Goal: Communication & Community: Answer question/provide support

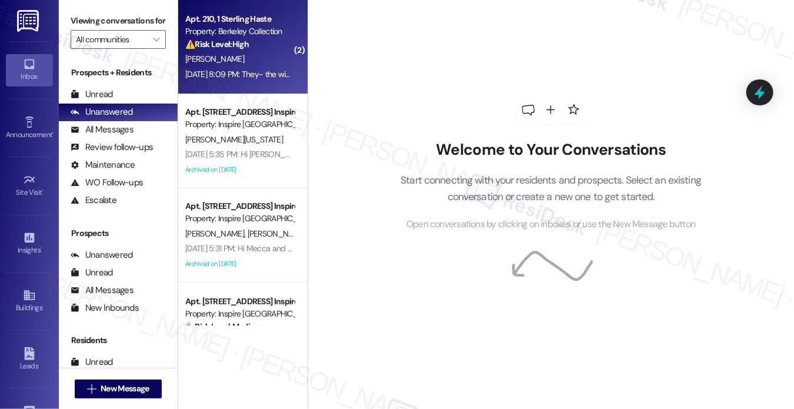
click at [248, 46] on strong "⚠️ Risk Level: High" at bounding box center [217, 44] width 64 height 11
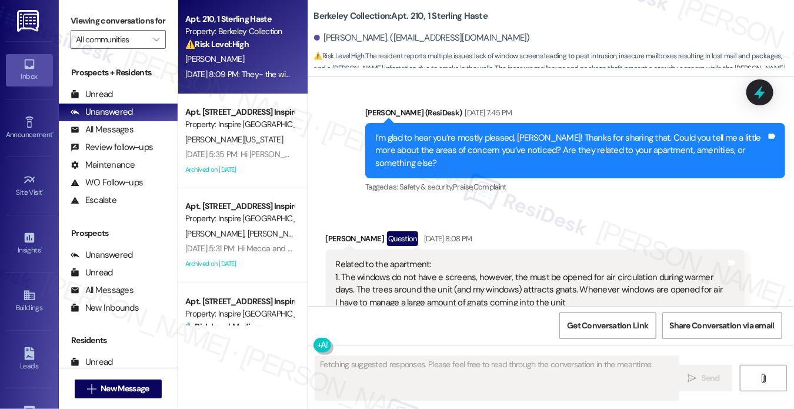
scroll to position [2353, 0]
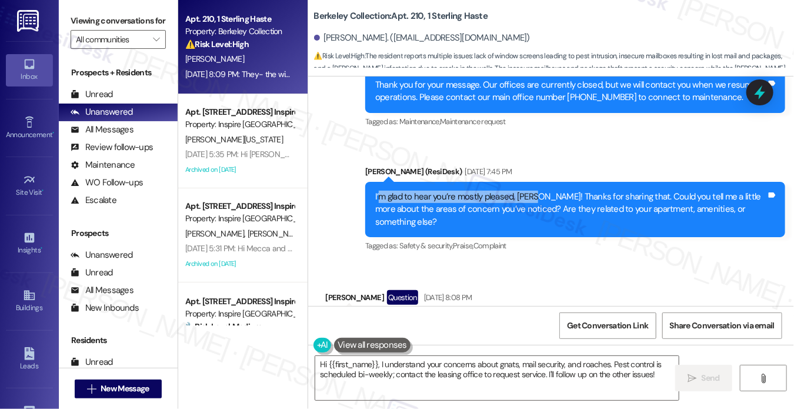
drag, startPoint x: 378, startPoint y: 192, endPoint x: 537, endPoint y: 191, distance: 159.4
click at [537, 191] on div "I’m glad to hear you’re mostly pleased, [PERSON_NAME]! Thanks for sharing that.…" at bounding box center [570, 210] width 391 height 38
click at [485, 209] on div "I’m glad to hear you’re mostly pleased, [PERSON_NAME]! Thanks for sharing that.…" at bounding box center [570, 210] width 391 height 38
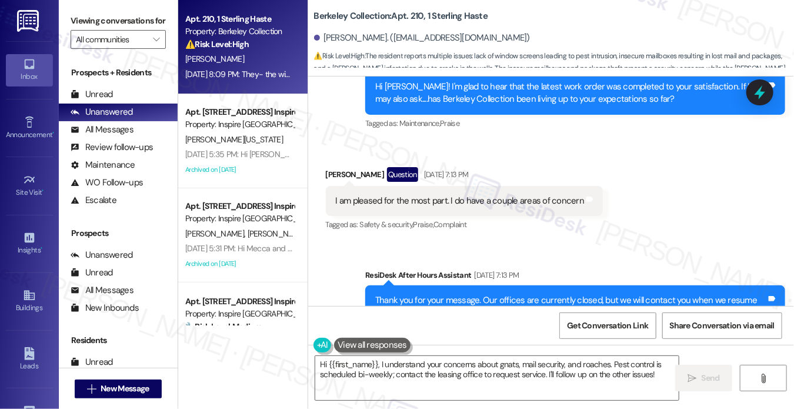
scroll to position [2059, 0]
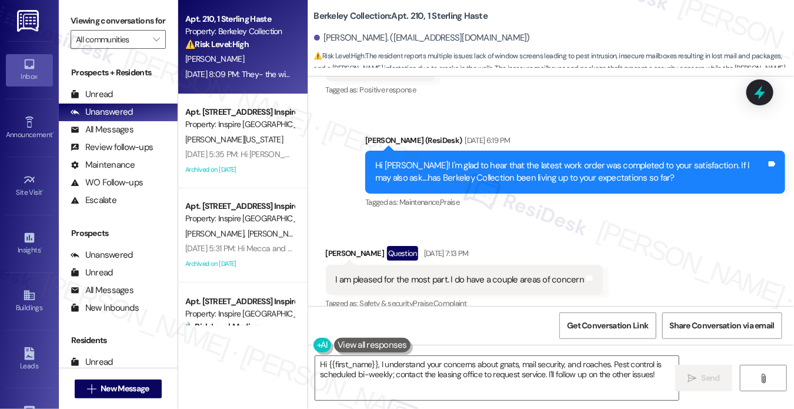
click at [399, 165] on div "Hi [PERSON_NAME]! I'm glad to hear that the latest work order was completed to …" at bounding box center [570, 171] width 391 height 25
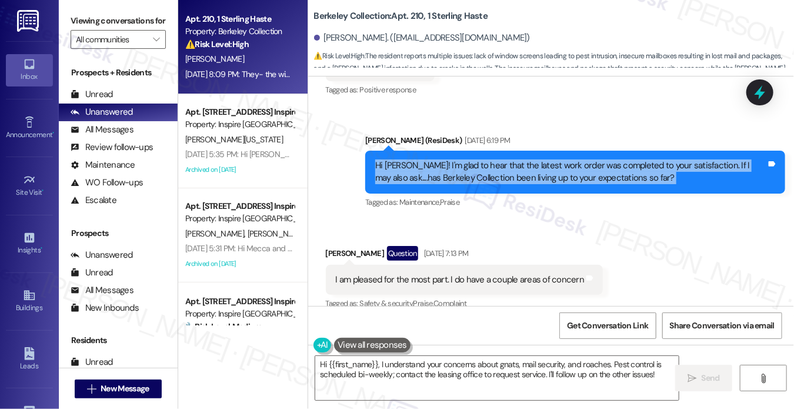
click at [399, 165] on div "Hi [PERSON_NAME]! I'm glad to hear that the latest work order was completed to …" at bounding box center [570, 171] width 391 height 25
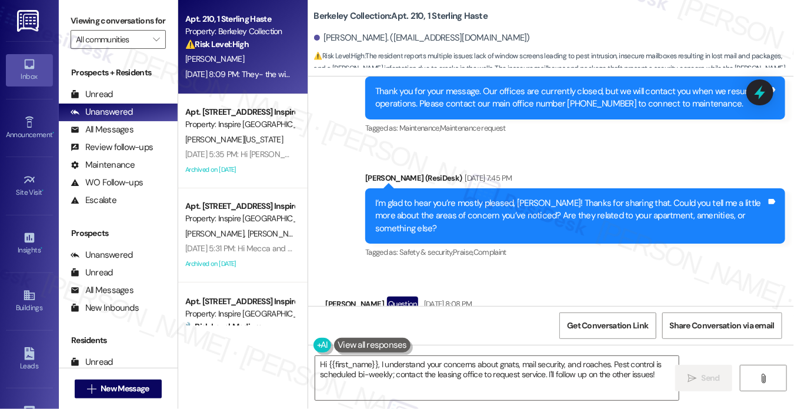
scroll to position [2353, 0]
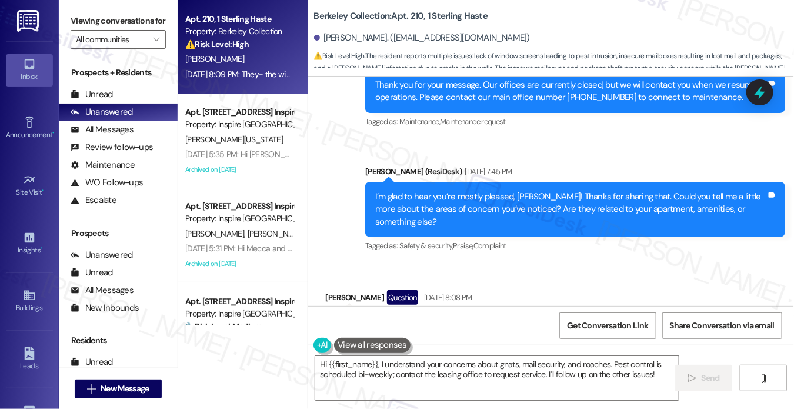
click at [396, 193] on div "I’m glad to hear you’re mostly pleased, [PERSON_NAME]! Thanks for sharing that.…" at bounding box center [570, 210] width 391 height 38
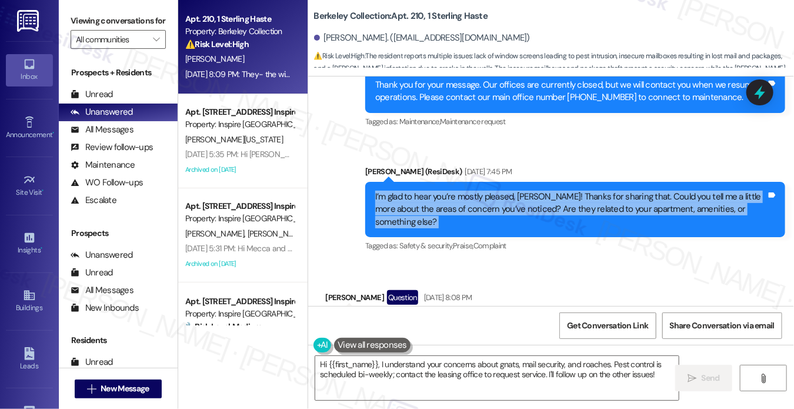
click at [396, 193] on div "I’m glad to hear you’re mostly pleased, [PERSON_NAME]! Thanks for sharing that.…" at bounding box center [570, 210] width 391 height 38
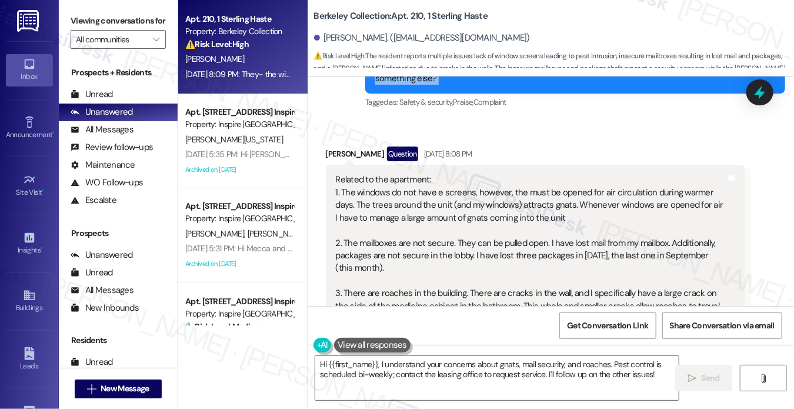
scroll to position [2470, 0]
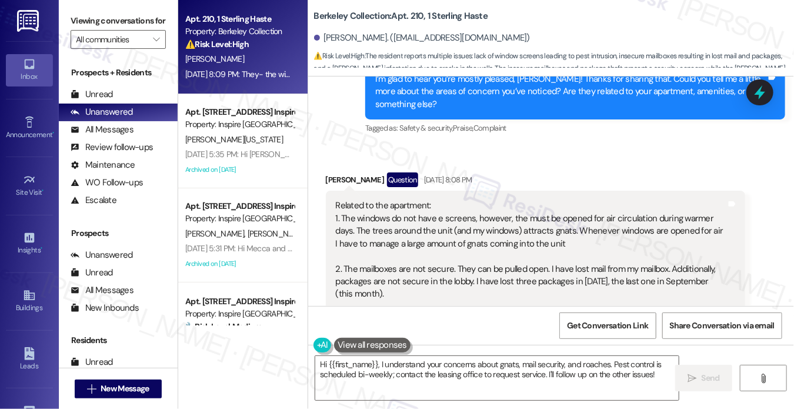
click at [379, 213] on div "Related to the apartment: 1. The windows do not have e screens, however, the mu…" at bounding box center [531, 274] width 391 height 151
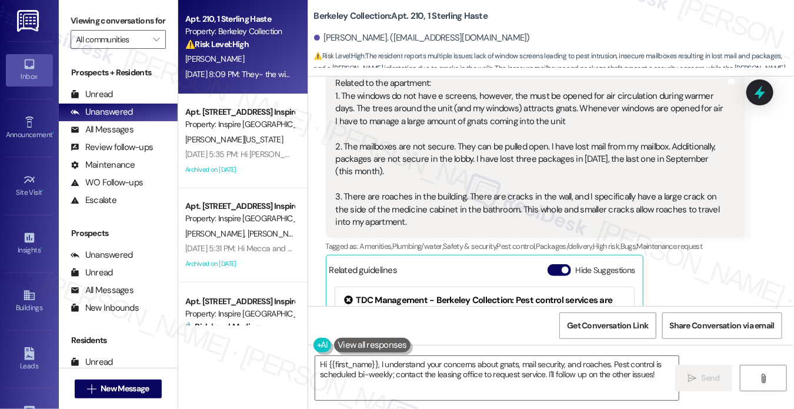
scroll to position [2529, 0]
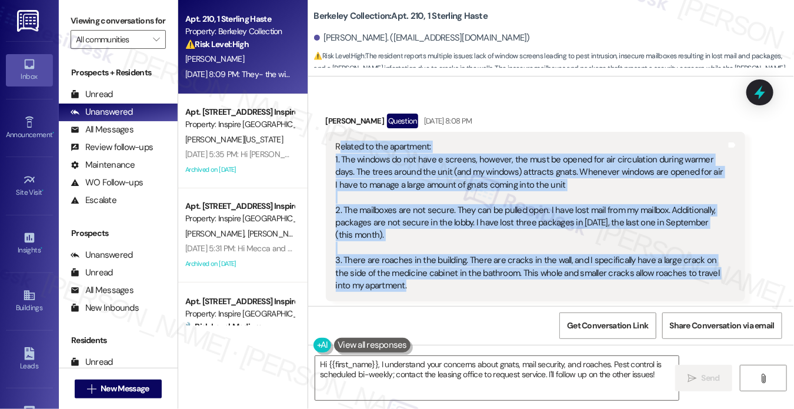
drag, startPoint x: 336, startPoint y: 142, endPoint x: 548, endPoint y: 289, distance: 257.8
click at [548, 289] on div "Related to the apartment: 1. The windows do not have e screens, however, the mu…" at bounding box center [531, 216] width 391 height 151
copy div "elated to the apartment: 1. The windows do not have e screens, however, the mus…"
click at [508, 166] on div "Related to the apartment: 1. The windows do not have e screens, however, the mu…" at bounding box center [531, 216] width 391 height 151
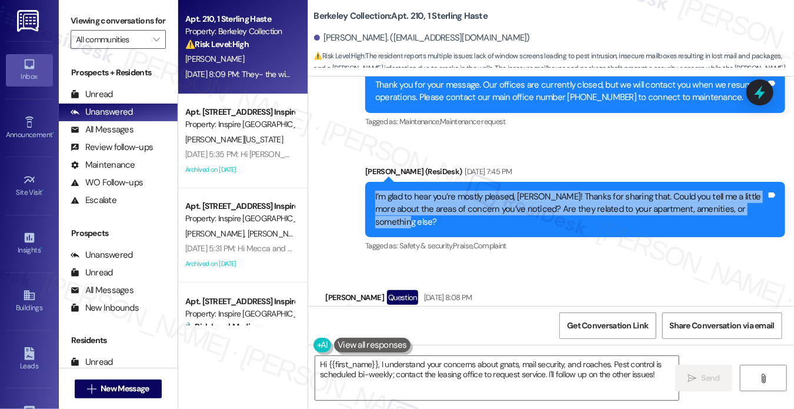
scroll to position [2588, 0]
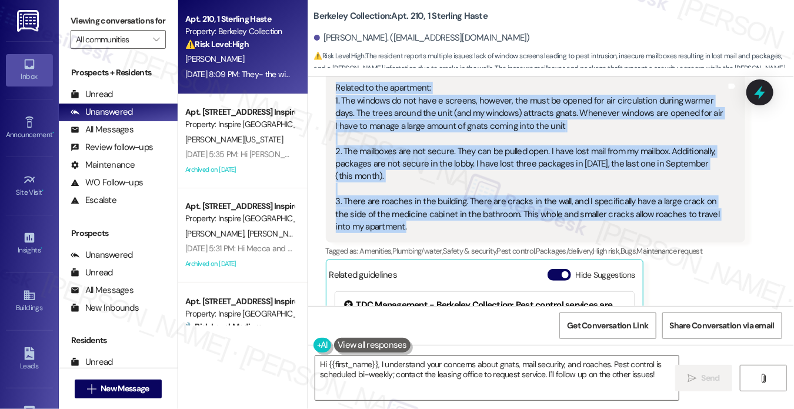
drag, startPoint x: 366, startPoint y: 192, endPoint x: 563, endPoint y: 237, distance: 202.0
click at [563, 237] on div "Lease started May 31, 2024 at 8:00 PM Survey, sent via SMS Residesk Automated S…" at bounding box center [551, 190] width 486 height 229
copy div "I’m glad to hear you’re mostly pleased, Maysha! Thanks for sharing that. Could …"
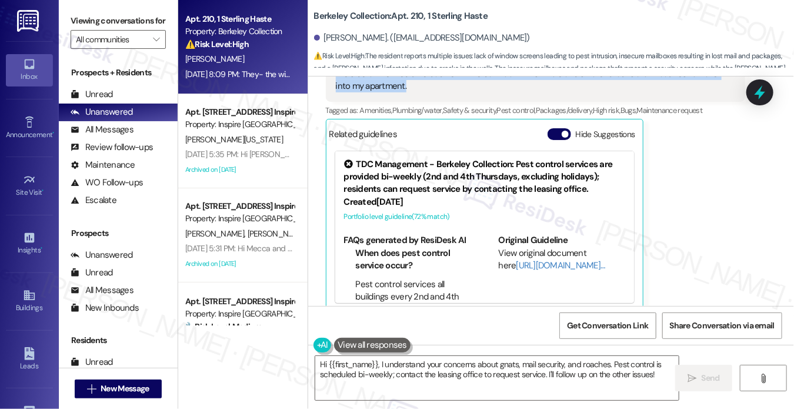
scroll to position [2637, 0]
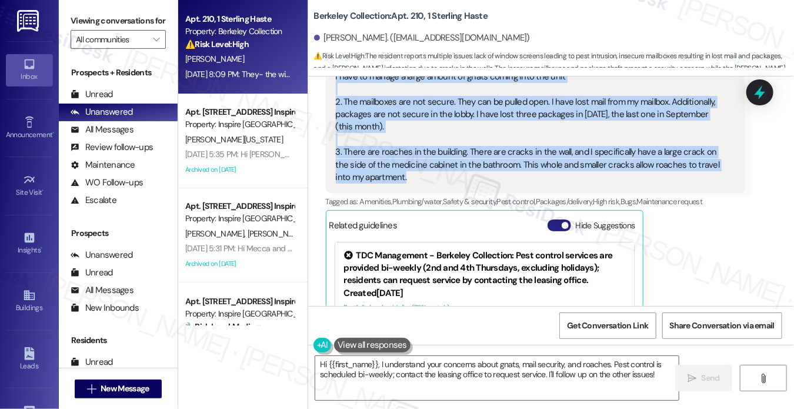
click at [556, 230] on button "Hide Suggestions" at bounding box center [560, 225] width 24 height 12
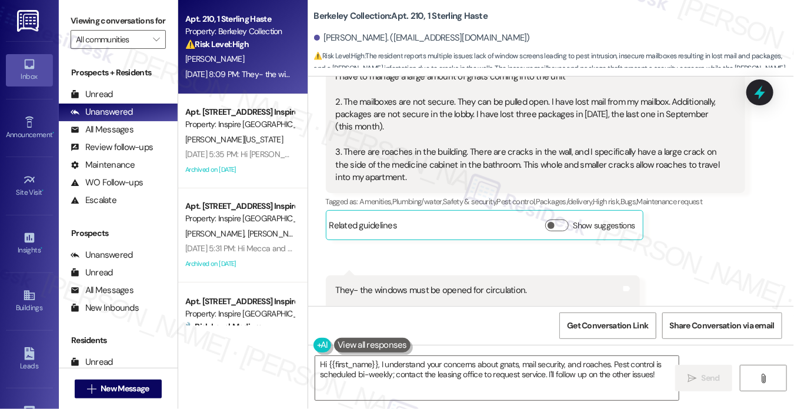
click at [96, 26] on label "Viewing conversations for" at bounding box center [118, 21] width 95 height 18
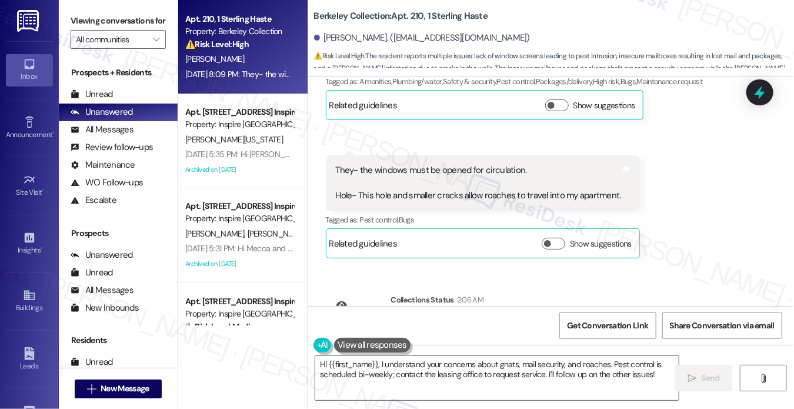
scroll to position [2827, 0]
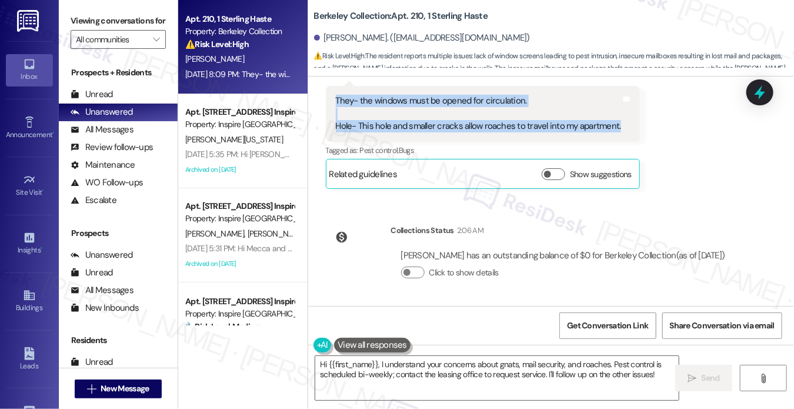
drag, startPoint x: 331, startPoint y: 95, endPoint x: 614, endPoint y: 128, distance: 285.4
click at [614, 128] on div "They- the windows must be opened for circulation. Hole- This hole and smaller c…" at bounding box center [483, 113] width 314 height 55
copy div "They- the windows must be opened for circulation. Hole- This hole and smaller c…"
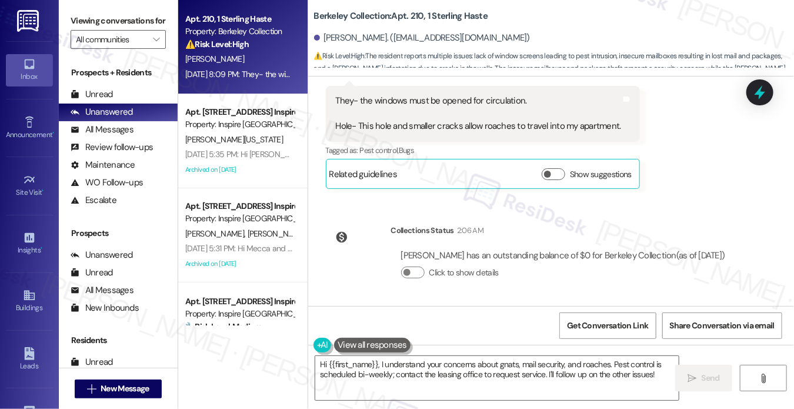
click at [92, 28] on label "Viewing conversations for" at bounding box center [118, 21] width 95 height 18
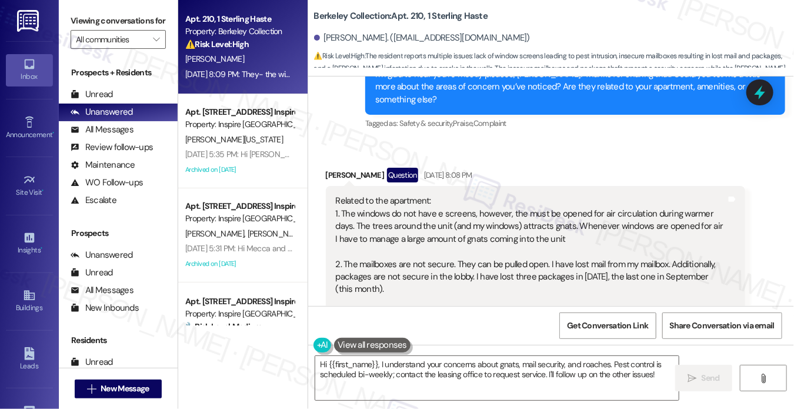
scroll to position [2474, 0]
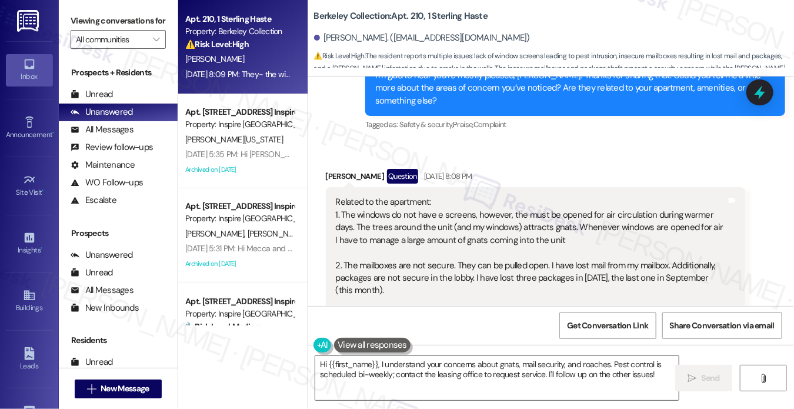
click at [453, 239] on div "Related to the apartment: 1. The windows do not have e screens, however, the mu…" at bounding box center [531, 271] width 391 height 151
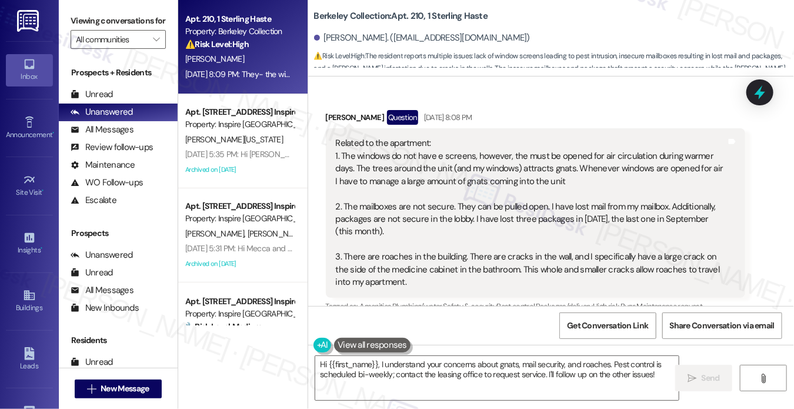
click at [406, 206] on div "Related to the apartment: 1. The windows do not have e screens, however, the mu…" at bounding box center [531, 212] width 391 height 151
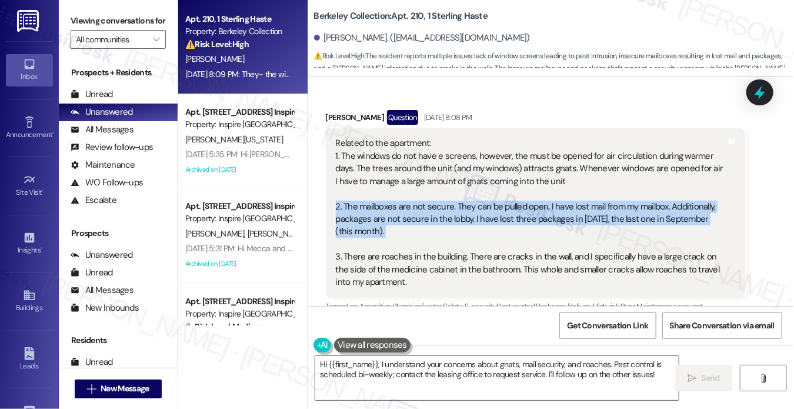
click at [406, 206] on div "Related to the apartment: 1. The windows do not have e screens, however, the mu…" at bounding box center [531, 212] width 391 height 151
click at [410, 221] on div "Related to the apartment: 1. The windows do not have e screens, however, the mu…" at bounding box center [531, 212] width 391 height 151
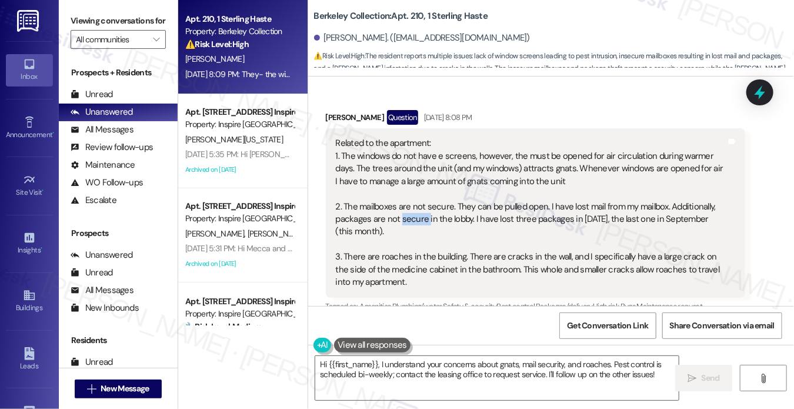
click at [410, 221] on div "Related to the apartment: 1. The windows do not have e screens, however, the mu…" at bounding box center [531, 212] width 391 height 151
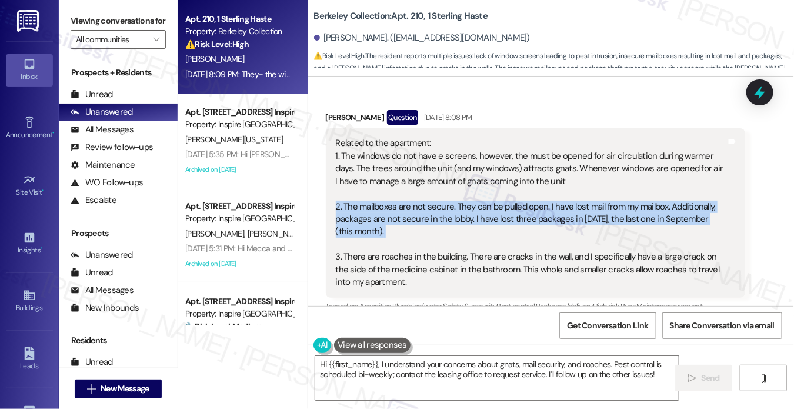
click at [410, 221] on div "Related to the apartment: 1. The windows do not have e screens, however, the mu…" at bounding box center [531, 212] width 391 height 151
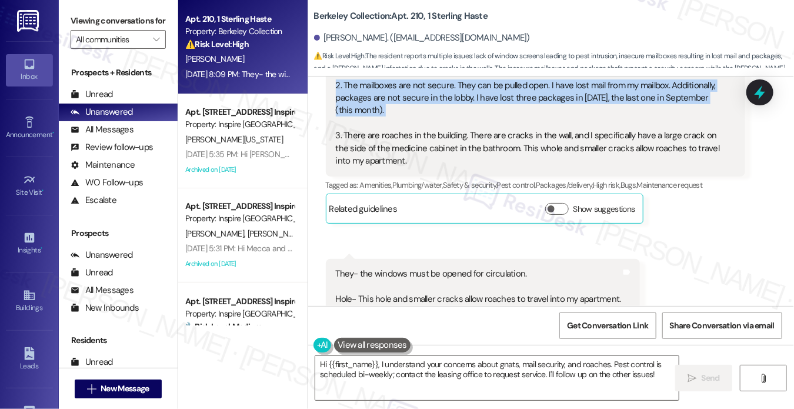
scroll to position [2592, 0]
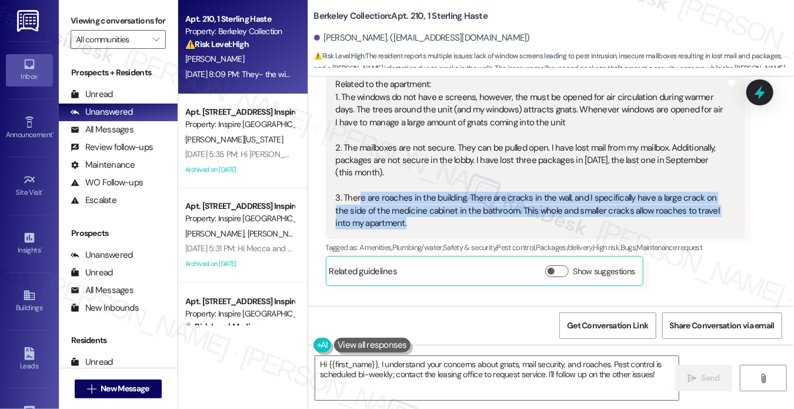
drag, startPoint x: 358, startPoint y: 199, endPoint x: 422, endPoint y: 221, distance: 67.5
click at [422, 221] on div "Related to the apartment: 1. The windows do not have e screens, however, the mu…" at bounding box center [531, 153] width 391 height 151
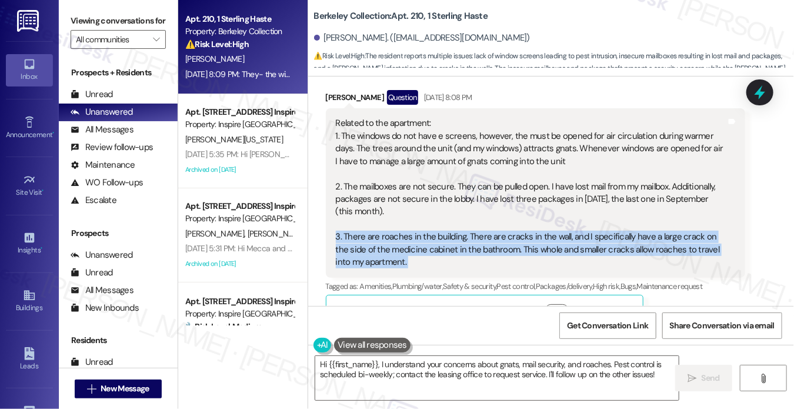
scroll to position [2533, 0]
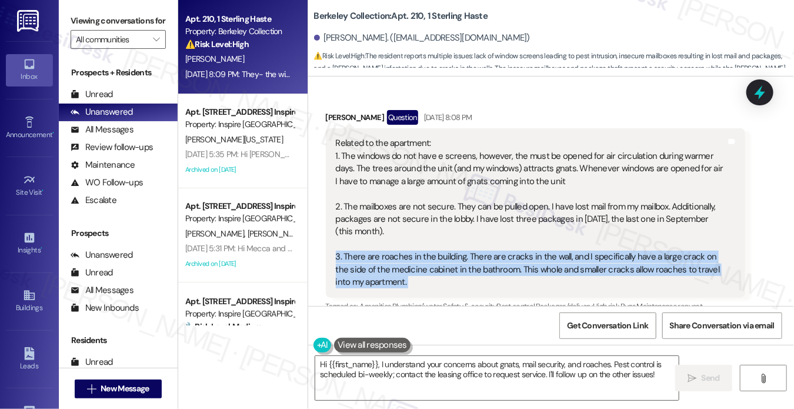
click at [418, 260] on div "Related to the apartment: 1. The windows do not have e screens, however, the mu…" at bounding box center [531, 212] width 391 height 151
click at [522, 255] on div "Related to the apartment: 1. The windows do not have e screens, however, the mu…" at bounding box center [531, 212] width 391 height 151
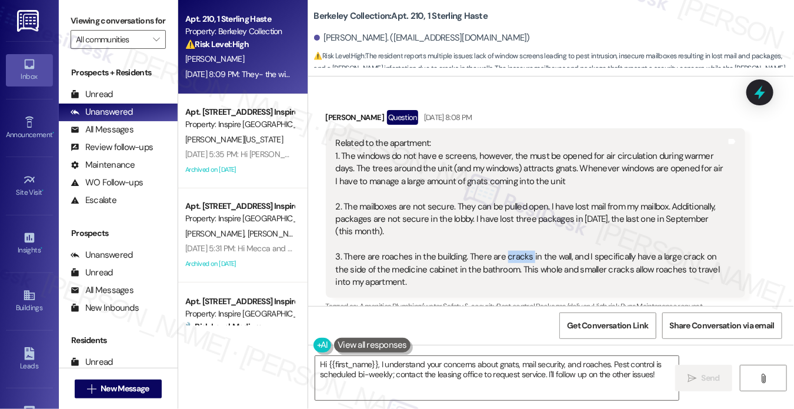
click at [522, 255] on div "Related to the apartment: 1. The windows do not have e screens, however, the mu…" at bounding box center [531, 212] width 391 height 151
click at [522, 256] on div "Related to the apartment: 1. The windows do not have e screens, however, the mu…" at bounding box center [531, 212] width 391 height 151
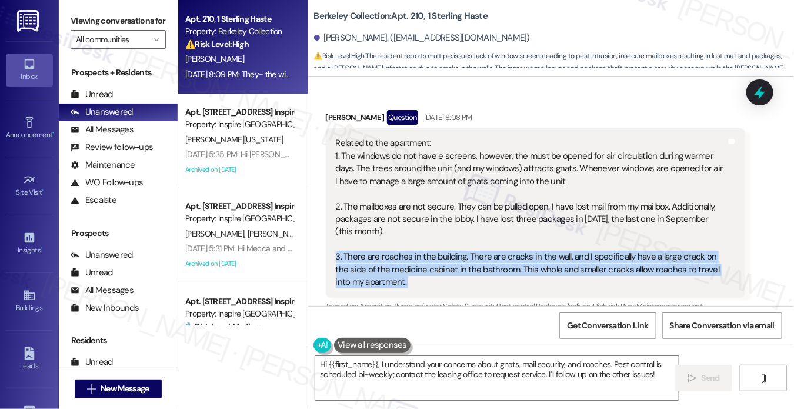
click at [557, 258] on div "Related to the apartment: 1. The windows do not have e screens, however, the mu…" at bounding box center [531, 212] width 391 height 151
click at [558, 258] on div "Related to the apartment: 1. The windows do not have e screens, however, the mu…" at bounding box center [531, 212] width 391 height 151
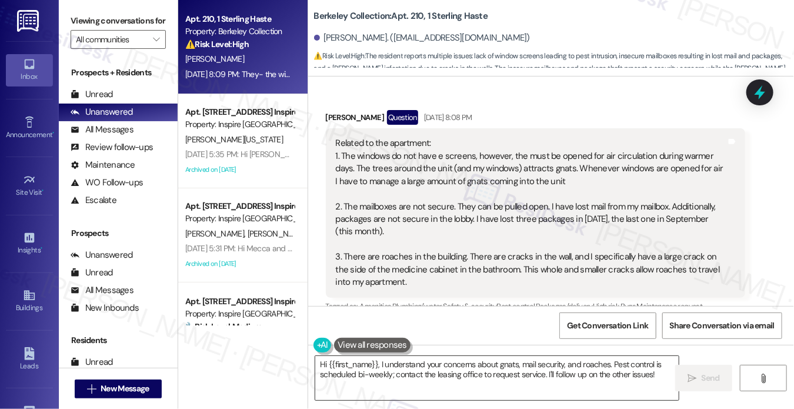
click at [491, 363] on textarea "Hi {{first_name}}, I understand your concerns about gnats, mail security, and r…" at bounding box center [496, 378] width 363 height 44
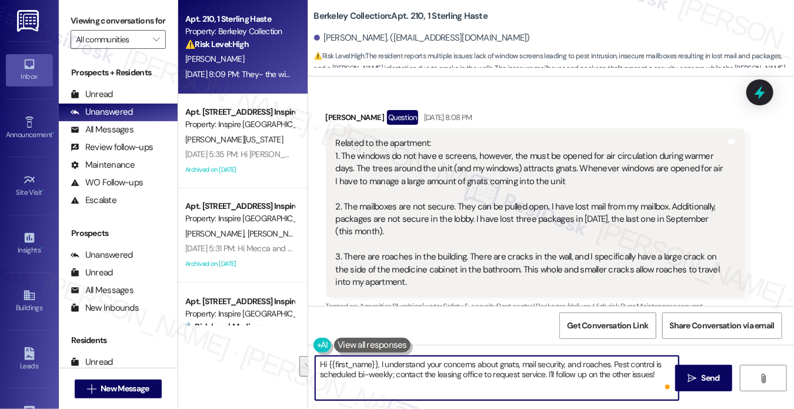
drag, startPoint x: 655, startPoint y: 370, endPoint x: 602, endPoint y: 358, distance: 54.4
click at [602, 358] on textarea "Hi {{first_name}}, I understand your concerns about gnats, mail security, and r…" at bounding box center [496, 378] width 363 height 44
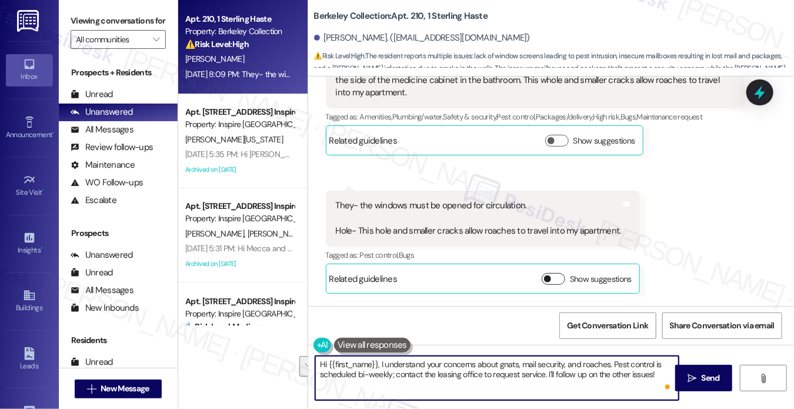
scroll to position [2827, 0]
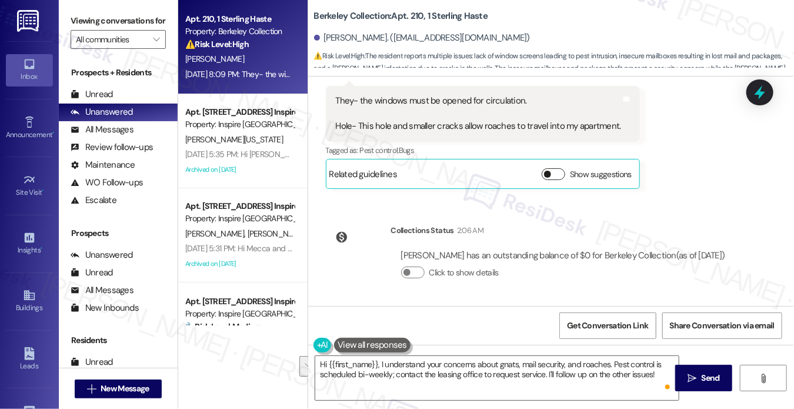
click at [554, 174] on button "Show suggestions" at bounding box center [554, 174] width 24 height 12
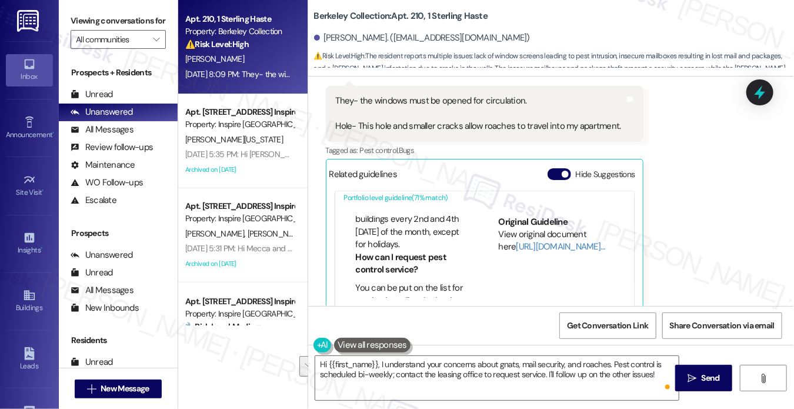
scroll to position [118, 0]
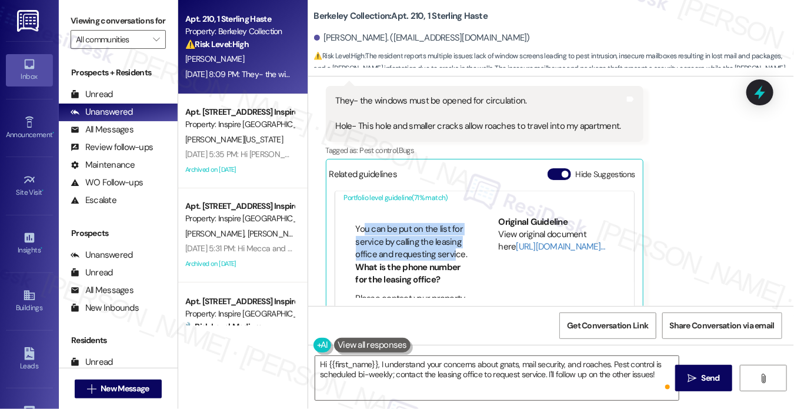
drag, startPoint x: 362, startPoint y: 233, endPoint x: 450, endPoint y: 249, distance: 89.6
click at [450, 249] on li "You can be put on the list for service by calling the leasing office and reques…" at bounding box center [413, 242] width 115 height 38
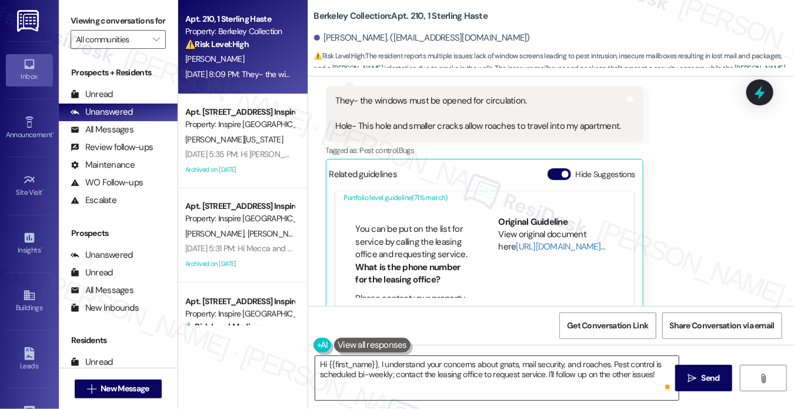
click at [553, 373] on textarea "Hi {{first_name}}, I understand your concerns about gnats, mail security, and r…" at bounding box center [496, 378] width 363 height 44
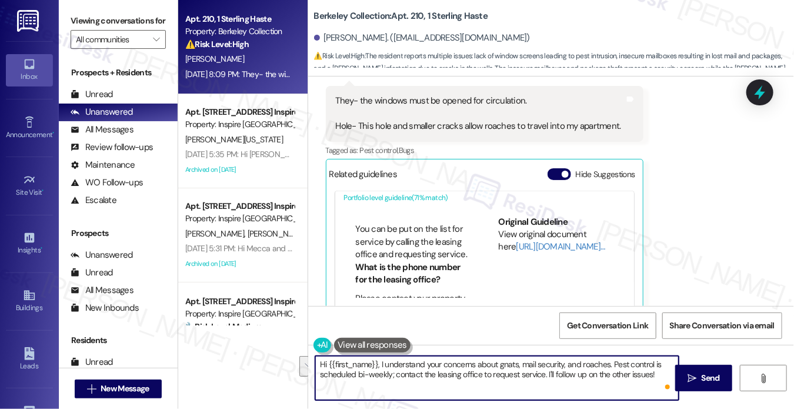
drag, startPoint x: 660, startPoint y: 375, endPoint x: 393, endPoint y: 369, distance: 266.5
click at [393, 369] on textarea "Hi {{first_name}}, I understand your concerns about gnats, mail security, and r…" at bounding box center [496, 378] width 363 height 44
click at [392, 372] on textarea "Hi {{first_name}}, I understand your concerns about gnats, mail security, and r…" at bounding box center [496, 378] width 363 height 44
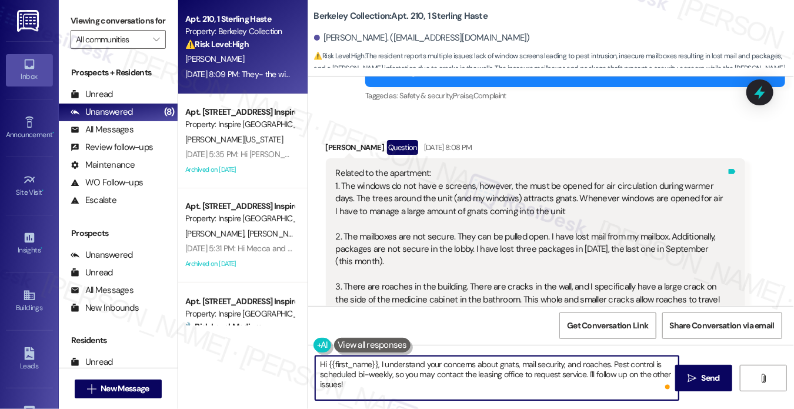
scroll to position [2474, 0]
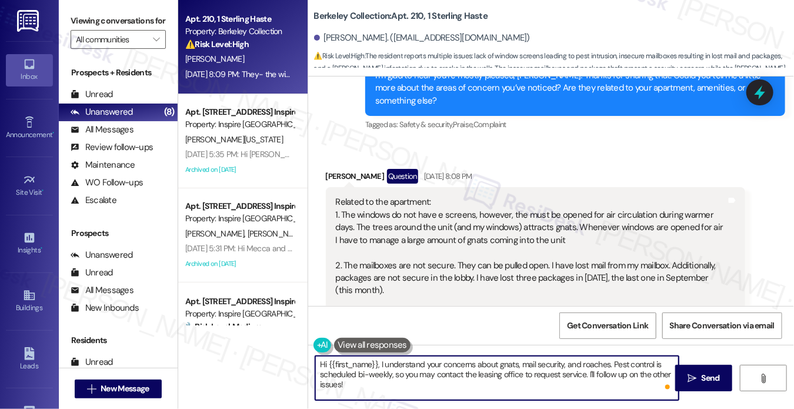
click at [435, 212] on div "Related to the apartment: 1. The windows do not have e screens, however, the mu…" at bounding box center [531, 271] width 391 height 151
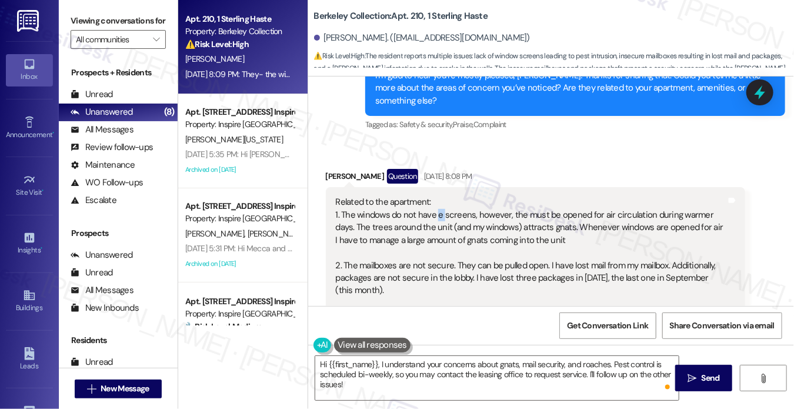
click at [435, 212] on div "Related to the apartment: 1. The windows do not have e screens, however, the mu…" at bounding box center [531, 271] width 391 height 151
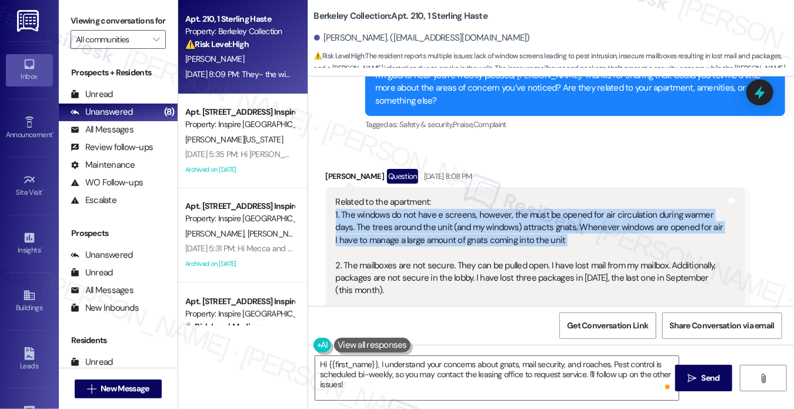
click at [435, 212] on div "Related to the apartment: 1. The windows do not have e screens, however, the mu…" at bounding box center [531, 271] width 391 height 151
click at [461, 215] on div "Related to the apartment: 1. The windows do not have e screens, however, the mu…" at bounding box center [531, 271] width 391 height 151
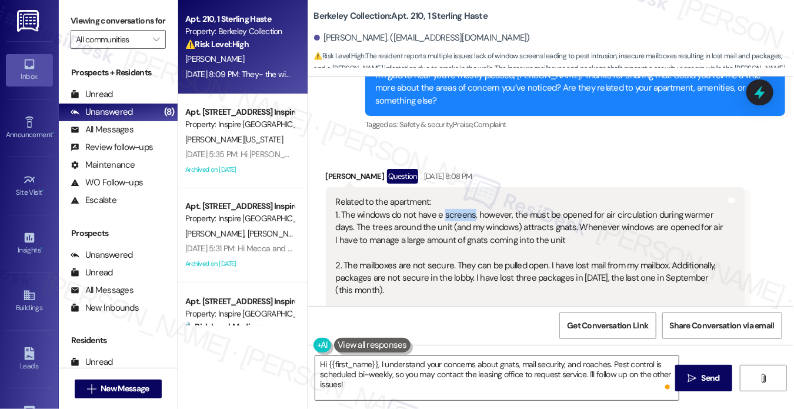
click at [461, 215] on div "Related to the apartment: 1. The windows do not have e screens, however, the mu…" at bounding box center [531, 271] width 391 height 151
click at [493, 214] on div "Related to the apartment: 1. The windows do not have e screens, however, the mu…" at bounding box center [531, 271] width 391 height 151
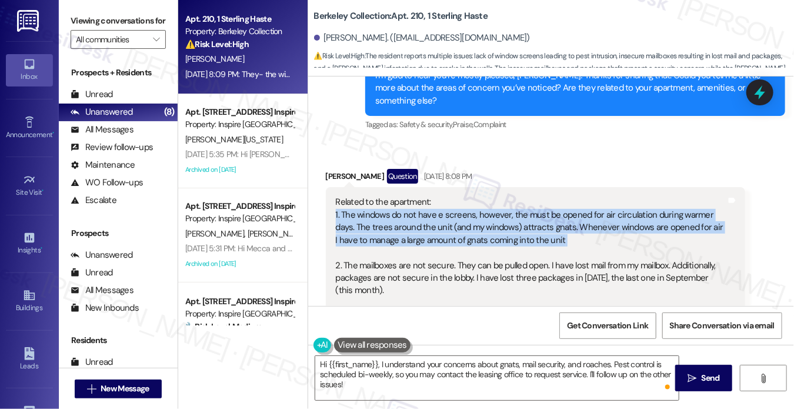
click at [493, 214] on div "Related to the apartment: 1. The windows do not have e screens, however, the mu…" at bounding box center [531, 271] width 391 height 151
click at [553, 223] on div "Related to the apartment: 1. The windows do not have e screens, however, the mu…" at bounding box center [531, 271] width 391 height 151
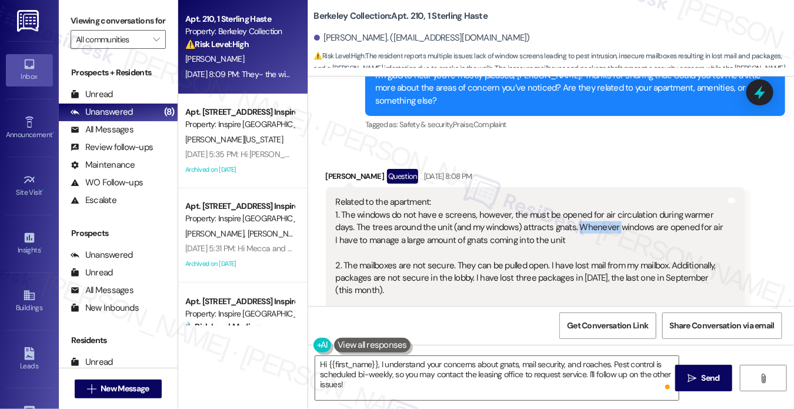
click at [553, 223] on div "Related to the apartment: 1. The windows do not have e screens, however, the mu…" at bounding box center [531, 271] width 391 height 151
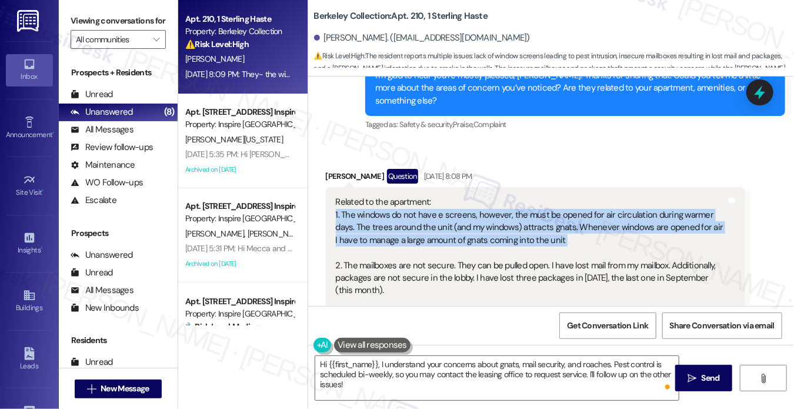
click at [553, 223] on div "Related to the apartment: 1. The windows do not have e screens, however, the mu…" at bounding box center [531, 271] width 391 height 151
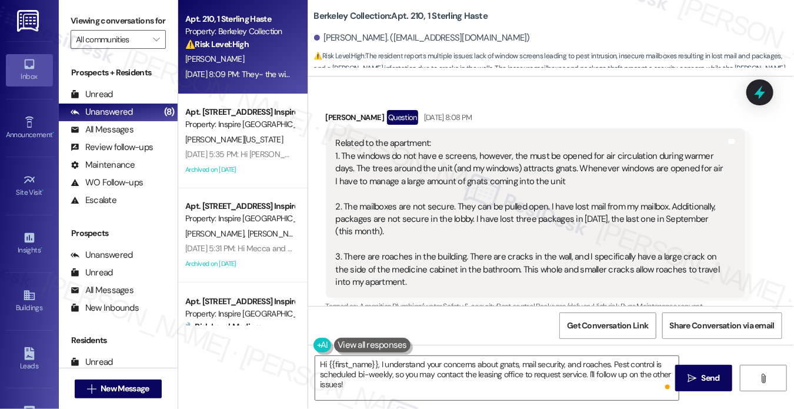
click at [412, 222] on div "Related to the apartment: 1. The windows do not have e screens, however, the mu…" at bounding box center [531, 212] width 391 height 151
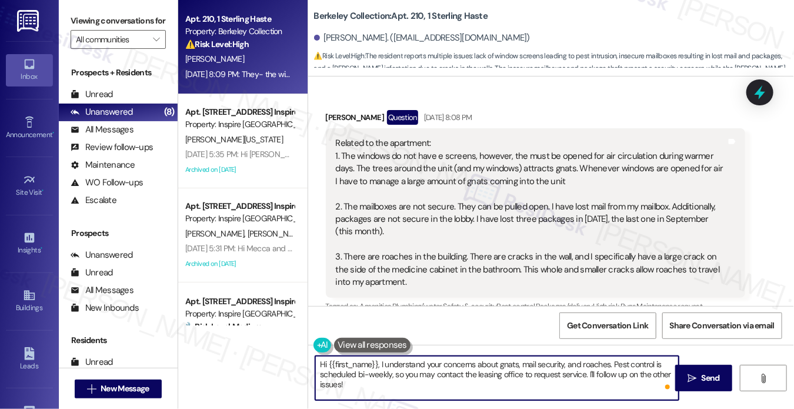
click at [440, 383] on textarea "Hi {{first_name}}, I understand your concerns about gnats, mail security, and r…" at bounding box center [496, 378] width 363 height 44
click at [438, 370] on textarea "Hi {{first_name}}, I understand your concerns about gnats, mail security, and r…" at bounding box center [496, 378] width 363 height 44
click at [505, 364] on textarea "Hi {{first_name}}, I understand your concerns about gnats, mail security, and r…" at bounding box center [496, 378] width 363 height 44
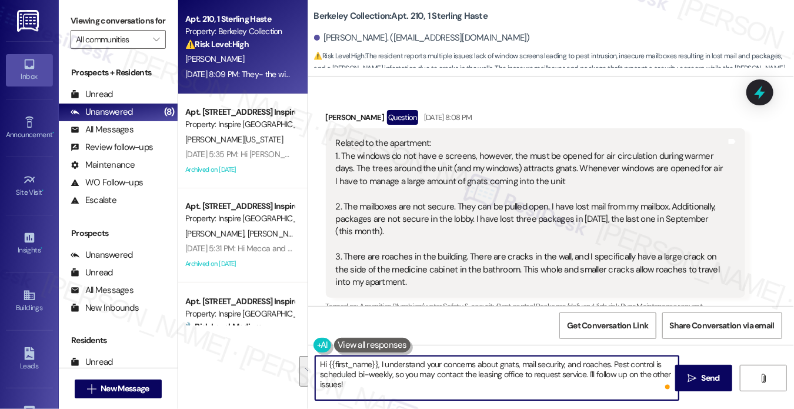
click at [505, 364] on textarea "Hi {{first_name}}, I understand your concerns about gnats, mail security, and r…" at bounding box center [496, 378] width 363 height 44
click at [631, 365] on textarea "Hi {{first_name}}, I understand your concerns about the windows, mail security,…" at bounding box center [496, 378] width 363 height 44
click at [629, 365] on textarea "Hi {{first_name}}, I understand your concerns about the windows, mail security,…" at bounding box center [496, 378] width 363 height 44
click at [631, 364] on textarea "Hi {{first_name}}, I understand your concerns about the windows, mail security,…" at bounding box center [496, 378] width 363 height 44
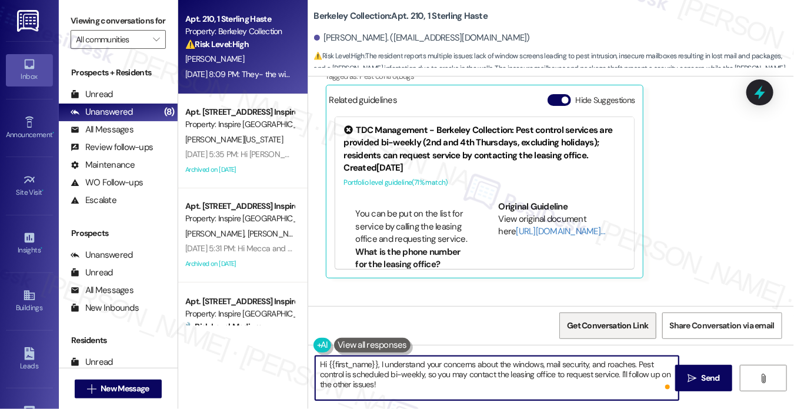
scroll to position [2990, 0]
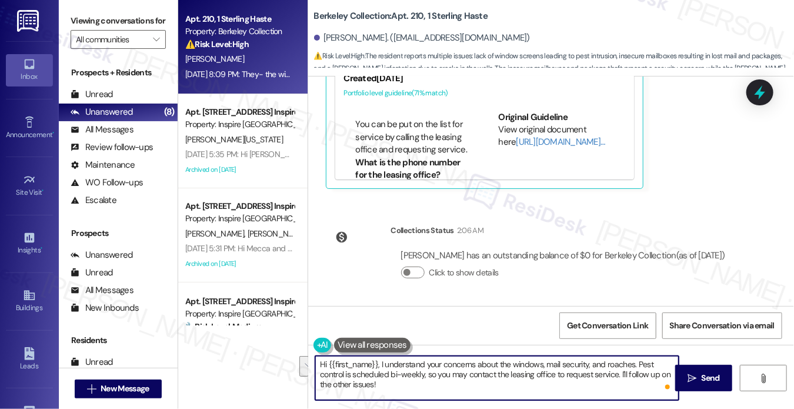
drag, startPoint x: 463, startPoint y: 386, endPoint x: 461, endPoint y: 376, distance: 10.3
click at [461, 376] on textarea "Hi {{first_name}}, I understand your concerns about the windows, mail security,…" at bounding box center [496, 378] width 363 height 44
click at [494, 383] on textarea "Hi {{first_name}}, I understand your concerns about the windows, mail security,…" at bounding box center [496, 378] width 363 height 44
click at [596, 382] on textarea "Hi {{first_name}}, I understand your concerns about the windows, mail security,…" at bounding box center [496, 378] width 363 height 44
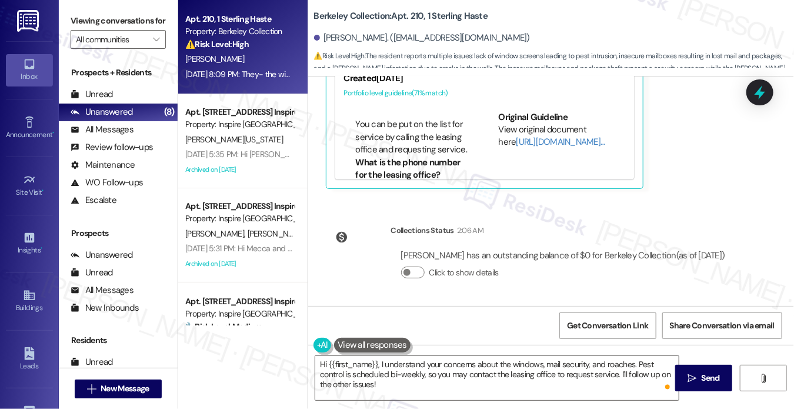
drag, startPoint x: 82, startPoint y: 25, endPoint x: 135, endPoint y: 44, distance: 56.4
click at [82, 25] on label "Viewing conversations for" at bounding box center [118, 21] width 95 height 18
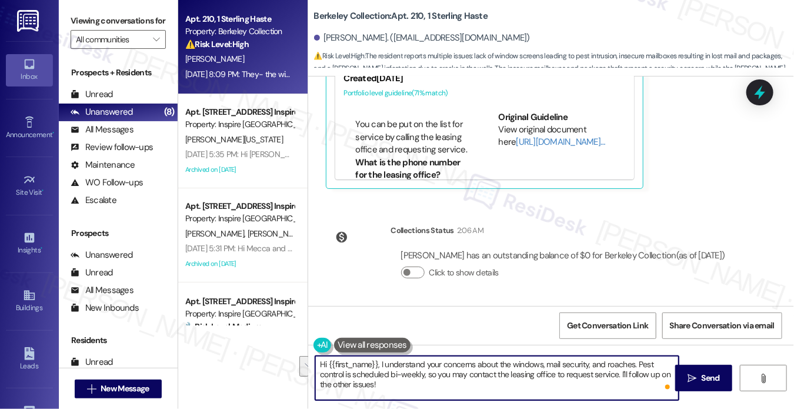
drag, startPoint x: 542, startPoint y: 388, endPoint x: 621, endPoint y: 376, distance: 79.6
click at [621, 376] on textarea "Hi {{first_name}}, I understand your concerns about the windows, mail security,…" at bounding box center [496, 378] width 363 height 44
click at [585, 384] on textarea "Hi {{first_name}}, I understand your concerns about the windows, mail security,…" at bounding box center [496, 378] width 363 height 44
drag, startPoint x: 585, startPoint y: 384, endPoint x: 619, endPoint y: 373, distance: 35.9
click at [619, 373] on textarea "Hi {{first_name}}, I understand your concerns about the windows, mail security,…" at bounding box center [496, 378] width 363 height 44
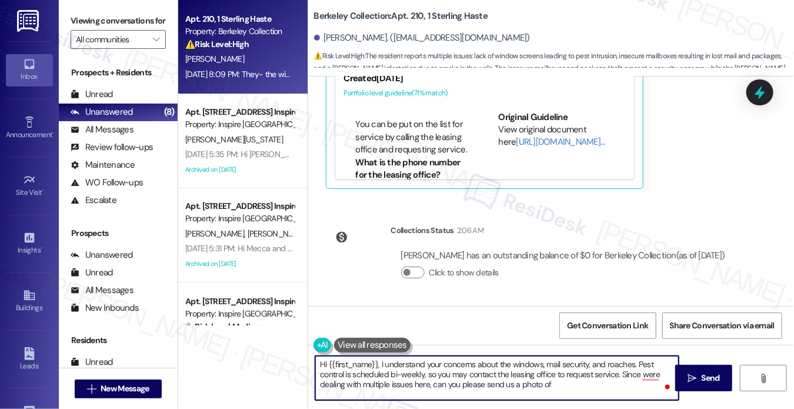
click at [461, 368] on textarea "Hi {{first_name}}, I understand your concerns about the windows, mail security,…" at bounding box center [496, 378] width 363 height 44
click at [489, 373] on textarea "Hi {{first_name}}, I understand your concerns about the windows, mail security,…" at bounding box center [496, 378] width 363 height 44
drag, startPoint x: 438, startPoint y: 375, endPoint x: 636, endPoint y: 358, distance: 199.0
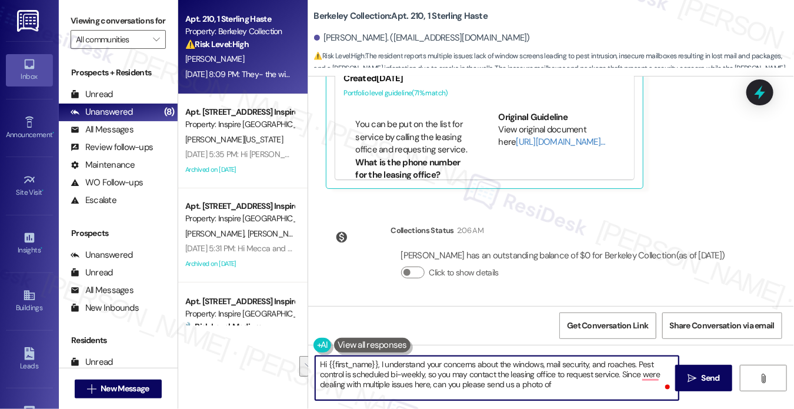
click at [636, 358] on textarea "Hi {{first_name}}, I understand your concerns about the windows, mail security,…" at bounding box center [496, 378] width 363 height 44
click at [466, 375] on textarea "Hi {{first_name}}, I understand your concerns about the windows, mail security,…" at bounding box center [496, 378] width 363 height 44
click at [467, 373] on textarea "Hi {{first_name}}, I understand your concerns about the windows, mail security,…" at bounding box center [496, 378] width 363 height 44
click at [444, 373] on textarea "Hi {{first_name}}, I understand your concerns about the windows, mail security,…" at bounding box center [496, 378] width 363 height 44
drag, startPoint x: 513, startPoint y: 376, endPoint x: 519, endPoint y: 373, distance: 6.3
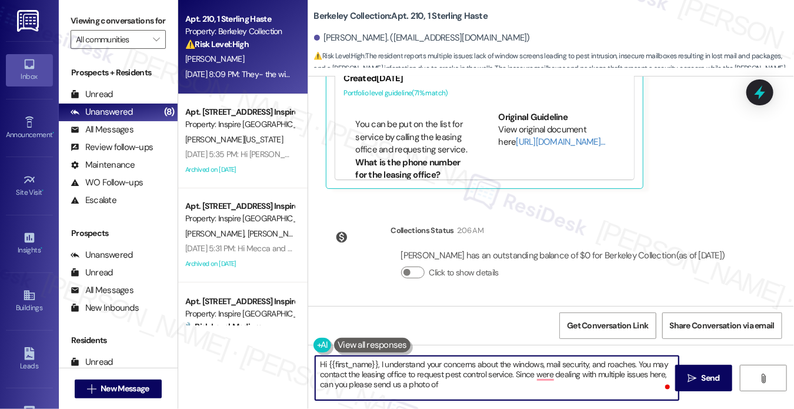
click at [513, 376] on textarea "Hi {{first_name}}, I understand your concerns about the windows, mail security,…" at bounding box center [496, 378] width 363 height 44
click at [520, 386] on textarea "Hi {{first_name}}, I understand your concerns about the windows, mail security,…" at bounding box center [496, 378] width 363 height 44
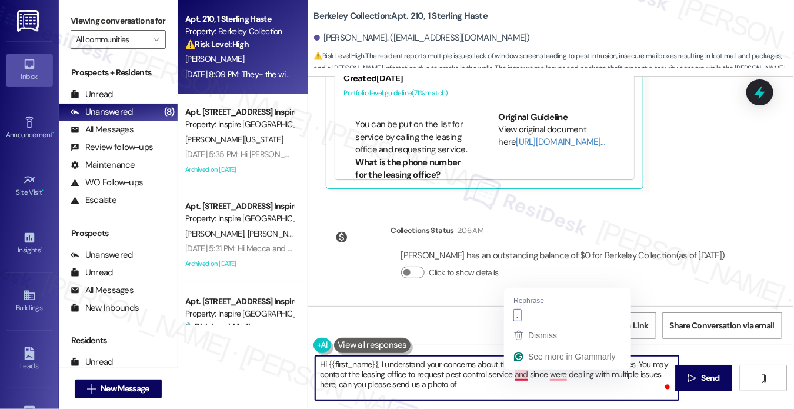
click at [519, 378] on textarea "Hi {{first_name}}, I understand your concerns about the windows, mail security,…" at bounding box center [496, 378] width 363 height 44
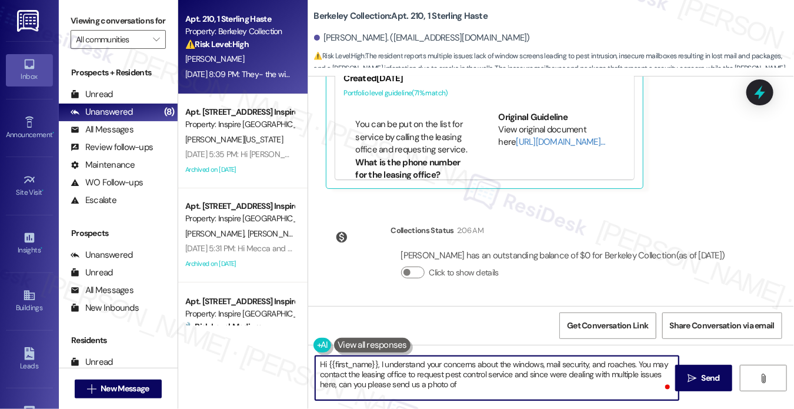
click at [518, 378] on textarea "Hi {{first_name}}, I understand your concerns about the windows, mail security,…" at bounding box center [496, 378] width 363 height 44
click at [495, 389] on textarea "Hi {{first_name}}, I understand your concerns about the windows, mail security,…" at bounding box center [496, 378] width 363 height 44
click at [473, 383] on textarea "Hi {{first_name}}, I understand your concerns about the windows, mail security,…" at bounding box center [496, 378] width 363 height 44
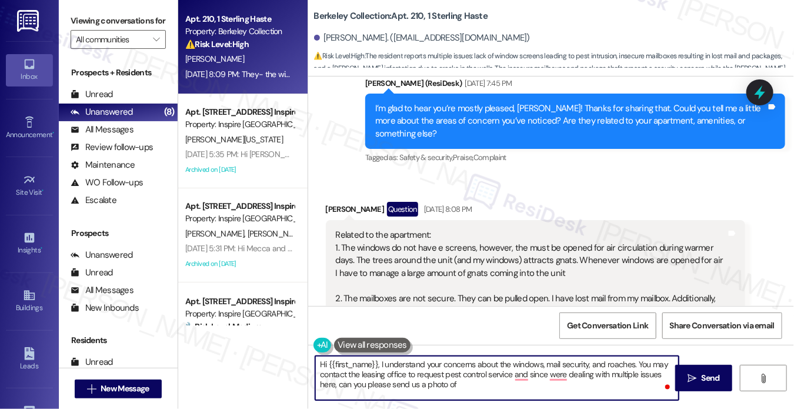
scroll to position [2520, 0]
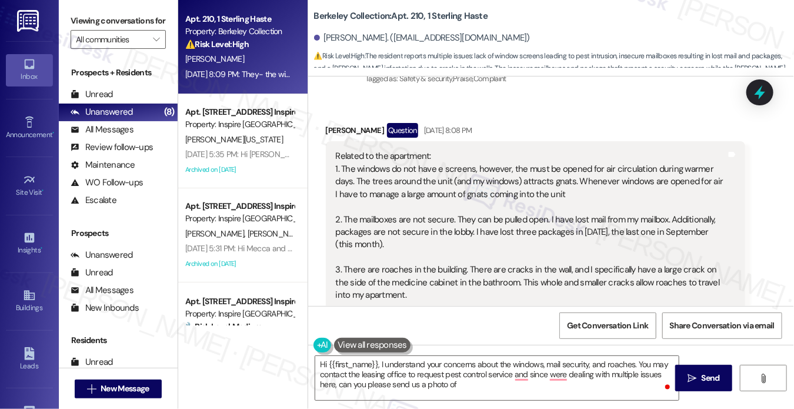
click at [515, 184] on div "Related to the apartment: 1. The windows do not have e screens, however, the mu…" at bounding box center [531, 225] width 391 height 151
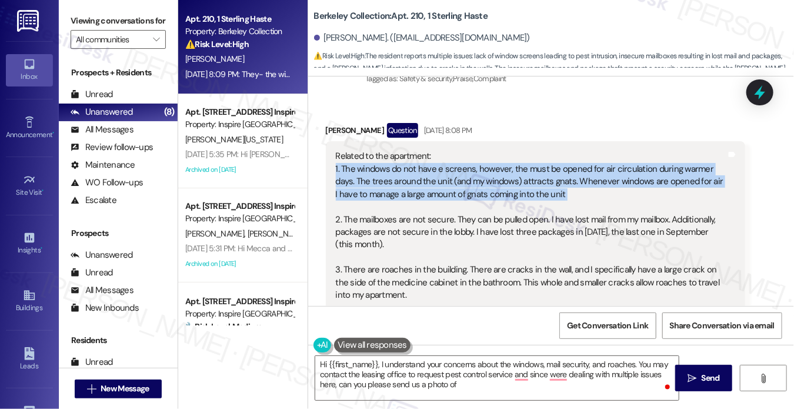
click at [515, 184] on div "Related to the apartment: 1. The windows do not have e screens, however, the mu…" at bounding box center [531, 225] width 391 height 151
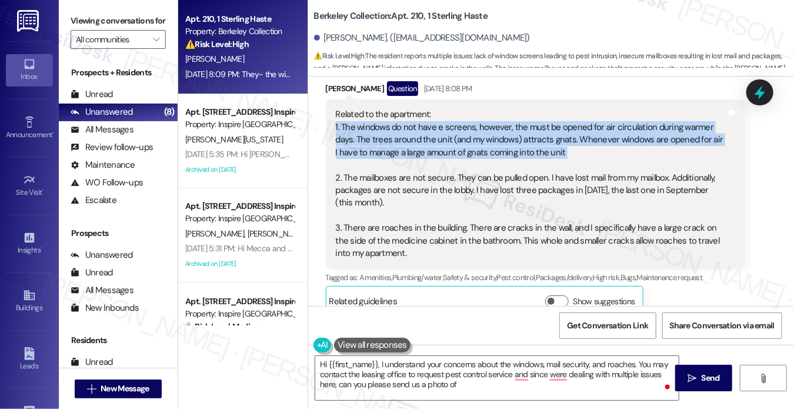
scroll to position [2579, 0]
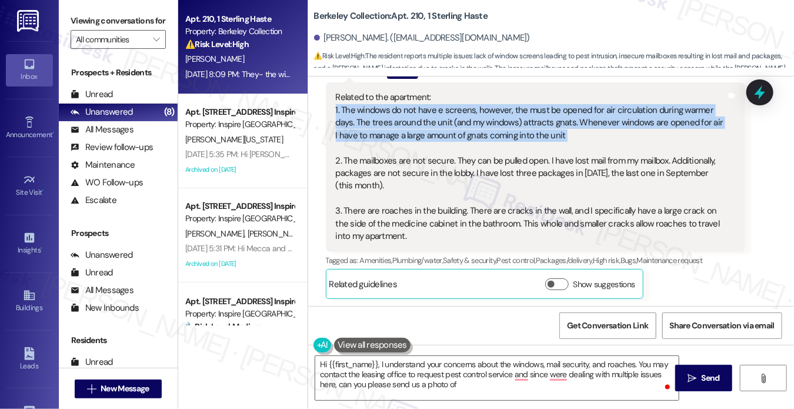
click at [454, 111] on div "Related to the apartment: 1. The windows do not have e screens, however, the mu…" at bounding box center [531, 166] width 391 height 151
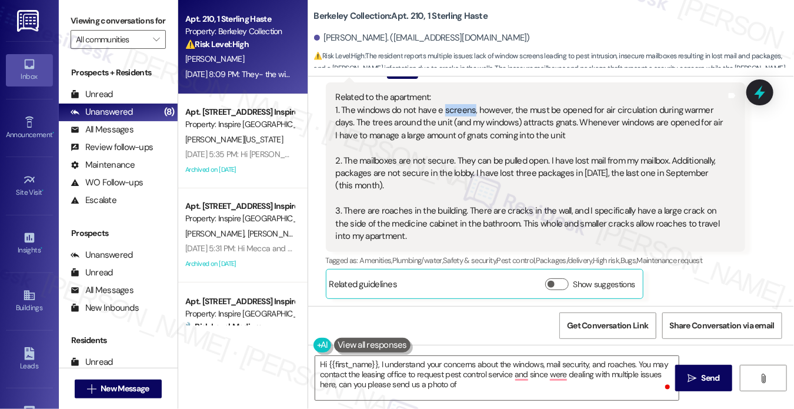
click at [454, 111] on div "Related to the apartment: 1. The windows do not have e screens, however, the mu…" at bounding box center [531, 166] width 391 height 151
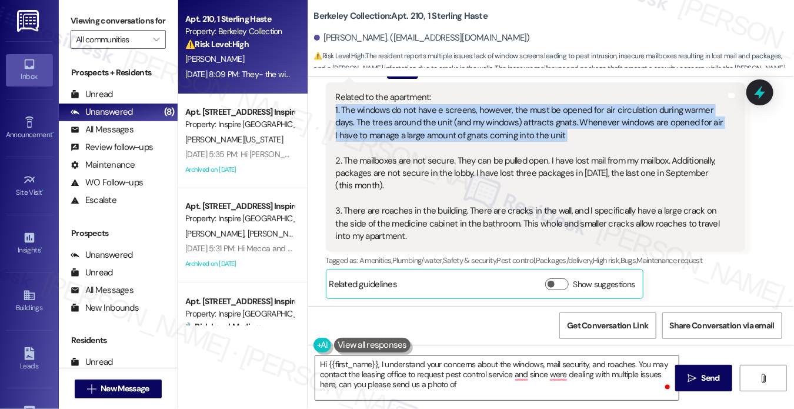
click at [454, 111] on div "Related to the apartment: 1. The windows do not have e screens, however, the mu…" at bounding box center [531, 166] width 391 height 151
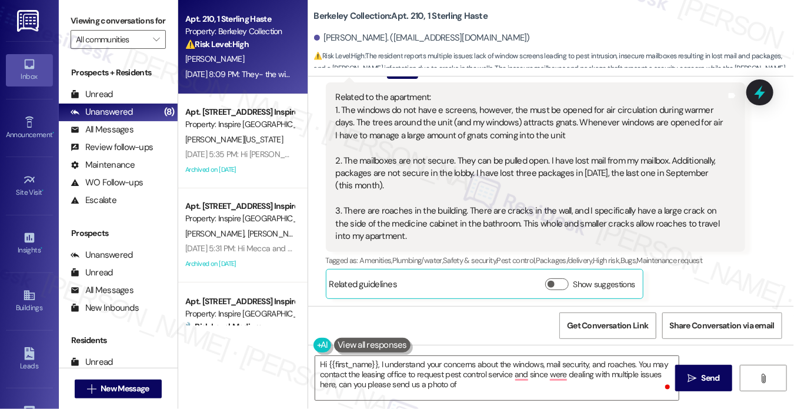
click at [419, 222] on div "Related to the apartment: 1. The windows do not have e screens, however, the mu…" at bounding box center [531, 166] width 391 height 151
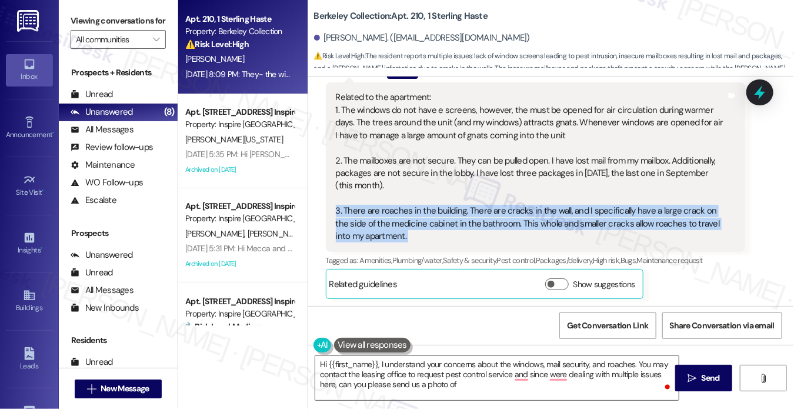
click at [419, 222] on div "Related to the apartment: 1. The windows do not have e screens, however, the mu…" at bounding box center [531, 166] width 391 height 151
click at [419, 214] on div "Related to the apartment: 1. The windows do not have e screens, however, the mu…" at bounding box center [531, 166] width 391 height 151
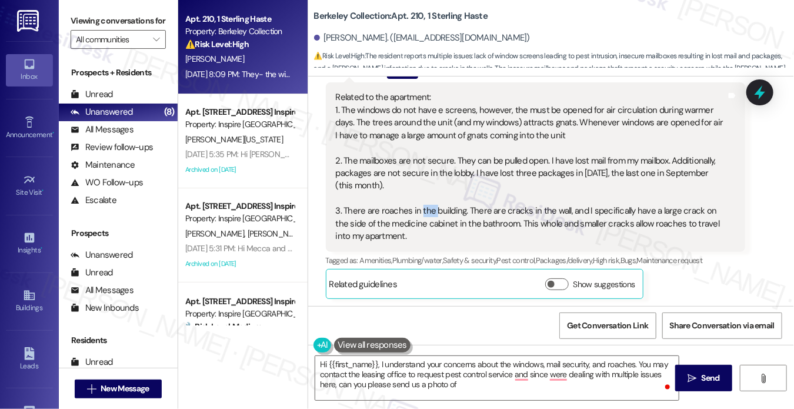
click at [419, 214] on div "Related to the apartment: 1. The windows do not have e screens, however, the mu…" at bounding box center [531, 166] width 391 height 151
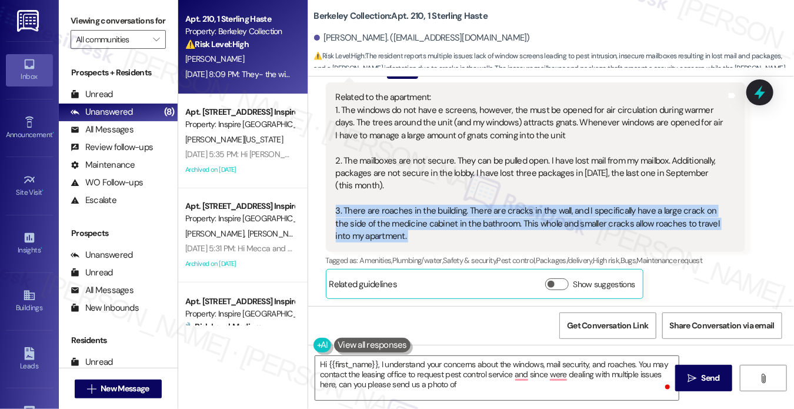
click at [419, 214] on div "Related to the apartment: 1. The windows do not have e screens, however, the mu…" at bounding box center [531, 166] width 391 height 151
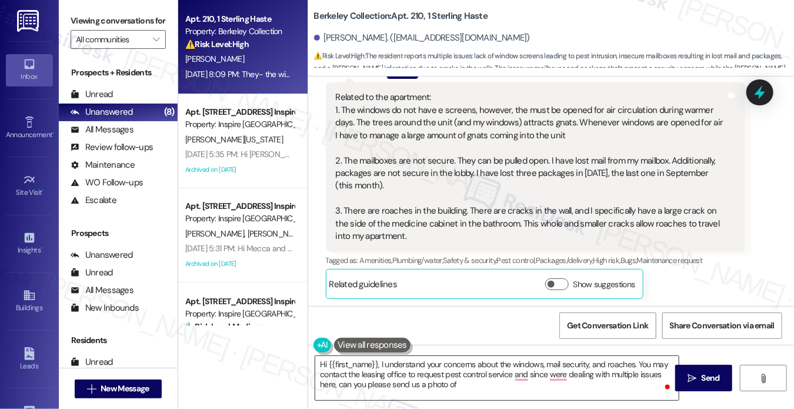
click at [493, 381] on textarea "Hi {{first_name}}, I understand your concerns about the windows, mail security,…" at bounding box center [496, 378] width 363 height 44
click at [93, 29] on label "Viewing conversations for" at bounding box center [118, 21] width 95 height 18
click at [558, 122] on div "Related to the apartment: 1. The windows do not have e screens, however, the mu…" at bounding box center [531, 166] width 391 height 151
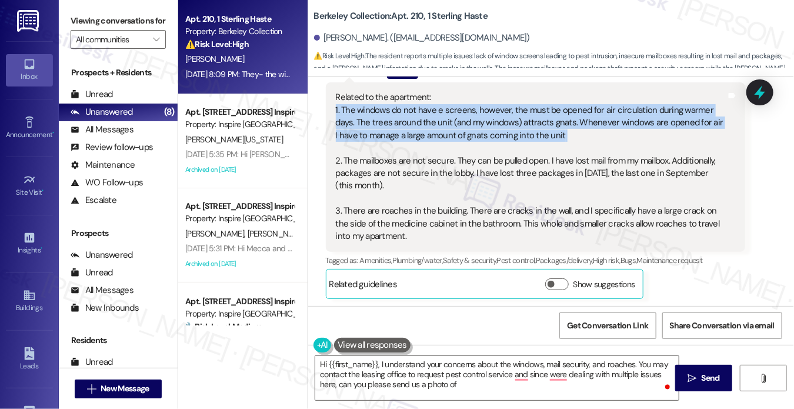
click at [558, 122] on div "Related to the apartment: 1. The windows do not have e screens, however, the mu…" at bounding box center [531, 166] width 391 height 151
click at [500, 129] on div "Related to the apartment: 1. The windows do not have e screens, however, the mu…" at bounding box center [531, 166] width 391 height 151
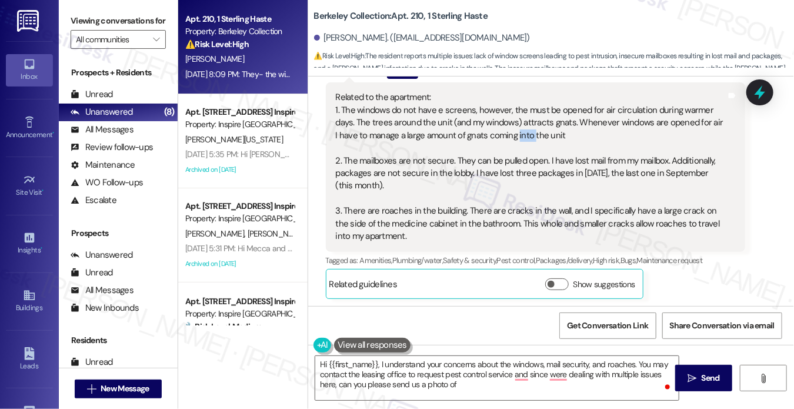
click at [500, 129] on div "Related to the apartment: 1. The windows do not have e screens, however, the mu…" at bounding box center [531, 166] width 391 height 151
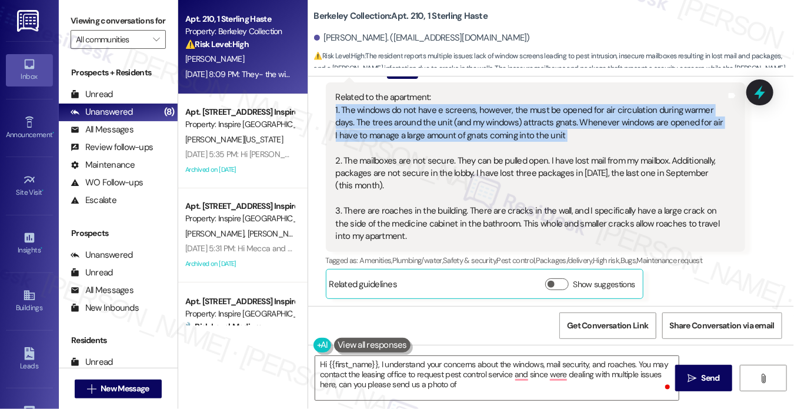
click at [500, 129] on div "Related to the apartment: 1. The windows do not have e screens, however, the mu…" at bounding box center [531, 166] width 391 height 151
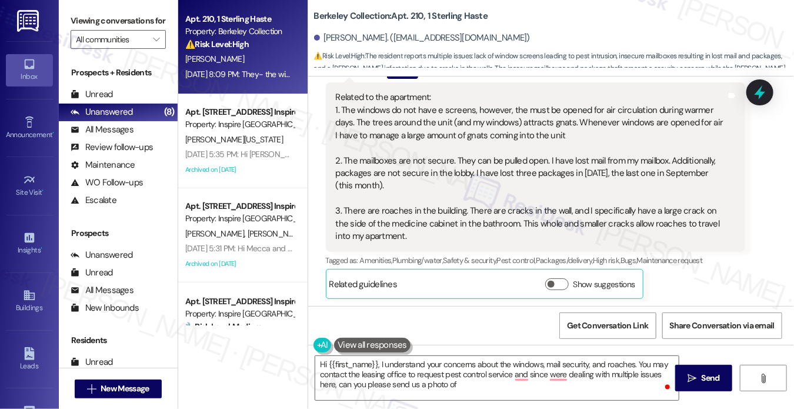
click at [440, 172] on div "Related to the apartment: 1. The windows do not have e screens, however, the mu…" at bounding box center [531, 166] width 391 height 151
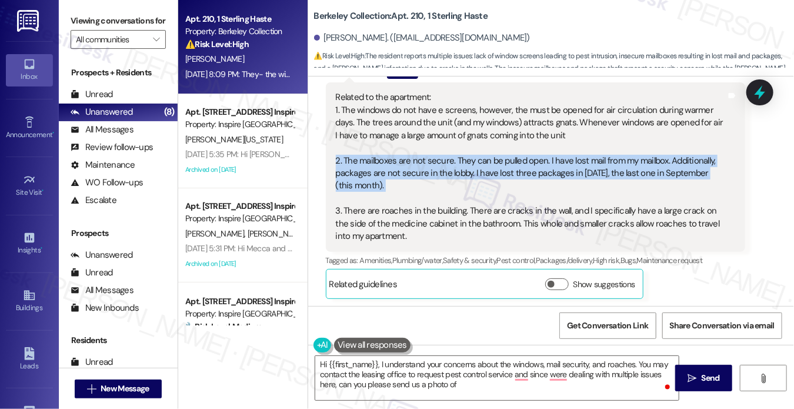
click at [440, 172] on div "Related to the apartment: 1. The windows do not have e screens, however, the mu…" at bounding box center [531, 166] width 391 height 151
click at [427, 176] on div "Related to the apartment: 1. The windows do not have e screens, however, the mu…" at bounding box center [531, 166] width 391 height 151
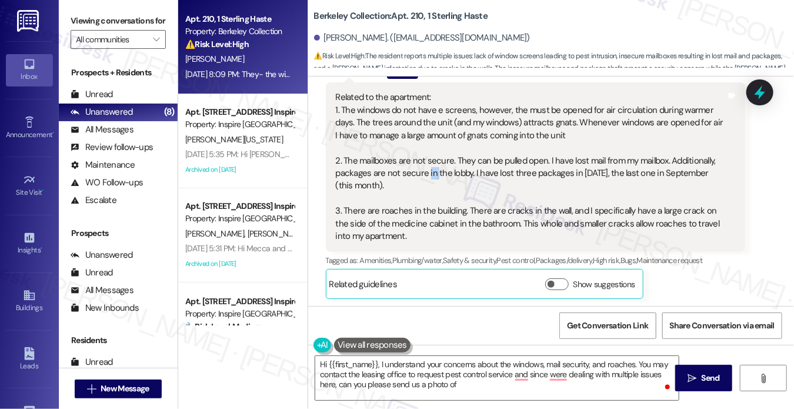
click at [427, 176] on div "Related to the apartment: 1. The windows do not have e screens, however, the mu…" at bounding box center [531, 166] width 391 height 151
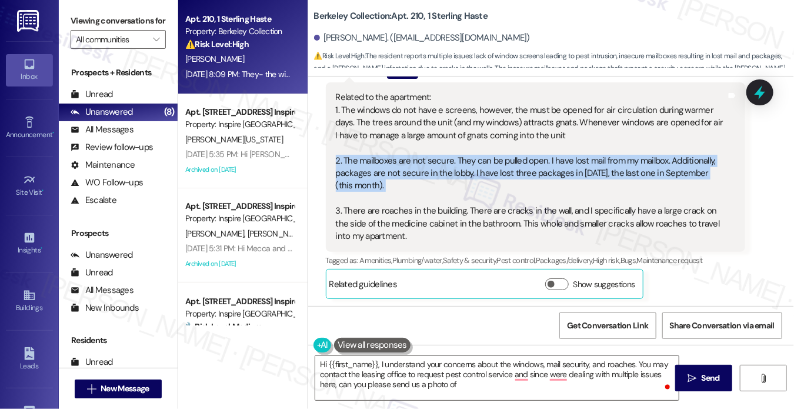
click at [427, 176] on div "Related to the apartment: 1. The windows do not have e screens, however, the mu…" at bounding box center [531, 166] width 391 height 151
click at [431, 168] on div "Related to the apartment: 1. The windows do not have e screens, however, the mu…" at bounding box center [531, 166] width 391 height 151
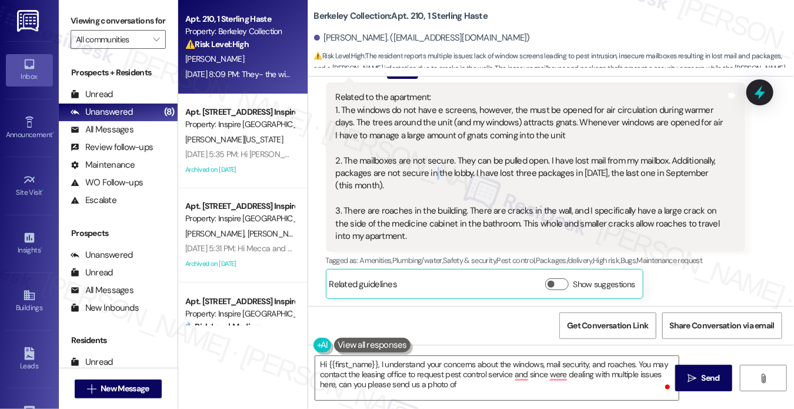
click at [431, 168] on div "Related to the apartment: 1. The windows do not have e screens, however, the mu…" at bounding box center [531, 166] width 391 height 151
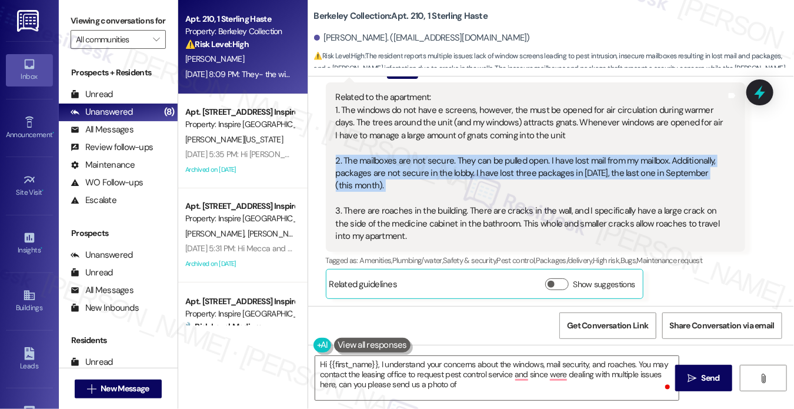
drag, startPoint x: 431, startPoint y: 168, endPoint x: 668, endPoint y: 158, distance: 237.2
click at [431, 168] on div "Related to the apartment: 1. The windows do not have e screens, however, the mu…" at bounding box center [531, 166] width 391 height 151
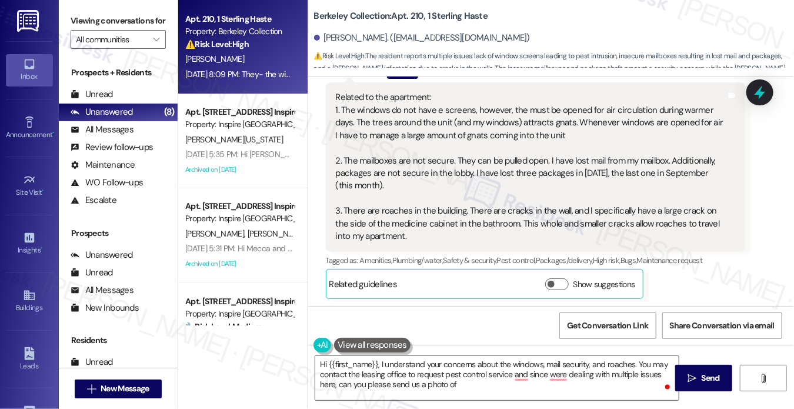
click at [78, 30] on label "Viewing conversations for" at bounding box center [118, 21] width 95 height 18
click at [462, 379] on textarea "Hi {{first_name}}, I understand your concerns about the windows, mail security,…" at bounding box center [496, 378] width 363 height 44
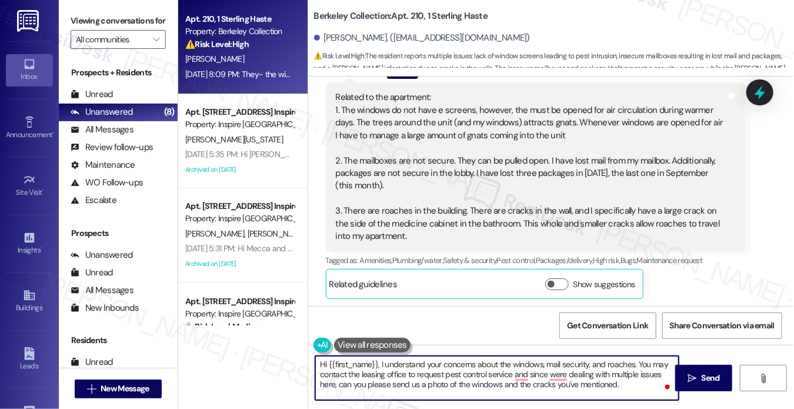
type textarea "Hi {{first_name}}, I understand your concerns about the windows, mail security,…"
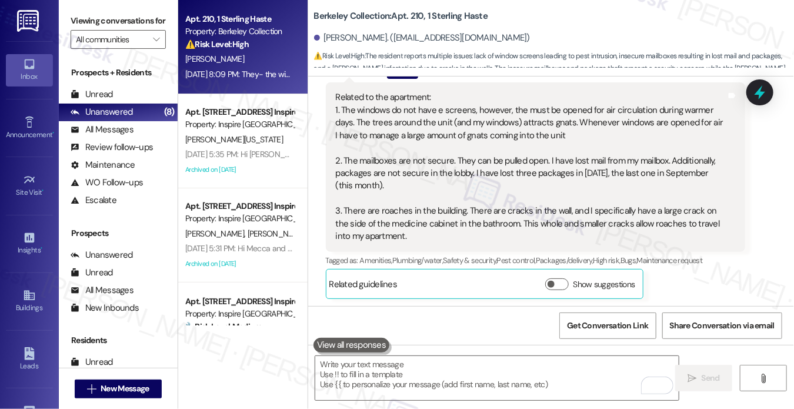
click at [83, 11] on div "Viewing conversations for All communities " at bounding box center [118, 30] width 119 height 61
click at [85, 21] on label "Viewing conversations for" at bounding box center [118, 21] width 95 height 18
click at [368, 368] on textarea "To enrich screen reader interactions, please activate Accessibility in Grammarl…" at bounding box center [496, 378] width 363 height 44
paste textarea "Hi {{first_name}}, I understand your concerns about the windows, mail security,…"
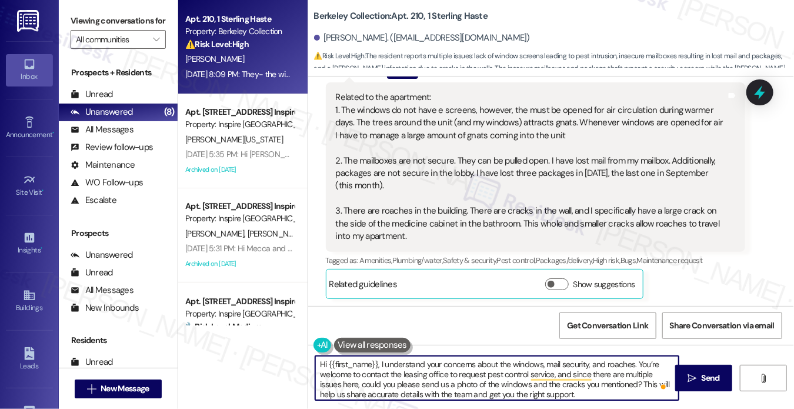
click at [386, 365] on textarea "Hi {{first_name}}, I understand your concerns about the windows, mail security,…" at bounding box center [496, 378] width 363 height 44
click at [569, 368] on textarea "Hi {{first_name}}, I understand your concerns about the windows, mail security,…" at bounding box center [496, 378] width 363 height 44
click at [611, 362] on textarea "Hi {{first_name}}, I understand your concerns about the windows, mail security,…" at bounding box center [496, 378] width 363 height 44
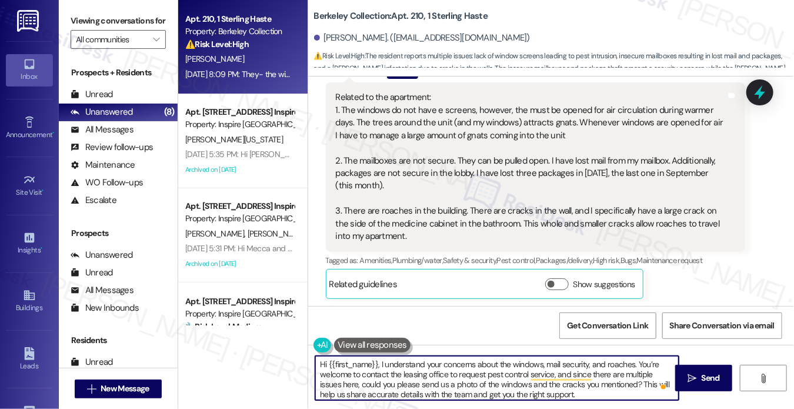
click at [611, 362] on textarea "Hi {{first_name}}, I understand your concerns about the windows, mail security,…" at bounding box center [496, 378] width 363 height 44
click at [525, 366] on textarea "Hi {{first_name}}, I understand your concerns about the windows, mail security,…" at bounding box center [496, 378] width 363 height 44
click at [546, 362] on textarea "Hi {{first_name}}, I understand your concerns about the windows, mail security,…" at bounding box center [496, 378] width 363 height 44
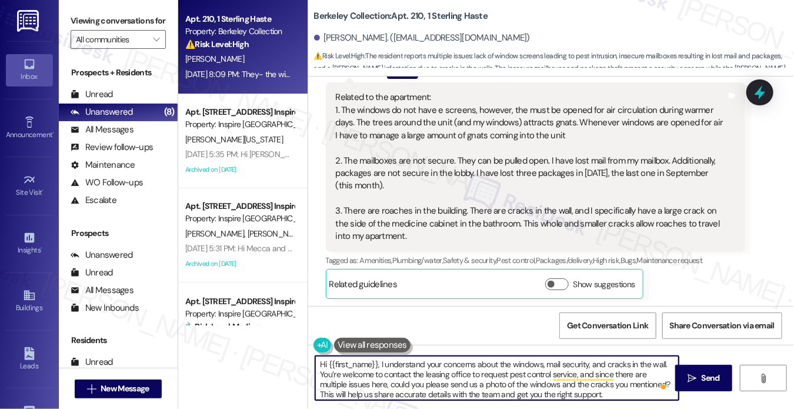
click at [596, 363] on textarea "Hi {{first_name}}, I understand your concerns about the windows, mail security,…" at bounding box center [496, 378] width 363 height 44
click at [652, 367] on textarea "Hi {{first_name}}, I understand your concerns about the windows, mail security,…" at bounding box center [496, 378] width 363 height 44
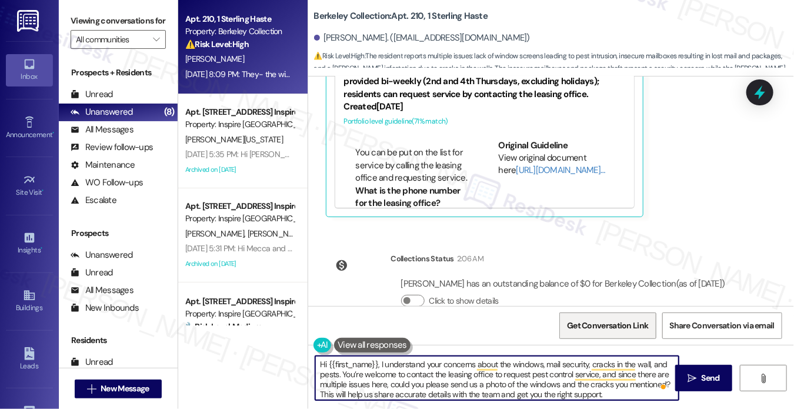
scroll to position [2990, 0]
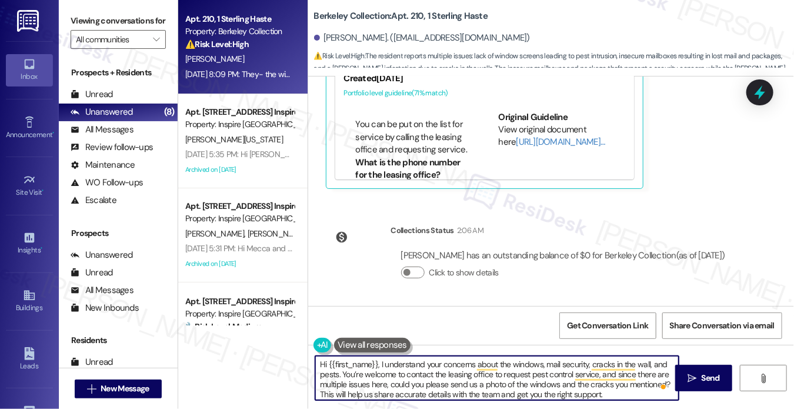
click at [608, 399] on textarea "Hi {{first_name}}, I understand your concerns about the windows, mail security,…" at bounding box center [496, 378] width 363 height 44
click at [498, 371] on textarea "Hi {{first_name}}, I understand your concerns about the windows, mail security,…" at bounding box center [496, 378] width 363 height 44
click at [447, 373] on textarea "Hi {{first_name}}, I understand your concerns about the windows, mail security,…" at bounding box center [496, 378] width 363 height 44
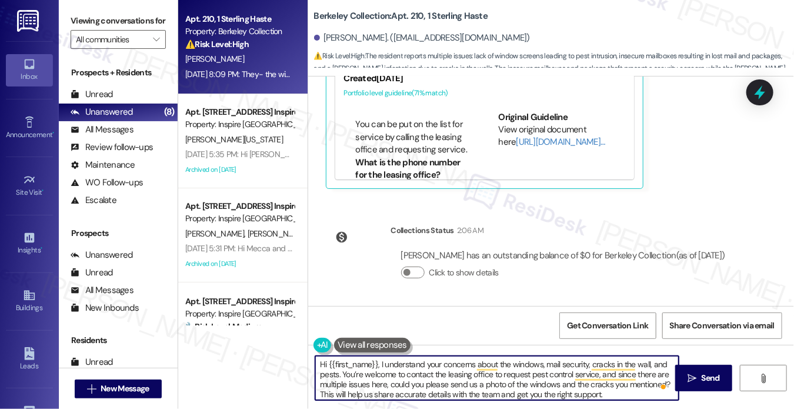
click at [444, 373] on textarea "Hi {{first_name}}, I understand your concerns about the windows, mail security,…" at bounding box center [496, 378] width 363 height 44
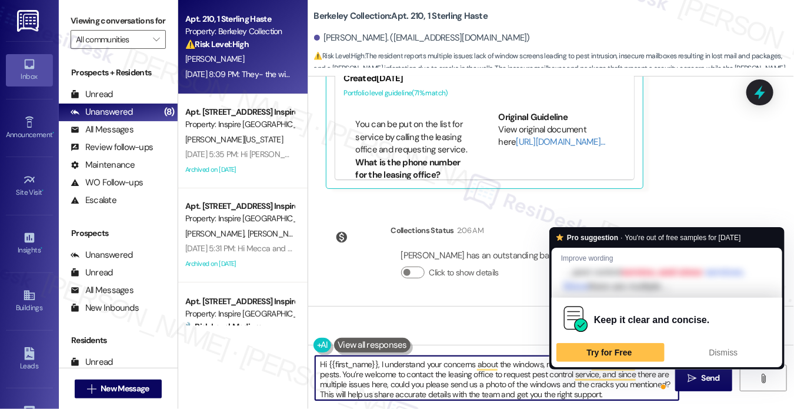
scroll to position [2, 0]
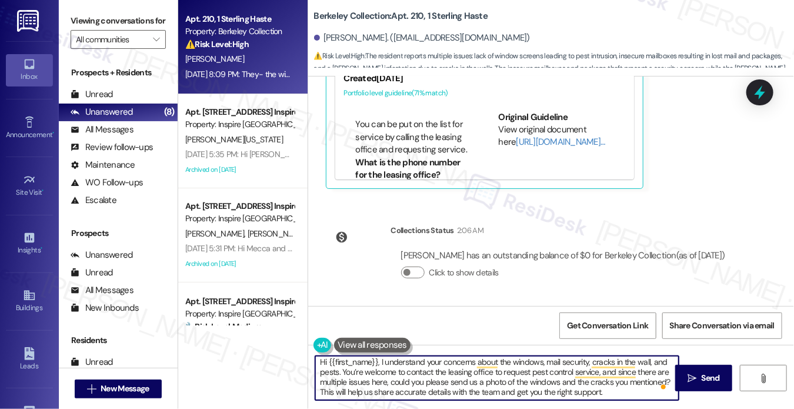
click at [535, 391] on textarea "Hi {{first_name}}, I understand your concerns about the windows, mail security,…" at bounding box center [496, 378] width 363 height 44
click at [596, 388] on textarea "Hi {{first_name}}, I understand your concerns about the windows, mail security,…" at bounding box center [496, 378] width 363 height 44
click at [623, 389] on textarea "Hi {{first_name}}, I understand your concerns about the windows, mail security,…" at bounding box center [496, 378] width 363 height 44
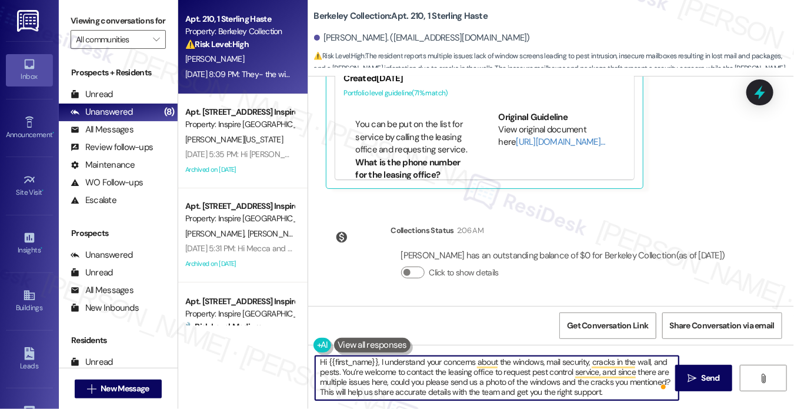
drag, startPoint x: 623, startPoint y: 391, endPoint x: 492, endPoint y: 386, distance: 131.8
click at [492, 386] on textarea "Hi {{first_name}}, I understand your concerns about the windows, mail security,…" at bounding box center [496, 378] width 363 height 44
click at [489, 386] on textarea "Hi {{first_name}}, I understand your concerns about the windows, mail security,…" at bounding box center [496, 378] width 363 height 44
drag, startPoint x: 614, startPoint y: 394, endPoint x: 496, endPoint y: 392, distance: 118.2
click at [496, 392] on textarea "Hi {{first_name}}, I understand your concerns about the windows, mail security,…" at bounding box center [496, 378] width 363 height 44
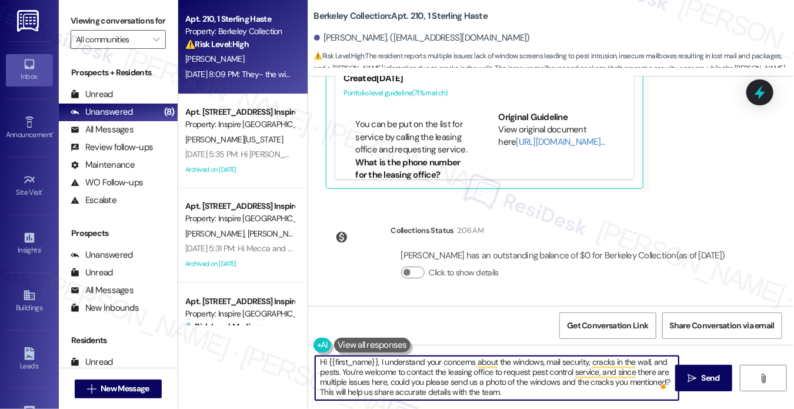
type textarea "Hi {{first_name}}, I understand your concerns about the windows, mail security,…"
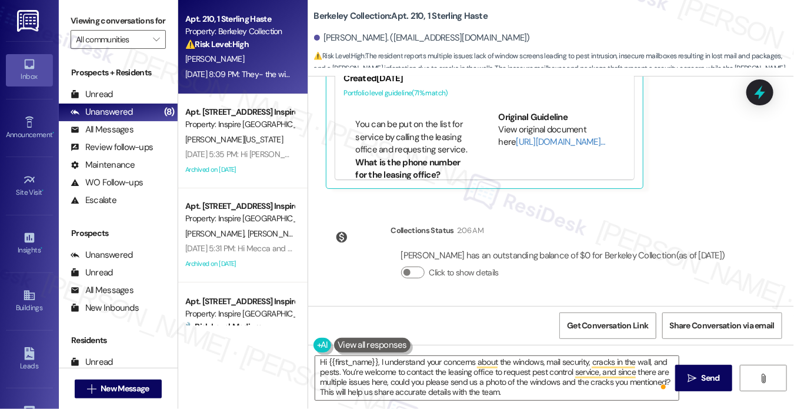
click at [91, 25] on label "Viewing conversations for" at bounding box center [118, 21] width 95 height 18
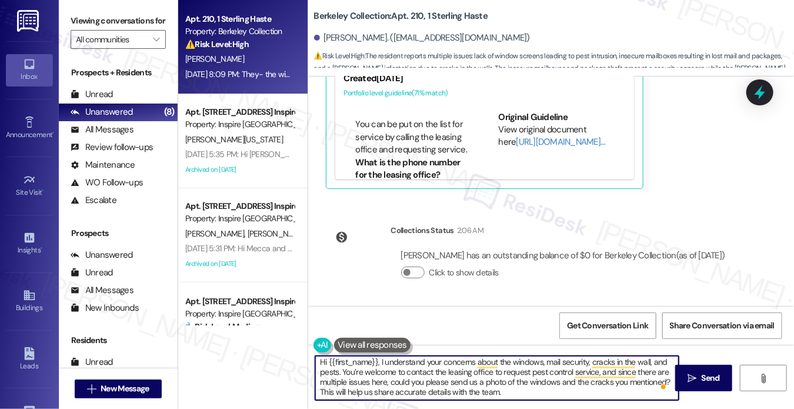
drag, startPoint x: 553, startPoint y: 388, endPoint x: 281, endPoint y: 385, distance: 272.3
click at [281, 385] on div "Apt. 210, 1 Sterling Haste Property: Berkeley Collection ⚠️ Risk Level: High Th…" at bounding box center [486, 204] width 616 height 409
click at [401, 398] on textarea "Hi {{first_name}}, I understand your concerns about the windows, mail security,…" at bounding box center [496, 378] width 363 height 44
drag, startPoint x: 558, startPoint y: 394, endPoint x: 314, endPoint y: 394, distance: 244.1
click at [315, 394] on textarea "Hi {{first_name}}, I understand your concerns about the windows, mail security,…" at bounding box center [496, 378] width 363 height 44
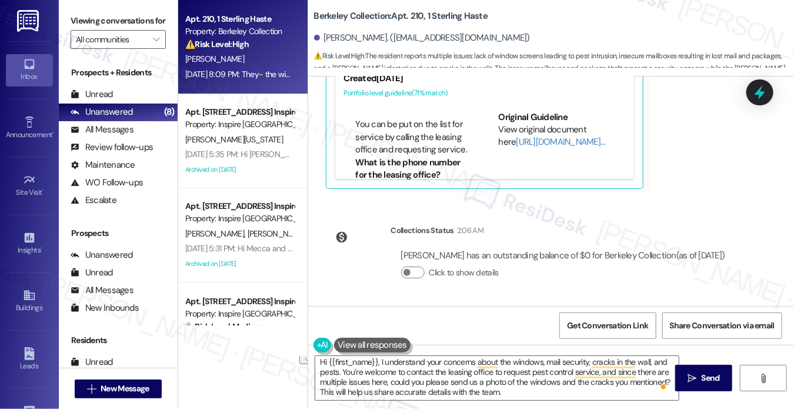
click at [80, 28] on label "Viewing conversations for" at bounding box center [118, 21] width 95 height 18
click at [696, 373] on span " Send" at bounding box center [703, 378] width 37 height 12
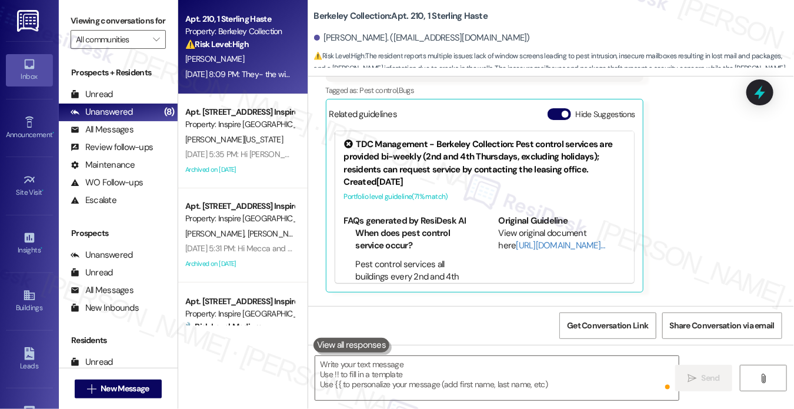
scroll to position [2882, 0]
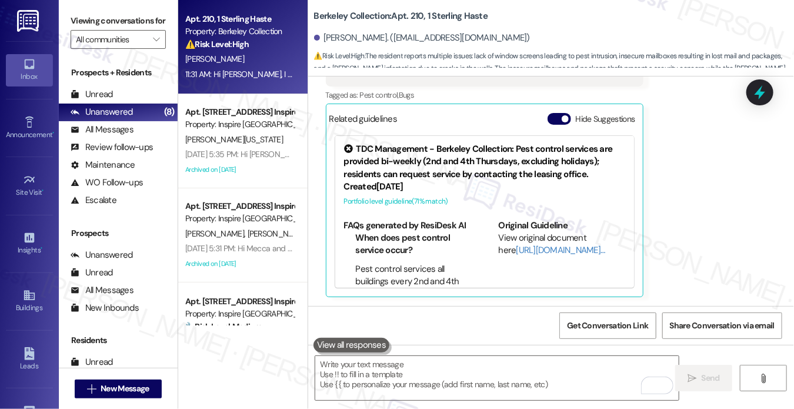
click at [92, 10] on div "Viewing conversations for All communities " at bounding box center [118, 30] width 119 height 61
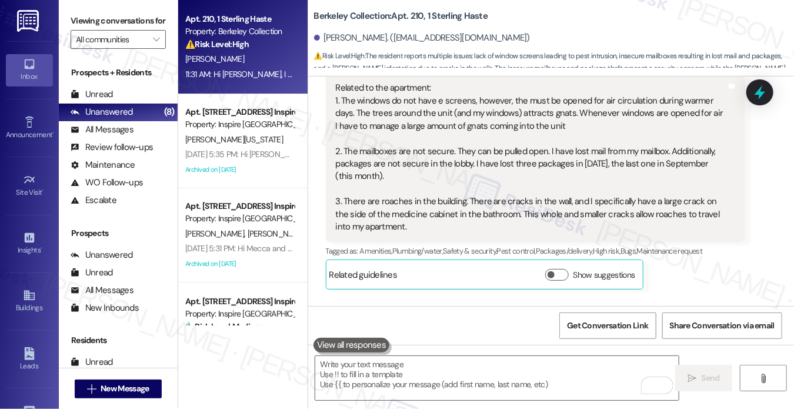
click at [383, 166] on div "Related to the apartment: 1. The windows do not have e screens, however, the mu…" at bounding box center [531, 157] width 391 height 151
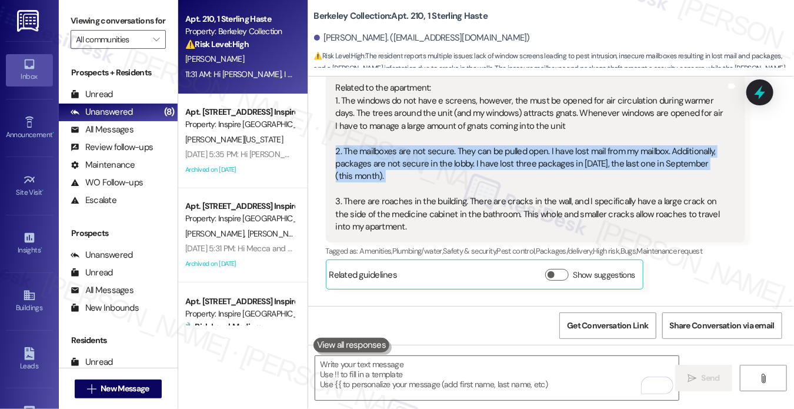
click at [383, 166] on div "Related to the apartment: 1. The windows do not have e screens, however, the mu…" at bounding box center [531, 157] width 391 height 151
copy div "2. The mailboxes are not secure. They can be pulled open. I have lost mail from…"
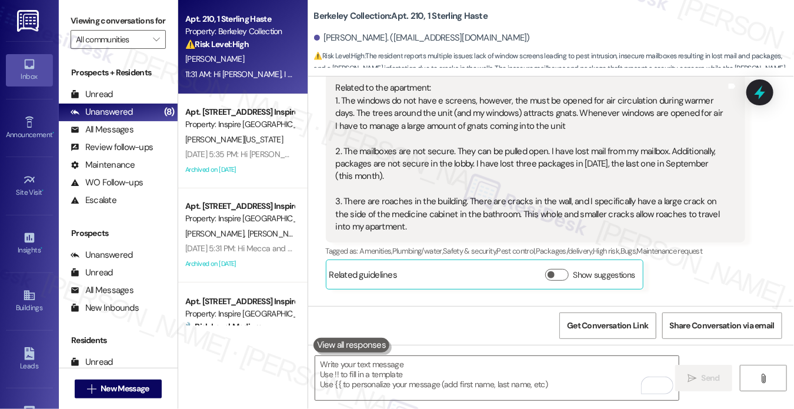
click at [98, 28] on label "Viewing conversations for" at bounding box center [118, 21] width 95 height 18
click at [709, 168] on div "Related to the apartment: 1. The windows do not have e screens, however, the mu…" at bounding box center [531, 157] width 391 height 151
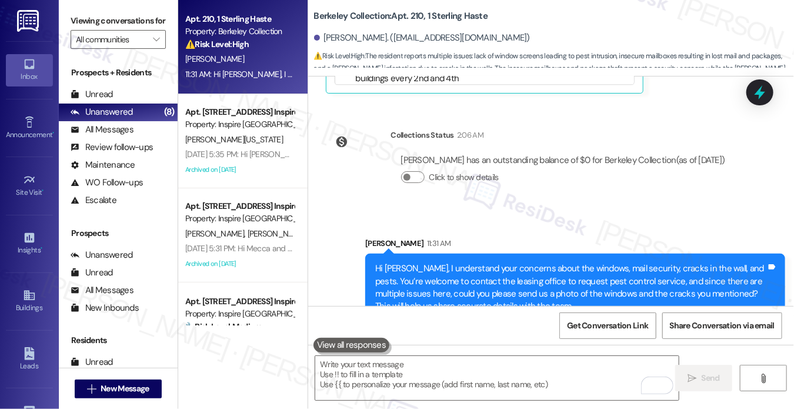
scroll to position [3110, 0]
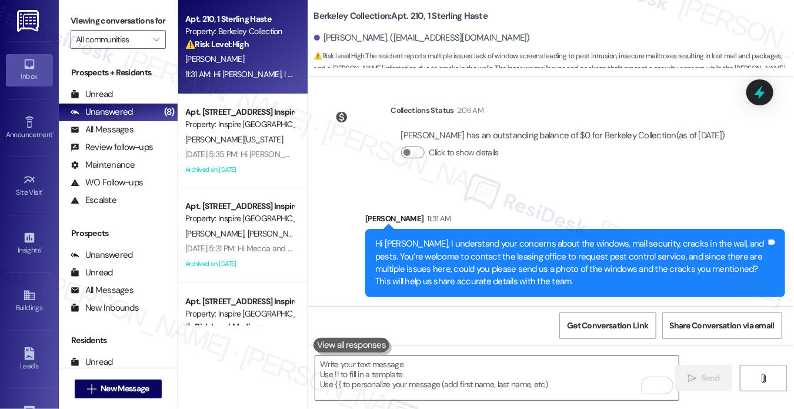
click at [79, 16] on label "Viewing conversations for" at bounding box center [118, 21] width 95 height 18
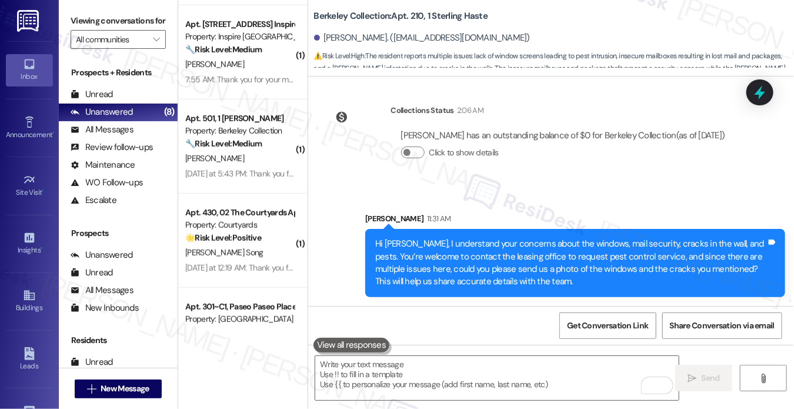
scroll to position [0, 0]
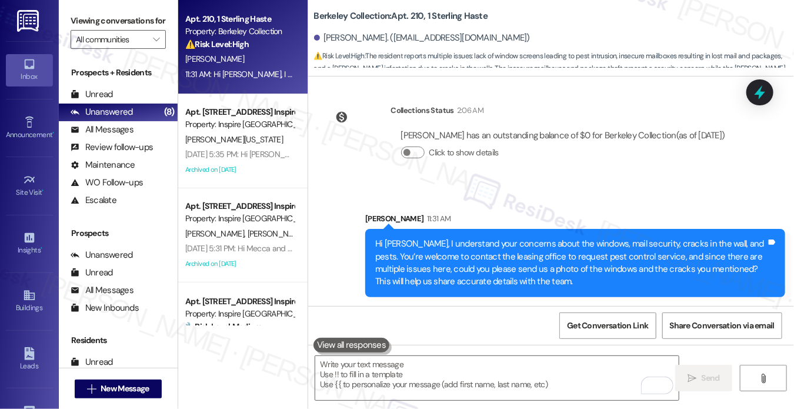
drag, startPoint x: 96, startPoint y: 28, endPoint x: 115, endPoint y: 39, distance: 21.9
click at [96, 28] on label "Viewing conversations for" at bounding box center [118, 21] width 95 height 18
click at [388, 369] on textarea "To enrich screen reader interactions, please activate Accessibility in Grammarl…" at bounding box center [496, 378] width 363 height 44
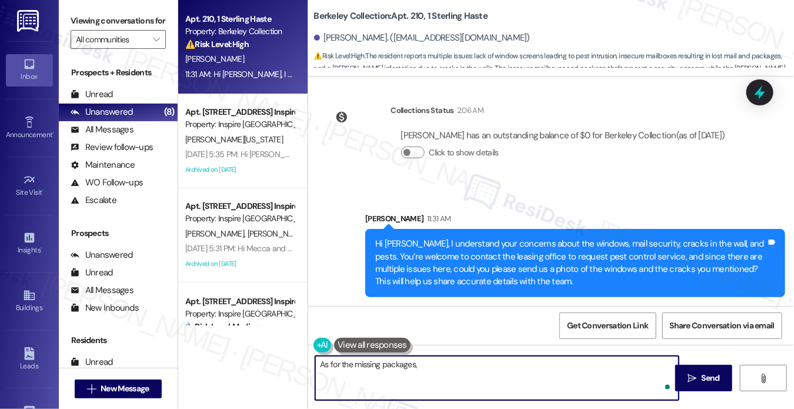
paste textarea "Did you happen to report any of the missing items to the carrier, and if so, wh…"
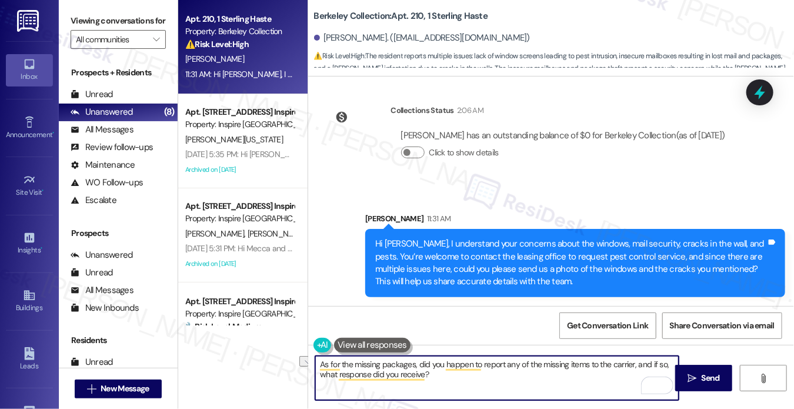
drag, startPoint x: 503, startPoint y: 363, endPoint x: 586, endPoint y: 360, distance: 82.4
click at [586, 360] on textarea "As for the missing packages, did you happen to report any of the missing items …" at bounding box center [496, 378] width 363 height 44
click at [545, 367] on textarea "As for the missing packages, did you happen to report it to the carrier, and if…" at bounding box center [496, 378] width 363 height 44
click at [499, 380] on textarea "As for the missing packages, did you happen to report it to the carrier, and if…" at bounding box center [496, 378] width 363 height 44
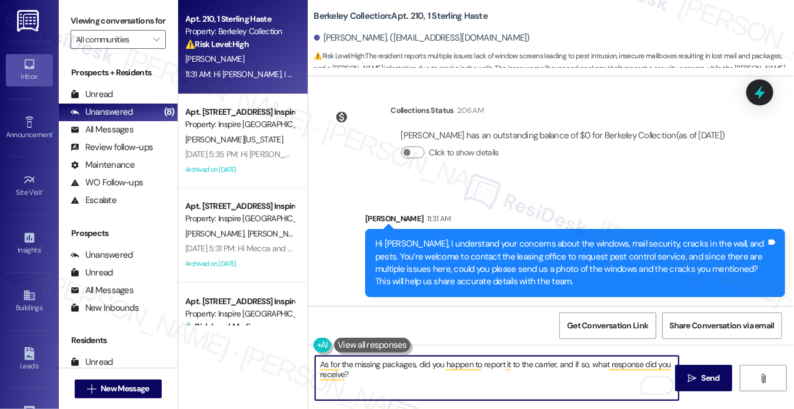
click at [539, 369] on textarea "As for the missing packages, did you happen to report it to the carrier, and if…" at bounding box center [496, 378] width 363 height 44
click at [589, 382] on textarea "As for the missing packages, did you happen to report it to the office or the s…" at bounding box center [496, 378] width 363 height 44
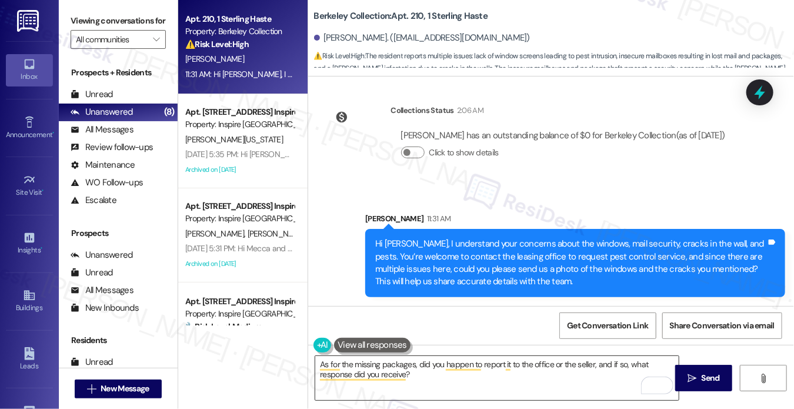
drag, startPoint x: 713, startPoint y: 381, endPoint x: 503, endPoint y: 358, distance: 211.2
click at [503, 358] on div "As for the missing packages, did you happen to report it to the office or the s…" at bounding box center [551, 389] width 486 height 88
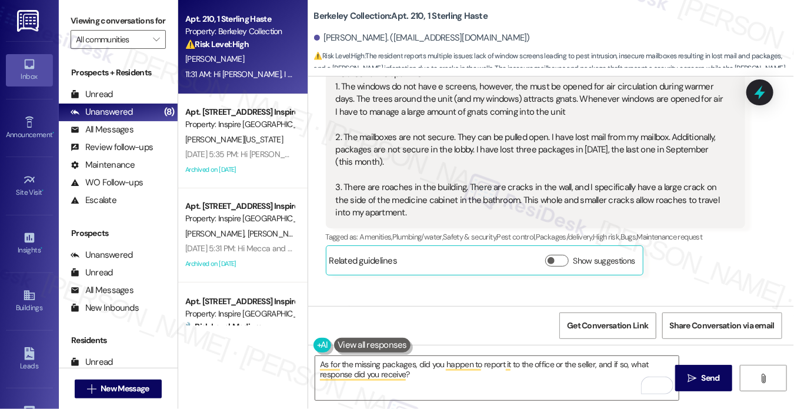
scroll to position [2581, 0]
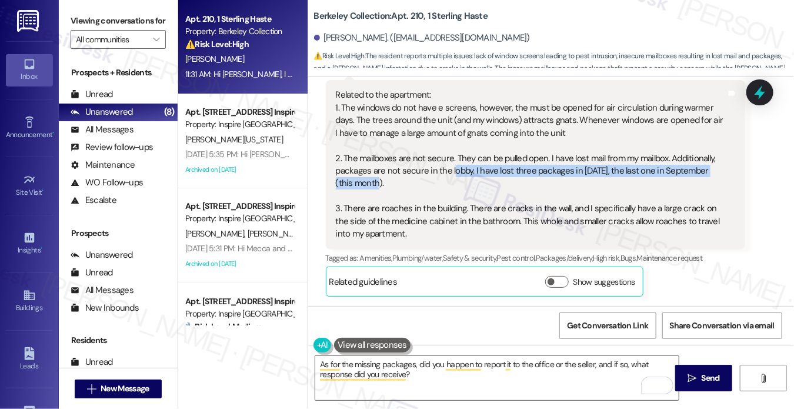
drag, startPoint x: 452, startPoint y: 166, endPoint x: 589, endPoint y: 181, distance: 138.5
click at [589, 181] on div "Related to the apartment: 1. The windows do not have e screens, however, the mu…" at bounding box center [531, 164] width 391 height 151
click at [590, 166] on div "Related to the apartment: 1. The windows do not have e screens, however, the mu…" at bounding box center [531, 164] width 391 height 151
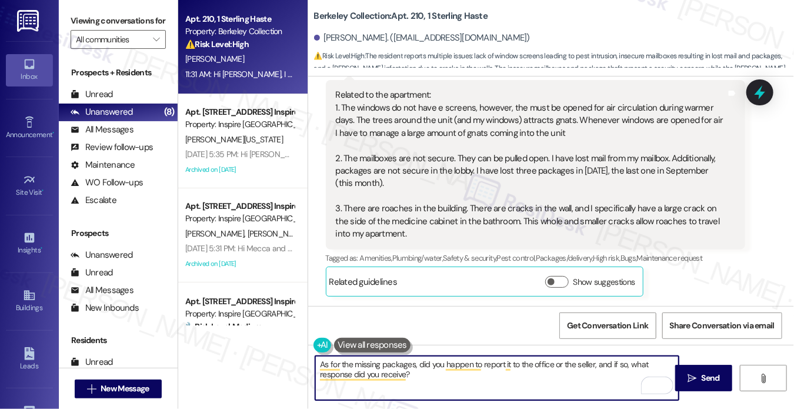
click at [589, 362] on textarea "As for the missing packages, did you happen to report it to the office or the s…" at bounding box center [496, 378] width 363 height 44
type textarea "As for the missing packages, did you happen to report it to the office, and if …"
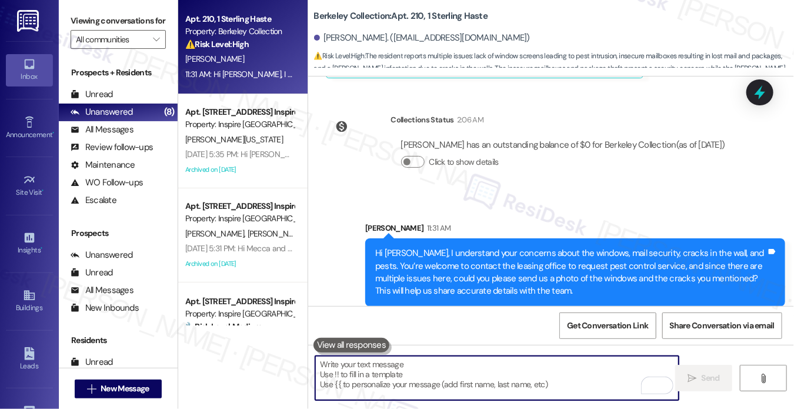
scroll to position [3204, 0]
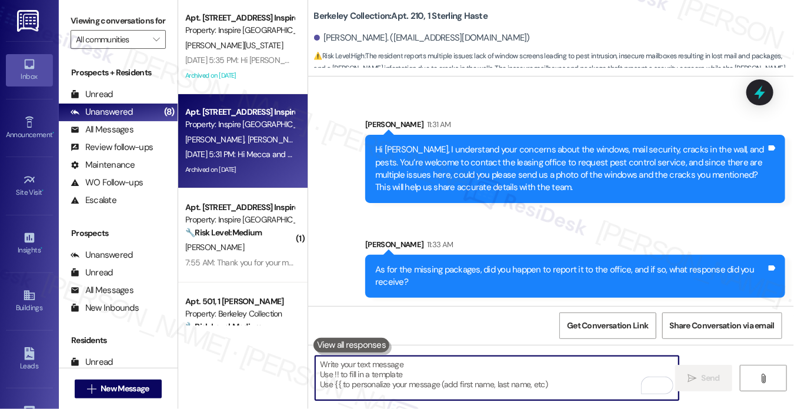
click at [236, 145] on div "D. Jackson M. Jackson" at bounding box center [239, 139] width 111 height 15
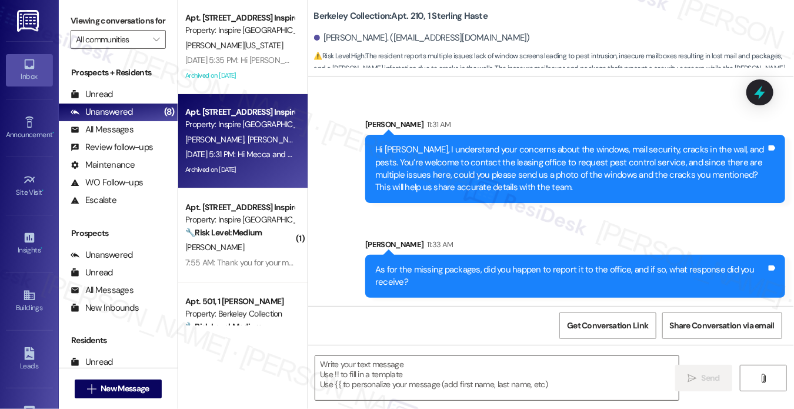
type textarea "Fetching suggested responses. Please feel free to read through the conversation…"
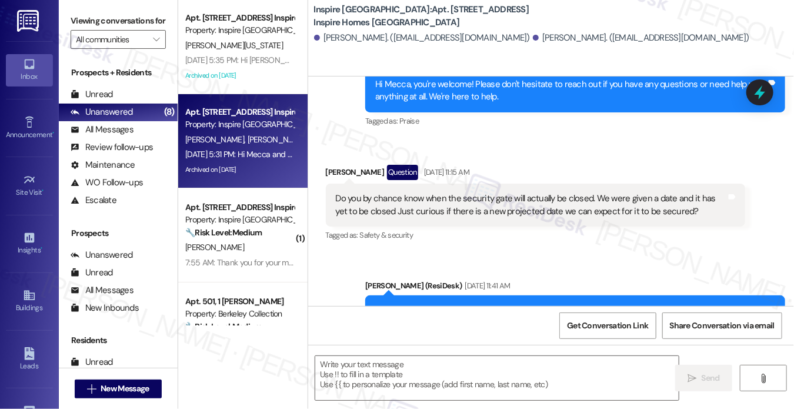
type textarea "Fetching suggested responses. Please feel free to read through the conversation…"
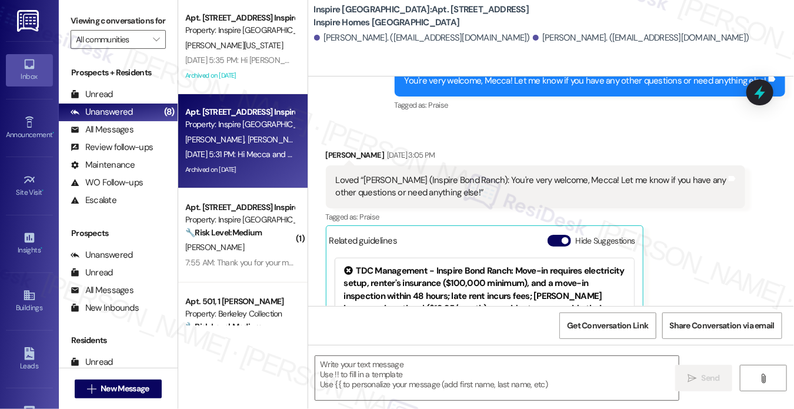
scroll to position [5077, 0]
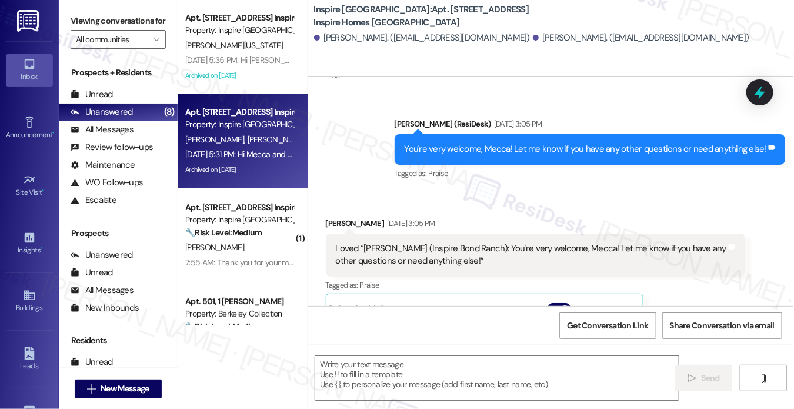
click at [359, 234] on div "Loved “Sarah (Inspire Bond Ranch): You're very welcome, Mecca! Let me know if y…" at bounding box center [536, 255] width 420 height 43
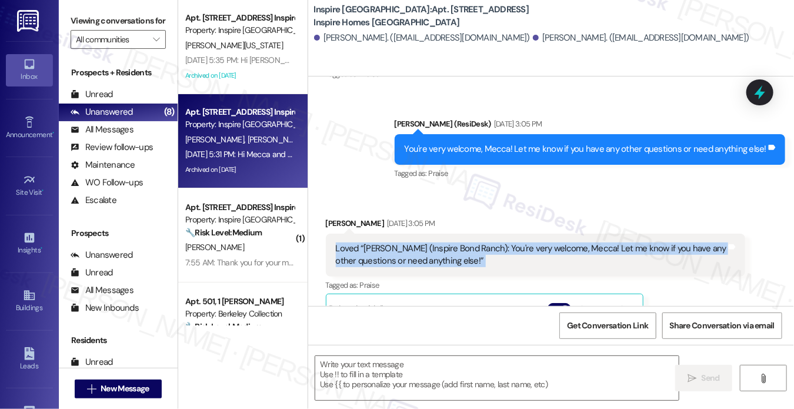
click at [359, 234] on div "Loved “Sarah (Inspire Bond Ranch): You're very welcome, Mecca! Let me know if y…" at bounding box center [536, 255] width 420 height 43
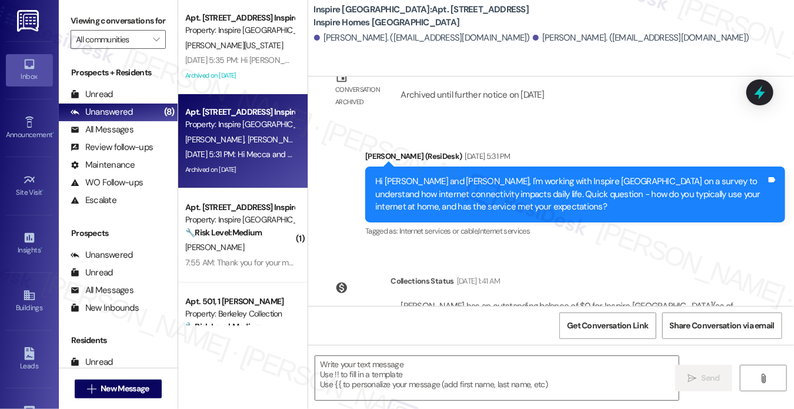
scroll to position [5468, 0]
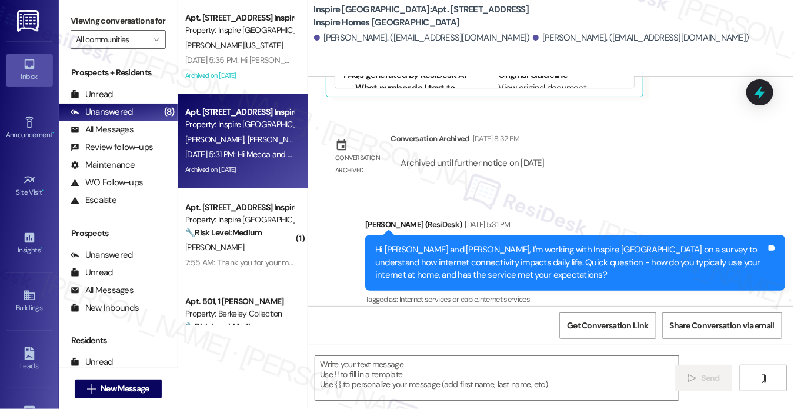
click at [486, 244] on div "Hi Mecca and Dejon, I'm working with Inspire Bond Ranch on a survey to understa…" at bounding box center [570, 263] width 391 height 38
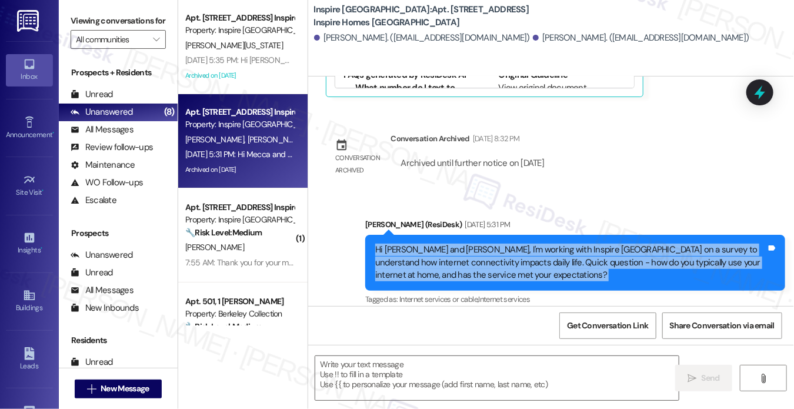
click at [486, 244] on div "Hi Mecca and Dejon, I'm working with Inspire Bond Ranch on a survey to understa…" at bounding box center [570, 263] width 391 height 38
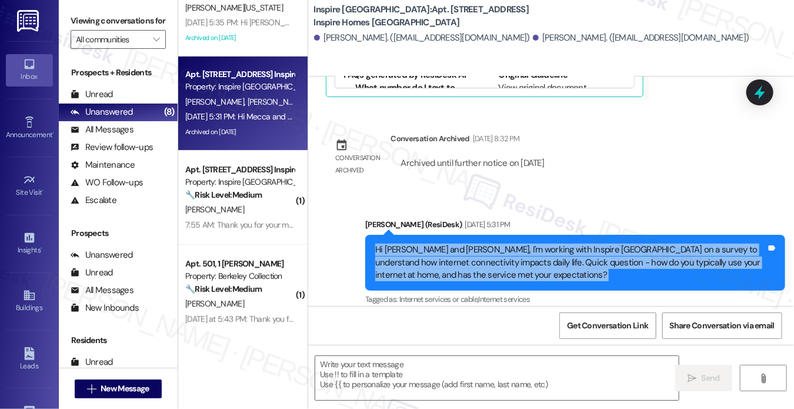
scroll to position [59, 0]
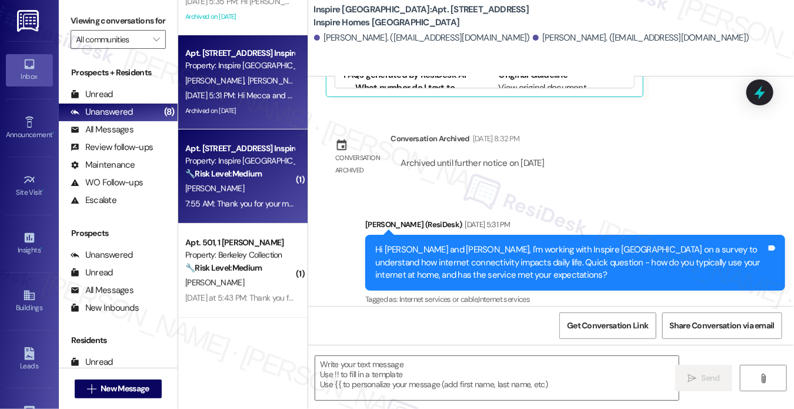
click at [244, 174] on strong "🔧 Risk Level: Medium" at bounding box center [223, 173] width 76 height 11
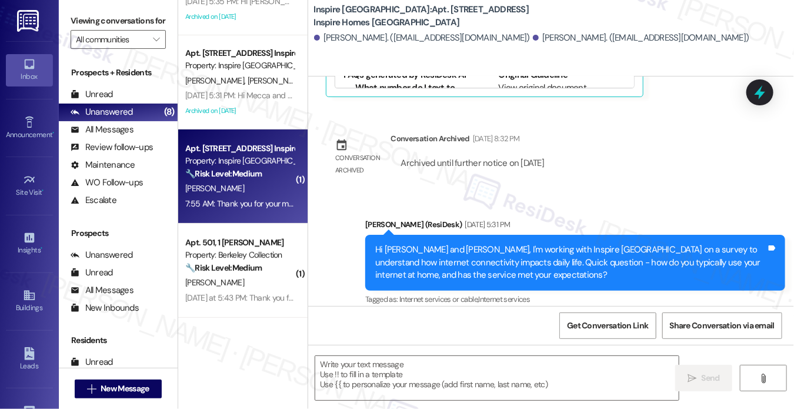
type textarea "Fetching suggested responses. Please feel free to read through the conversation…"
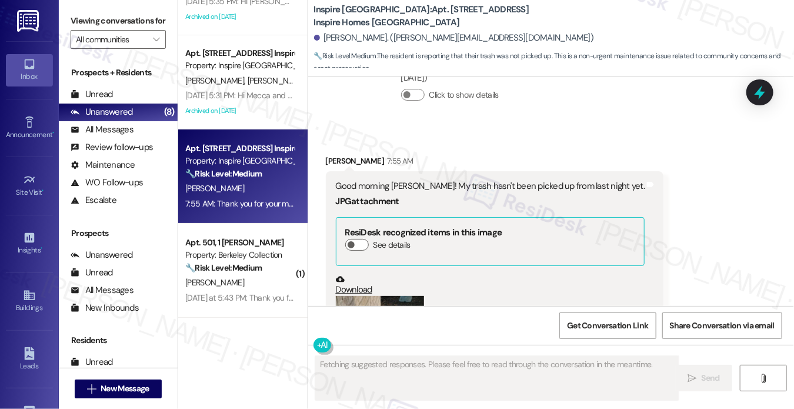
scroll to position [6610, 0]
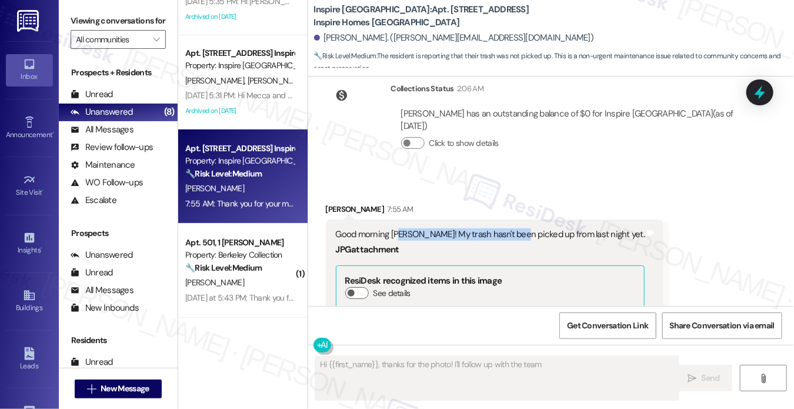
drag, startPoint x: 398, startPoint y: 192, endPoint x: 517, endPoint y: 194, distance: 119.4
click at [517, 228] on div "Good morning [PERSON_NAME]! My trash hasn't been picked up from last night yet." at bounding box center [490, 234] width 309 height 12
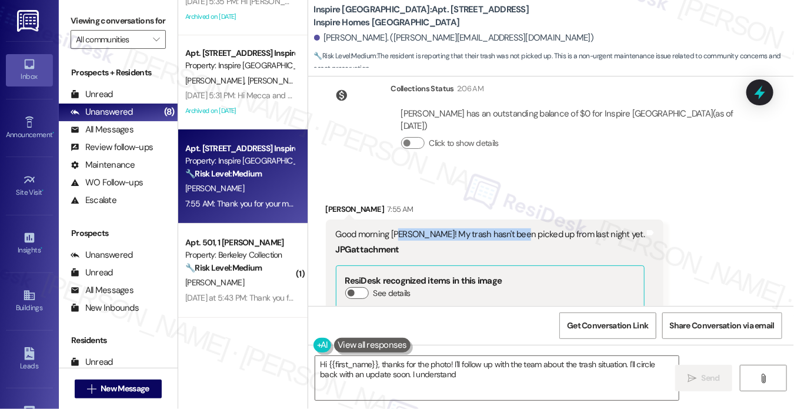
click at [517, 228] on div "Good morning [PERSON_NAME]! My trash hasn't been picked up from last night yet." at bounding box center [490, 234] width 309 height 12
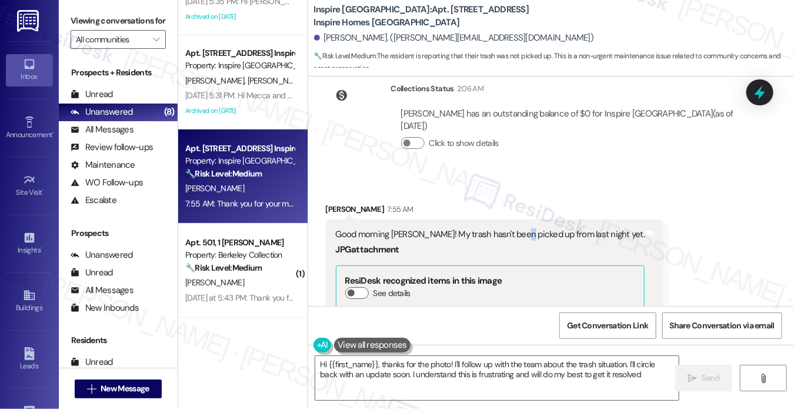
type textarea "Hi {{first_name}}, thanks for the photo! I'll follow up with the team about the…"
click at [517, 228] on div "Good morning [PERSON_NAME]! My trash hasn't been picked up from last night yet." at bounding box center [490, 234] width 309 height 12
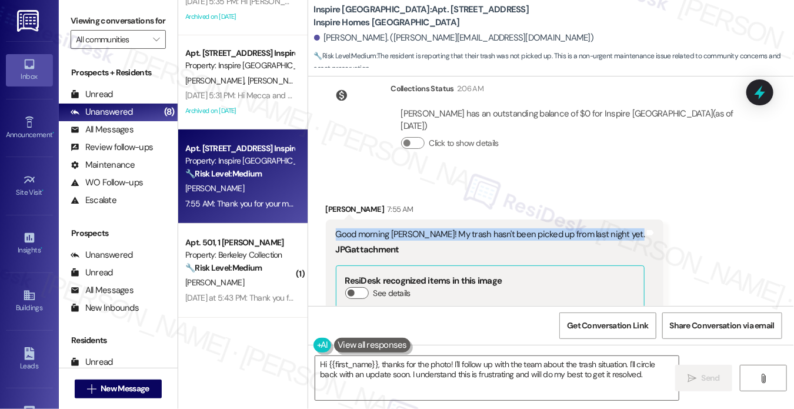
click at [517, 228] on div "Good morning [PERSON_NAME]! My trash hasn't been picked up from last night yet." at bounding box center [490, 234] width 309 height 12
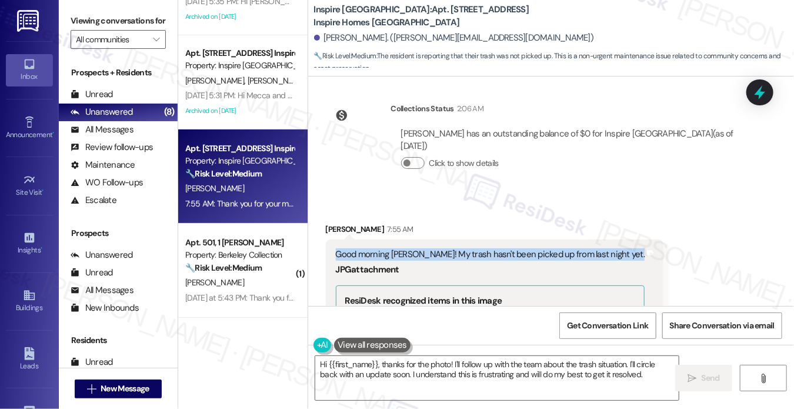
scroll to position [6492, 0]
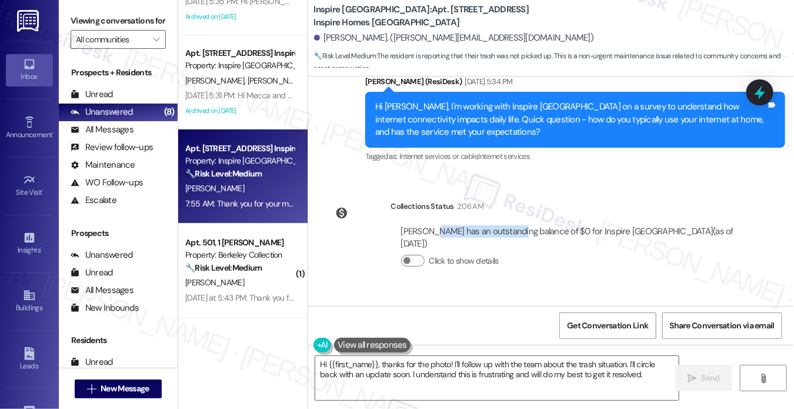
drag, startPoint x: 431, startPoint y: 203, endPoint x: 559, endPoint y: 202, distance: 128.2
click at [557, 225] on div "Denise Smith has an outstanding balance of $0 for Inspire Bond Ranch (as of Sep…" at bounding box center [568, 237] width 335 height 25
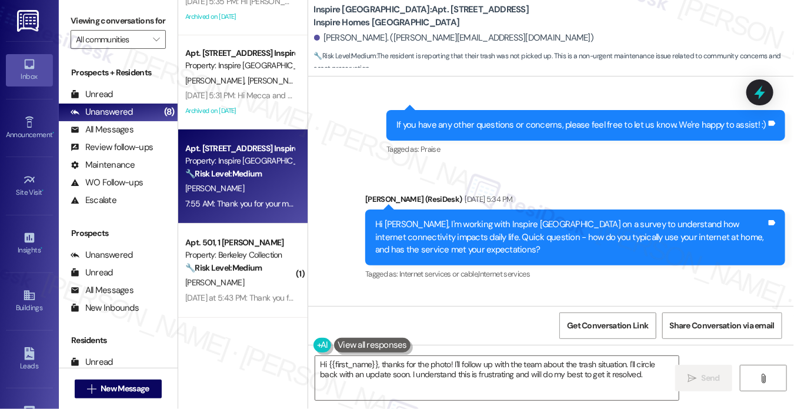
click at [485, 218] on div "Hi [PERSON_NAME], I'm working with Inspire [GEOGRAPHIC_DATA] on a survey to und…" at bounding box center [570, 237] width 391 height 38
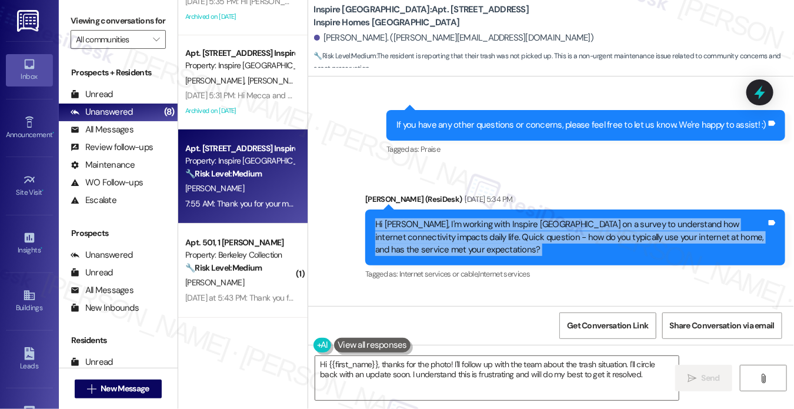
click at [485, 218] on div "Hi [PERSON_NAME], I'm working with Inspire [GEOGRAPHIC_DATA] on a survey to und…" at bounding box center [570, 237] width 391 height 38
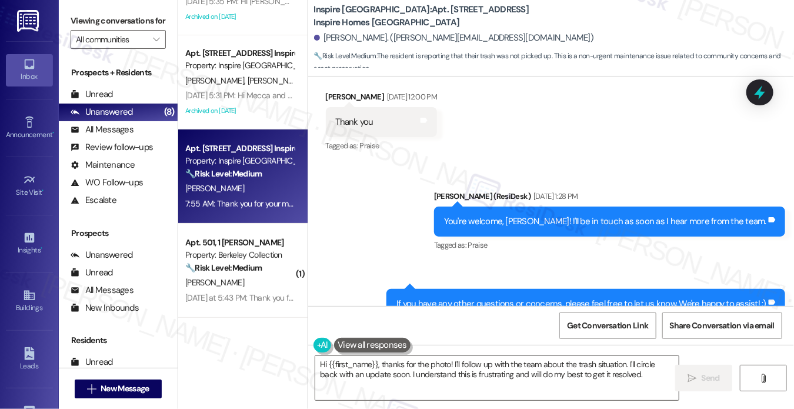
scroll to position [6257, 0]
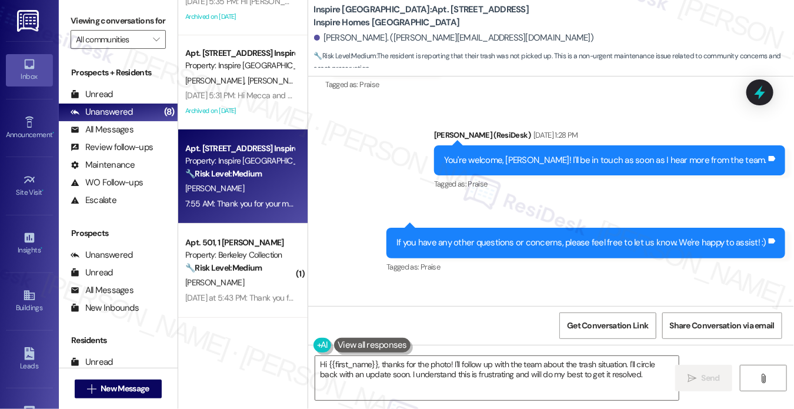
click at [612, 154] on div "You're welcome, [PERSON_NAME]! I'll be in touch as soon as I hear more from the…" at bounding box center [605, 160] width 322 height 12
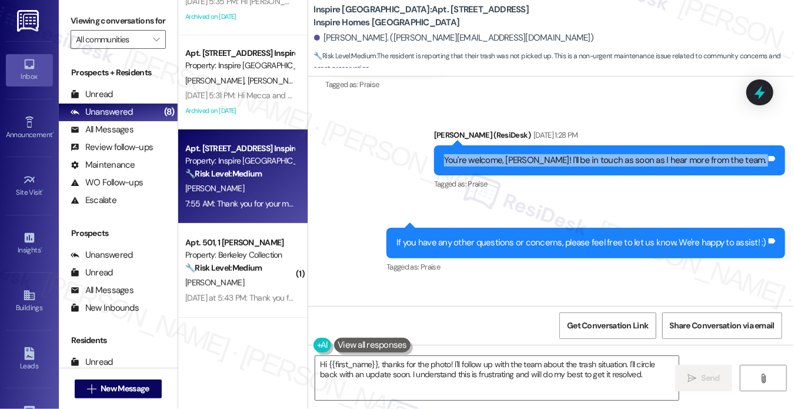
click at [612, 154] on div "You're welcome, [PERSON_NAME]! I'll be in touch as soon as I hear more from the…" at bounding box center [605, 160] width 322 height 12
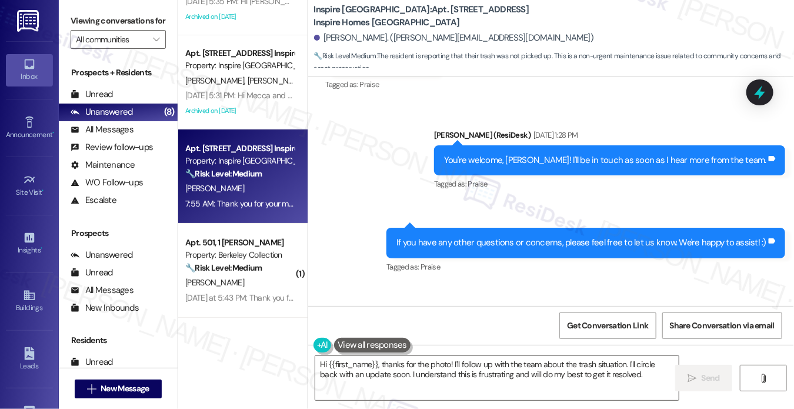
click at [484, 228] on div "If you have any other questions or concerns, please feel free to let us know. W…" at bounding box center [585, 243] width 399 height 30
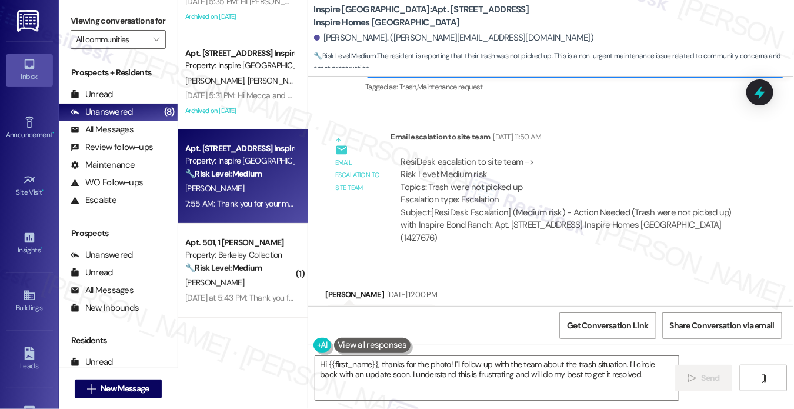
scroll to position [5904, 0]
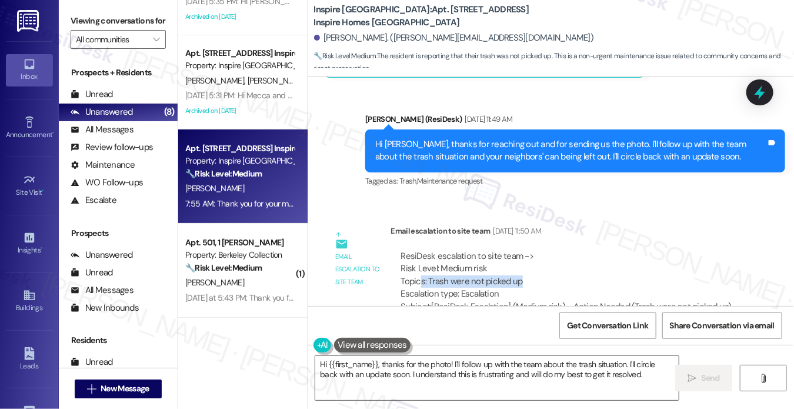
drag, startPoint x: 421, startPoint y: 256, endPoint x: 566, endPoint y: 256, distance: 144.7
click at [566, 256] on div "ResiDesk escalation to site team -> Risk Level: Medium risk Topics: Trash were …" at bounding box center [568, 275] width 335 height 51
click at [512, 250] on div "ResiDesk escalation to site team -> Risk Level: Medium risk Topics: Trash were …" at bounding box center [568, 275] width 335 height 51
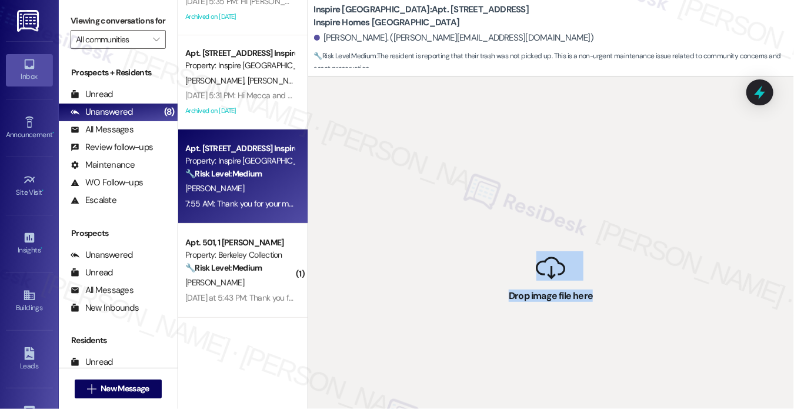
drag, startPoint x: 598, startPoint y: 297, endPoint x: 452, endPoint y: 95, distance: 249.8
click at [452, 95] on div " Drop image file here" at bounding box center [551, 280] width 486 height 409
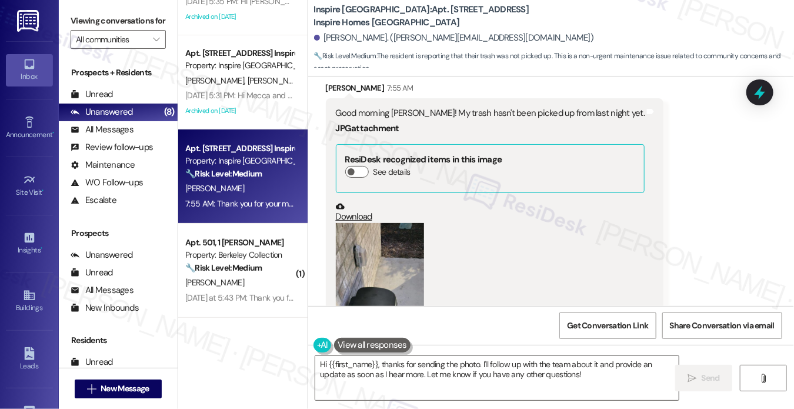
scroll to position [6728, 0]
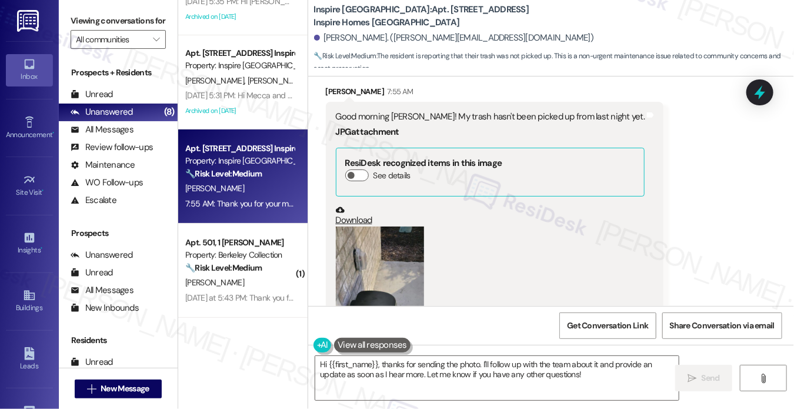
click at [382, 259] on button "Zoom image" at bounding box center [380, 321] width 88 height 191
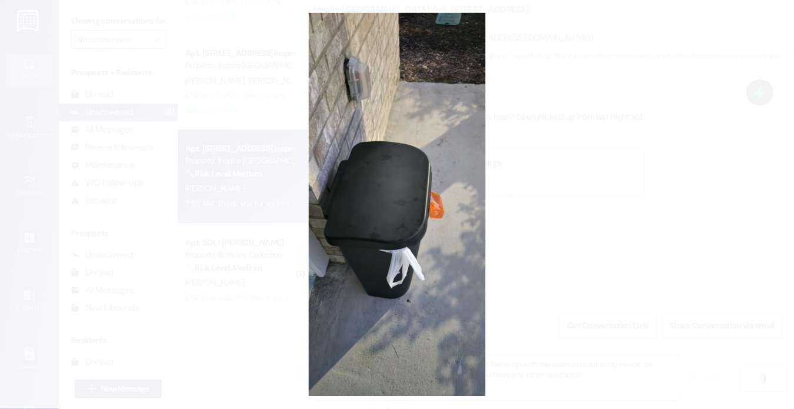
click at [672, 235] on button "Unzoom image" at bounding box center [397, 204] width 794 height 409
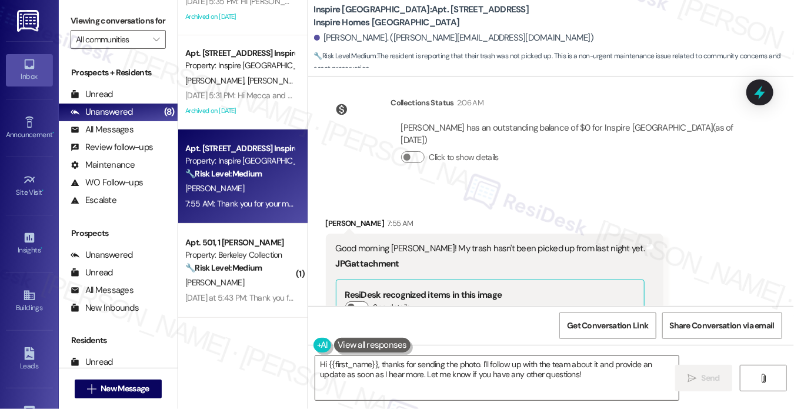
scroll to position [6669, 0]
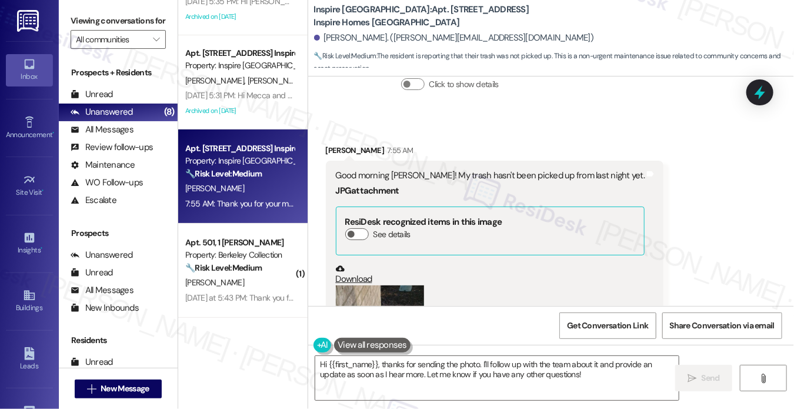
click at [466, 169] on div "Good morning [PERSON_NAME]! My trash hasn't been picked up from last night yet." at bounding box center [490, 175] width 309 height 12
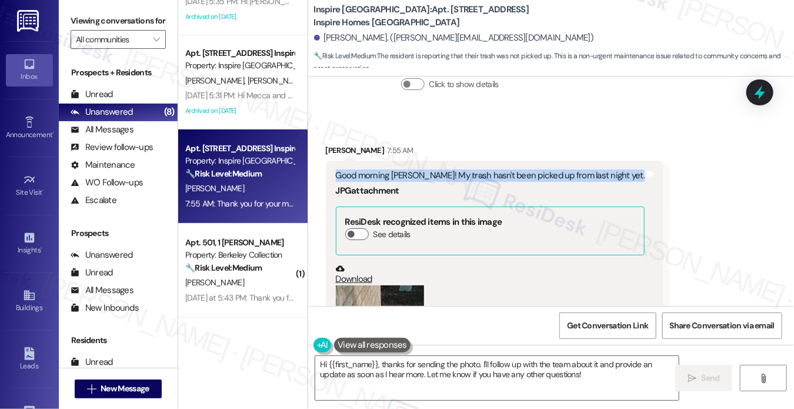
click at [466, 169] on div "Good morning [PERSON_NAME]! My trash hasn't been picked up from last night yet." at bounding box center [490, 175] width 309 height 12
click at [493, 365] on textarea "Hi {{first_name}}, thanks for sending the photo. I'll follow up with the team a…" at bounding box center [496, 378] width 363 height 44
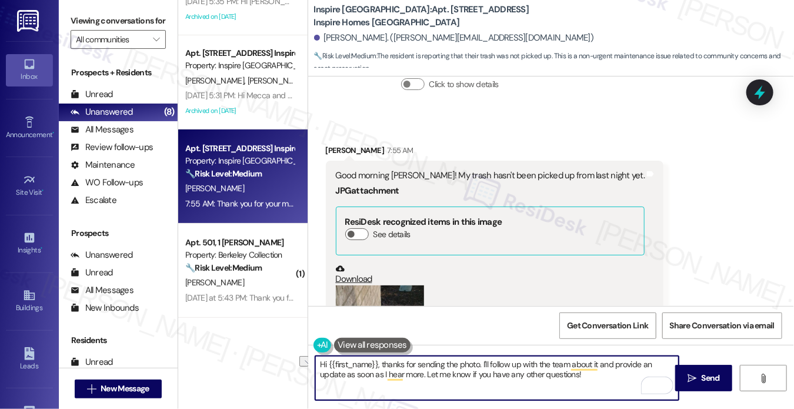
drag, startPoint x: 598, startPoint y: 377, endPoint x: 426, endPoint y: 376, distance: 171.2
click at [426, 376] on textarea "Hi {{first_name}}, thanks for sending the photo. I'll follow up with the team a…" at bounding box center [496, 378] width 363 height 44
click at [382, 365] on textarea "Hi {{first_name}}, thanks for sending the photo. I'll follow up with the team a…" at bounding box center [496, 378] width 363 height 44
click at [379, 364] on textarea "Hi {{first_name}}, thanks for sending the photo. I'll follow up with the team a…" at bounding box center [496, 378] width 363 height 44
click at [621, 378] on textarea "Hi {{first_name}}, good morning! Thanks for sending the photo. I'll follow up w…" at bounding box center [496, 378] width 363 height 44
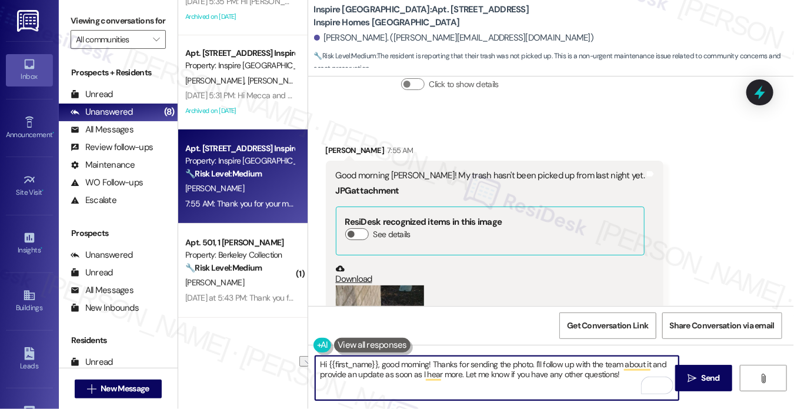
drag, startPoint x: 635, startPoint y: 378, endPoint x: 462, endPoint y: 378, distance: 172.9
click at [462, 378] on textarea "Hi {{first_name}}, good morning! Thanks for sending the photo. I'll follow up w…" at bounding box center [496, 378] width 363 height 44
type textarea "Hi {{first_name}}, good morning! Thanks for sending the photo. I'll follow up w…"
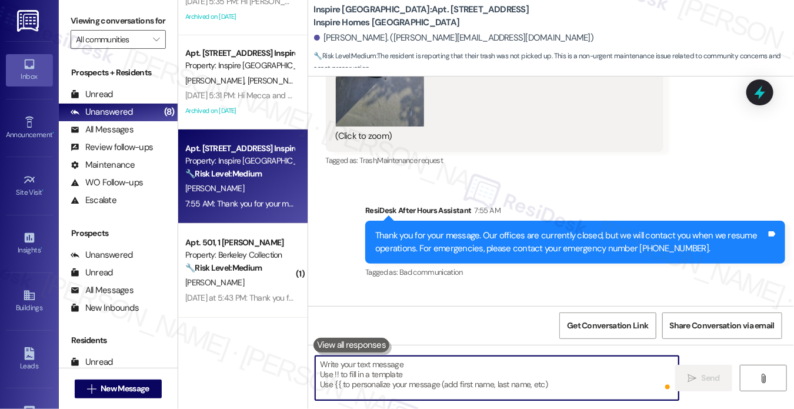
scroll to position [7070, 0]
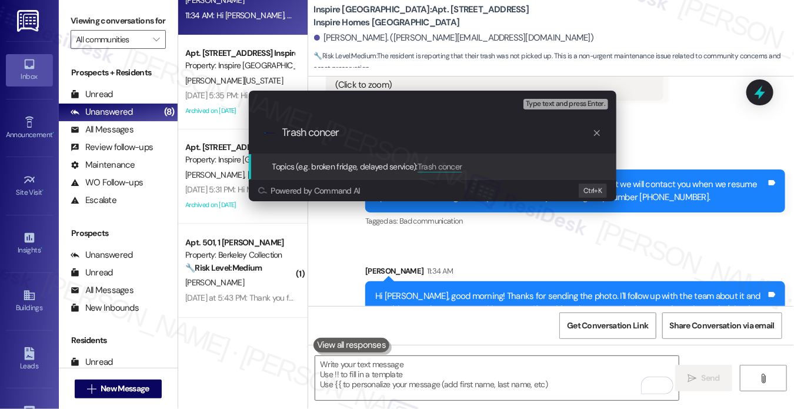
click at [373, 131] on input "Trash concer" at bounding box center [437, 132] width 310 height 12
click at [315, 129] on input "Trash concer" at bounding box center [437, 132] width 310 height 12
type input "Missed trash pickup"
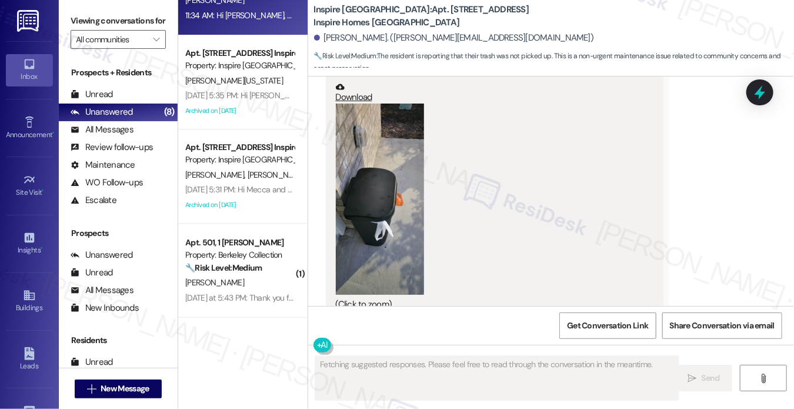
scroll to position [7087, 0]
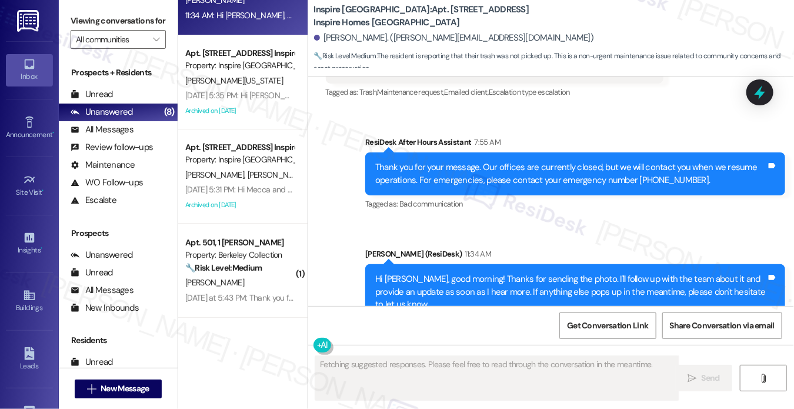
click at [479, 273] on div "Hi [PERSON_NAME], good morning! Thanks for sending the photo. I'll follow up wi…" at bounding box center [570, 292] width 391 height 38
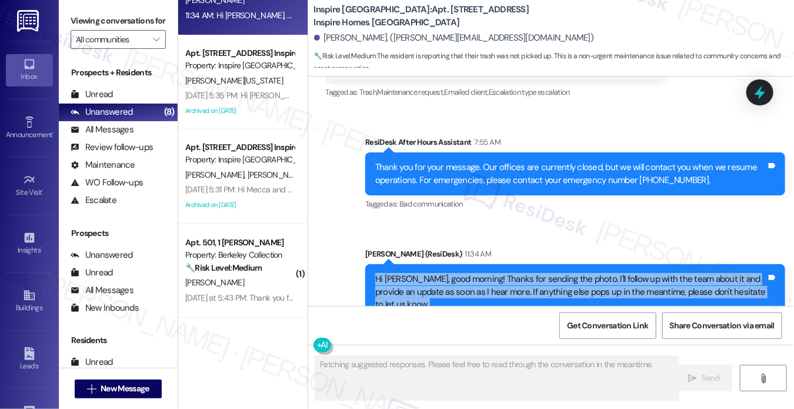
click at [479, 273] on div "Hi [PERSON_NAME], good morning! Thanks for sending the photo. I'll follow up wi…" at bounding box center [570, 292] width 391 height 38
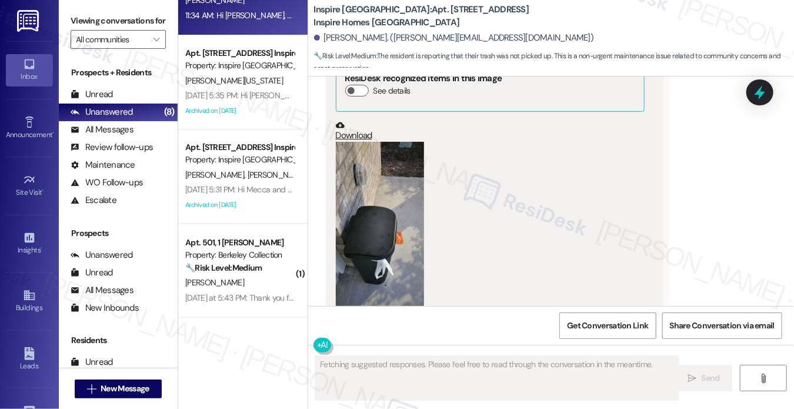
scroll to position [6793, 0]
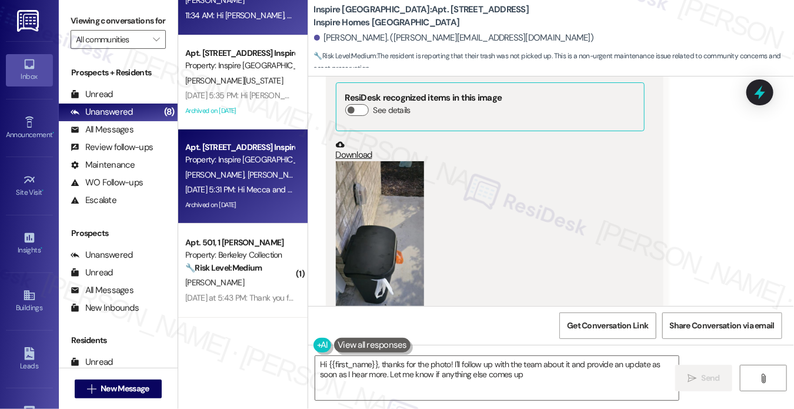
type textarea "Hi {{first_name}}, thanks for the photo! I'll follow up with the team about it …"
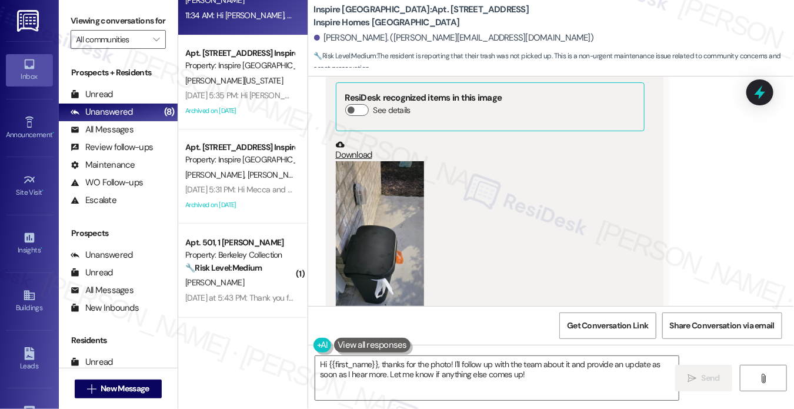
scroll to position [0, 0]
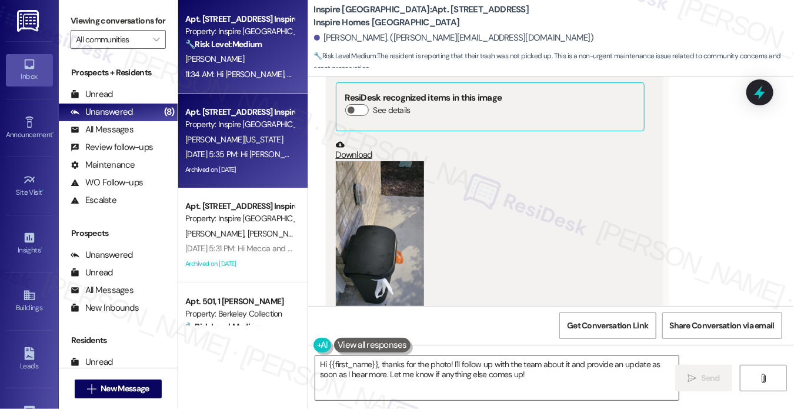
click at [242, 132] on div "[PERSON_NAME][US_STATE]" at bounding box center [239, 139] width 111 height 15
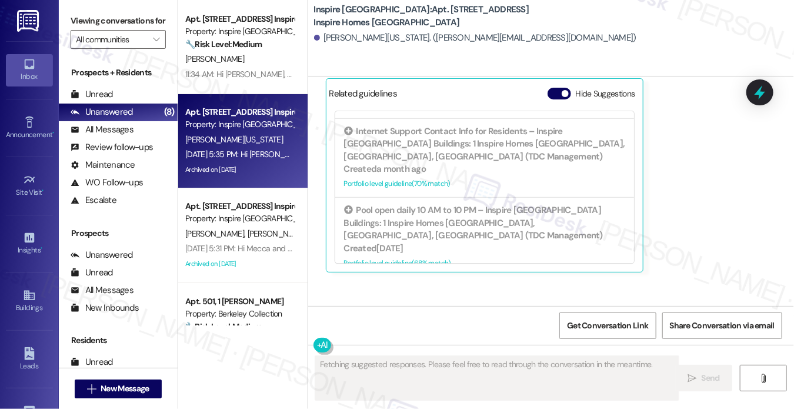
scroll to position [1527, 0]
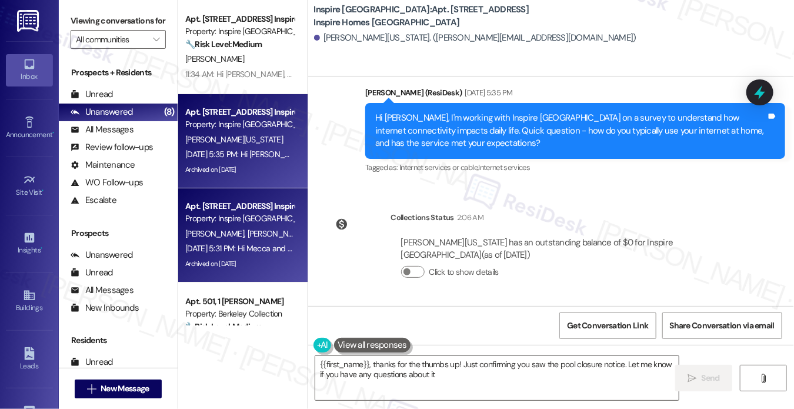
type textarea "{{first_name}}, thanks for the thumbs up! Just confirming you saw the pool clos…"
click at [232, 210] on div "Apt. [STREET_ADDRESS] Inspire Homes [GEOGRAPHIC_DATA]" at bounding box center [239, 206] width 109 height 12
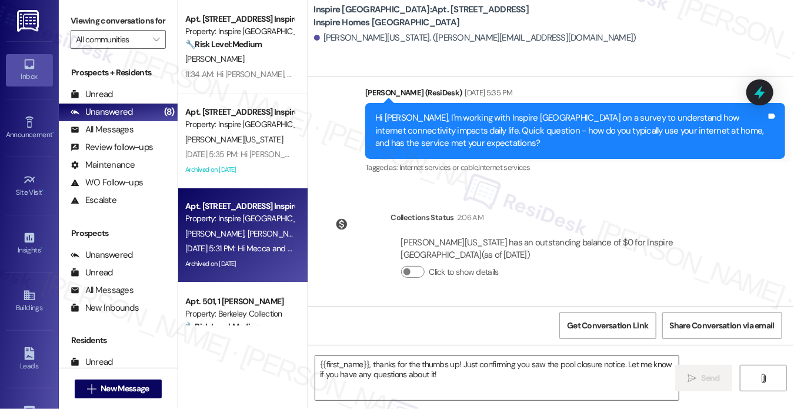
type textarea "Fetching suggested responses. Please feel free to read through the conversation…"
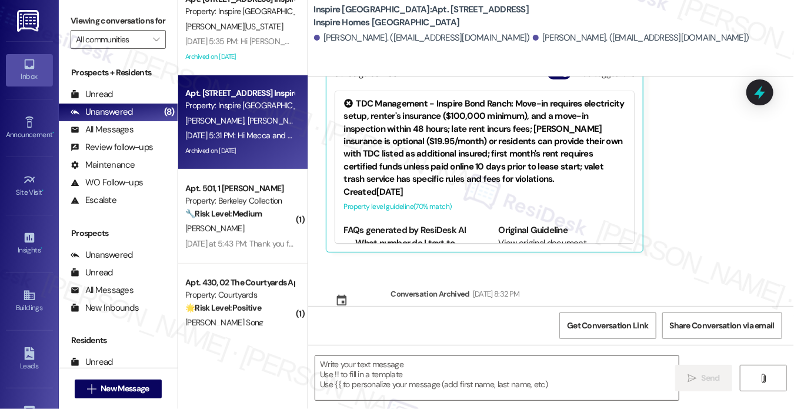
scroll to position [235, 0]
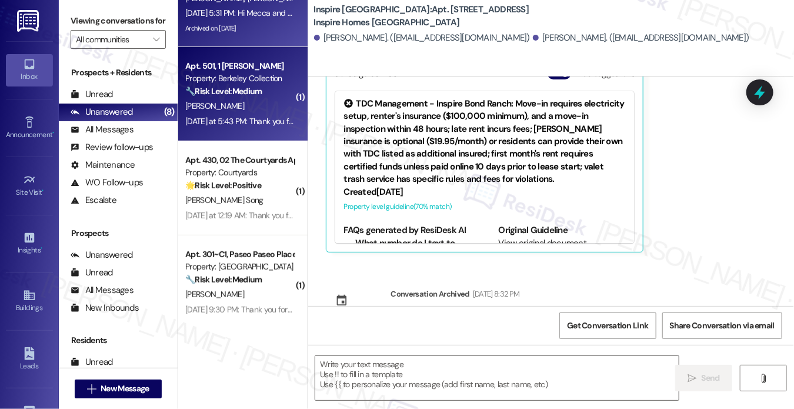
click at [242, 98] on div "Apt. 501, 1 Sterling Addison Property: Berkeley Collection 🔧 Risk Level: Medium…" at bounding box center [239, 79] width 111 height 40
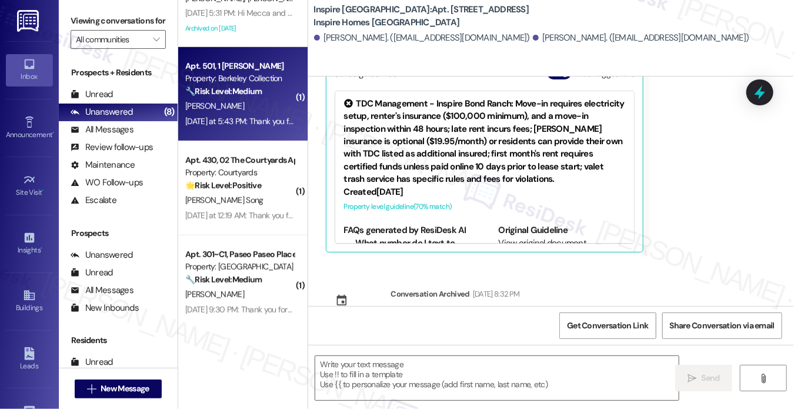
type textarea "Fetching suggested responses. Please feel free to read through the conversation…"
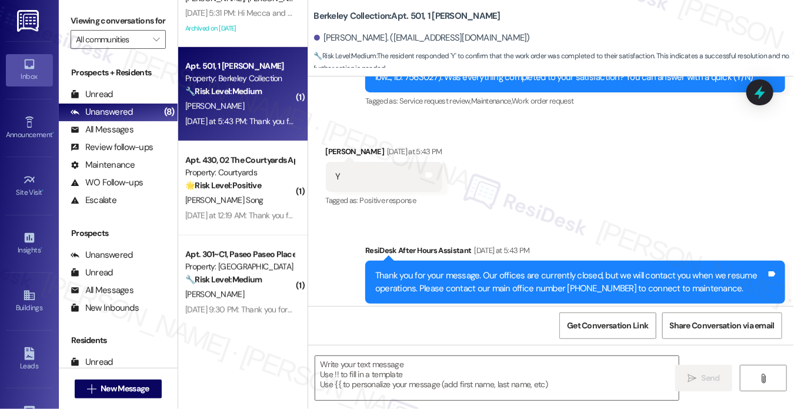
scroll to position [1238, 0]
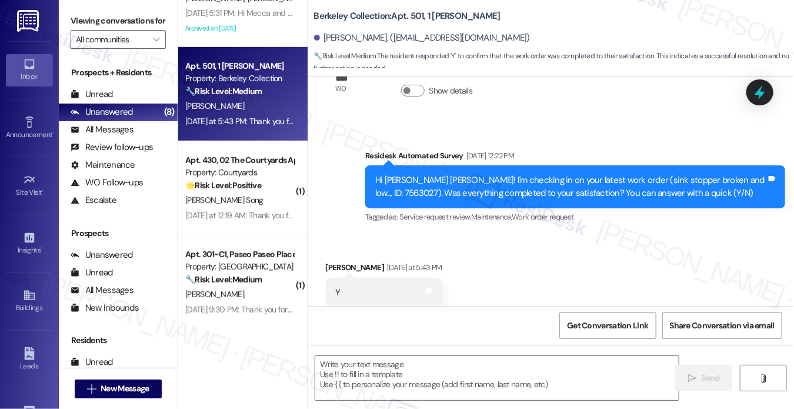
click at [471, 174] on div "Hi Shanglin Billy! I'm checking in on your latest work order (sink stopper brok…" at bounding box center [570, 186] width 391 height 25
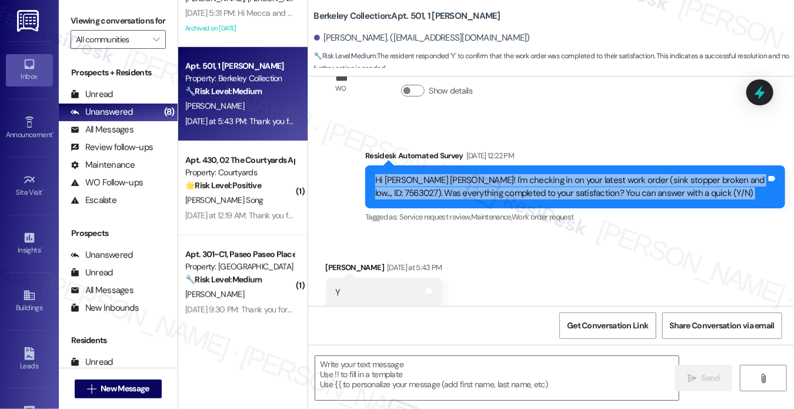
click at [471, 174] on div "Hi Shanglin Billy! I'm checking in on your latest work order (sink stopper brok…" at bounding box center [570, 186] width 391 height 25
click at [466, 165] on div "Hi Shanglin Billy! I'm checking in on your latest work order (sink stopper brok…" at bounding box center [575, 186] width 420 height 43
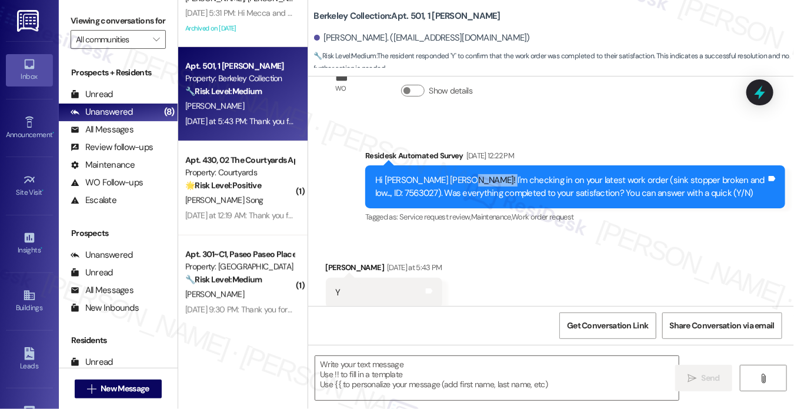
click at [466, 165] on div "Hi Shanglin Billy! I'm checking in on your latest work order (sink stopper brok…" at bounding box center [575, 186] width 420 height 43
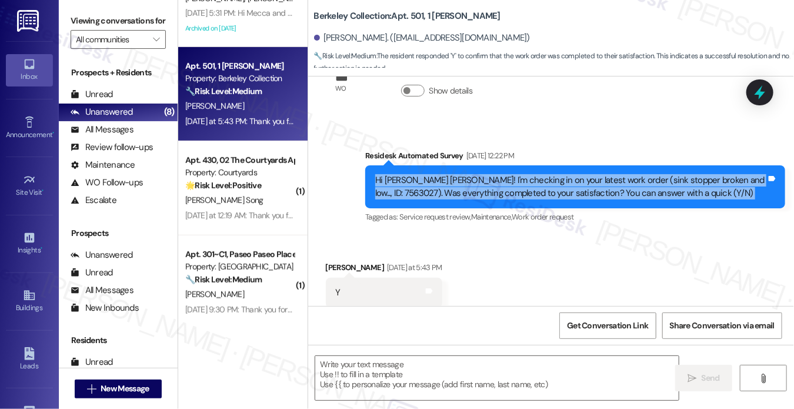
click at [466, 165] on div "Hi Shanglin Billy! I'm checking in on your latest work order (sink stopper brok…" at bounding box center [575, 186] width 420 height 43
click at [342, 150] on div "Survey, sent via SMS Residesk Automated Survey Sep 19, 2025 at 12:22 PM Hi Shan…" at bounding box center [551, 179] width 486 height 112
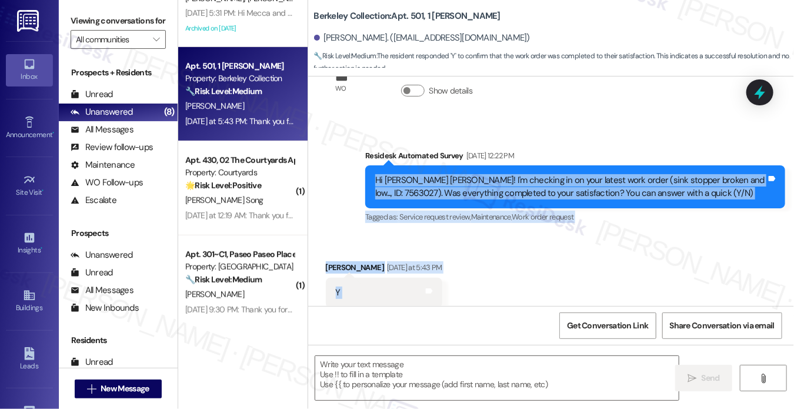
drag, startPoint x: 342, startPoint y: 150, endPoint x: 562, endPoint y: 195, distance: 224.6
click at [446, 255] on div "Survey, sent via SMS Residesk Automated Survey Feb 12, 2025 at 12:24 PM Hi Shan…" at bounding box center [551, 190] width 486 height 229
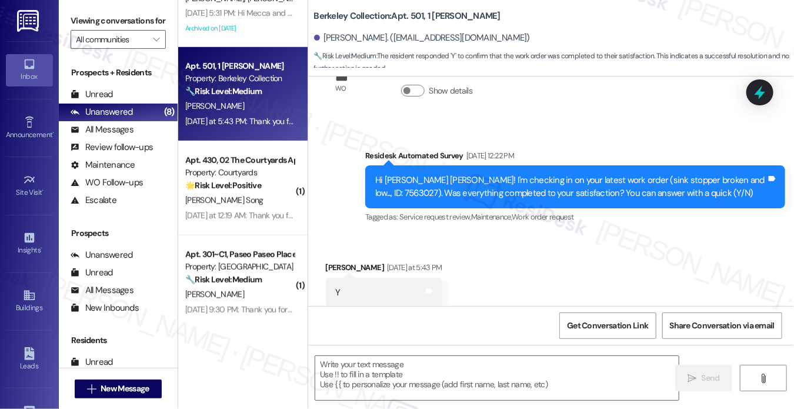
click at [71, 8] on div "Viewing conversations for All communities " at bounding box center [118, 30] width 119 height 61
click at [425, 376] on textarea at bounding box center [496, 378] width 363 height 44
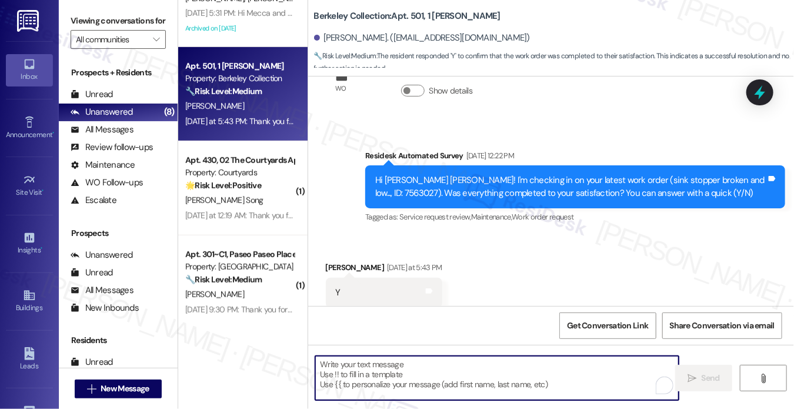
paste textarea "Hi {{first_name}}! I'm glad to hear that the latest work order was completed to…"
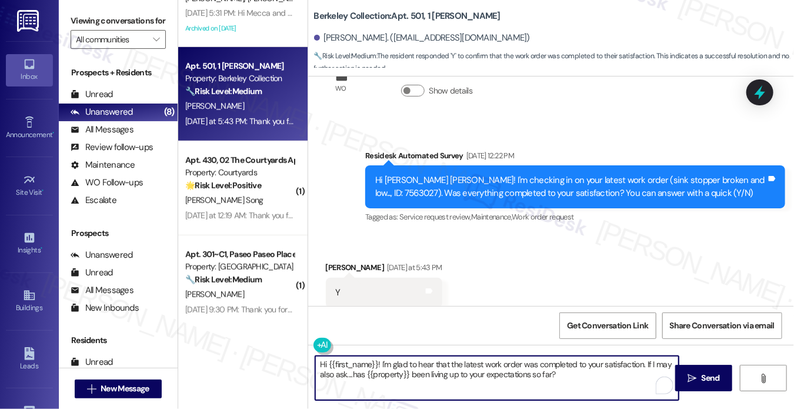
click at [337, 261] on div "Shanglin Billy Zheng Yesterday at 5:43 PM" at bounding box center [384, 269] width 117 height 16
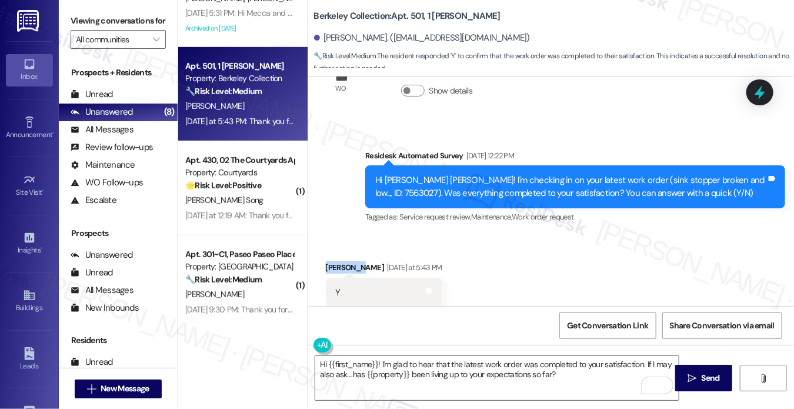
click at [337, 261] on div "Shanglin Billy Zheng Yesterday at 5:43 PM" at bounding box center [384, 269] width 117 height 16
click at [473, 366] on textarea "Hi {{first_name}}! I'm glad to hear that the latest work order was completed to…" at bounding box center [496, 378] width 363 height 44
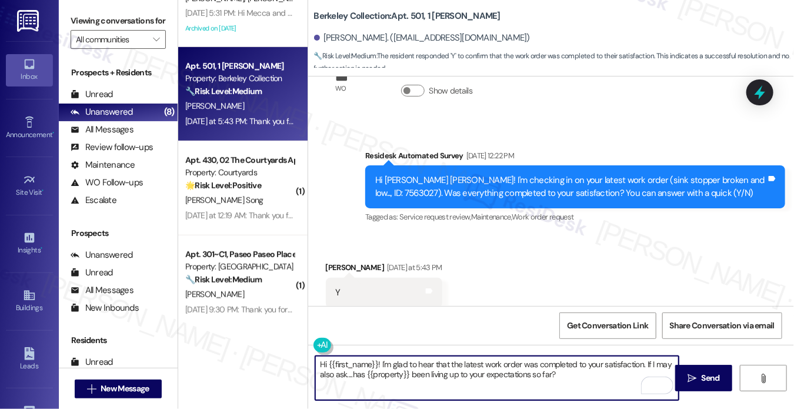
click at [473, 366] on textarea "Hi {{first_name}}! I'm glad to hear that the latest work order was completed to…" at bounding box center [496, 378] width 363 height 44
type textarea "Hi {{first_name}}! I'm glad to hear that the sink stopper work order was comple…"
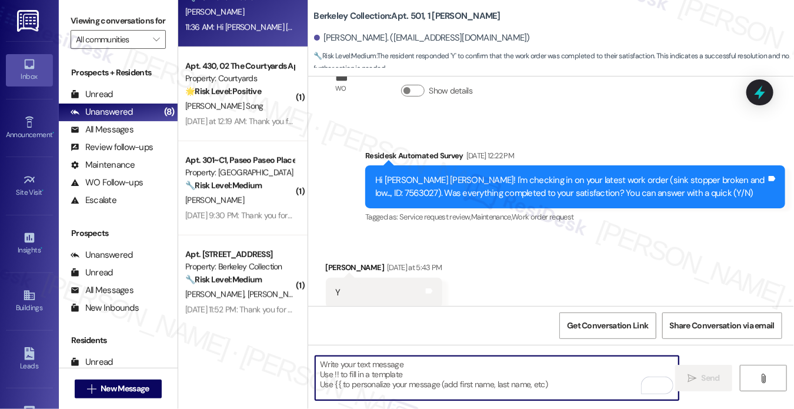
scroll to position [1568, 0]
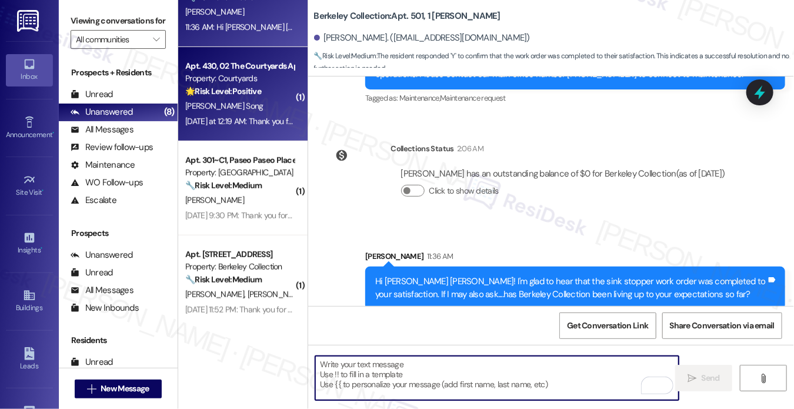
click at [245, 124] on div "Yesterday at 12:19 AM: Thank you for your message. Our offices are currently cl…" at bounding box center [546, 121] width 722 height 11
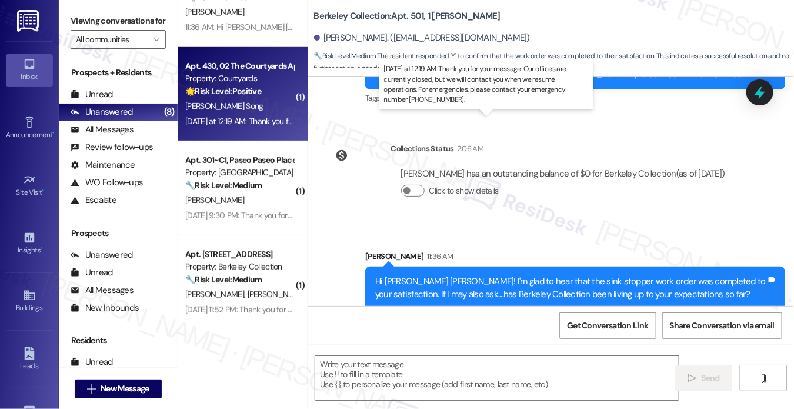
type textarea "Fetching suggested responses. Please feel free to read through the conversation…"
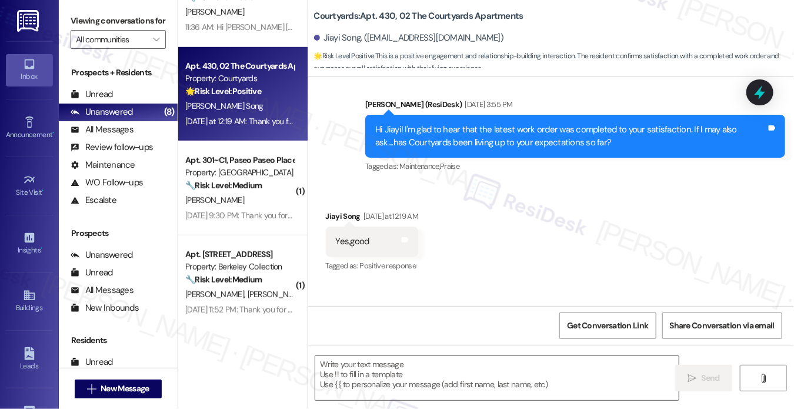
scroll to position [442, 0]
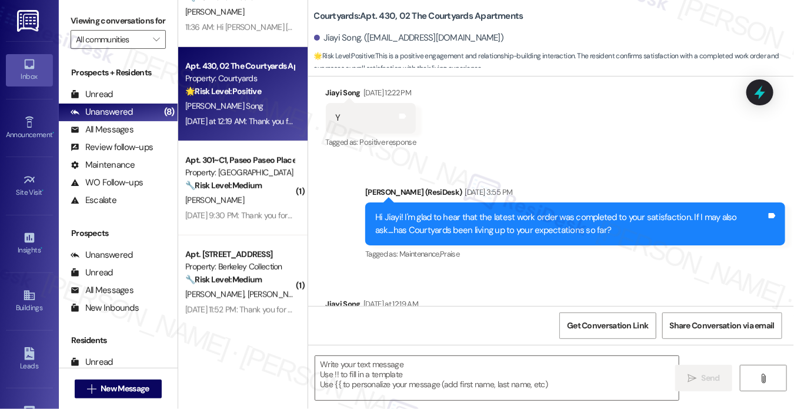
click at [405, 219] on div "Hi Jiayi! I'm glad to hear that the latest work order was completed to your sat…" at bounding box center [570, 223] width 391 height 25
click at [404, 220] on div "Hi Jiayi! I'm glad to hear that the latest work order was completed to your sat…" at bounding box center [570, 223] width 391 height 25
click at [402, 221] on div "Hi Jiayi! I'm glad to hear that the latest work order was completed to your sat…" at bounding box center [570, 223] width 391 height 25
click at [585, 170] on div "Sent via SMS Sarah (ResiDesk) Sep 19, 2025 at 3:55 PM Hi Jiayi! I'm glad to hea…" at bounding box center [551, 215] width 486 height 112
click at [89, 22] on label "Viewing conversations for" at bounding box center [118, 21] width 95 height 18
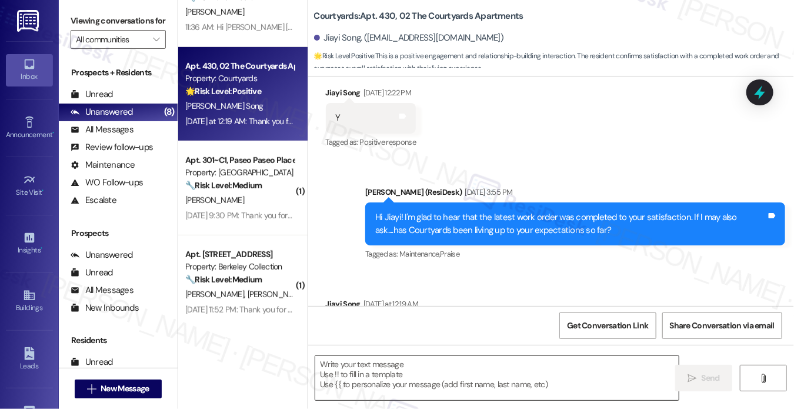
click at [446, 379] on textarea at bounding box center [496, 378] width 363 height 44
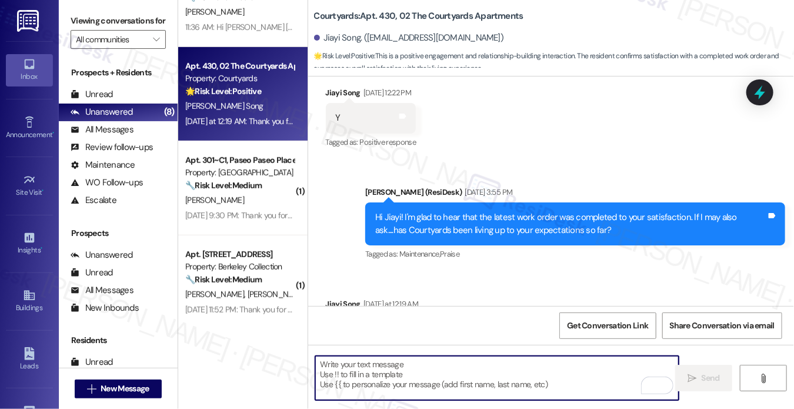
scroll to position [619, 0]
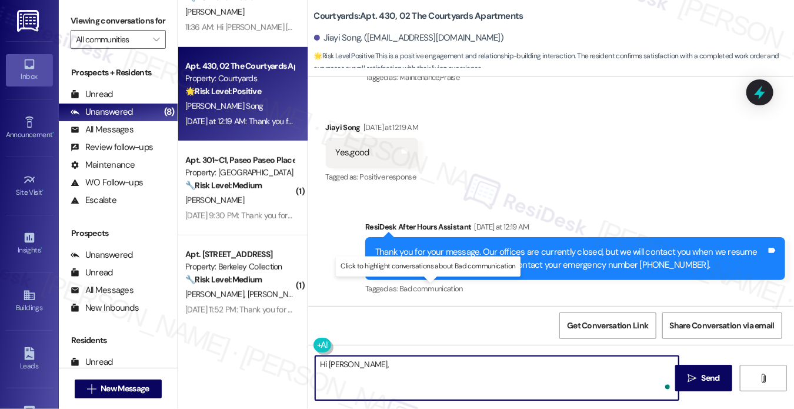
paste textarea "That’s wonderful to hear, Rania, thank you! If you’re comfortable, would you mi…"
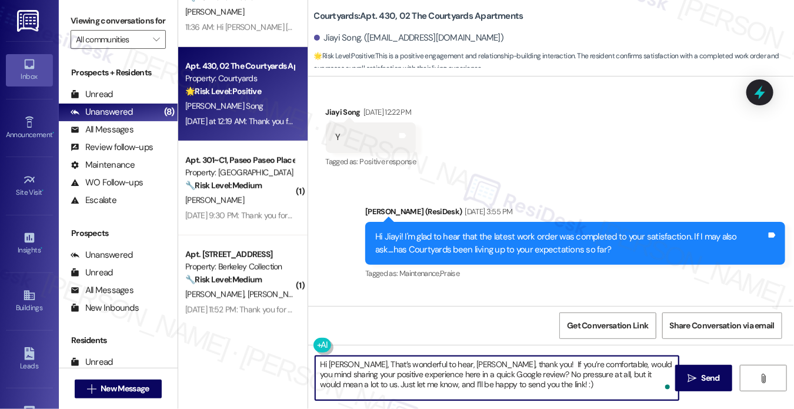
scroll to position [501, 0]
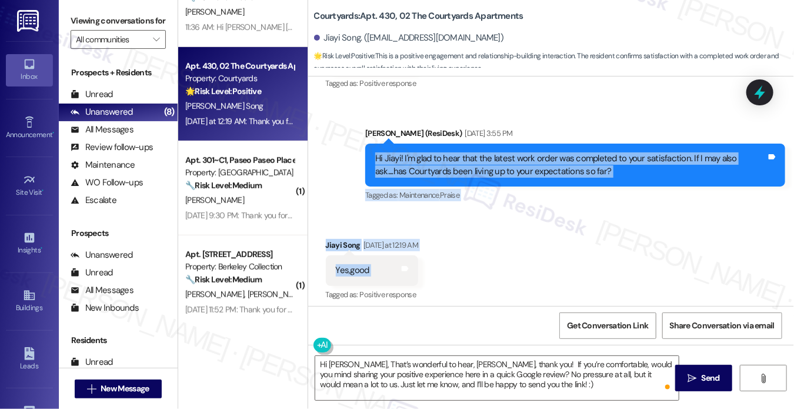
drag, startPoint x: 362, startPoint y: 160, endPoint x: 506, endPoint y: 261, distance: 175.7
click at [506, 261] on div "Lease started Aug 20, 2025 at 8:00 PM Survey, sent via SMS Residesk Automated S…" at bounding box center [551, 190] width 486 height 229
copy div "Hi Jiayi! I'm glad to hear that the latest work order was completed to your sat…"
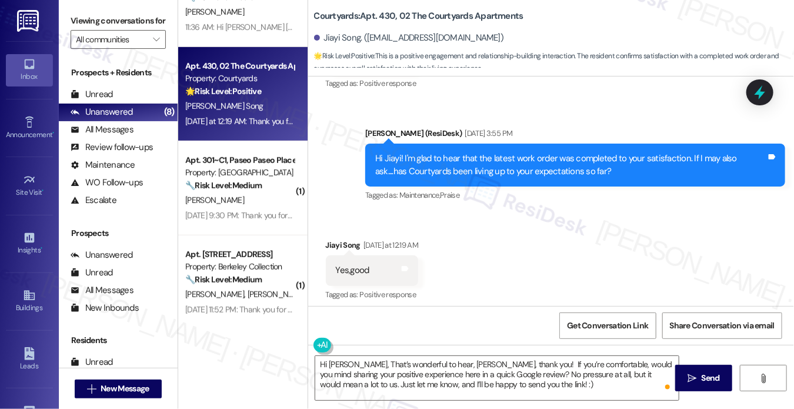
click at [92, 16] on label "Viewing conversations for" at bounding box center [118, 21] width 95 height 18
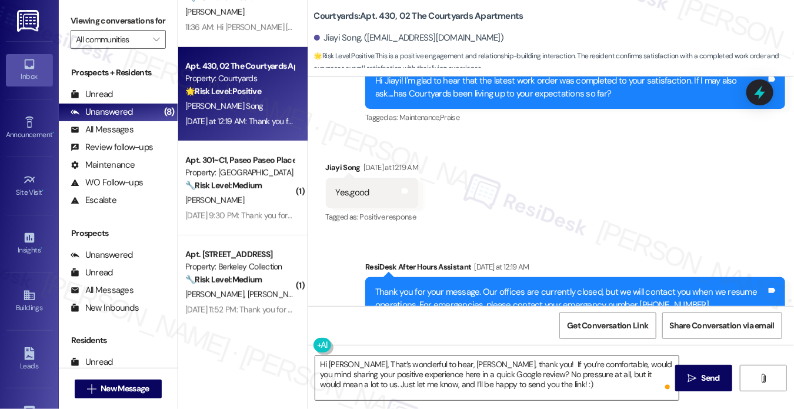
scroll to position [619, 0]
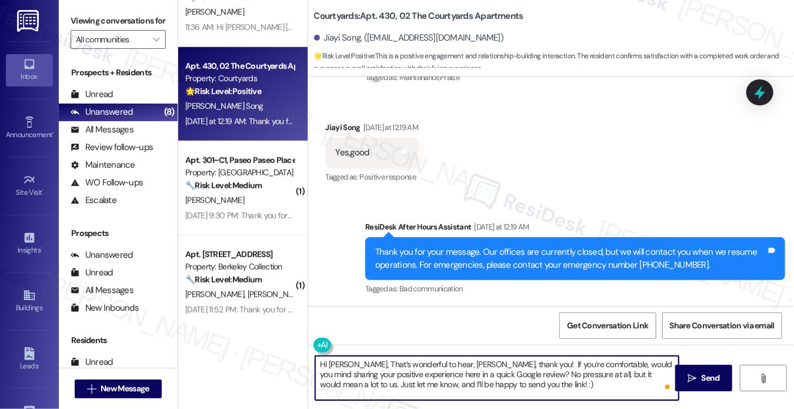
click at [479, 365] on textarea "Hi Jiayi, That’s wonderful to hear, Rania, thank you! If you’re comfortable, wo…" at bounding box center [496, 378] width 363 height 44
drag, startPoint x: 515, startPoint y: 386, endPoint x: 346, endPoint y: 359, distance: 171.5
click at [346, 359] on textarea "Hi Jiayi, That’s wonderful to hear, Rania, thank you! If you’re comfortable, wo…" at bounding box center [496, 378] width 363 height 44
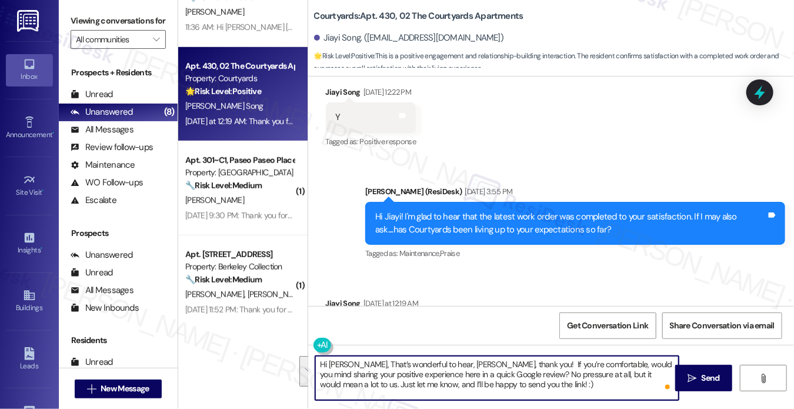
scroll to position [442, 0]
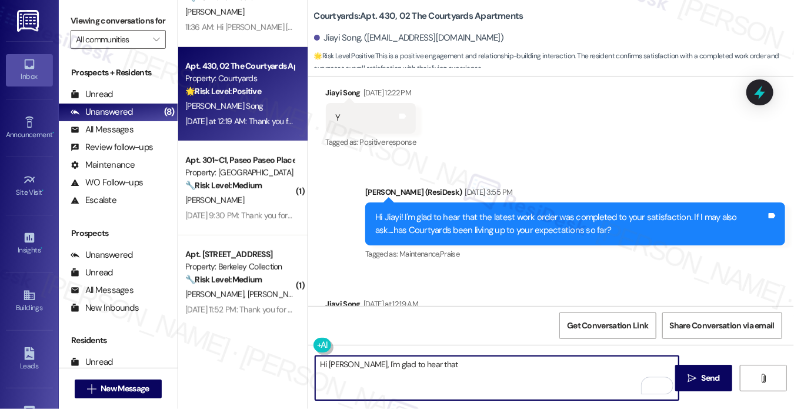
click at [402, 232] on div "Hi Jiayi! I'm glad to hear that the latest work order was completed to your sat…" at bounding box center [570, 223] width 391 height 25
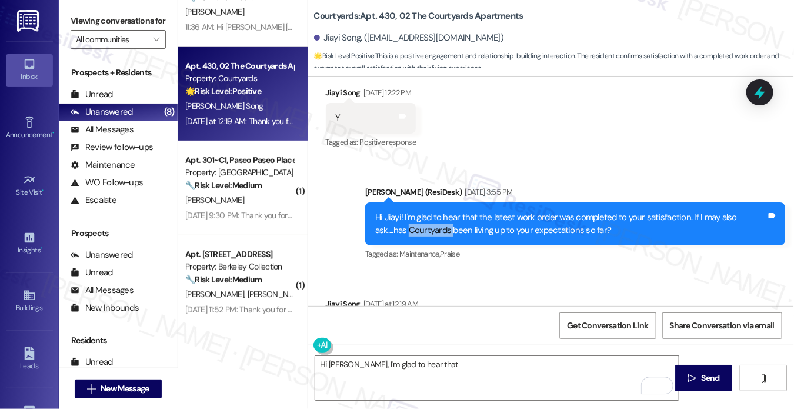
click at [402, 232] on div "Hi Jiayi! I'm glad to hear that the latest work order was completed to your sat…" at bounding box center [570, 223] width 391 height 25
copy div "Courtyards"
click at [438, 367] on textarea "Hi Jiayi, I'm glad to hear that" at bounding box center [496, 378] width 363 height 44
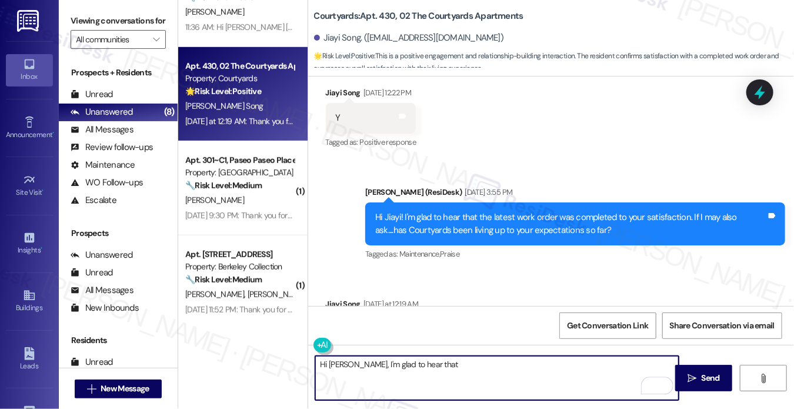
paste textarea "Courtyards"
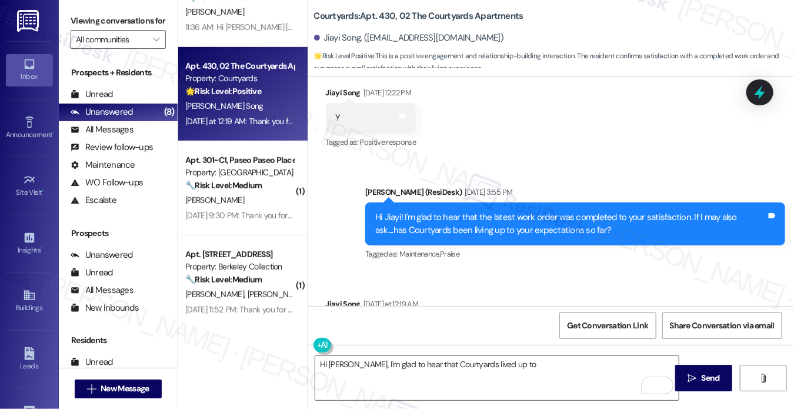
drag, startPoint x: 85, startPoint y: 25, endPoint x: 116, endPoint y: 38, distance: 33.0
click at [85, 25] on label "Viewing conversations for" at bounding box center [118, 21] width 95 height 18
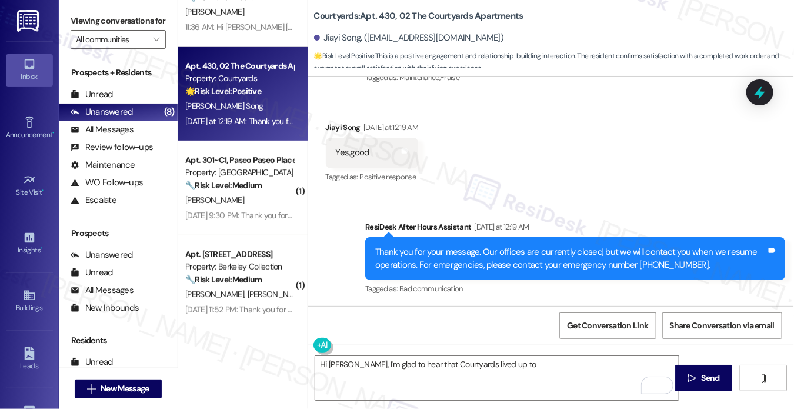
scroll to position [502, 0]
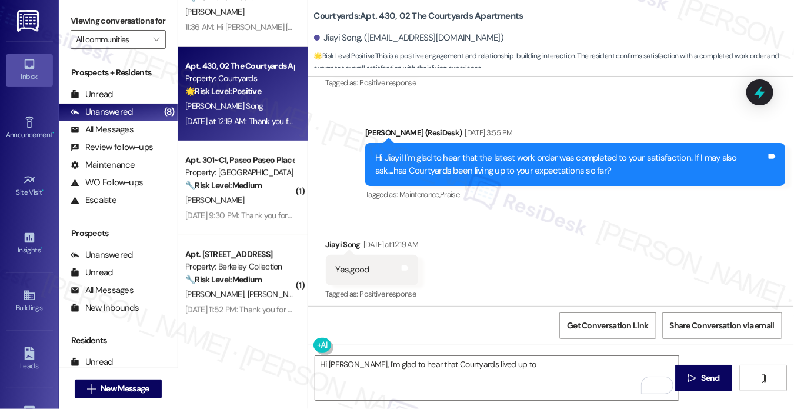
click at [462, 134] on div "Sep 19, 2025 at 3:55 PM" at bounding box center [487, 132] width 51 height 12
drag, startPoint x: 79, startPoint y: 12, endPoint x: 95, endPoint y: 22, distance: 18.0
click at [79, 12] on label "Viewing conversations for" at bounding box center [118, 21] width 95 height 18
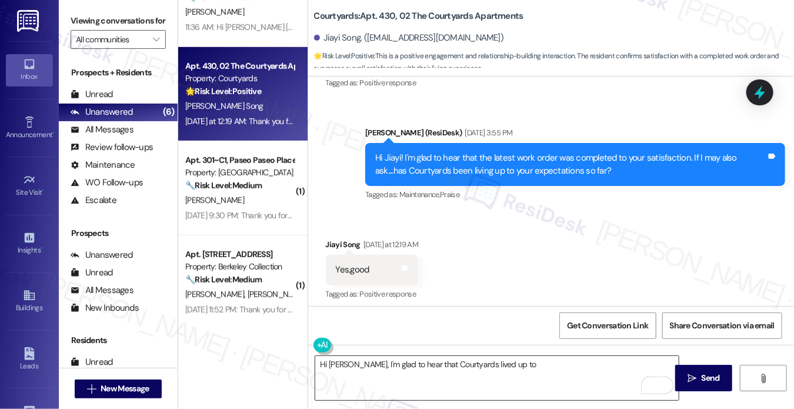
click at [452, 365] on textarea "Hi Jiayi, I'm glad to hear that Courtyards lived up to" at bounding box center [496, 378] width 363 height 44
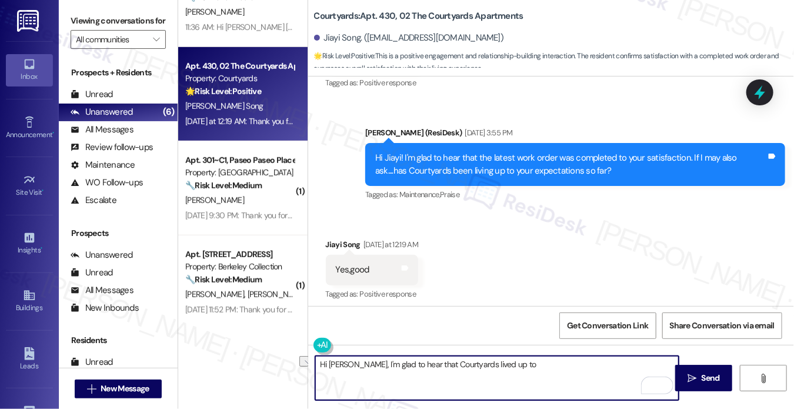
paste textarea "thank you for letting me know! I’m so glad the work order was completed to your…"
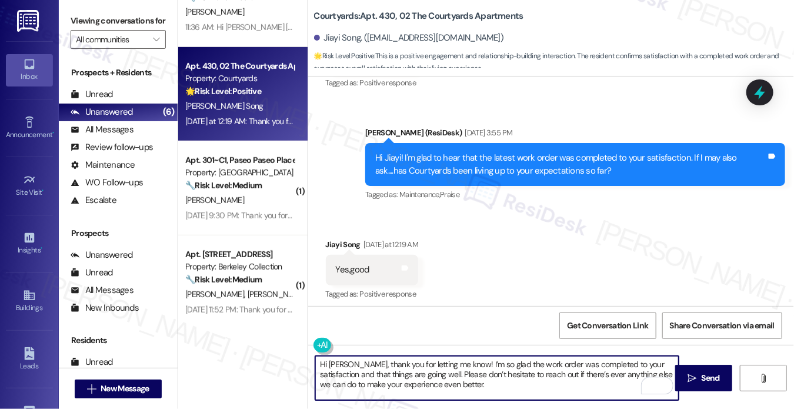
click at [415, 368] on textarea "Hi Jiayi, thank you for letting me know! I’m so glad the work order was complet…" at bounding box center [496, 378] width 363 height 44
click at [415, 369] on textarea "Hi Jiayi, thank you for letting me know! I’m so glad the work order was complet…" at bounding box center [496, 378] width 363 height 44
click at [416, 369] on textarea "Hi Jiayi, thank you for letting me know! I’m so glad the work order was complet…" at bounding box center [496, 378] width 363 height 44
click at [458, 364] on textarea "Hi Jiayi, thank you for letting me know! I’m so glad the work order was complet…" at bounding box center [496, 378] width 363 height 44
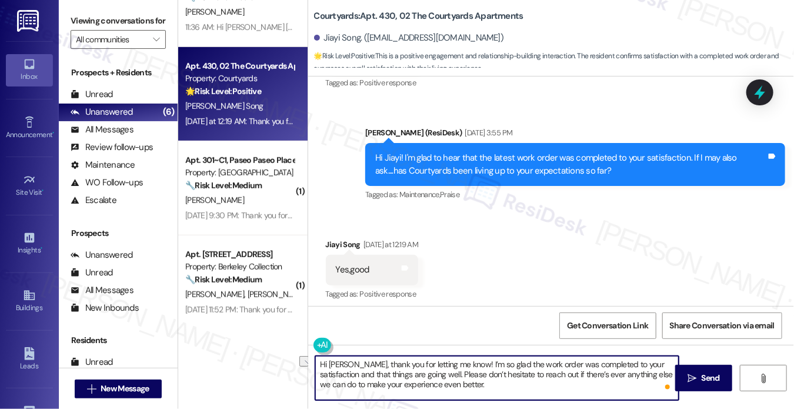
drag, startPoint x: 443, startPoint y: 362, endPoint x: 344, endPoint y: 362, distance: 99.4
click at [344, 362] on textarea "Hi Jiayi, thank you for letting me know! I’m so glad the work order was complet…" at bounding box center [496, 378] width 363 height 44
click at [497, 364] on textarea "Hi Jiayi, thank you for letting me know! I’m so glad the work order was complet…" at bounding box center [496, 378] width 363 height 44
click at [538, 364] on textarea "Hi Jiayi, thank you for letting me know! I’m so glad the work order was complet…" at bounding box center [496, 378] width 363 height 44
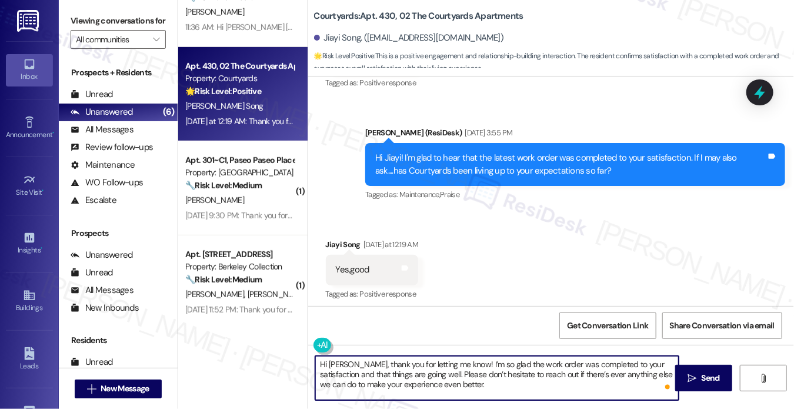
click at [538, 364] on textarea "Hi Jiayi, thank you for letting me know! I’m so glad the work order was complet…" at bounding box center [496, 378] width 363 height 44
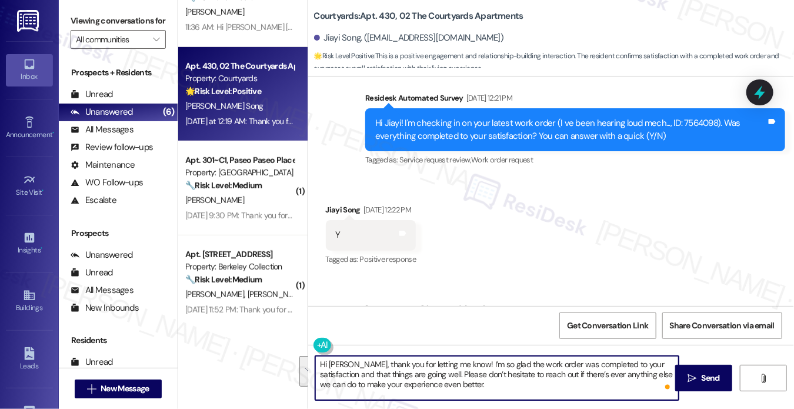
scroll to position [561, 0]
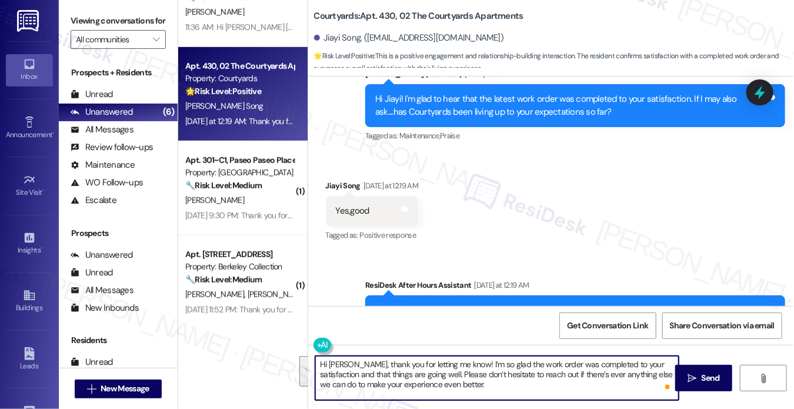
click at [563, 362] on textarea "Hi Jiayi, thank you for letting me know! I’m so glad the work order was complet…" at bounding box center [496, 378] width 363 height 44
drag, startPoint x: 490, startPoint y: 364, endPoint x: 673, endPoint y: 354, distance: 183.8
click at [673, 354] on div "Hi Jiayi, thank you for letting me know! I’m so glad the work order was complet…" at bounding box center [551, 389] width 486 height 88
click at [620, 375] on textarea "Hi Jiayi, thank you for letting me know! I’m so glad that things are going well…" at bounding box center [496, 378] width 363 height 44
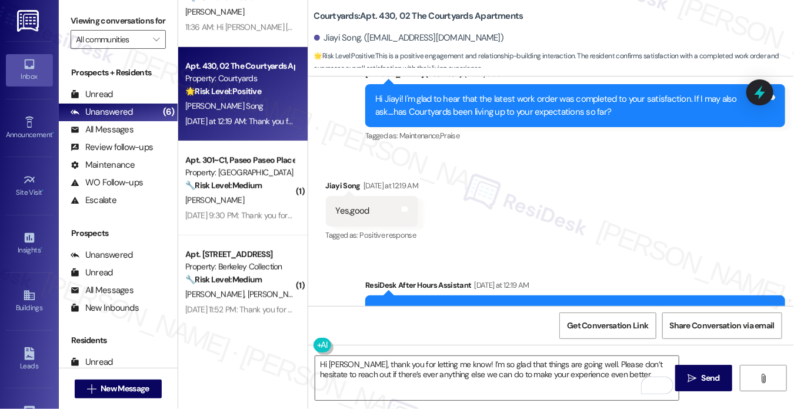
click at [87, 14] on label "Viewing conversations for" at bounding box center [118, 21] width 95 height 18
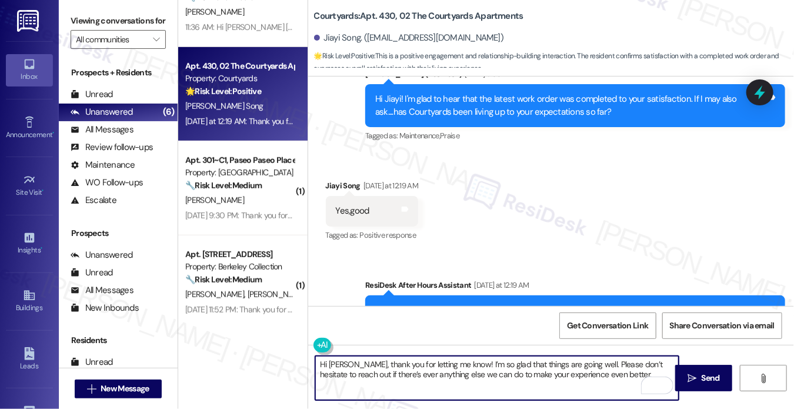
click at [614, 381] on textarea "Hi Jiayi, thank you for letting me know! I’m so glad that things are going well…" at bounding box center [496, 378] width 363 height 44
drag, startPoint x: 619, startPoint y: 378, endPoint x: 575, endPoint y: 362, distance: 46.3
click at [575, 362] on textarea "Hi Jiayi, thank you for letting me know! I’m so glad that things are going well…" at bounding box center [496, 378] width 363 height 44
paste textarea "If you’re comfortable, would you mind sharing your positive experience here in …"
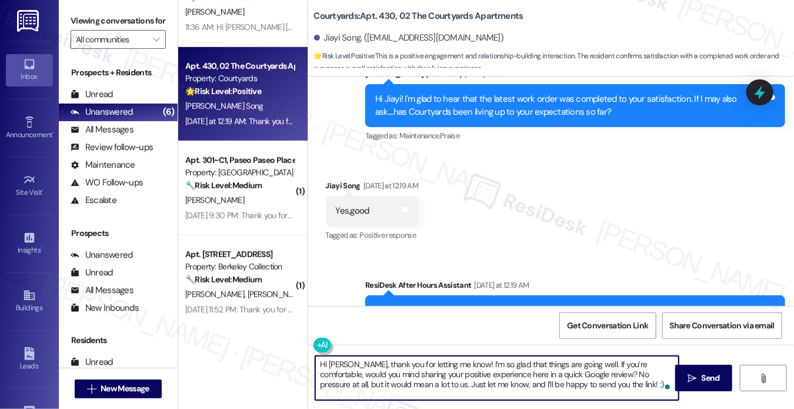
click at [470, 375] on textarea "Hi Jiayi, thank you for letting me know! I’m so glad that things are going well…" at bounding box center [496, 378] width 363 height 44
type textarea "Hi Jiayi, thank you for letting me know! I’m so glad that things are going well…"
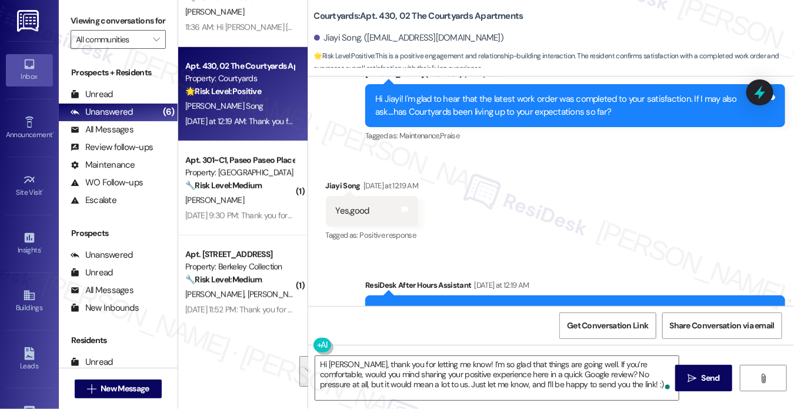
click at [621, 228] on div "Received via SMS Jiayi Song Yesterday at 12:19 AM Yes,good Tags and notes Tagge…" at bounding box center [551, 202] width 486 height 99
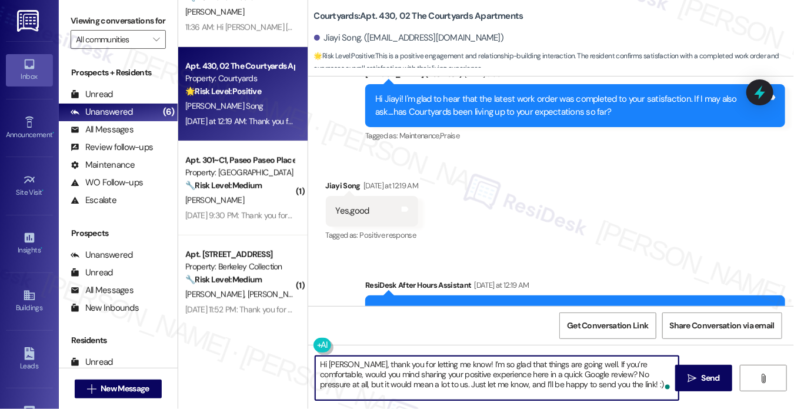
click at [539, 367] on textarea "Hi Jiayi, thank you for letting me know! I’m so glad that things are going well…" at bounding box center [496, 378] width 363 height 44
click at [572, 364] on textarea "Hi Jiayi, thank you for letting me know! I’m so glad that things are going well…" at bounding box center [496, 378] width 363 height 44
click at [570, 364] on textarea "Hi Jiayi, thank you for letting me know! I’m so glad that things are going well…" at bounding box center [496, 378] width 363 height 44
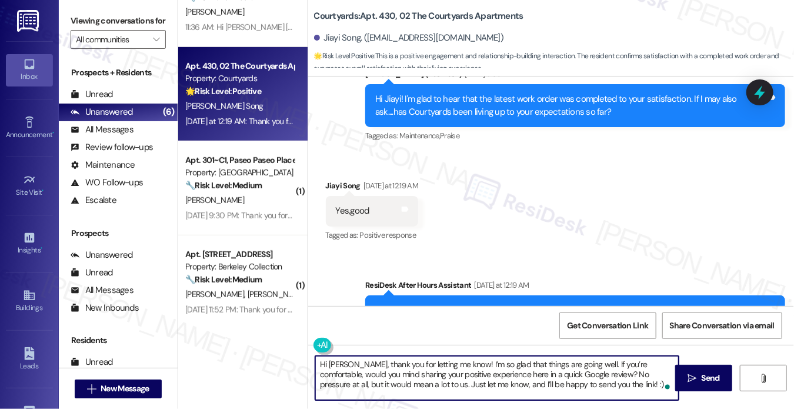
click at [603, 378] on textarea "Hi Jiayi, thank you for letting me know! I’m so glad that things are going well…" at bounding box center [496, 378] width 363 height 44
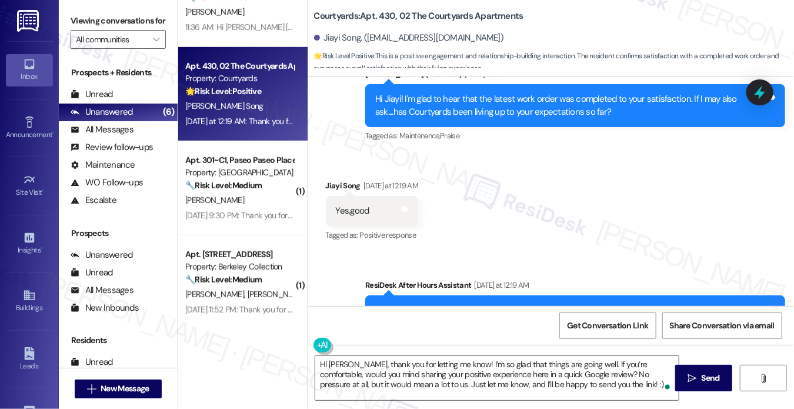
click at [559, 352] on div "Hi Jiayi, thank you for letting me know! I’m so glad that things are going well…" at bounding box center [551, 389] width 486 height 88
click at [711, 373] on span "Send" at bounding box center [711, 378] width 18 height 12
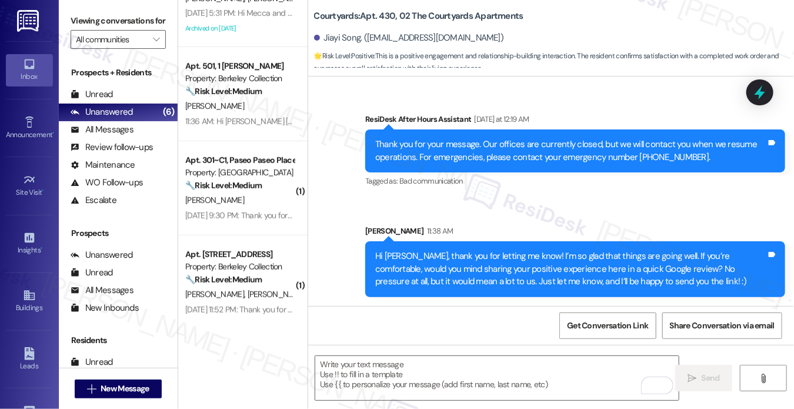
scroll to position [491, 0]
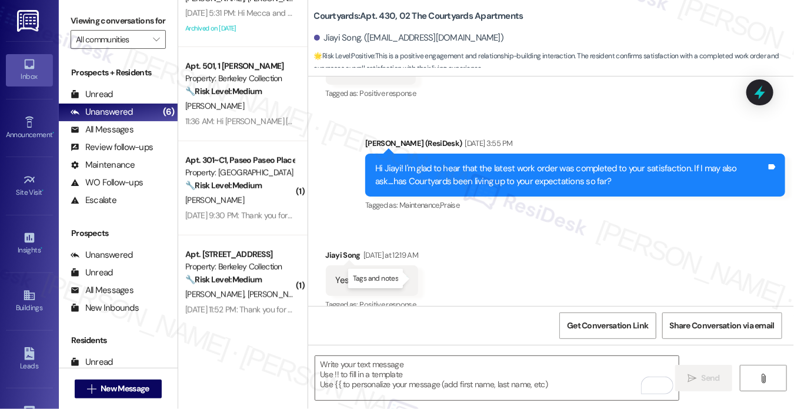
click at [409, 276] on icon at bounding box center [405, 278] width 7 height 5
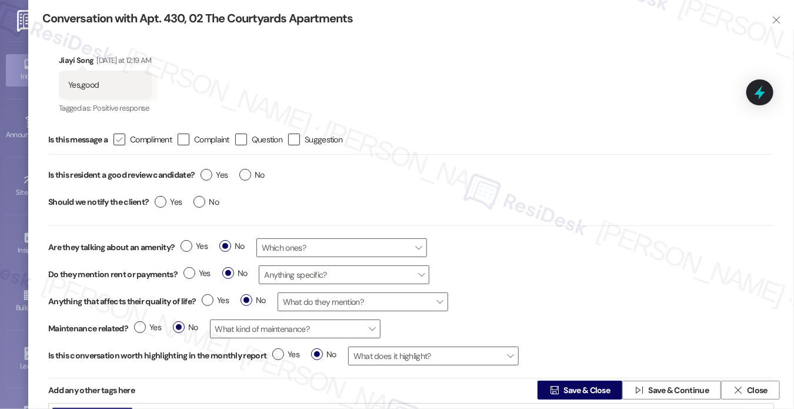
click at [133, 142] on span "Compliment" at bounding box center [151, 140] width 42 height 12
click at [115, 142] on input " Compliment" at bounding box center [112, 140] width 8 height 8
checkbox input "true"
click at [206, 170] on label "Yes" at bounding box center [214, 175] width 27 height 12
click at [206, 170] on input "Yes" at bounding box center [214, 176] width 27 height 15
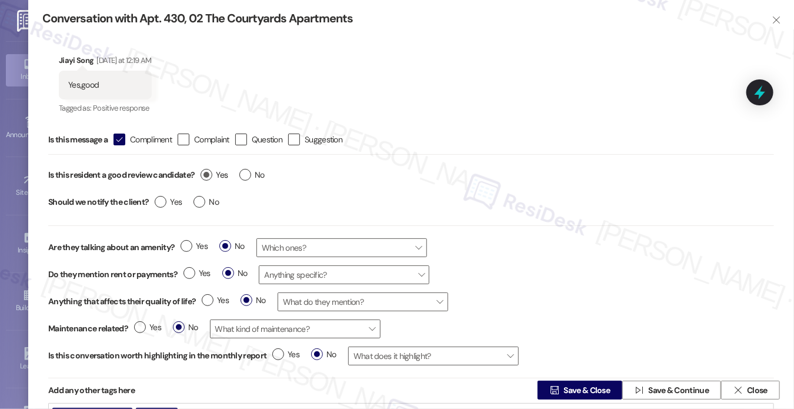
radio input "true"
drag, startPoint x: 205, startPoint y: 199, endPoint x: 211, endPoint y: 202, distance: 6.1
click at [206, 199] on span "No" at bounding box center [206, 202] width 25 height 12
click at [206, 199] on input "No" at bounding box center [206, 203] width 25 height 15
radio input "true"
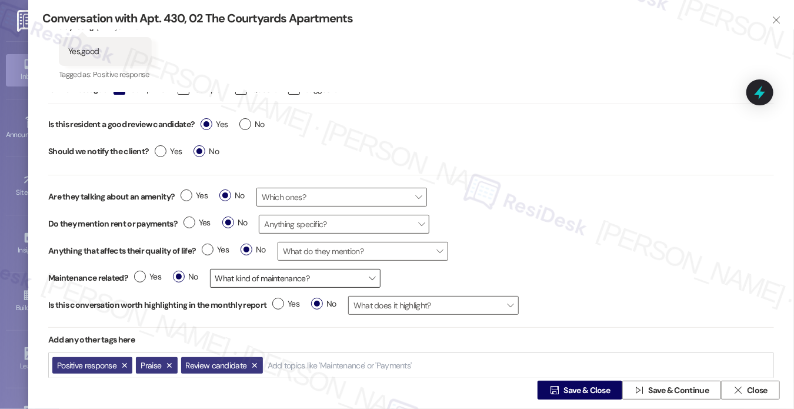
scroll to position [52, 0]
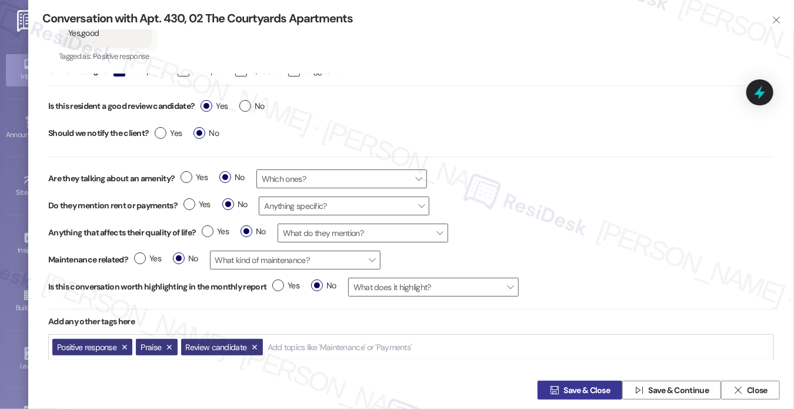
click at [567, 396] on span "Save & Close" at bounding box center [587, 390] width 46 height 12
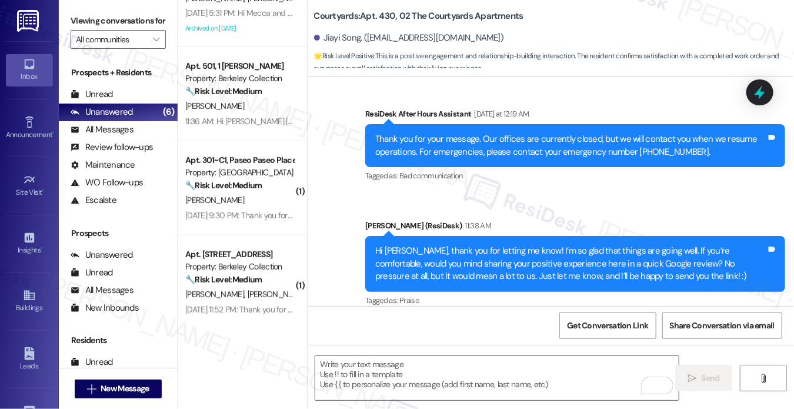
scroll to position [743, 0]
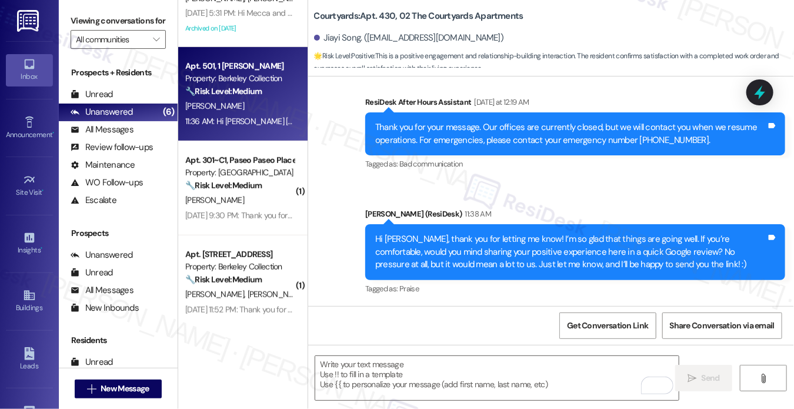
click at [236, 82] on div "Property: Berkeley Collection" at bounding box center [239, 78] width 109 height 12
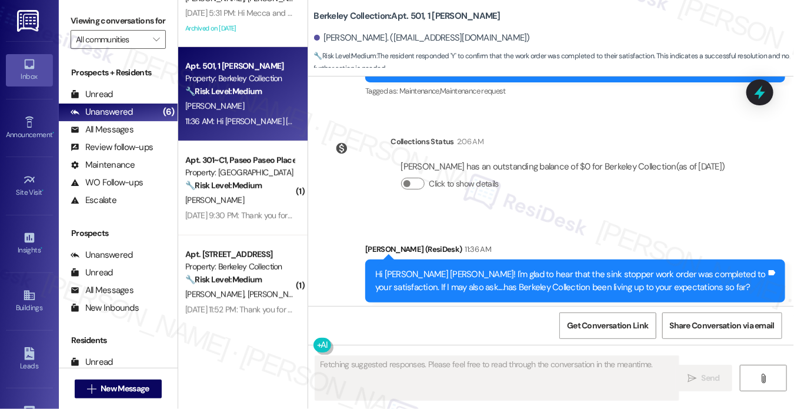
scroll to position [1586, 0]
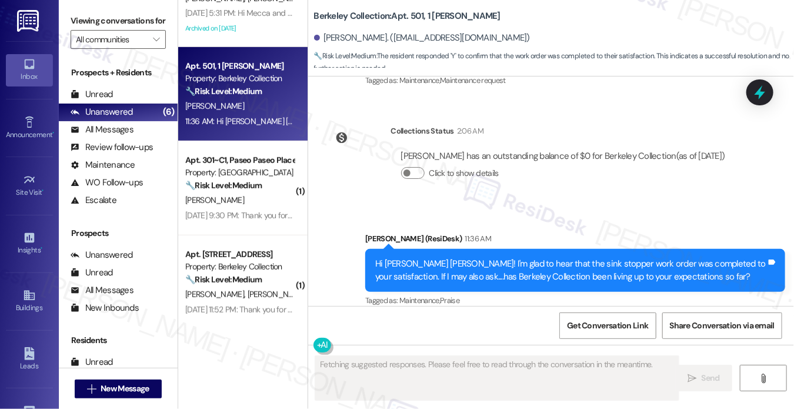
click at [478, 258] on div "Hi Shanglin Billy! I'm glad to hear that the sink stopper work order was comple…" at bounding box center [570, 270] width 391 height 25
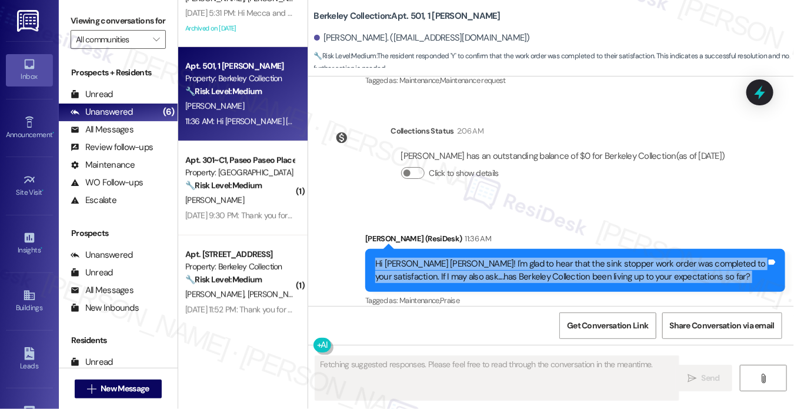
click at [478, 258] on div "Hi Shanglin Billy! I'm glad to hear that the sink stopper work order was comple…" at bounding box center [570, 270] width 391 height 25
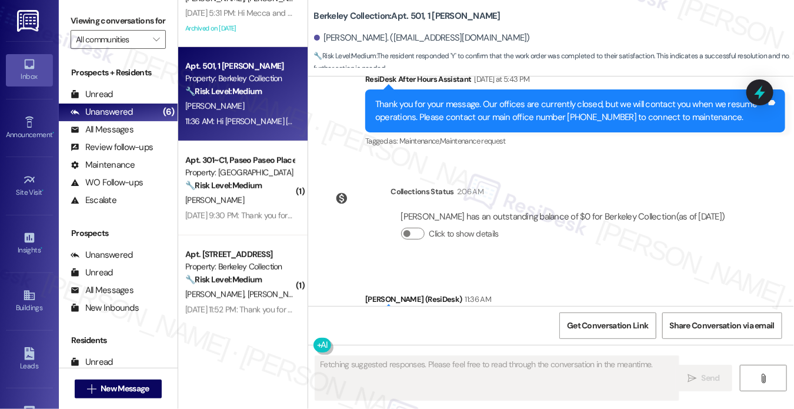
scroll to position [1468, 0]
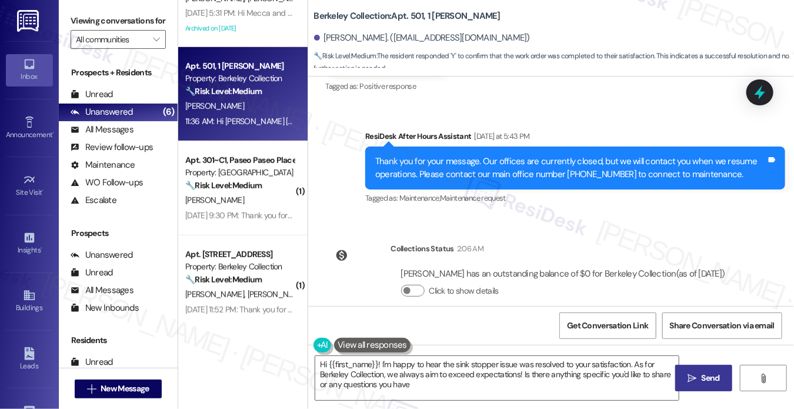
type textarea "Hi {{first_name}}! I'm happy to hear the sink stopper issue was resolved to you…"
click at [499, 155] on div "Thank you for your message. Our offices are currently closed, but we will conta…" at bounding box center [570, 167] width 391 height 25
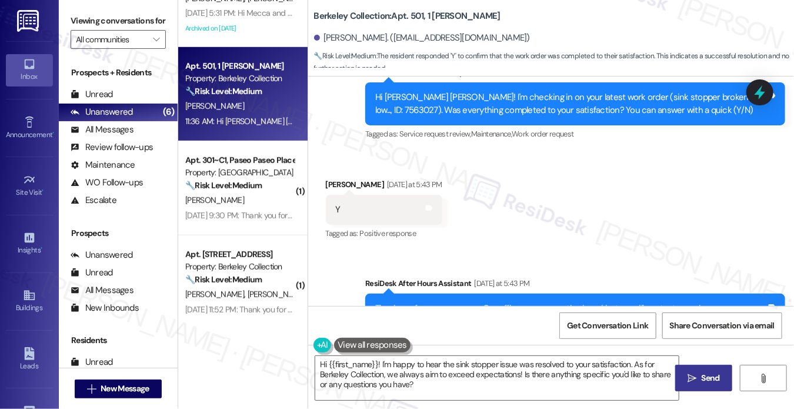
scroll to position [1233, 0]
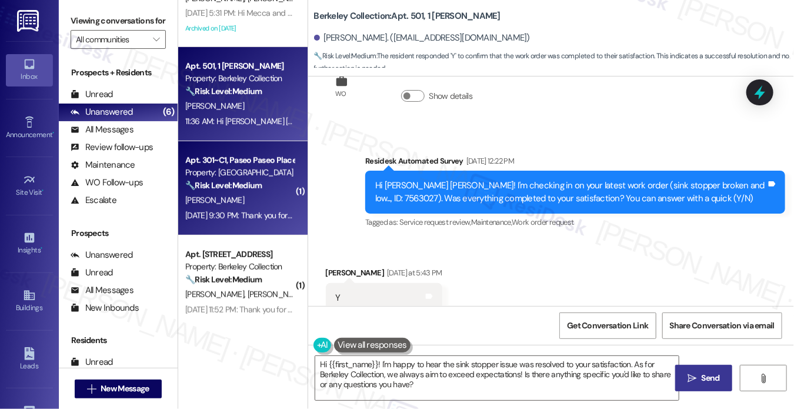
click at [245, 176] on div "Property: Paseo Place" at bounding box center [239, 172] width 109 height 12
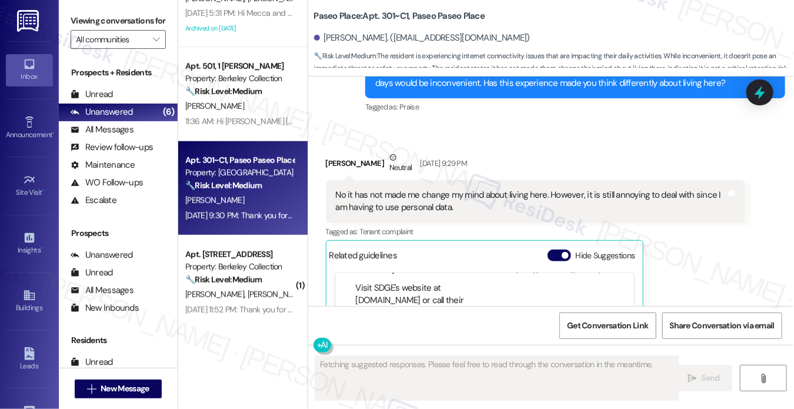
scroll to position [609, 0]
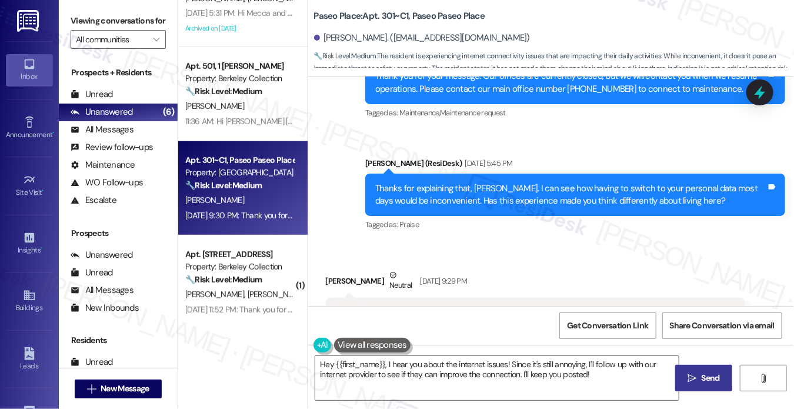
click at [532, 188] on div "Thanks for explaining that, Dillon. I can see how having to switch to your pers…" at bounding box center [570, 194] width 391 height 25
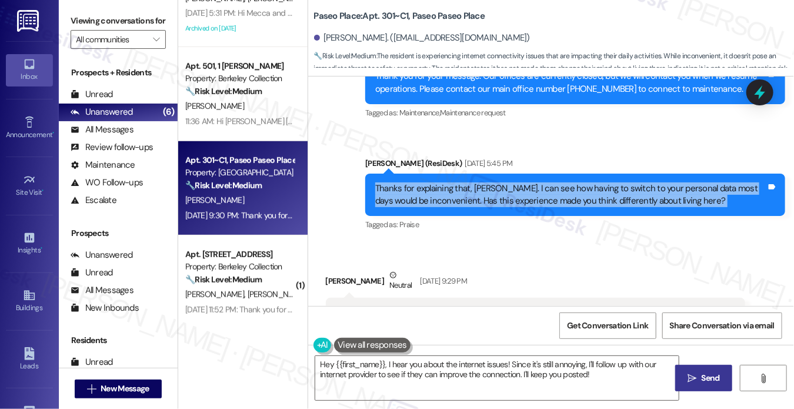
click at [532, 188] on div "Thanks for explaining that, Dillon. I can see how having to switch to your pers…" at bounding box center [570, 194] width 391 height 25
click at [662, 182] on div "Thanks for explaining that, Dillon. I can see how having to switch to your pers…" at bounding box center [570, 194] width 391 height 25
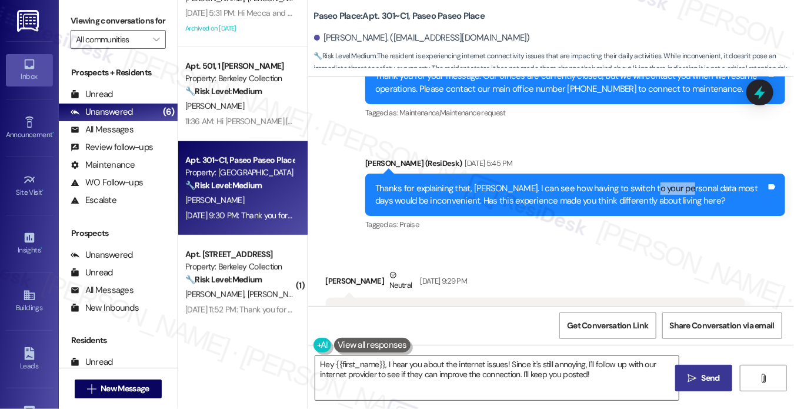
click at [662, 182] on div "Thanks for explaining that, Dillon. I can see how having to switch to your pers…" at bounding box center [570, 194] width 391 height 25
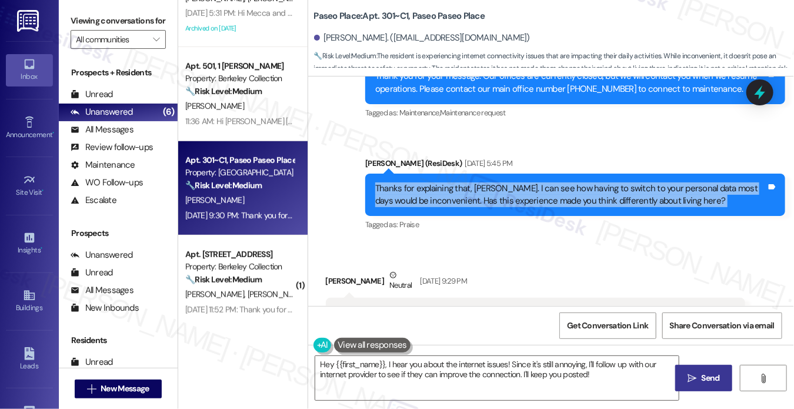
click at [662, 182] on div "Thanks for explaining that, Dillon. I can see how having to switch to your pers…" at bounding box center [570, 194] width 391 height 25
click at [604, 182] on div "Thanks for explaining that, Dillon. I can see how having to switch to your pers…" at bounding box center [570, 194] width 391 height 25
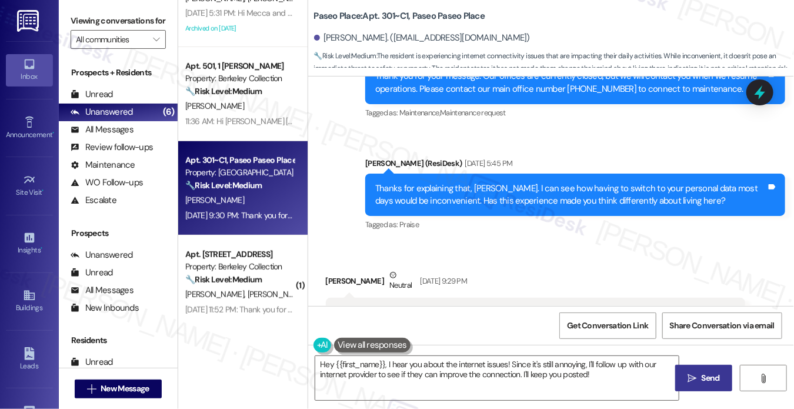
click at [551, 148] on div "Sent via SMS Sarah (ResiDesk) Sep 19, 2025 at 5:45 PM Thanks for explaining tha…" at bounding box center [575, 195] width 438 height 94
click at [518, 182] on div "Thanks for explaining that, Dillon. I can see how having to switch to your pers…" at bounding box center [570, 194] width 391 height 25
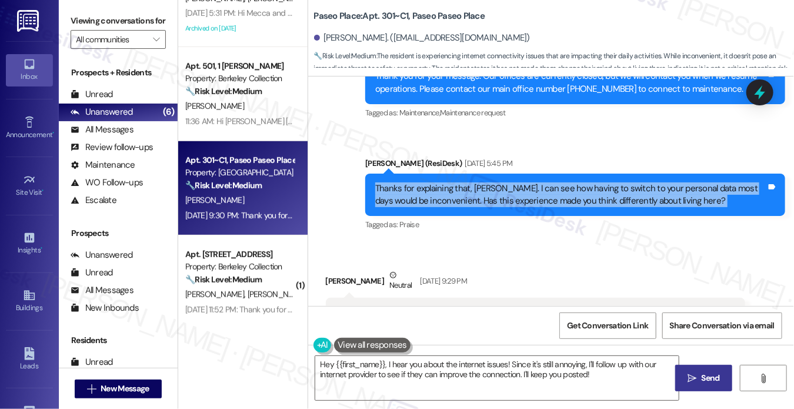
click at [518, 182] on div "Thanks for explaining that, Dillon. I can see how having to switch to your pers…" at bounding box center [570, 194] width 391 height 25
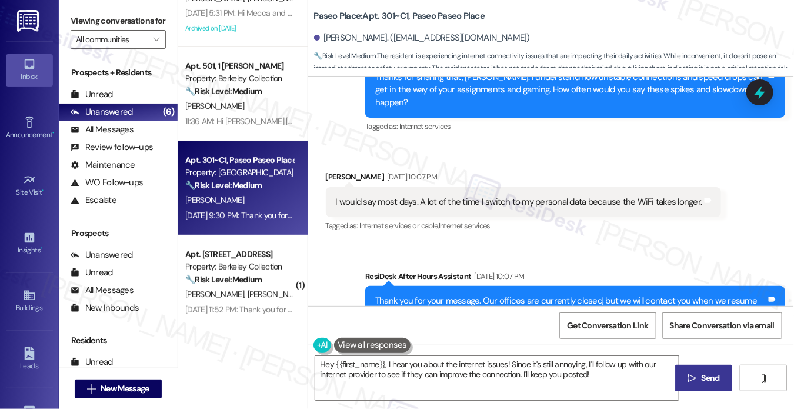
scroll to position [374, 0]
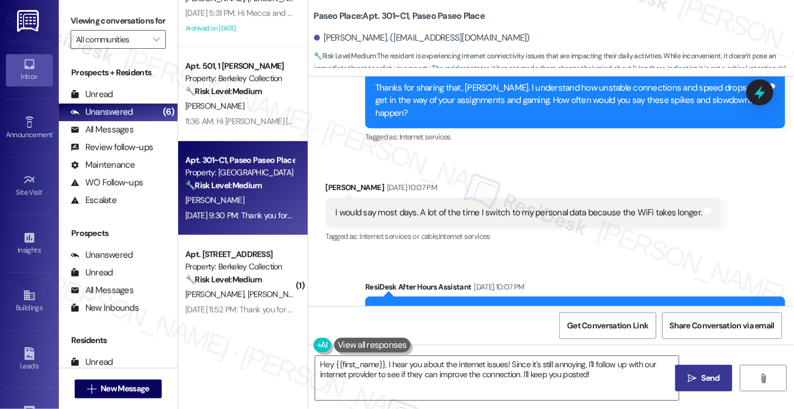
click at [453, 198] on div "I would say most days. A lot of the time I switch to my personal data because t…" at bounding box center [523, 213] width 395 height 30
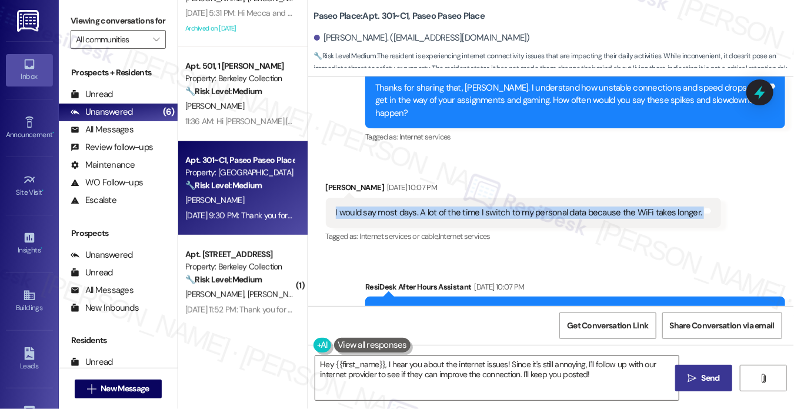
click at [453, 198] on div "I would say most days. A lot of the time I switch to my personal data because t…" at bounding box center [523, 213] width 395 height 30
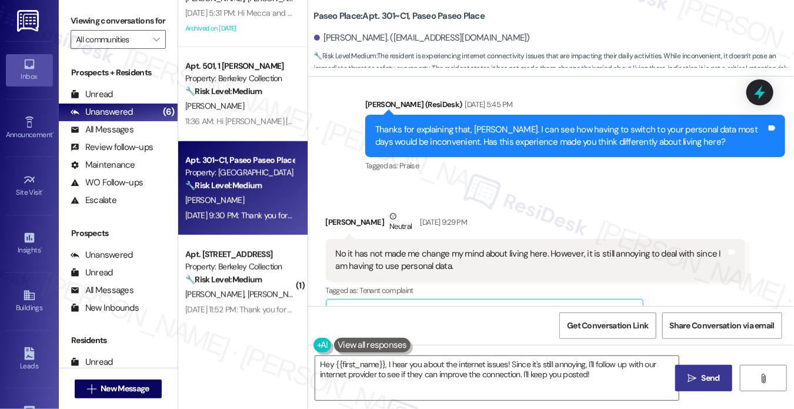
click at [386, 248] on div "No it has not made me change my mind about living here. However, it is still an…" at bounding box center [531, 260] width 391 height 25
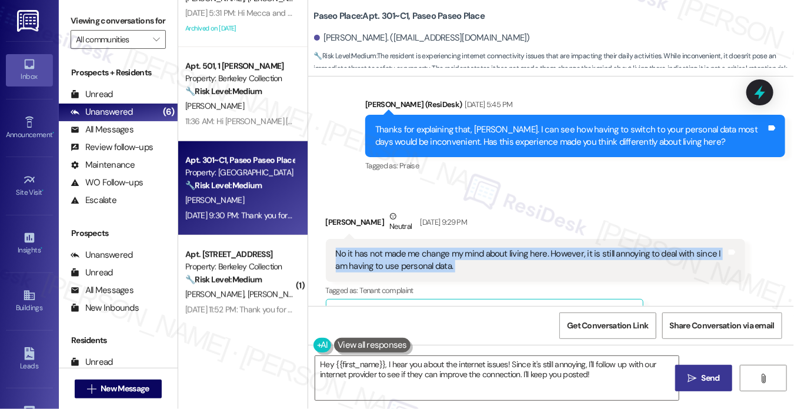
click at [386, 248] on div "No it has not made me change my mind about living here. However, it is still an…" at bounding box center [531, 260] width 391 height 25
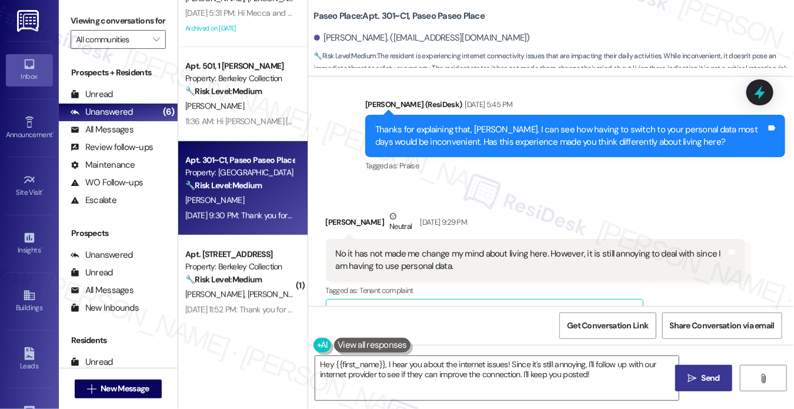
click at [579, 210] on div "Dillon Kollas Neutral Sep 20, 2025 at 9:29 PM" at bounding box center [536, 224] width 420 height 29
click at [486, 239] on div "No it has not made me change my mind about living here. However, it is still an…" at bounding box center [536, 260] width 420 height 43
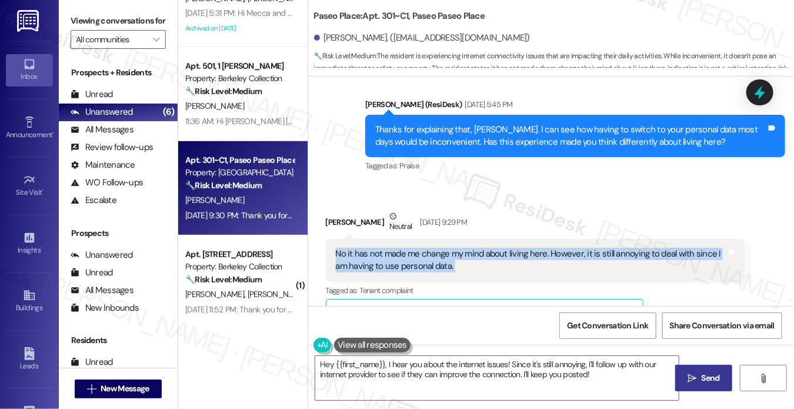
click at [486, 239] on div "No it has not made me change my mind about living here. However, it is still an…" at bounding box center [536, 260] width 420 height 43
click at [583, 248] on div "No it has not made me change my mind about living here. However, it is still an…" at bounding box center [531, 260] width 391 height 25
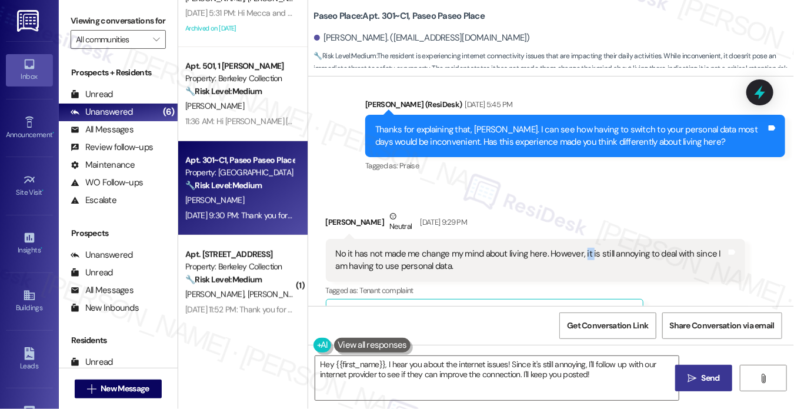
click at [583, 248] on div "No it has not made me change my mind about living here. However, it is still an…" at bounding box center [531, 260] width 391 height 25
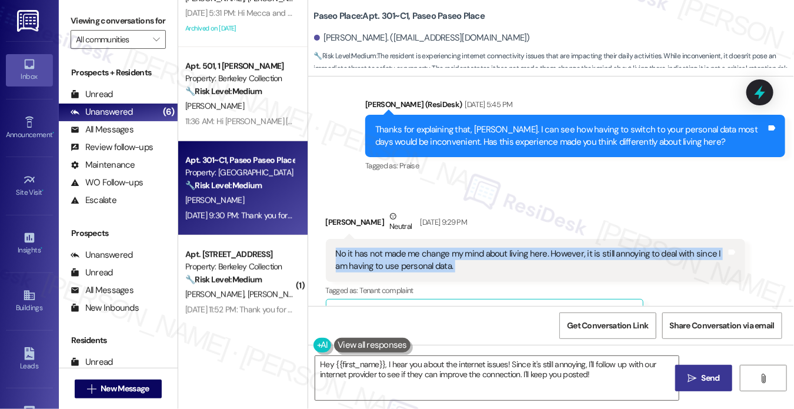
click at [583, 248] on div "No it has not made me change my mind about living here. However, it is still an…" at bounding box center [531, 260] width 391 height 25
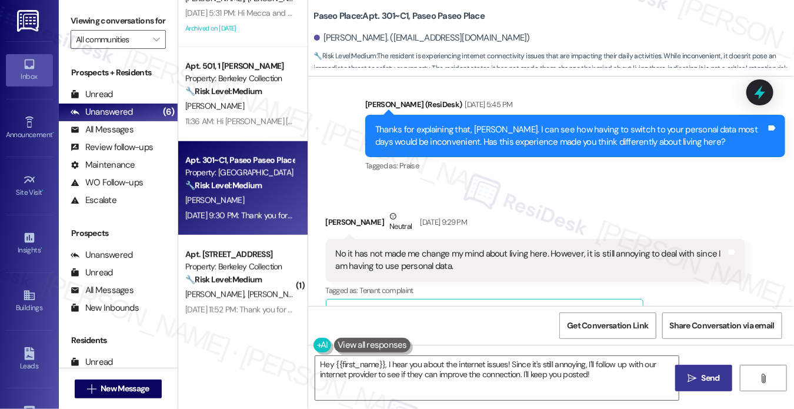
click at [601, 201] on div "Received via SMS Dillon Kollas Neutral Sep 20, 2025 at 9:29 PM No it has not ma…" at bounding box center [536, 351] width 438 height 301
click at [485, 256] on div "No it has not made me change my mind about living here. However, it is still an…" at bounding box center [531, 260] width 391 height 25
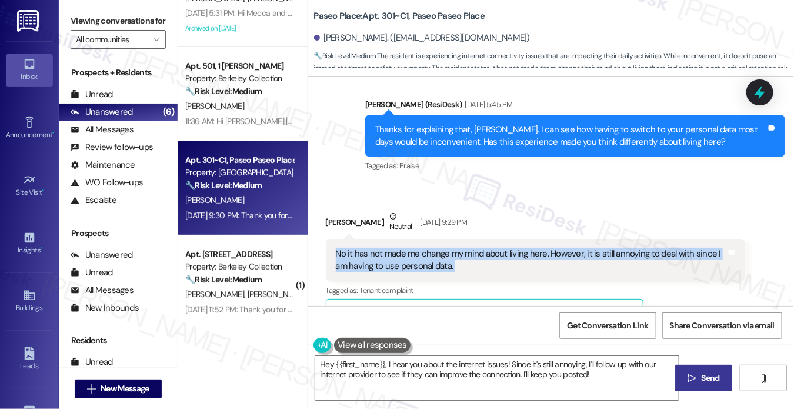
click at [485, 256] on div "No it has not made me change my mind about living here. However, it is still an…" at bounding box center [531, 260] width 391 height 25
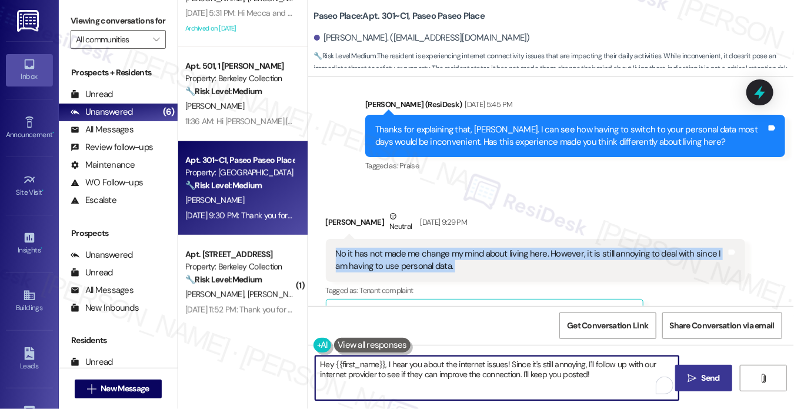
click at [320, 365] on textarea "Hey {{first_name}}, I hear you about the internet issues! Since it's still anno…" at bounding box center [496, 378] width 363 height 44
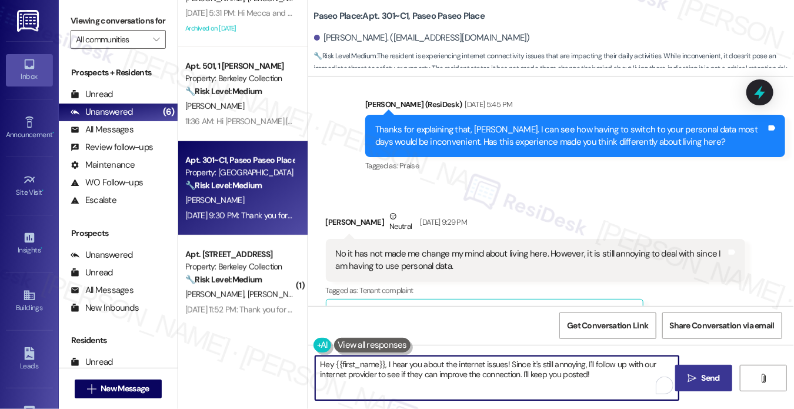
click at [319, 365] on textarea "Hey {{first_name}}, I hear you about the internet issues! Since it's still anno…" at bounding box center [496, 378] width 363 height 44
type textarea "Hi {{first_name}}, I hear you about the internet issues! Since it's still annoy…"
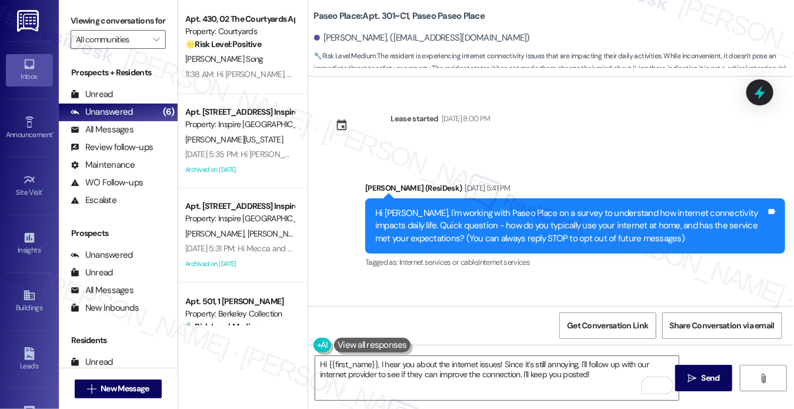
scroll to position [118, 0]
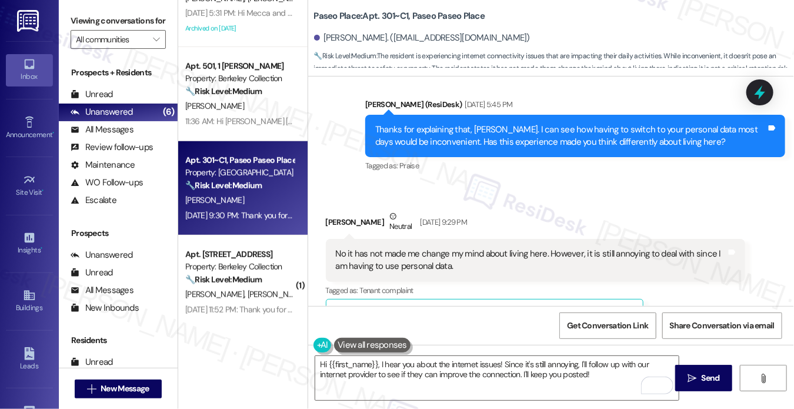
click at [88, 20] on label "Viewing conversations for" at bounding box center [118, 21] width 95 height 18
click at [395, 249] on div "No it has not made me change my mind about living here. However, it is still an…" at bounding box center [531, 260] width 391 height 25
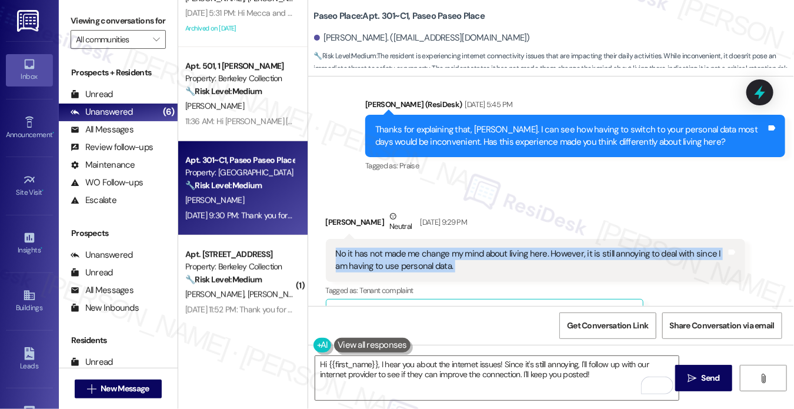
click at [395, 249] on div "No it has not made me change my mind about living here. However, it is still an…" at bounding box center [531, 260] width 391 height 25
click at [393, 248] on div "No it has not made me change my mind about living here. However, it is still an…" at bounding box center [531, 260] width 391 height 25
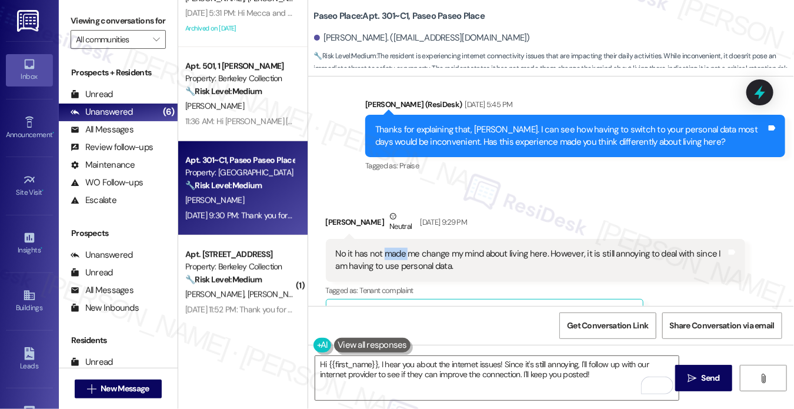
click at [393, 248] on div "No it has not made me change my mind about living here. However, it is still an…" at bounding box center [531, 260] width 391 height 25
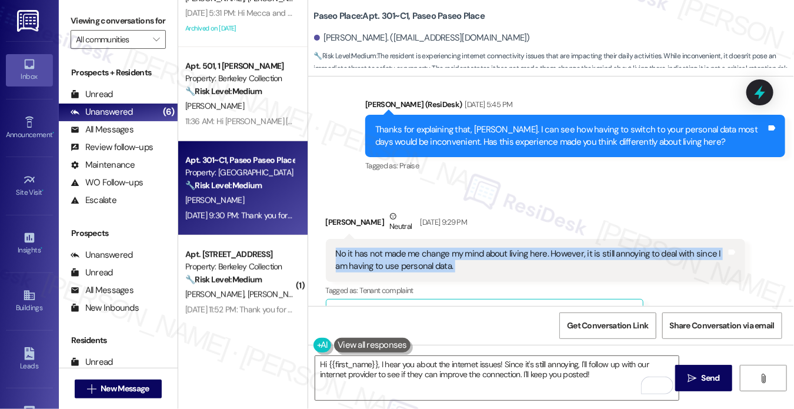
click at [393, 248] on div "No it has not made me change my mind about living here. However, it is still an…" at bounding box center [531, 260] width 391 height 25
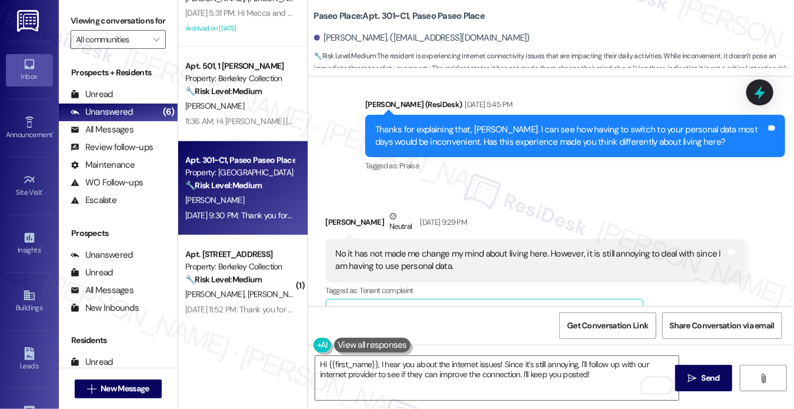
click at [509, 201] on div "Received via SMS [PERSON_NAME] Neutral [DATE] 9:29 PM No it has not made me cha…" at bounding box center [536, 351] width 438 height 301
click at [496, 248] on div "No it has not made me change my mind about living here. However, it is still an…" at bounding box center [531, 260] width 391 height 25
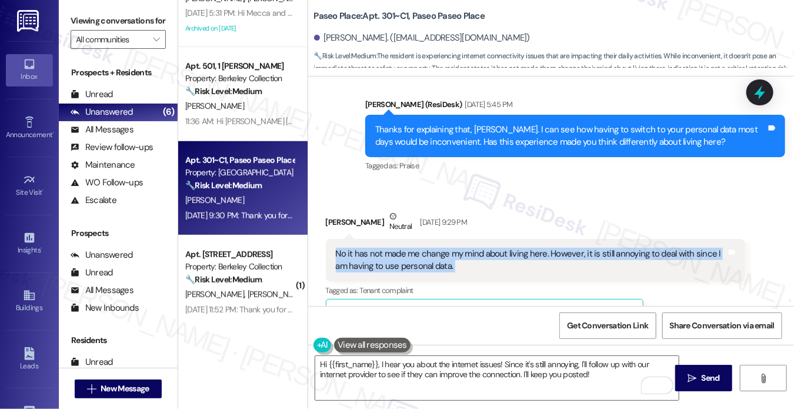
click at [496, 248] on div "No it has not made me change my mind about living here. However, it is still an…" at bounding box center [531, 260] width 391 height 25
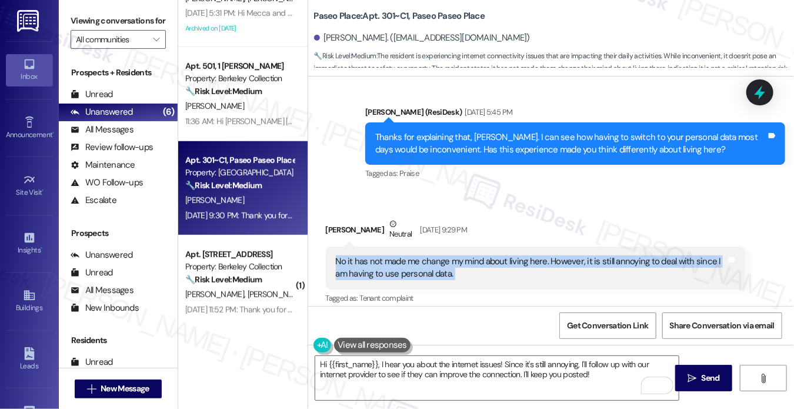
scroll to position [659, 0]
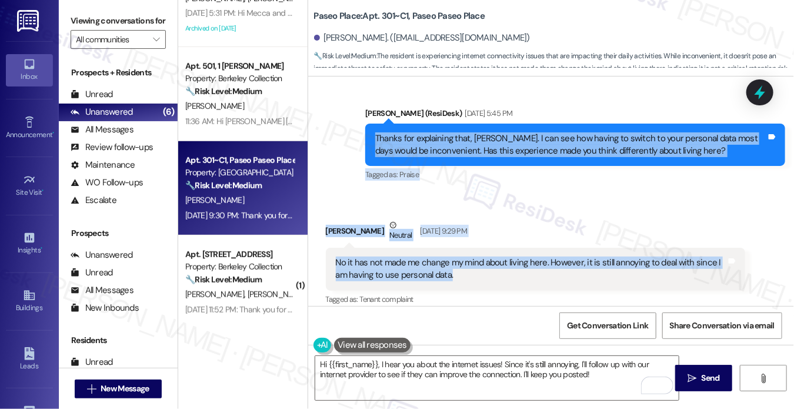
drag, startPoint x: 365, startPoint y: 124, endPoint x: 613, endPoint y: 263, distance: 284.9
click at [613, 263] on div "Lease started Aug 15, 2025 at 8:00 PM Announcement, sent via SMS Sarah (ResiDes…" at bounding box center [551, 190] width 486 height 229
copy div "Thanks for explaining that, Dillon. I can see how having to switch to your pers…"
click at [79, 18] on label "Viewing conversations for" at bounding box center [118, 21] width 95 height 18
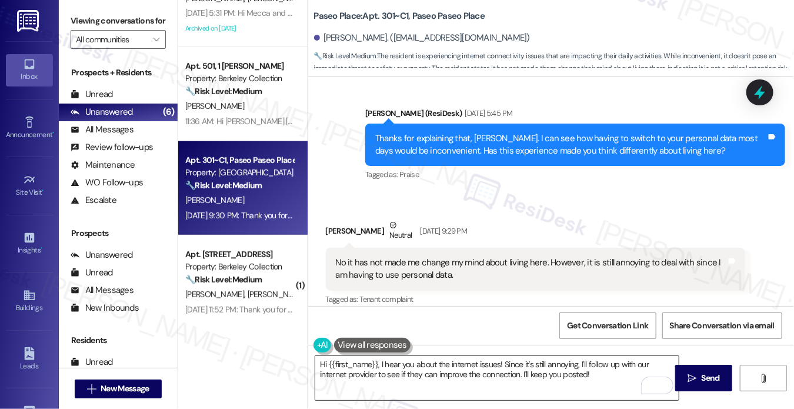
click at [396, 361] on textarea "Hi {{first_name}}, I hear you about the internet issues! Since it's still annoy…" at bounding box center [496, 378] width 363 height 44
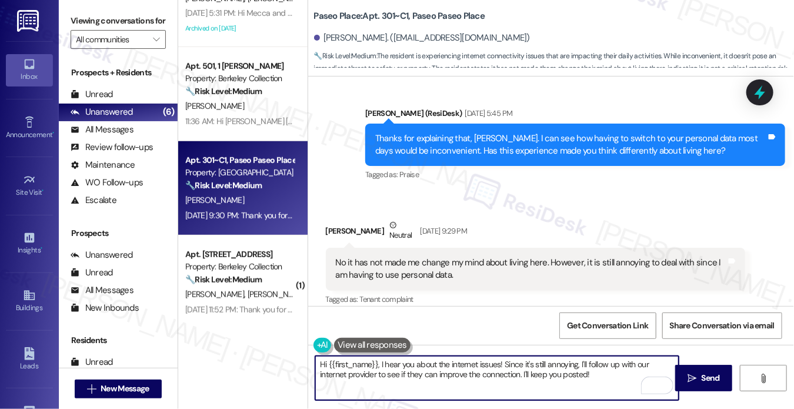
click at [396, 361] on textarea "Hi {{first_name}}, I hear you about the internet issues! Since it's still annoy…" at bounding box center [496, 378] width 363 height 44
paste textarea "Dillon, I really appreciate your honesty and I’m glad to hear this hasn’t chang…"
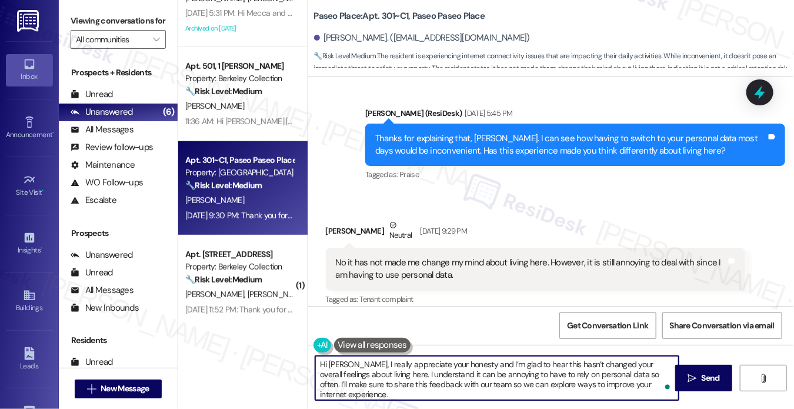
click at [352, 364] on textarea "Hi Dillon, I really appreciate your honesty and I’m glad to hear this hasn’t ch…" at bounding box center [496, 378] width 363 height 44
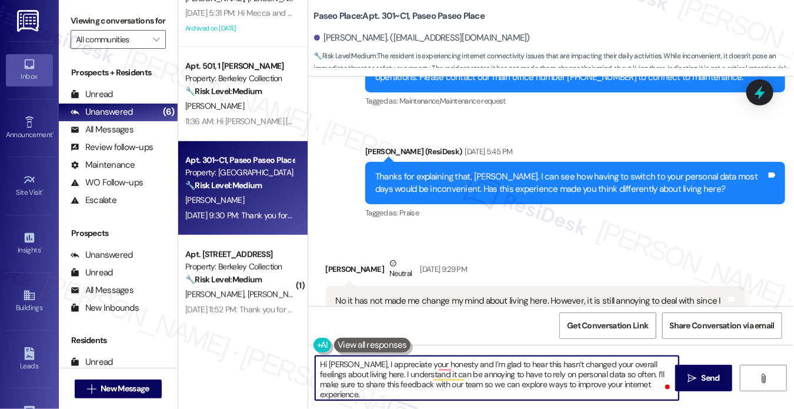
scroll to position [601, 0]
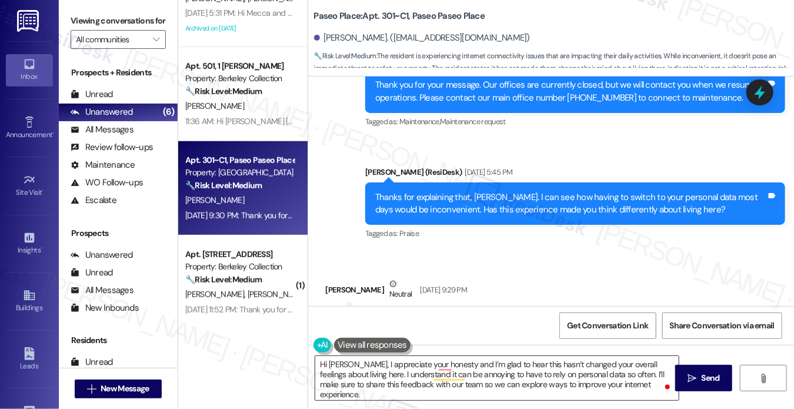
click at [346, 359] on textarea "Hi Dillon, I appreciate your honesty and I’m glad to hear this hasn’t changed y…" at bounding box center [496, 378] width 363 height 44
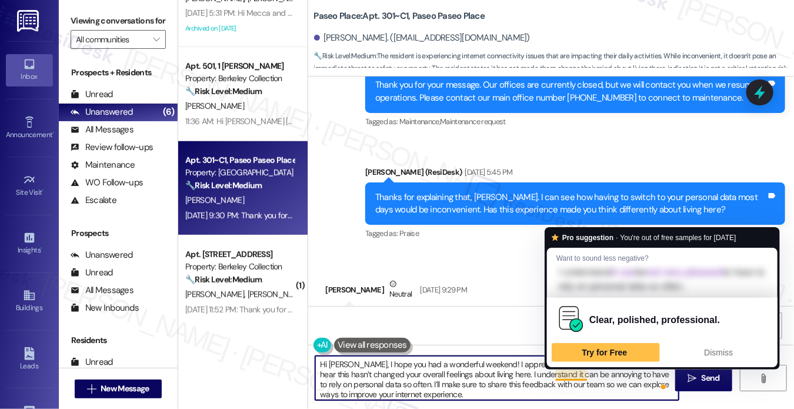
click at [578, 375] on textarea "Hi Dillon, I hope you had a wonderful weekend! I appreciate your honesty, and I…" at bounding box center [496, 378] width 363 height 44
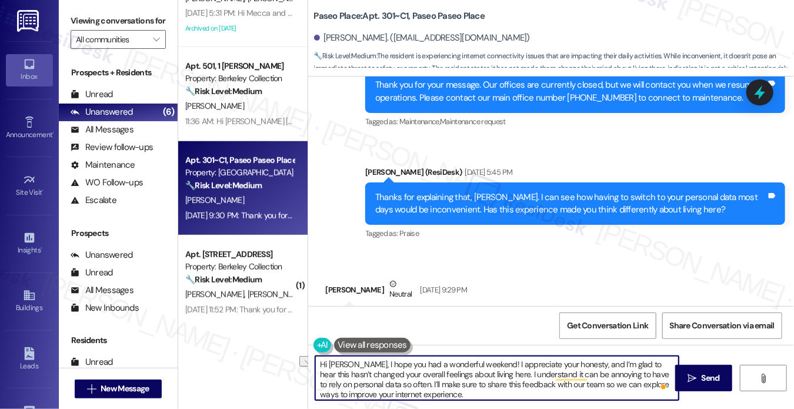
drag, startPoint x: 522, startPoint y: 373, endPoint x: 594, endPoint y: 373, distance: 71.8
click at [594, 373] on textarea "Hi Dillon, I hope you had a wonderful weekend! I appreciate your honesty, and I…" at bounding box center [496, 378] width 363 height 44
click at [515, 389] on textarea "Hi Dillon, I hope you had a wonderful weekend! I appreciate your honesty, and I…" at bounding box center [496, 378] width 363 height 44
click at [431, 392] on textarea "Hi Dillon, I hope you had a wonderful weekend! I appreciate your honesty, and I…" at bounding box center [496, 378] width 363 height 44
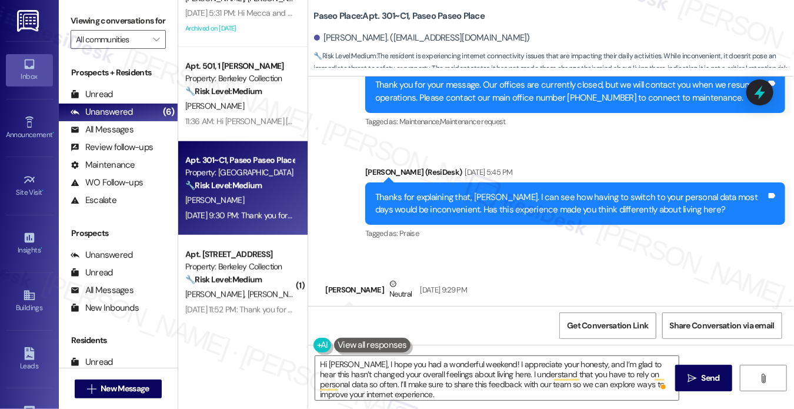
click at [91, 25] on label "Viewing conversations for" at bounding box center [118, 21] width 95 height 18
click at [89, 22] on label "Viewing conversations for" at bounding box center [118, 21] width 95 height 18
click at [562, 195] on div "Thanks for explaining that, Dillon. I can see how having to switch to your pers…" at bounding box center [570, 203] width 391 height 25
copy div "differently"
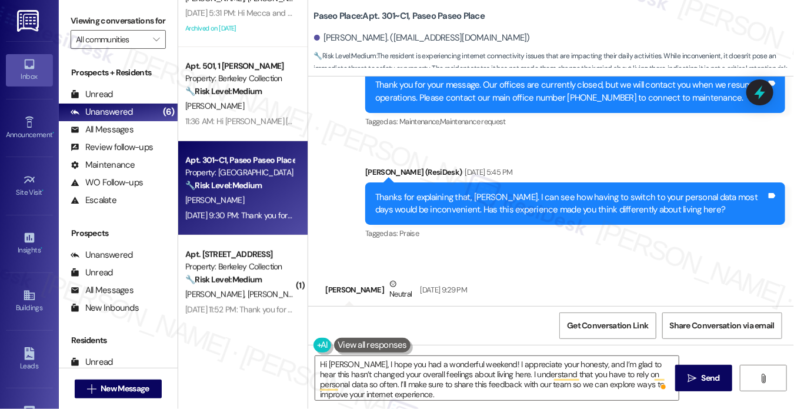
click at [80, 12] on label "Viewing conversations for" at bounding box center [118, 21] width 95 height 18
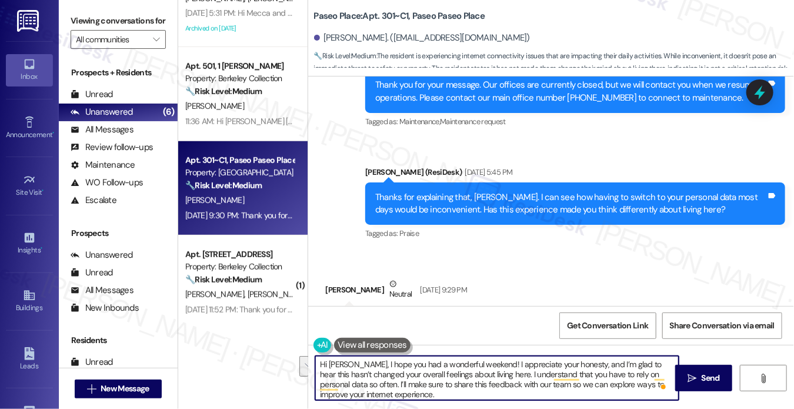
drag, startPoint x: 404, startPoint y: 392, endPoint x: 340, endPoint y: 385, distance: 64.5
click at [340, 385] on textarea "Hi Dillon, I hope you had a wonderful weekend! I appreciate your honesty, and I…" at bounding box center [496, 378] width 363 height 44
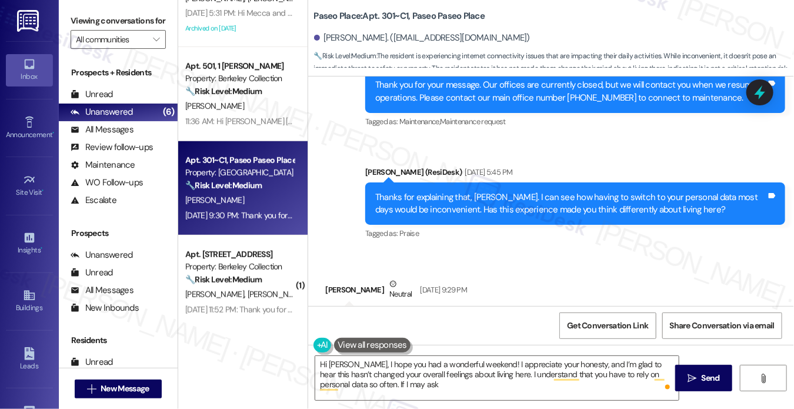
click at [81, 17] on label "Viewing conversations for" at bounding box center [118, 21] width 95 height 18
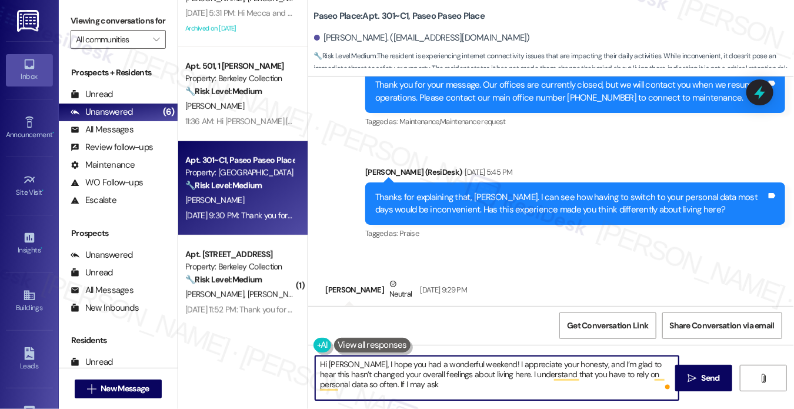
drag, startPoint x: 398, startPoint y: 385, endPoint x: 405, endPoint y: 386, distance: 6.6
click at [399, 385] on textarea "Hi Dillon, I hope you had a wonderful weekend! I appreciate your honesty, and I…" at bounding box center [496, 378] width 363 height 44
paste textarea "Any difference in connectivity between your apartment and common areas?"
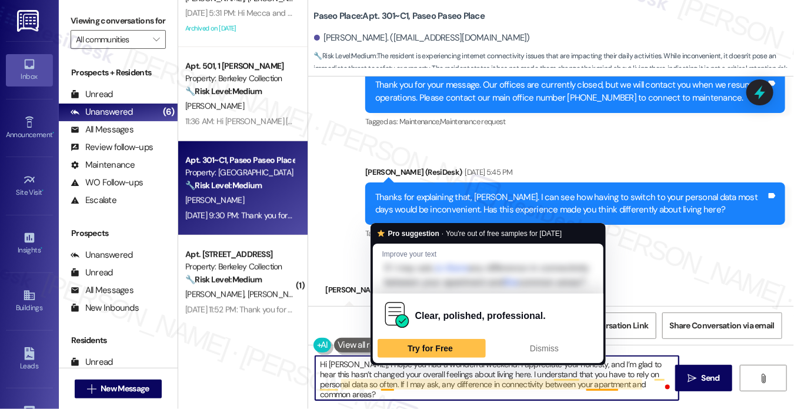
click at [382, 383] on textarea "Hi Dillon, I hope you had a wonderful weekend! I appreciate your honesty, and I…" at bounding box center [496, 378] width 363 height 44
click at [379, 383] on textarea "Hi Dillon, I hope you had a wonderful weekend! I appreciate your honesty, and I…" at bounding box center [496, 378] width 363 height 44
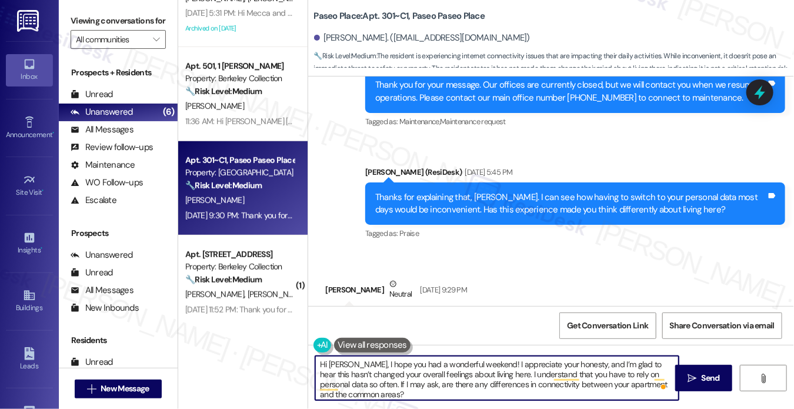
click at [357, 394] on textarea "Hi Dillon, I hope you had a wonderful weekend! I appreciate your honesty, and I…" at bounding box center [496, 378] width 363 height 44
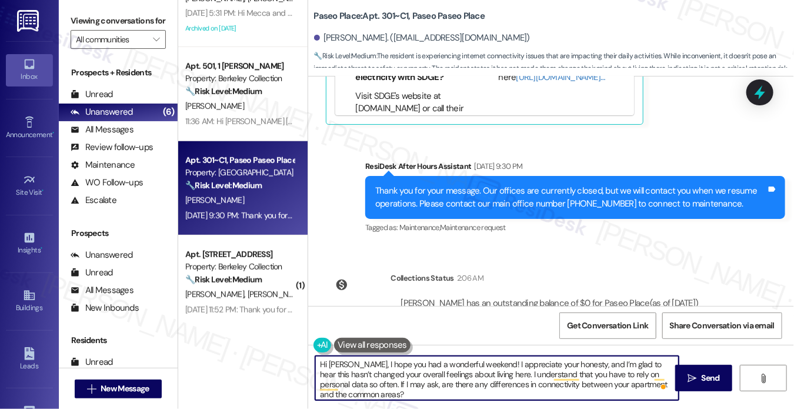
scroll to position [1071, 0]
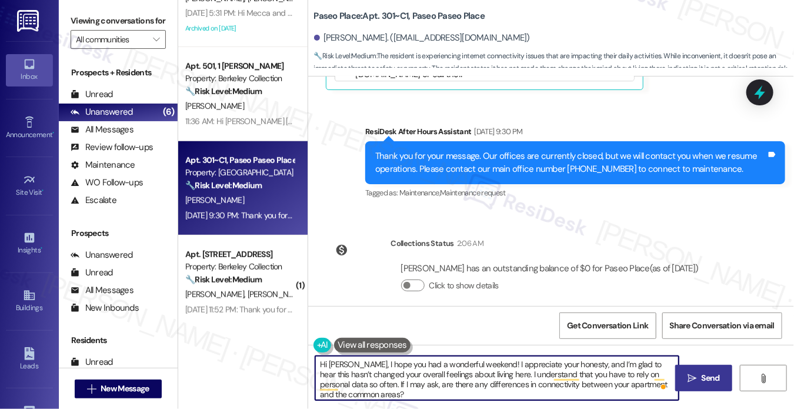
type textarea "Hi Dillon, I hope you had a wonderful weekend! I appreciate your honesty, and I…"
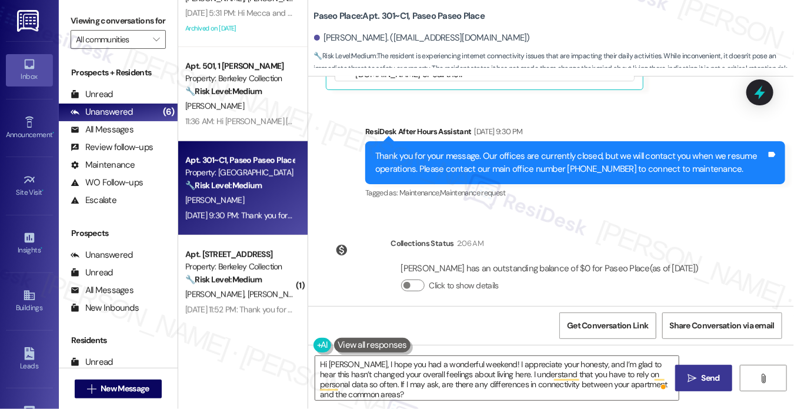
click at [708, 378] on span "Send" at bounding box center [711, 378] width 18 height 12
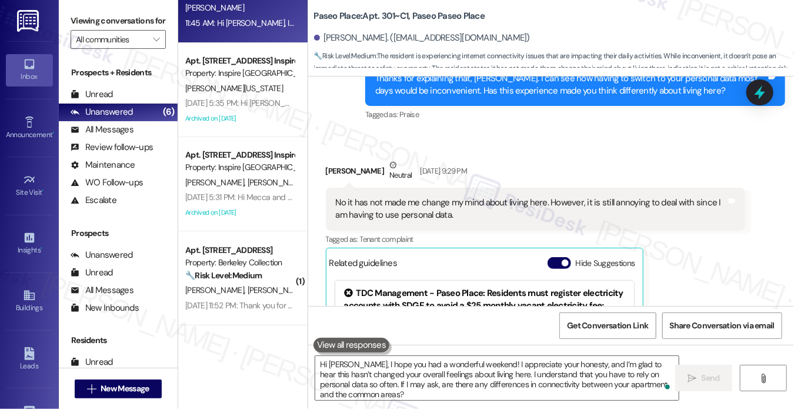
scroll to position [668, 0]
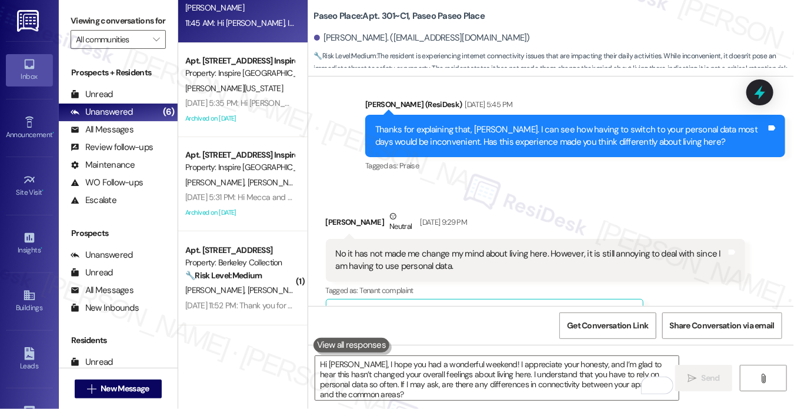
click at [375, 248] on div "No it has not made me change my mind about living here. However, it is still an…" at bounding box center [531, 260] width 391 height 25
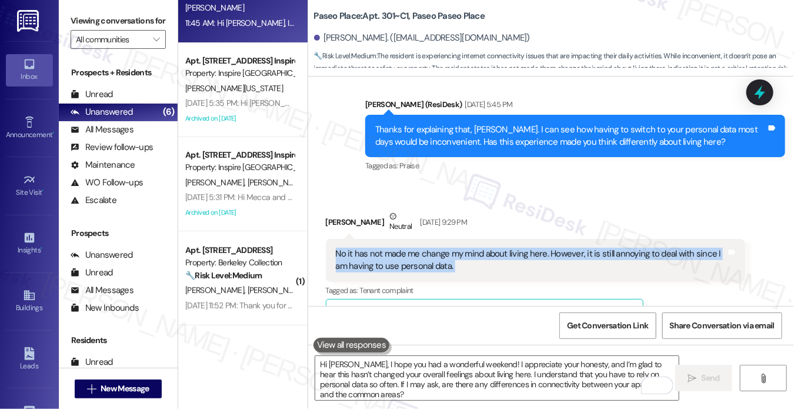
click at [375, 248] on div "No it has not made me change my mind about living here. However, it is still an…" at bounding box center [531, 260] width 391 height 25
copy div "No it has not made me change my mind about living here. However, it is still an…"
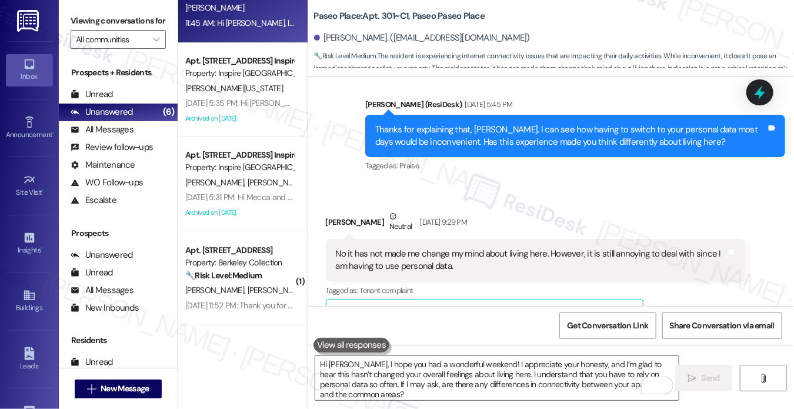
click at [493, 185] on div "Received via SMS Dillon Kollas Neutral Sep 20, 2025 at 9:29 PM No it has not ma…" at bounding box center [551, 343] width 486 height 318
click at [83, 21] on label "Viewing conversations for" at bounding box center [118, 21] width 95 height 18
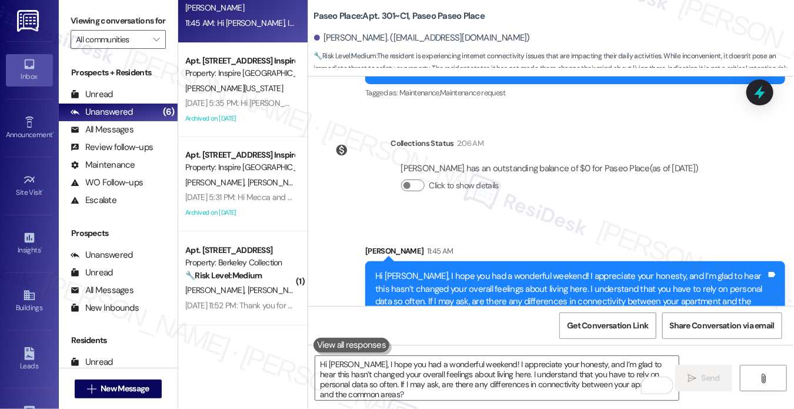
scroll to position [1190, 0]
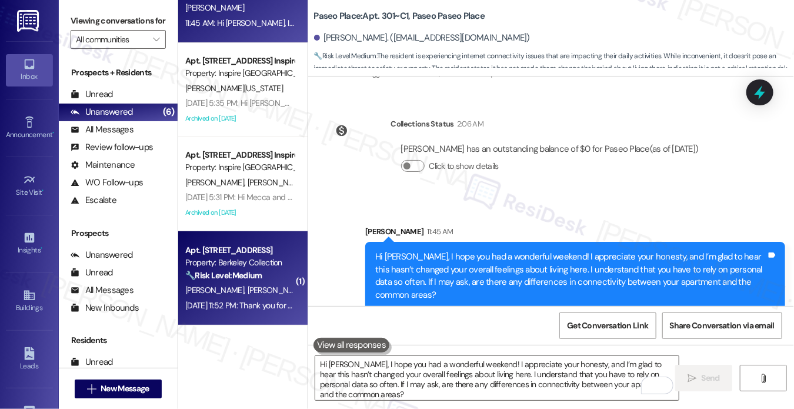
click at [257, 291] on div "O. Lee S. Leung" at bounding box center [239, 290] width 111 height 15
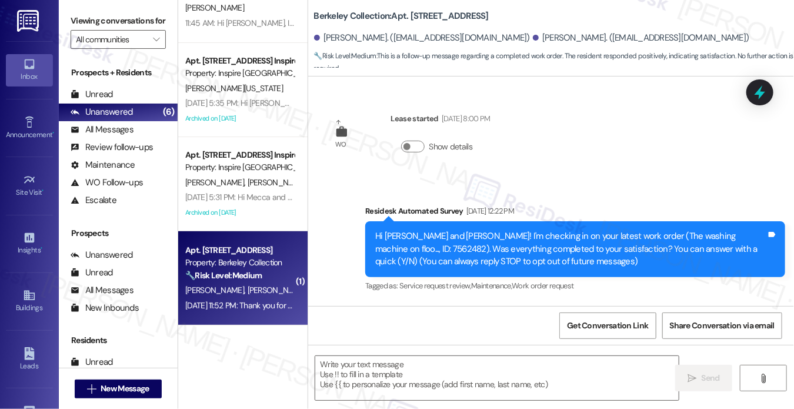
scroll to position [25, 0]
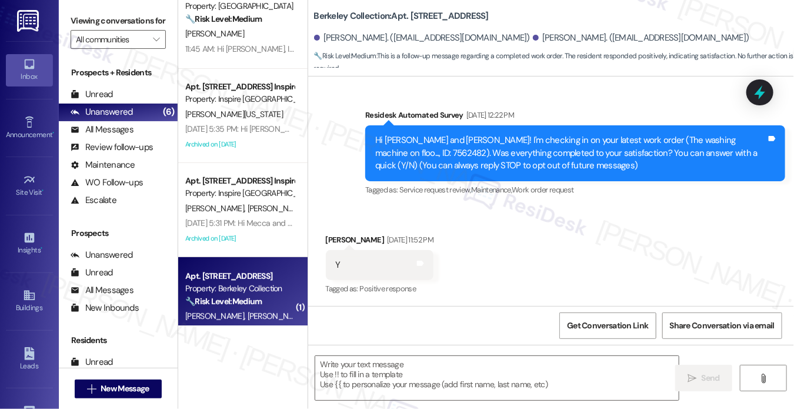
type textarea "Fetching suggested responses. Please feel free to read through the conversation…"
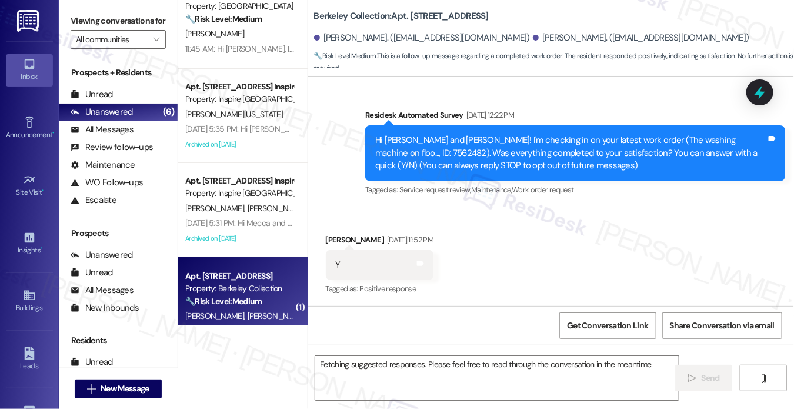
scroll to position [0, 0]
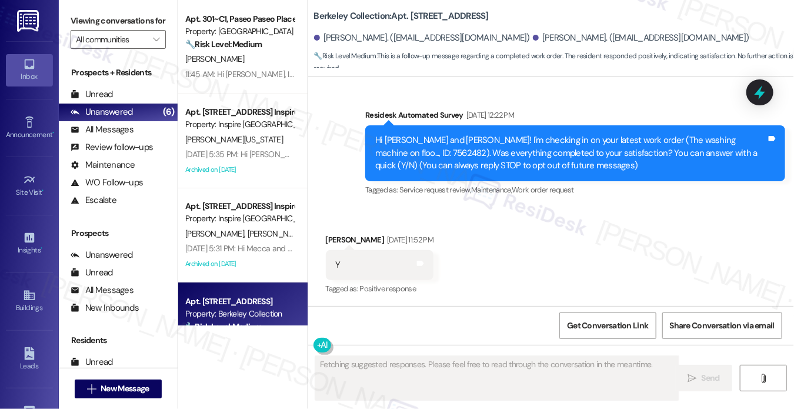
click at [250, 76] on div "11:45 AM: Hi Dillon, I hope you had a wonderful weekend! I appreciate your hone…" at bounding box center [760, 74] width 1150 height 11
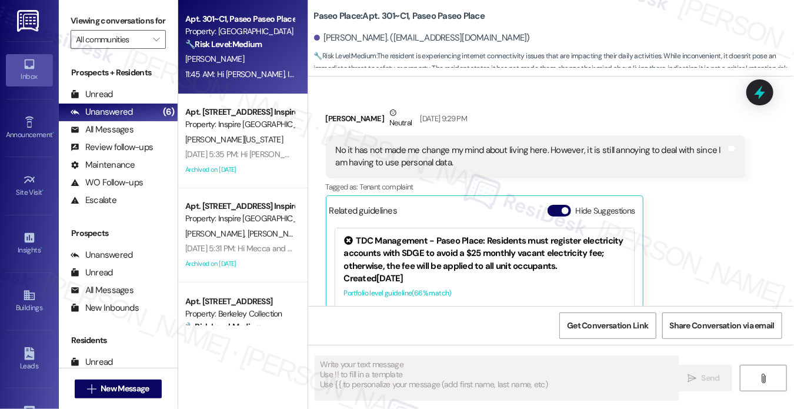
scroll to position [674, 0]
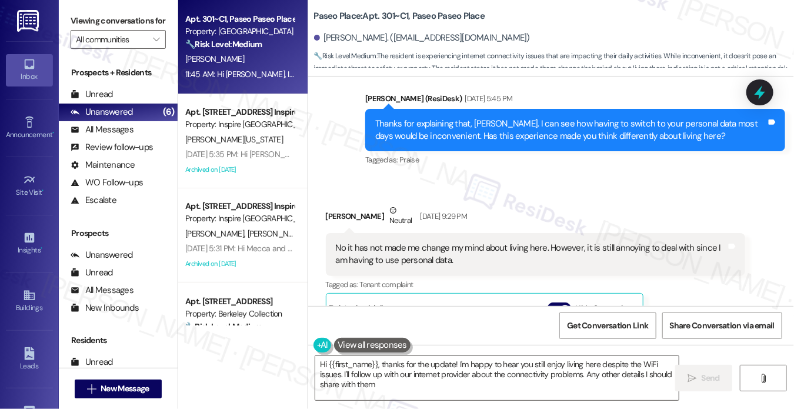
type textarea "Hi {{first_name}}, thanks for the update! I'm happy to hear you still enjoy liv…"
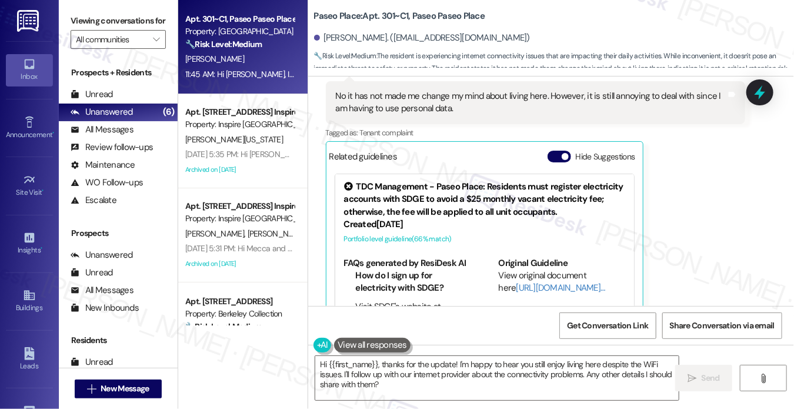
scroll to position [679, 0]
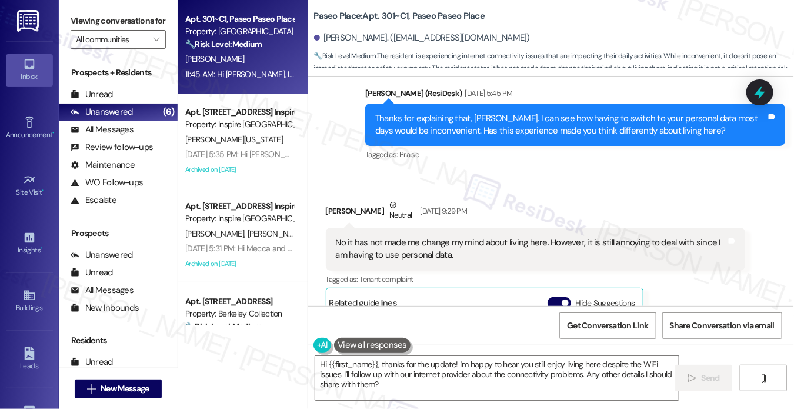
click at [426, 236] on div "No it has not made me change my mind about living here. However, it is still an…" at bounding box center [531, 248] width 391 height 25
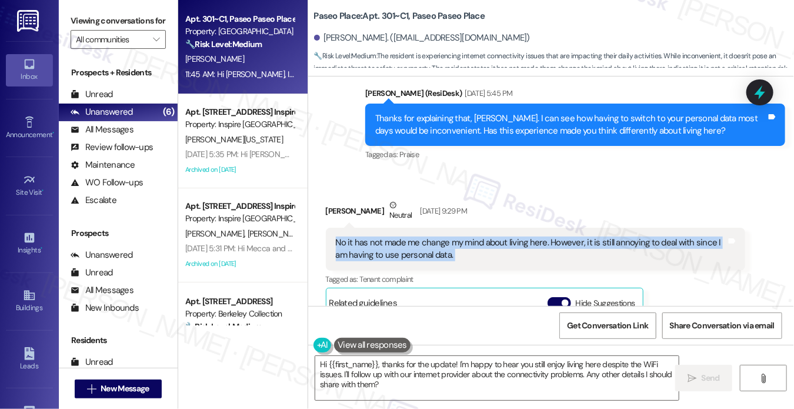
click at [426, 236] on div "No it has not made me change my mind about living here. However, it is still an…" at bounding box center [531, 248] width 391 height 25
copy div "No it has not made me change my mind about living here. However, it is still an…"
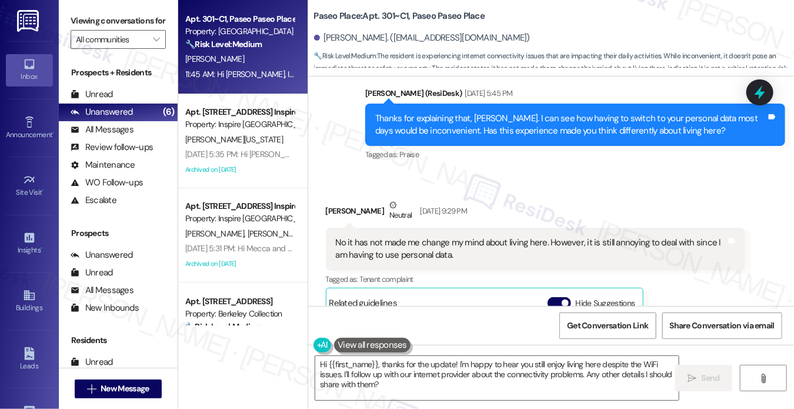
click at [79, 19] on label "Viewing conversations for" at bounding box center [118, 21] width 95 height 18
click at [82, 1] on div "Viewing conversations for All communities " at bounding box center [118, 30] width 119 height 61
click at [591, 322] on span "Get Conversation Link" at bounding box center [607, 325] width 81 height 12
click at [92, 16] on label "Viewing conversations for" at bounding box center [118, 21] width 95 height 18
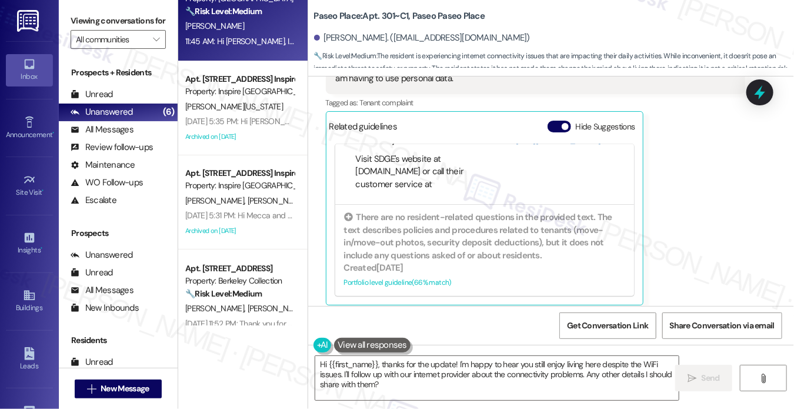
scroll to position [51, 0]
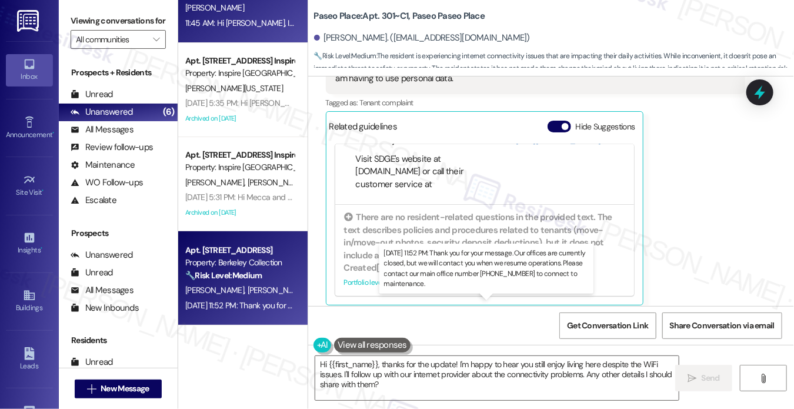
click at [240, 304] on div "Sep 19, 2025 at 11:52 PM: Thank you for your message. Our offices are currently…" at bounding box center [555, 305] width 741 height 11
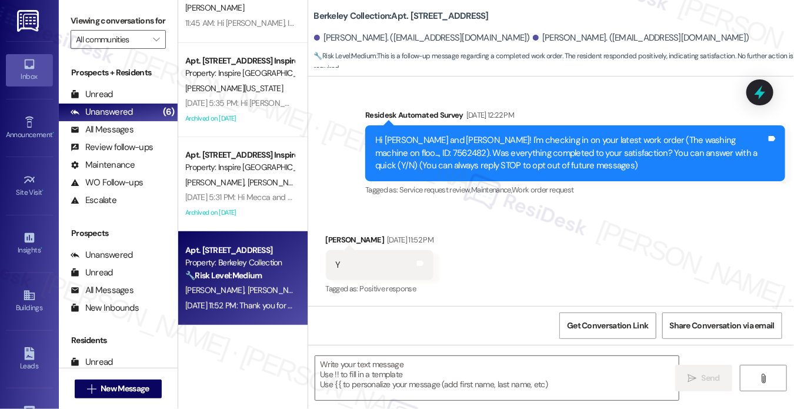
type textarea "Fetching suggested responses. Please feel free to read through the conversation…"
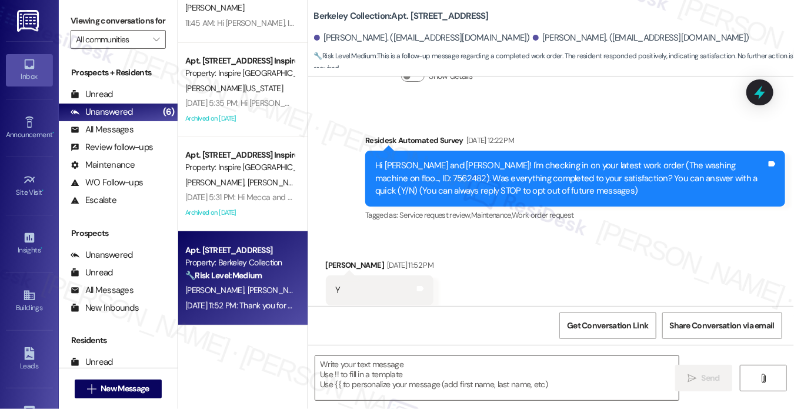
scroll to position [91, 0]
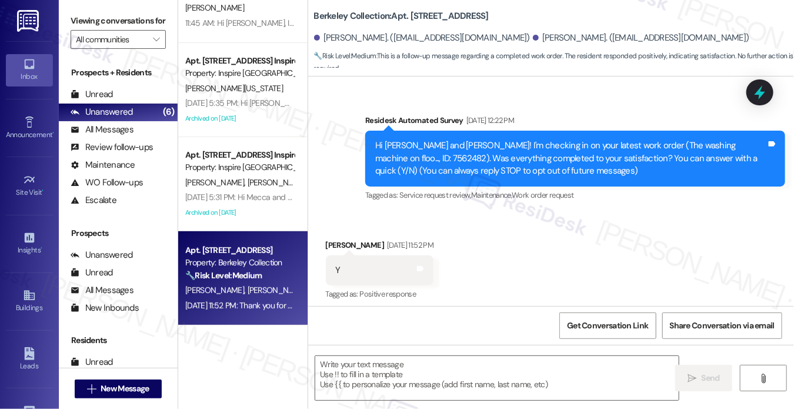
click at [95, 28] on label "Viewing conversations for" at bounding box center [118, 21] width 95 height 18
click at [445, 379] on textarea at bounding box center [496, 378] width 363 height 44
paste textarea "Hi {{first_name}}! I'm glad to hear that the latest work order was completed to…"
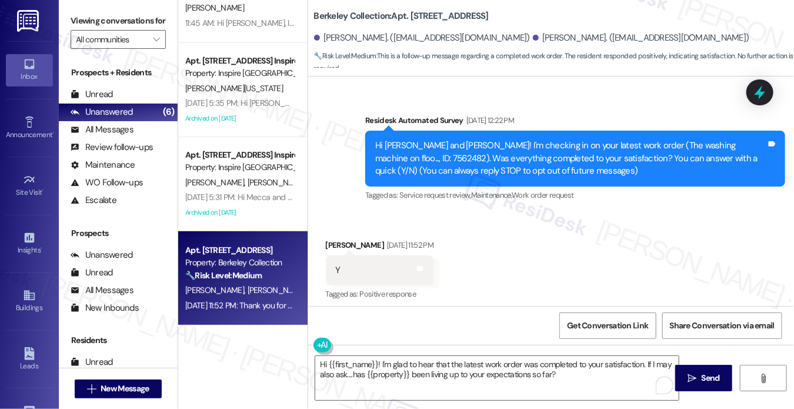
click at [333, 238] on div "Received via SMS Olivia Lee Sep 19, 2025 at 11:52 PM Y Tags and notes Tagged as…" at bounding box center [380, 271] width 126 height 82
copy div "Olivia"
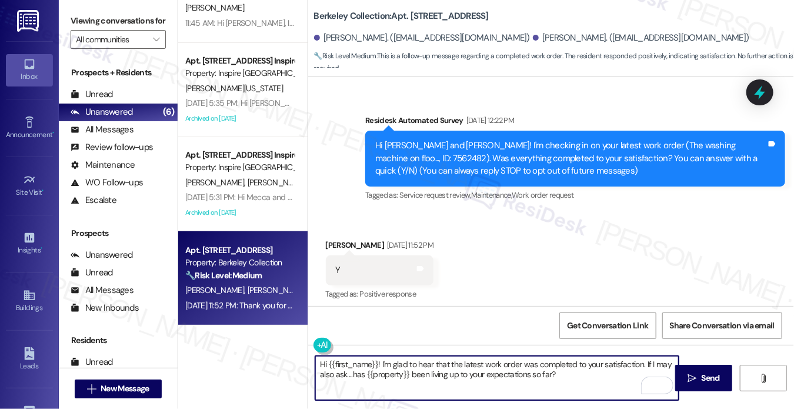
drag, startPoint x: 325, startPoint y: 364, endPoint x: 374, endPoint y: 351, distance: 50.5
click at [376, 351] on div "Hi {{first_name}}! I'm glad to hear that the latest work order was completed to…" at bounding box center [551, 389] width 486 height 88
paste textarea "Olivia"
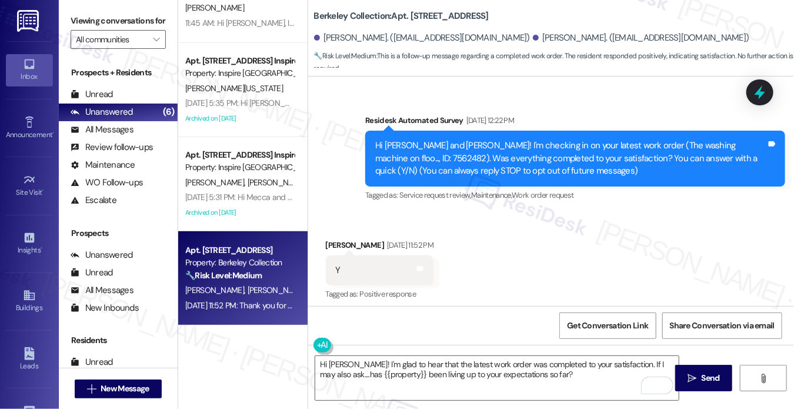
click at [614, 145] on div "Hi Skylar and Olivia! I'm checking in on your latest work order (The washing ma…" at bounding box center [570, 158] width 391 height 38
drag, startPoint x: 612, startPoint y: 145, endPoint x: 675, endPoint y: 144, distance: 63.0
click at [675, 144] on div "Hi Skylar and Olivia! I'm checking in on your latest work order (The washing ma…" at bounding box center [570, 158] width 391 height 38
copy div "washing machine"
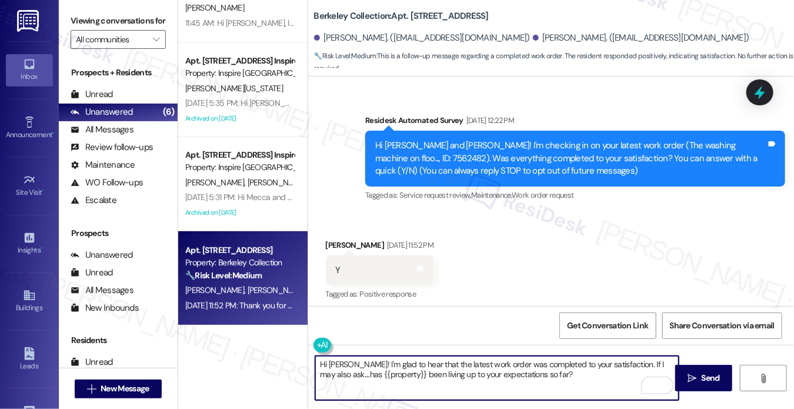
click at [441, 373] on textarea "Hi Olivia! I'm glad to hear that the latest work order was completed to your sa…" at bounding box center [496, 378] width 363 height 44
click at [444, 359] on textarea "Hi Olivia! I'm glad to hear that the latest work order was completed to your sa…" at bounding box center [496, 378] width 363 height 44
paste textarea "washing machine"
click at [546, 357] on textarea "Hi Olivia! I'm glad to hear that the washing machine work order was completed t…" at bounding box center [496, 378] width 363 height 44
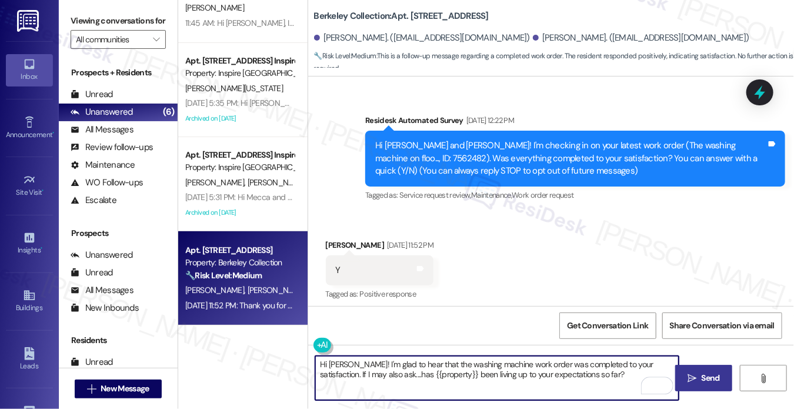
type textarea "Hi Olivia! I'm glad to hear that the washing machine work order was completed t…"
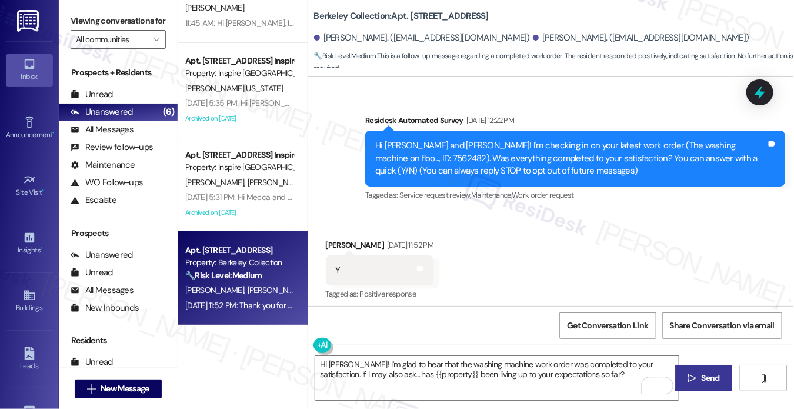
click at [718, 382] on span "Send" at bounding box center [711, 378] width 18 height 12
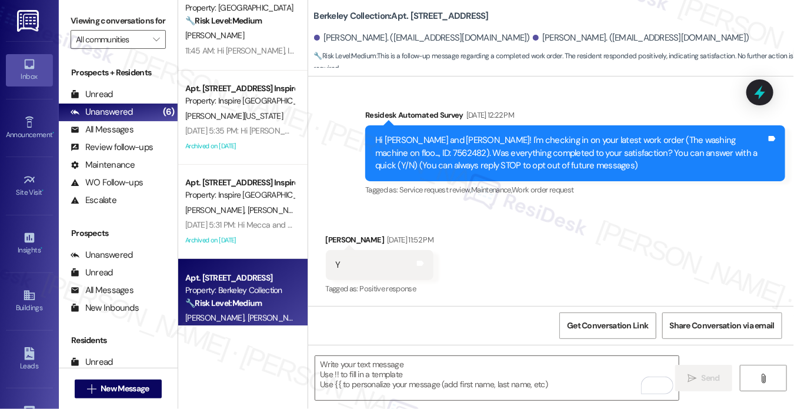
scroll to position [0, 0]
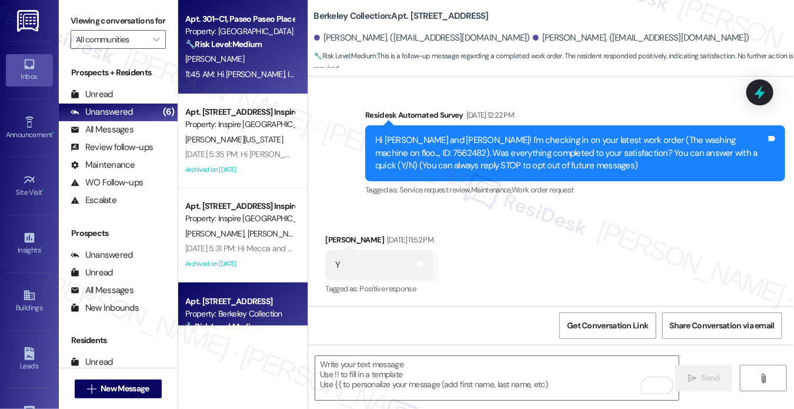
click at [255, 79] on div "11:45 AM: Hi Dillon, I hope you had a wonderful weekend! I appreciate your hone…" at bounding box center [760, 74] width 1150 height 11
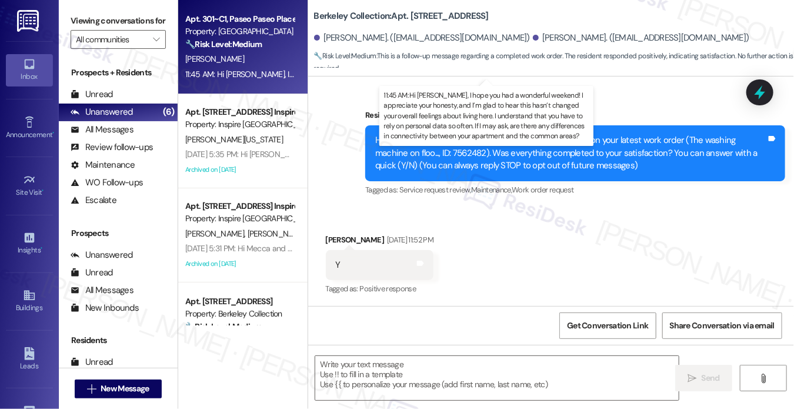
type textarea "Fetching suggested responses. Please feel free to read through the conversation…"
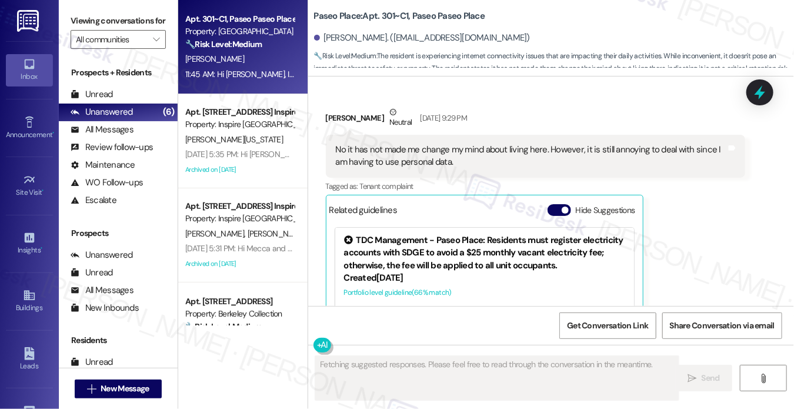
scroll to position [674, 0]
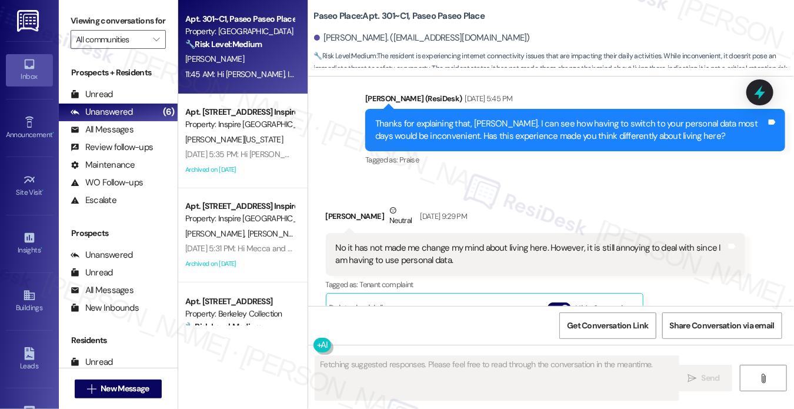
click at [412, 248] on div "No it has not made me change my mind about living here. However, it is still an…" at bounding box center [531, 254] width 391 height 25
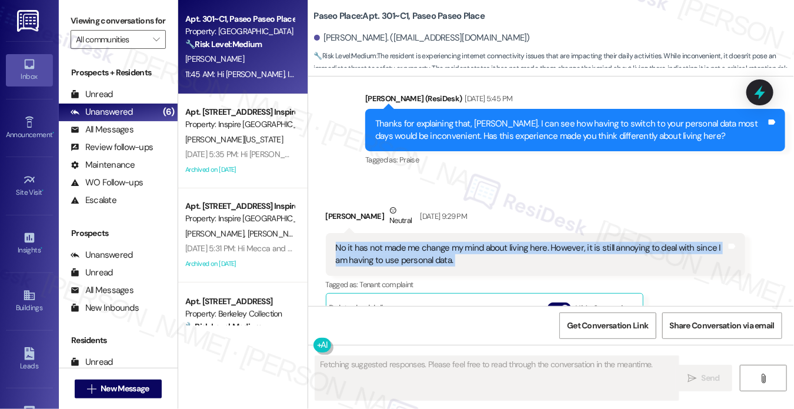
click at [412, 248] on div "No it has not made me change my mind about living here. However, it is still an…" at bounding box center [531, 254] width 391 height 25
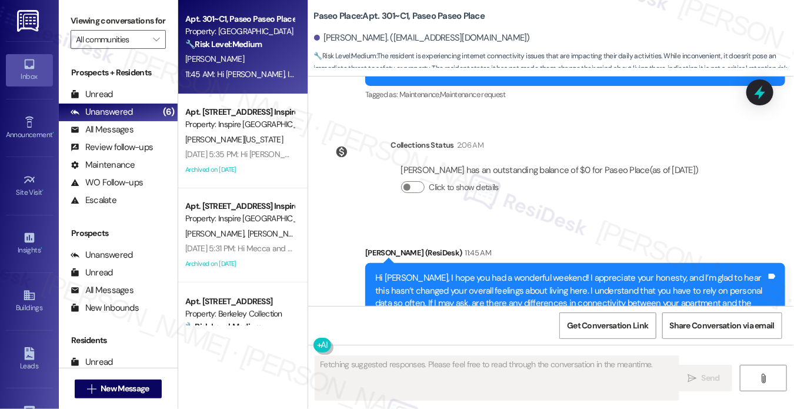
scroll to position [1208, 0]
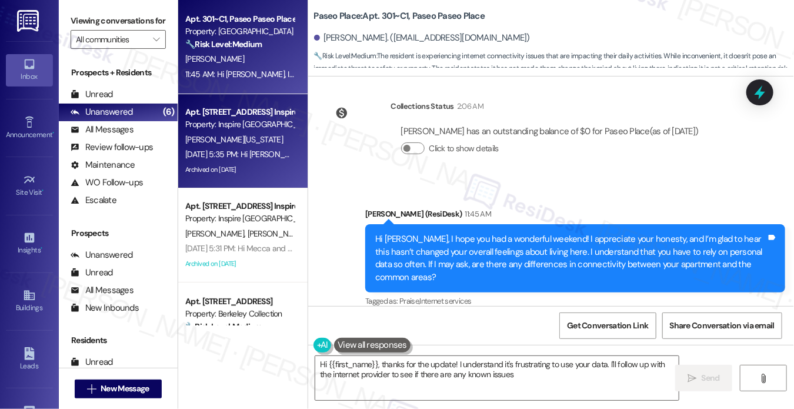
type textarea "Hi {{first_name}}, thanks for the update! I understand it's frustrating to use …"
click at [215, 146] on div "[PERSON_NAME][US_STATE]" at bounding box center [239, 139] width 111 height 15
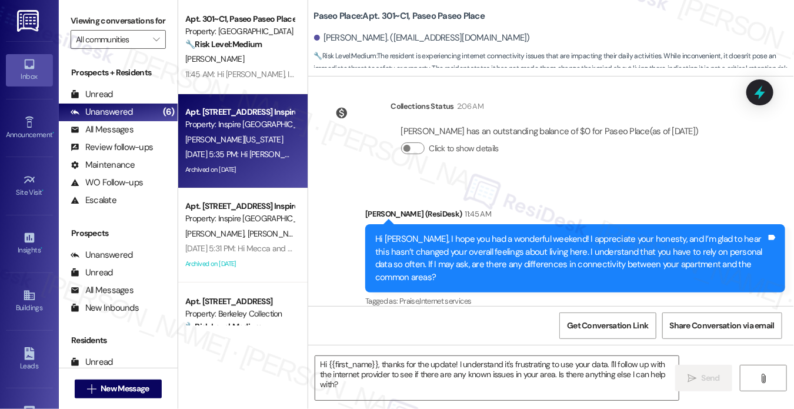
type textarea "Fetching suggested responses. Please feel free to read through the conversation…"
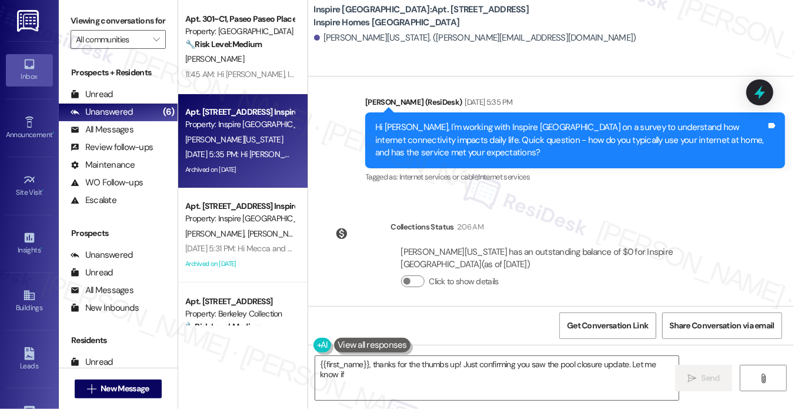
scroll to position [1527, 0]
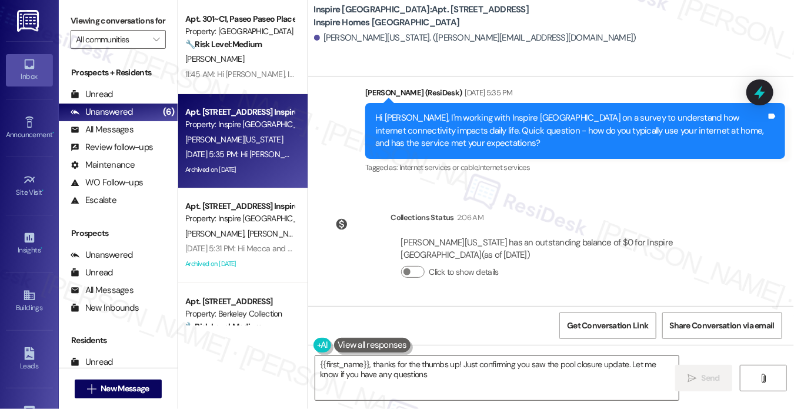
type textarea "{{first_name}}, thanks for the thumbs up! Just confirming you saw the pool clos…"
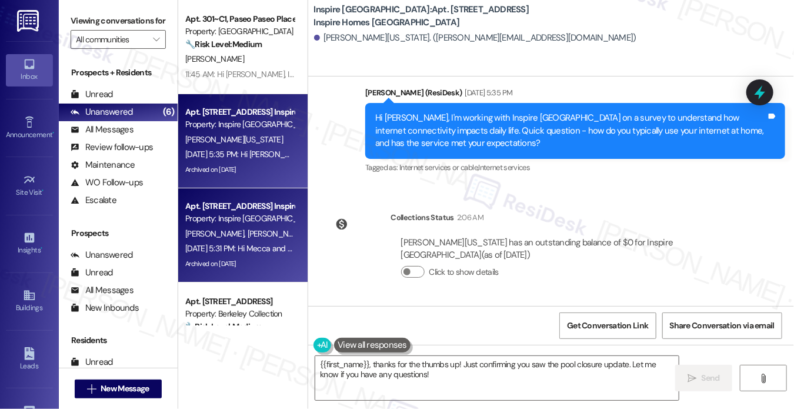
click at [257, 201] on div "Apt. [STREET_ADDRESS] Inspire Homes [GEOGRAPHIC_DATA]" at bounding box center [239, 206] width 109 height 12
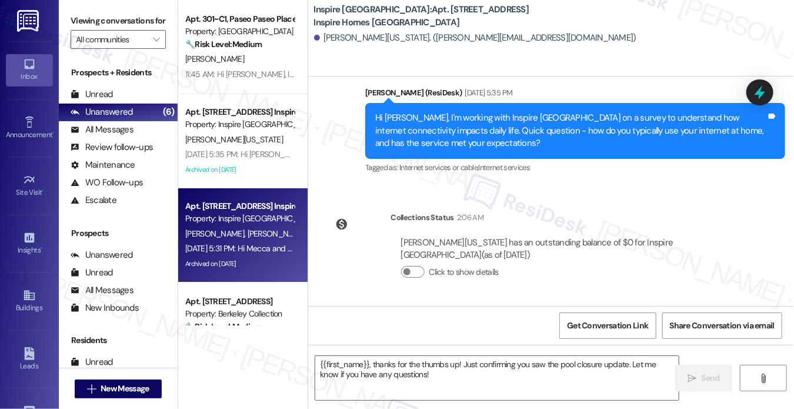
type textarea "Fetching suggested responses. Please feel free to read through the conversation…"
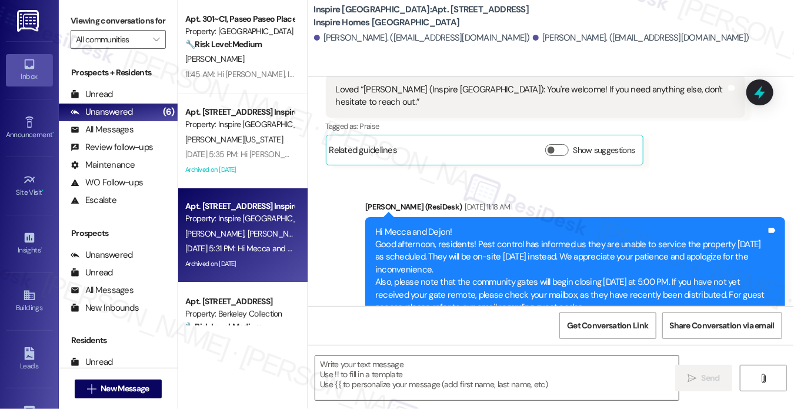
type textarea "Fetching suggested responses. Please feel free to read through the conversation…"
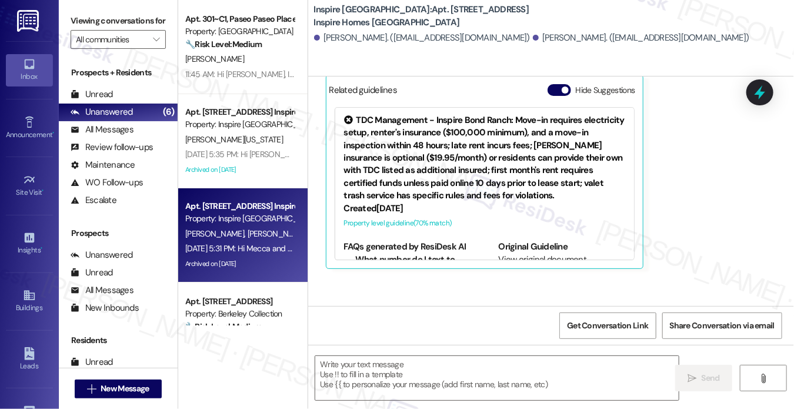
scroll to position [5291, 0]
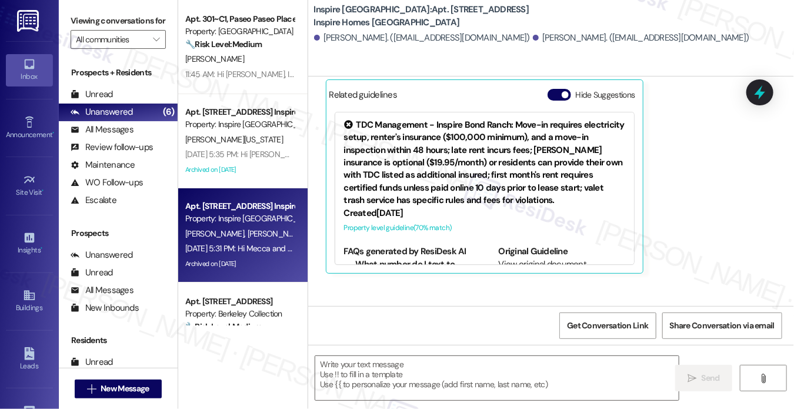
drag, startPoint x: 82, startPoint y: 17, endPoint x: 85, endPoint y: 22, distance: 6.1
click at [82, 17] on label "Viewing conversations for" at bounding box center [118, 21] width 95 height 18
click at [32, 298] on icon at bounding box center [29, 295] width 13 height 13
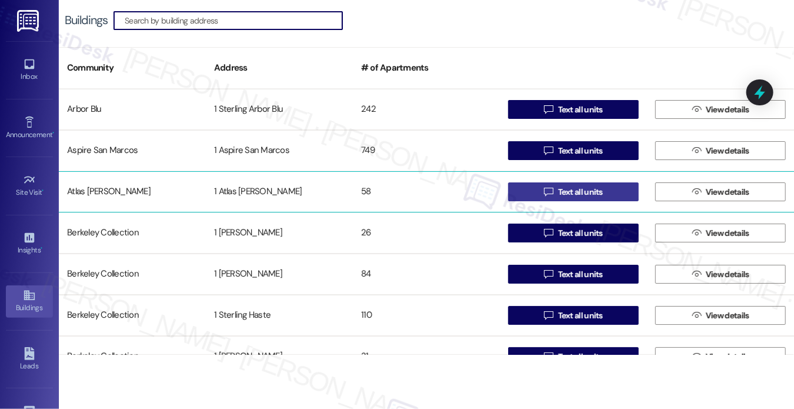
click at [582, 187] on span "Text all units" at bounding box center [580, 192] width 45 height 12
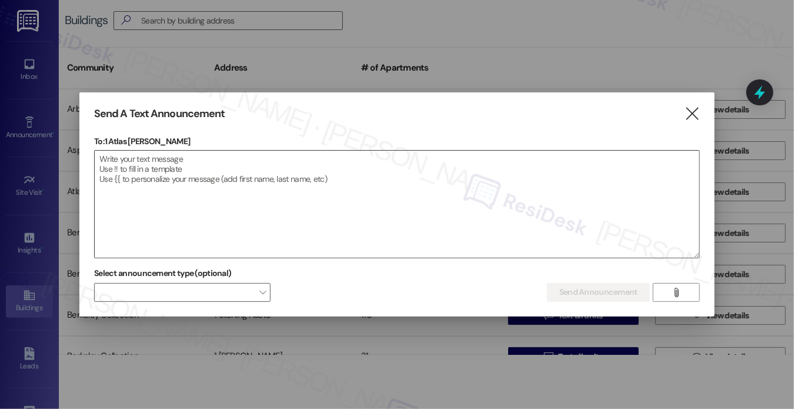
click at [245, 196] on textarea at bounding box center [397, 204] width 605 height 107
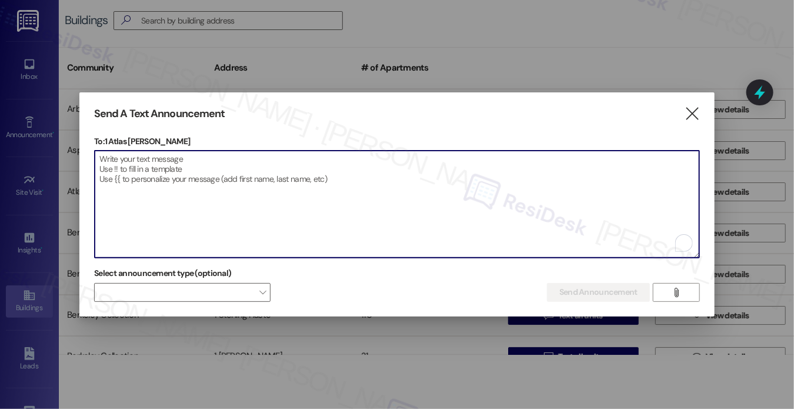
paste textarea "Hi [Resident Name, I'm working with [Property Name] on a survey to understand h…"
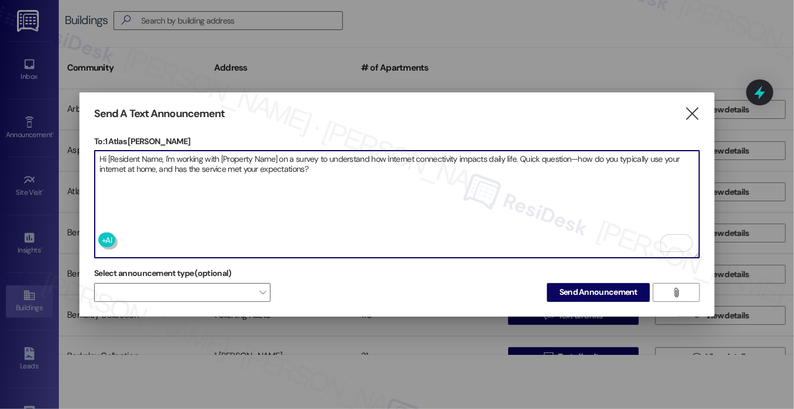
drag, startPoint x: 106, startPoint y: 157, endPoint x: 275, endPoint y: 154, distance: 168.8
click at [275, 154] on textarea "Hi [Resident Name, I'm working with [Property Name] on a survey to understand h…" at bounding box center [397, 204] width 605 height 107
click at [171, 155] on textarea "Hi [Resident Name, I'm working with [Property Name] on a survey to understand h…" at bounding box center [397, 204] width 605 height 107
drag, startPoint x: 163, startPoint y: 154, endPoint x: 106, endPoint y: 155, distance: 57.1
click at [106, 155] on textarea "Hi [Resident Name, I'm working with [Property Name] on a survey to understand h…" at bounding box center [397, 204] width 605 height 107
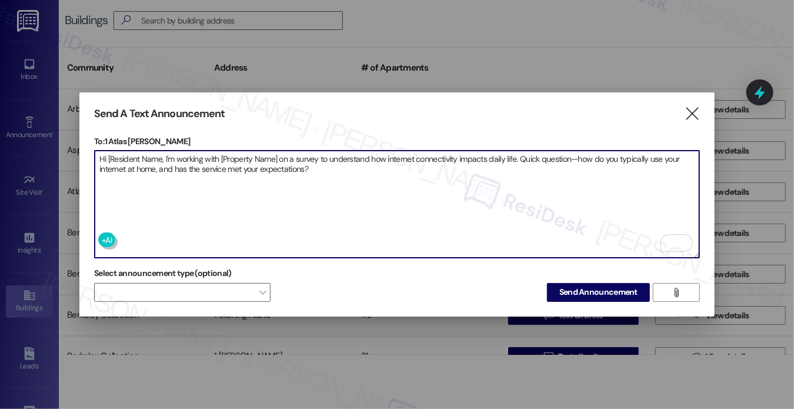
drag, startPoint x: 104, startPoint y: 138, endPoint x: 111, endPoint y: 154, distance: 16.8
click at [104, 138] on p "To: 1 Atlas Alvarado" at bounding box center [397, 141] width 606 height 12
click at [122, 168] on textarea "Hi [Resident Name, I'm working with [Property Name] on a survey to understand h…" at bounding box center [397, 204] width 605 height 107
drag, startPoint x: 106, startPoint y: 157, endPoint x: 162, endPoint y: 156, distance: 56.5
click at [162, 156] on textarea "Hi [Resident Name, I'm working with [Property Name] on a survey to understand h…" at bounding box center [397, 204] width 605 height 107
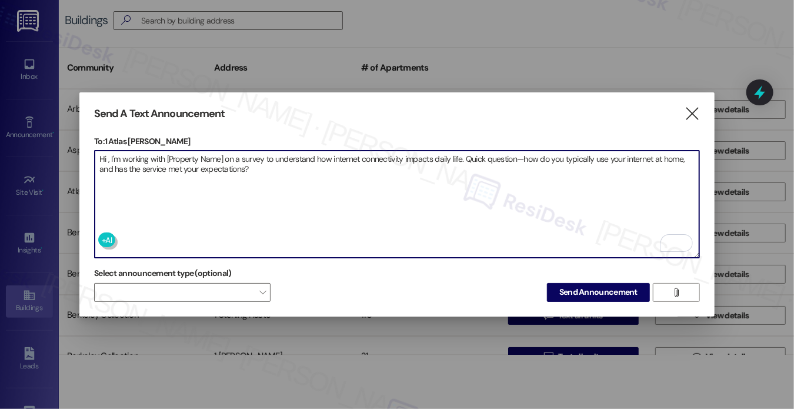
paste textarea "{{first_name}}"
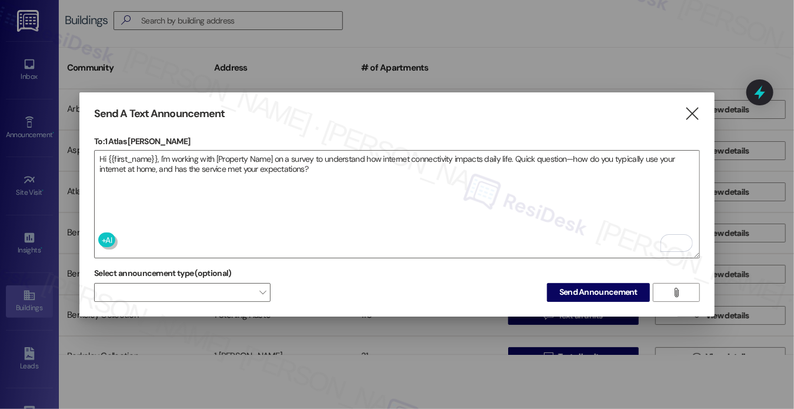
click at [98, 137] on p "To: 1 Atlas Alvarado" at bounding box center [397, 141] width 606 height 12
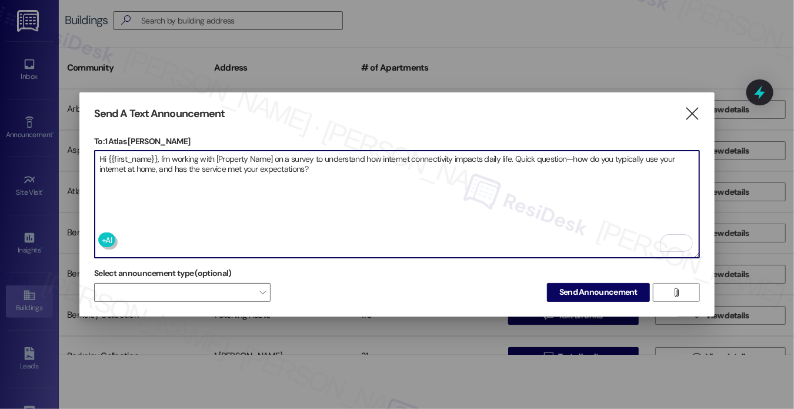
click at [222, 169] on textarea "Hi {{first_name}}, I'm working with [Property Name] on a survey to understand h…" at bounding box center [397, 204] width 605 height 107
drag, startPoint x: 215, startPoint y: 156, endPoint x: 273, endPoint y: 152, distance: 57.7
click at [273, 152] on textarea "Hi {{first_name}}, I'm working with [Property Name] on a survey to understand h…" at bounding box center [397, 204] width 605 height 107
paste textarea "{{property}}"
click at [146, 159] on textarea "Hi {{first_name}}, I'm working with {{property}} on a survey to understand how …" at bounding box center [397, 204] width 605 height 107
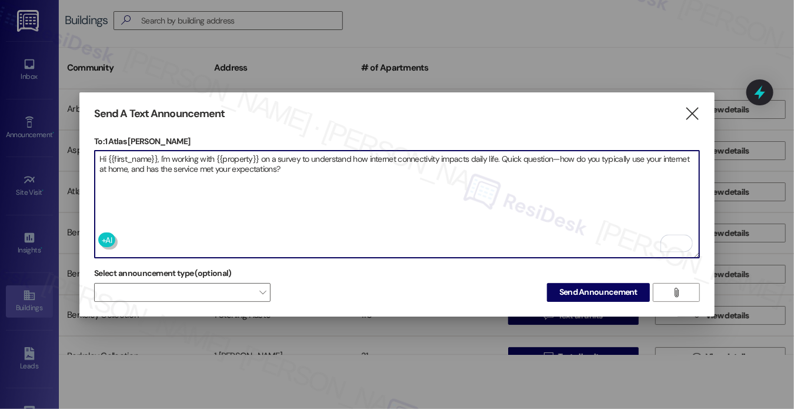
click at [146, 159] on textarea "Hi {{first_name}}, I'm working with {{property}} on a survey to understand how …" at bounding box center [397, 204] width 605 height 107
click at [256, 173] on textarea "Hi {{first_name}}, I'm working with {{property}} on a survey to understand how …" at bounding box center [397, 204] width 605 height 107
click at [315, 162] on textarea "Hi {{first_name}}, I'm working with {{property}} on a survey to understand how …" at bounding box center [397, 204] width 605 height 107
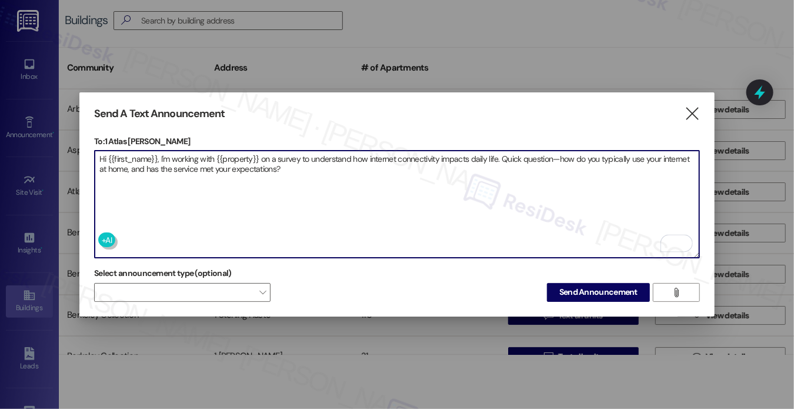
click at [315, 162] on textarea "Hi {{first_name}}, I'm working with {{property}} on a survey to understand how …" at bounding box center [397, 204] width 605 height 107
click at [354, 169] on textarea "Hi {{first_name}}, I'm working with {{property}} on a survey to understand how …" at bounding box center [397, 204] width 605 height 107
type textarea "Hi {{first_name}}, I'm working with {{property}} on a survey to understand how …"
click at [577, 289] on span "Send Announcement" at bounding box center [598, 292] width 78 height 12
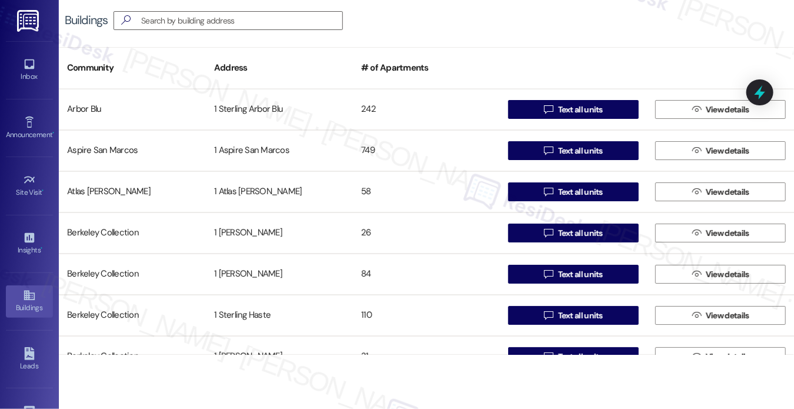
click at [79, 19] on div "Buildings" at bounding box center [86, 20] width 43 height 12
click at [35, 75] on div "Inbox" at bounding box center [29, 77] width 59 height 12
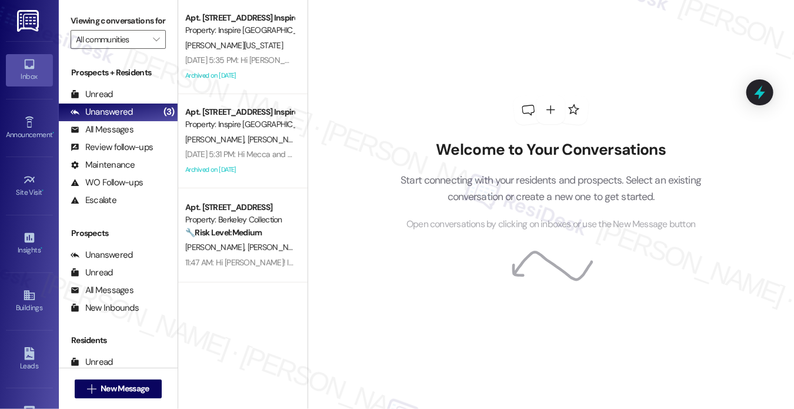
drag, startPoint x: 90, startPoint y: 20, endPoint x: 112, endPoint y: 28, distance: 23.8
click at [90, 20] on label "Viewing conversations for" at bounding box center [118, 21] width 95 height 18
click at [87, 17] on label "Viewing conversations for" at bounding box center [118, 21] width 95 height 18
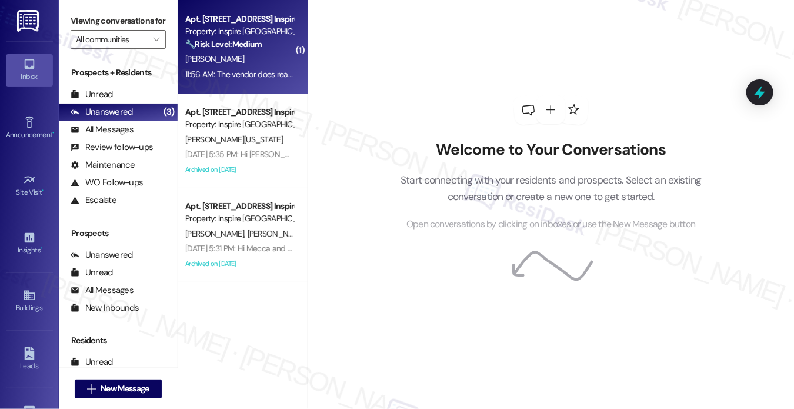
click at [256, 61] on div "[PERSON_NAME]" at bounding box center [239, 59] width 111 height 15
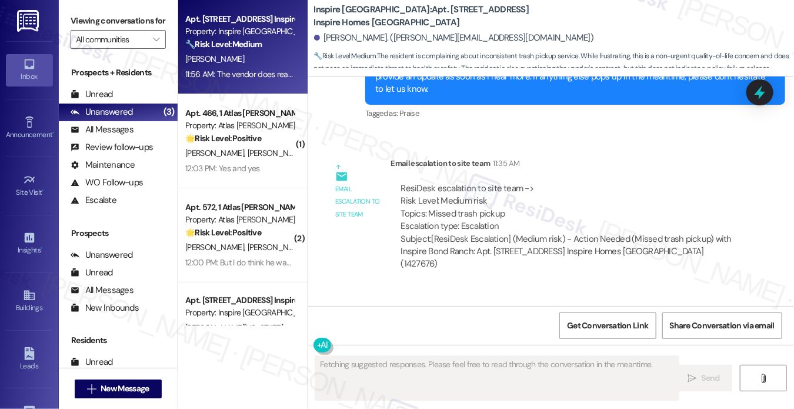
scroll to position [7303, 0]
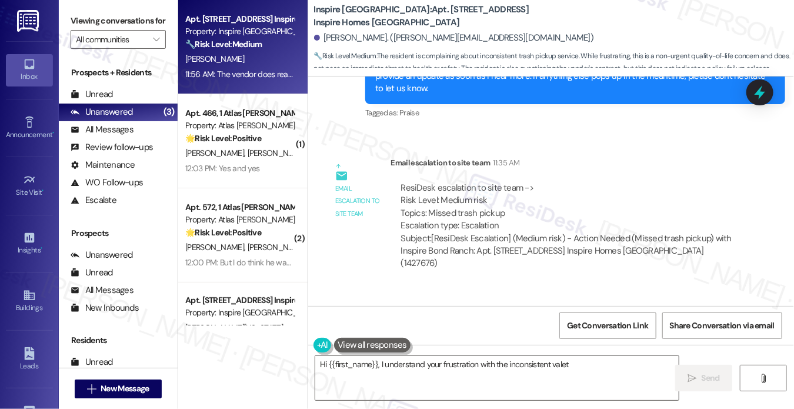
click at [403, 190] on div "ResiDesk escalation to site team -> Risk Level: Medium risk Topics: Missed tras…" at bounding box center [568, 207] width 335 height 51
click at [403, 189] on div "ResiDesk escalation to site team -> Risk Level: Medium risk Topics: Missed tras…" at bounding box center [568, 207] width 335 height 51
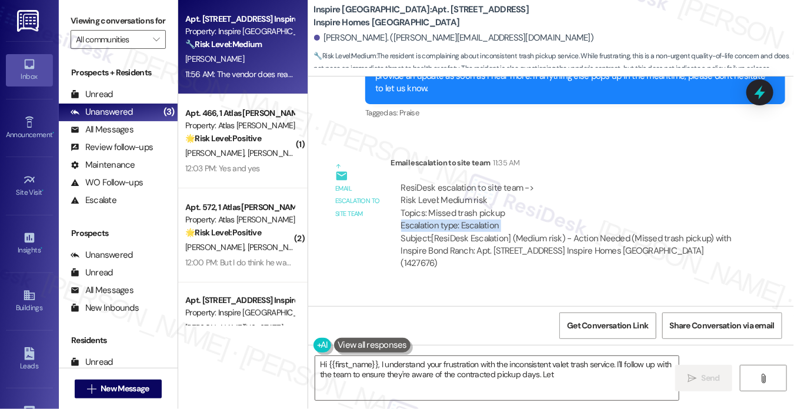
click at [403, 189] on div "ResiDesk escalation to site team -> Risk Level: Medium risk Topics: Missed tras…" at bounding box center [568, 207] width 335 height 51
type textarea "Hi {{first_name}}, I understand your frustration with the inconsistent valet tr…"
click at [440, 182] on div "ResiDesk escalation to site team -> Risk Level: Medium risk Topics: Missed tras…" at bounding box center [568, 207] width 335 height 51
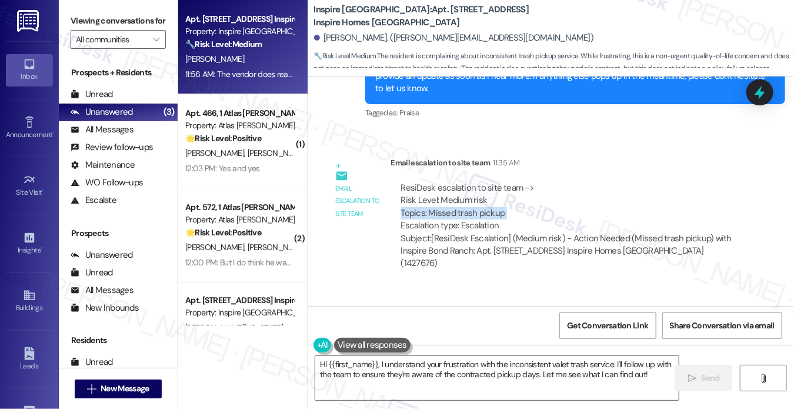
click at [440, 182] on div "ResiDesk escalation to site team -> Risk Level: Medium risk Topics: Missed tras…" at bounding box center [568, 207] width 335 height 51
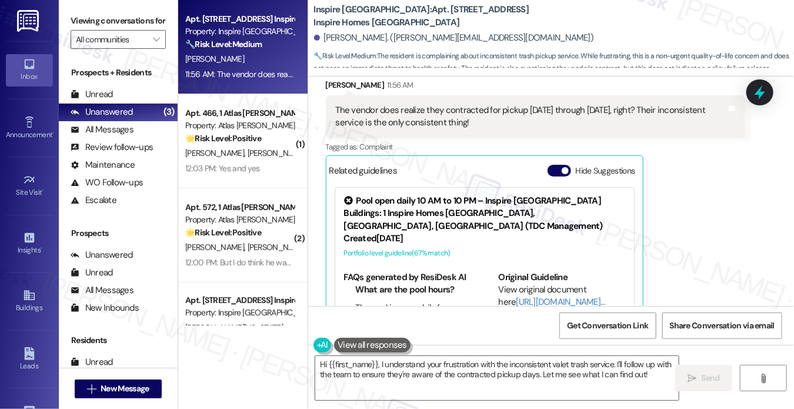
scroll to position [7362, 0]
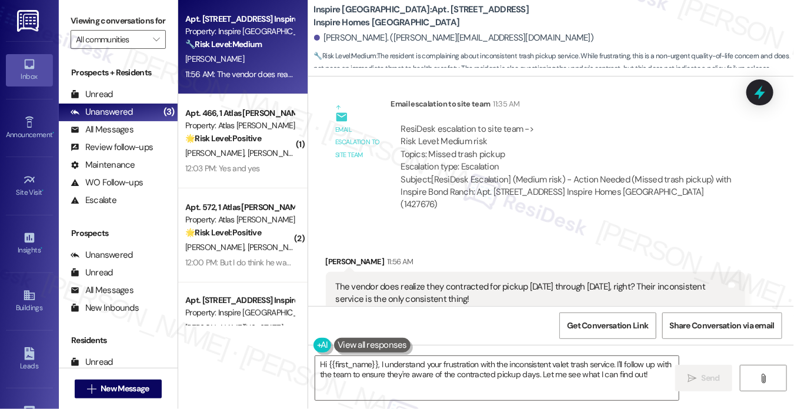
click at [416, 281] on div "The vendor does realize they contracted for pickup [DATE] through [DATE], right…" at bounding box center [531, 293] width 391 height 25
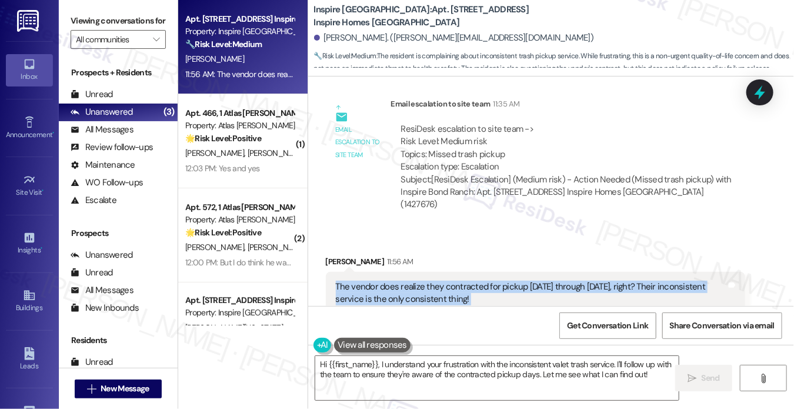
click at [416, 281] on div "The vendor does realize they contracted for pickup [DATE] through [DATE], right…" at bounding box center [531, 293] width 391 height 25
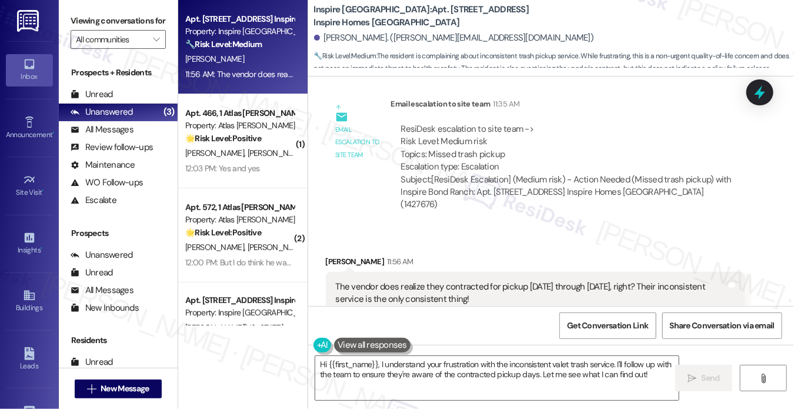
click at [660, 255] on div "[PERSON_NAME] 11:56 AM" at bounding box center [536, 263] width 420 height 16
click at [375, 281] on div "The vendor does realize they contracted for pickup [DATE] through [DATE], right…" at bounding box center [531, 293] width 391 height 25
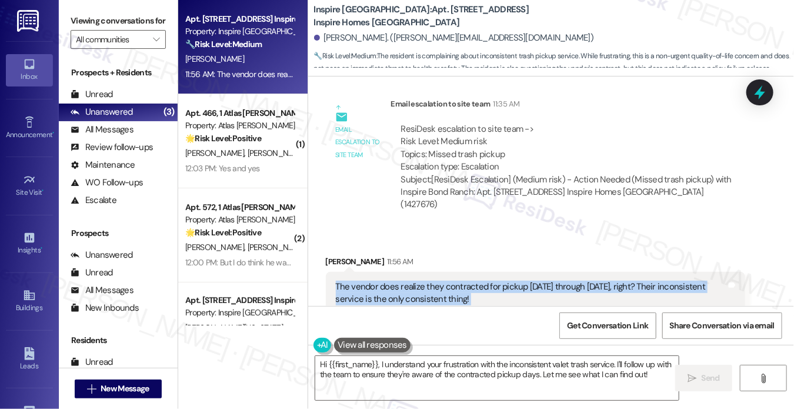
click at [375, 281] on div "The vendor does realize they contracted for pickup [DATE] through [DATE], right…" at bounding box center [531, 293] width 391 height 25
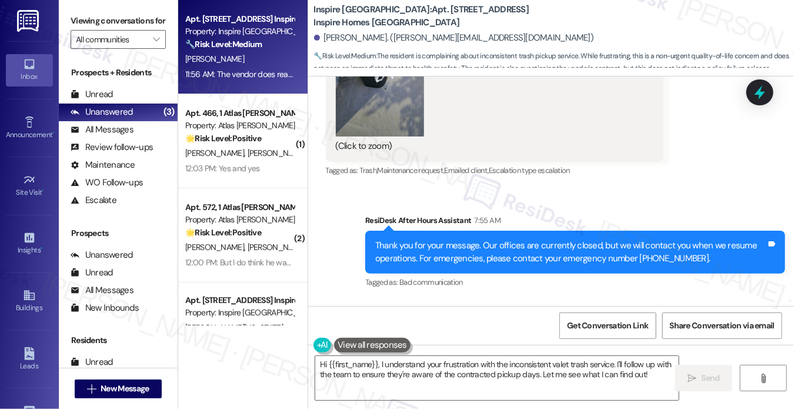
scroll to position [7244, 0]
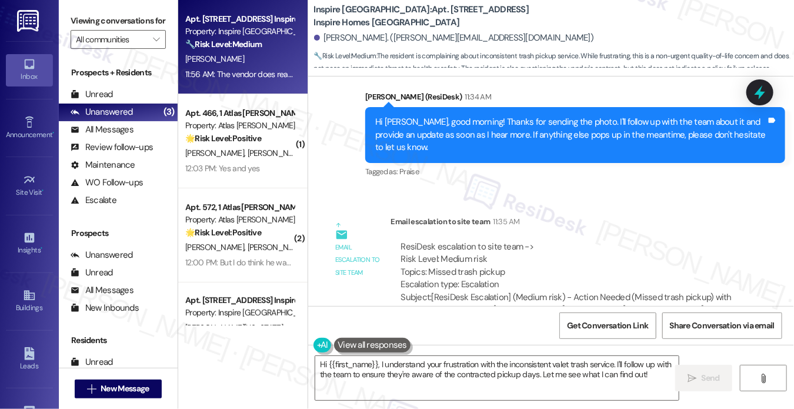
click at [431, 116] on div "Hi [PERSON_NAME], good morning! Thanks for sending the photo. I'll follow up wi…" at bounding box center [570, 135] width 391 height 38
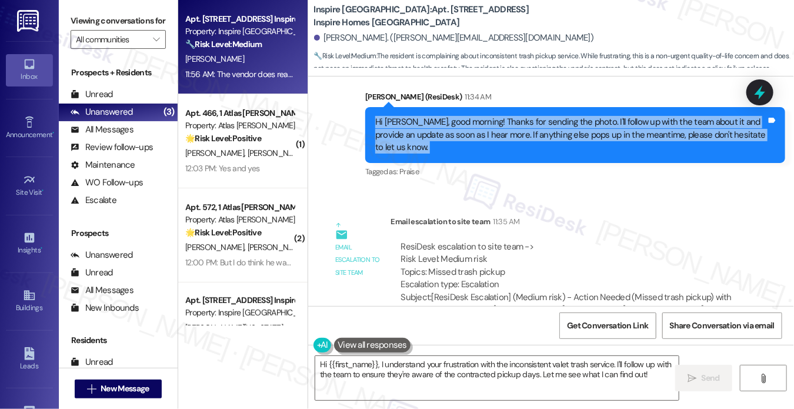
click at [431, 116] on div "Hi [PERSON_NAME], good morning! Thanks for sending the photo. I'll follow up wi…" at bounding box center [570, 135] width 391 height 38
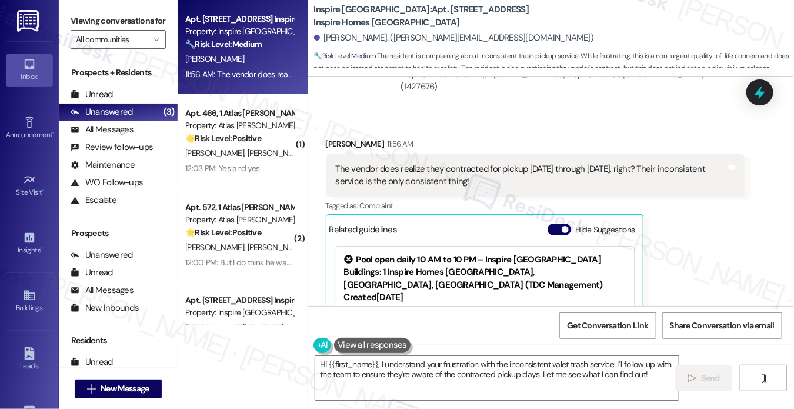
click at [369, 163] on div "The vendor does realize they contracted for pickup [DATE] through [DATE], right…" at bounding box center [531, 175] width 391 height 25
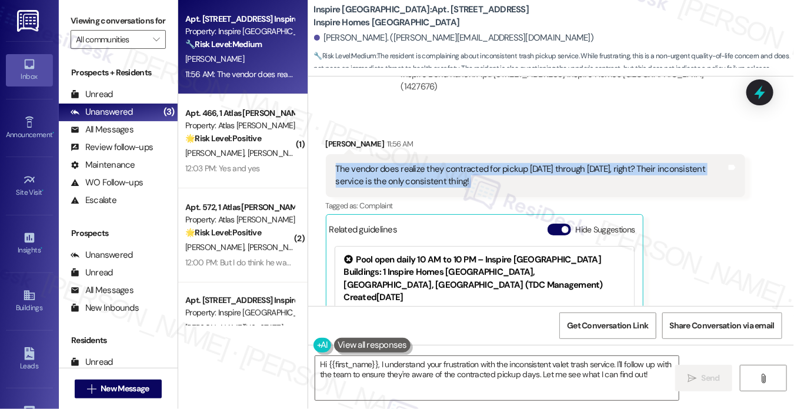
click at [369, 163] on div "The vendor does realize they contracted for pickup [DATE] through [DATE], right…" at bounding box center [531, 175] width 391 height 25
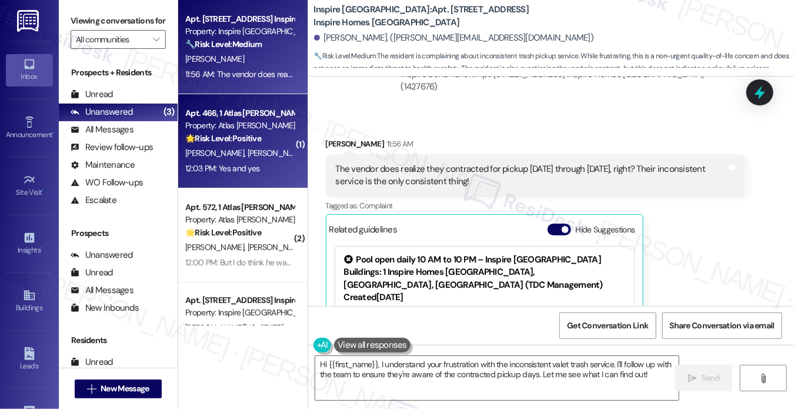
click at [220, 134] on strong "🌟 Risk Level: Positive" at bounding box center [223, 138] width 76 height 11
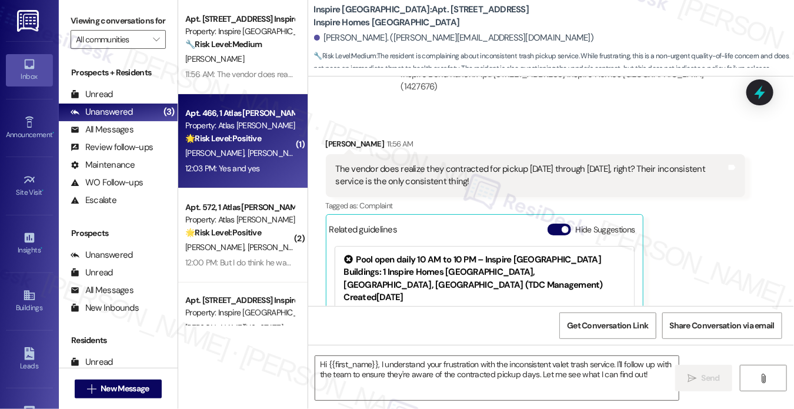
type textarea "Fetching suggested responses. Please feel free to read through the conversation…"
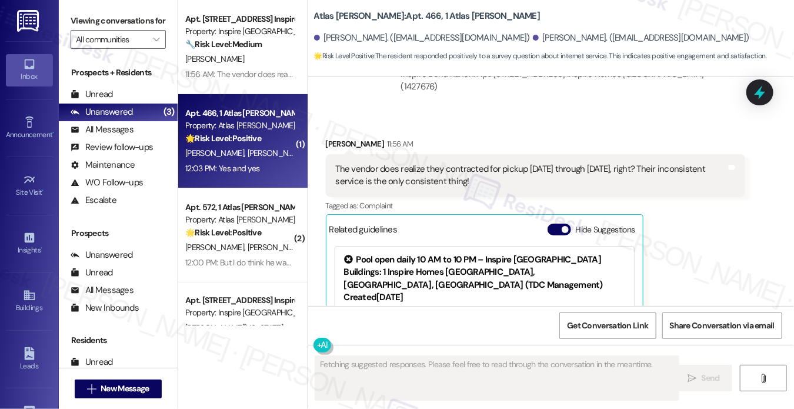
scroll to position [73, 0]
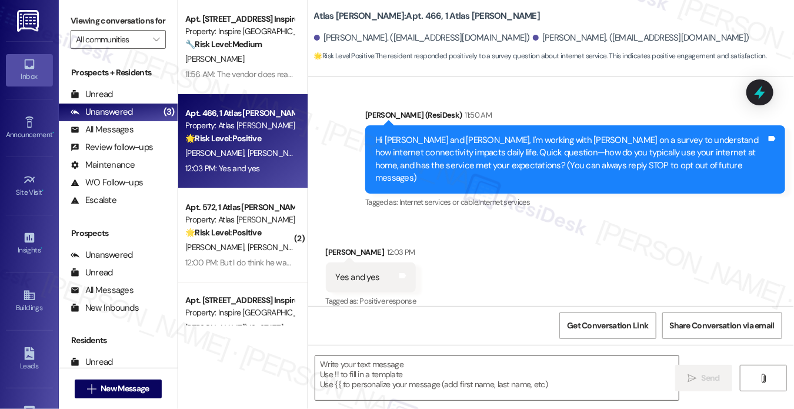
click at [475, 158] on div "Hi Shannon and Stephen, I'm working with Atlas Alvarado on a survey to understa…" at bounding box center [570, 159] width 391 height 51
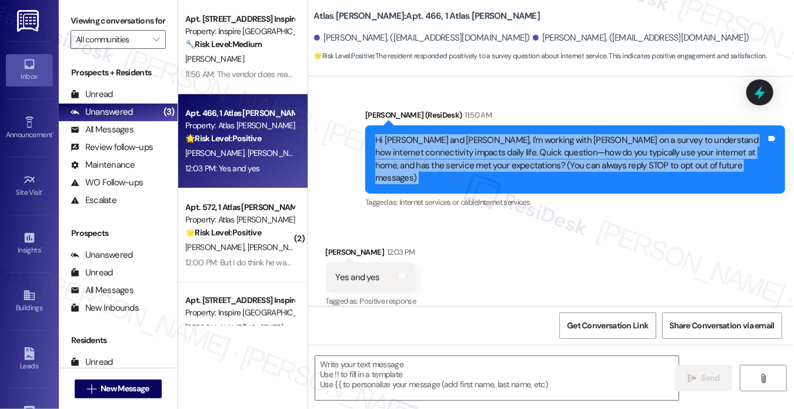
click at [475, 158] on div "Hi Shannon and Stephen, I'm working with Atlas Alvarado on a survey to understa…" at bounding box center [570, 159] width 391 height 51
click at [412, 366] on textarea at bounding box center [496, 378] width 363 height 44
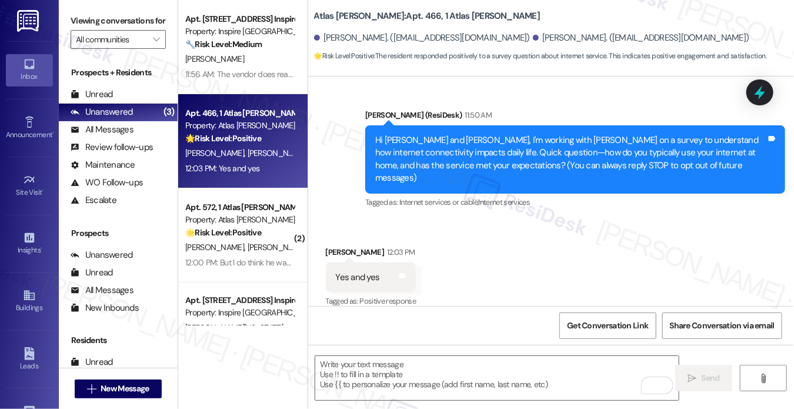
click at [81, 10] on div "Viewing conversations for All communities " at bounding box center [118, 30] width 119 height 61
drag, startPoint x: 313, startPoint y: 18, endPoint x: 367, endPoint y: 18, distance: 54.1
click at [367, 18] on b "Atlas Alvarado: Apt. 466, 1 Atlas Alvarado" at bounding box center [427, 16] width 226 height 12
copy b "Atlas [PERSON_NAME]"
click at [94, 27] on label "Viewing conversations for" at bounding box center [118, 21] width 95 height 18
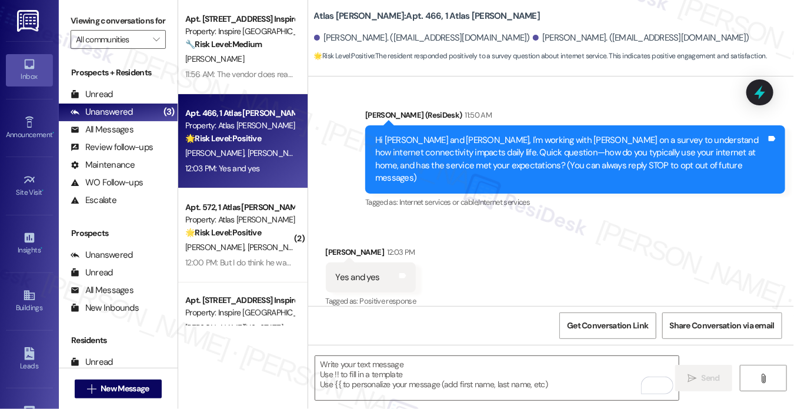
click at [442, 134] on div "Hi Shannon and Stephen, I'm working with Atlas Alvarado on a survey to understa…" at bounding box center [570, 159] width 391 height 51
drag, startPoint x: 78, startPoint y: 24, endPoint x: 84, endPoint y: 25, distance: 5.9
click at [78, 24] on label "Viewing conversations for" at bounding box center [118, 21] width 95 height 18
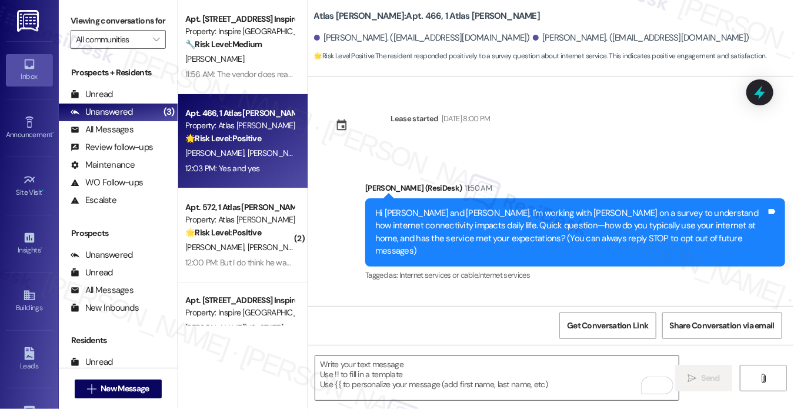
click at [88, 30] on label "Viewing conversations for" at bounding box center [118, 21] width 95 height 18
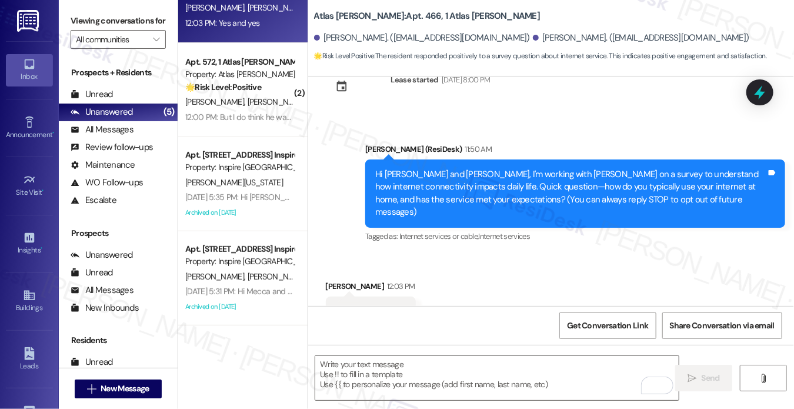
scroll to position [73, 0]
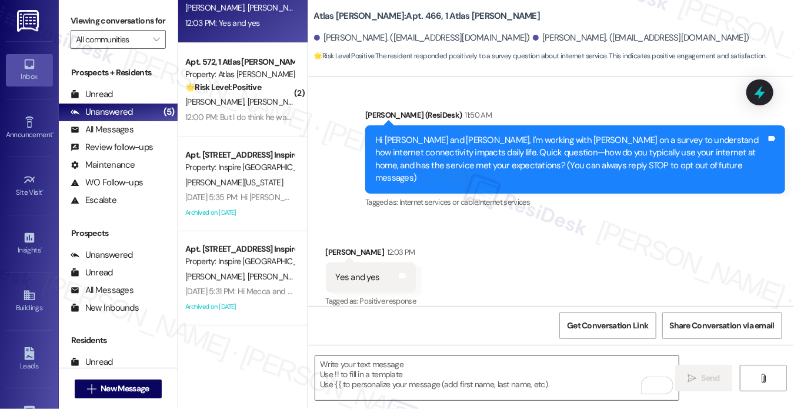
click at [80, 21] on label "Viewing conversations for" at bounding box center [118, 21] width 95 height 18
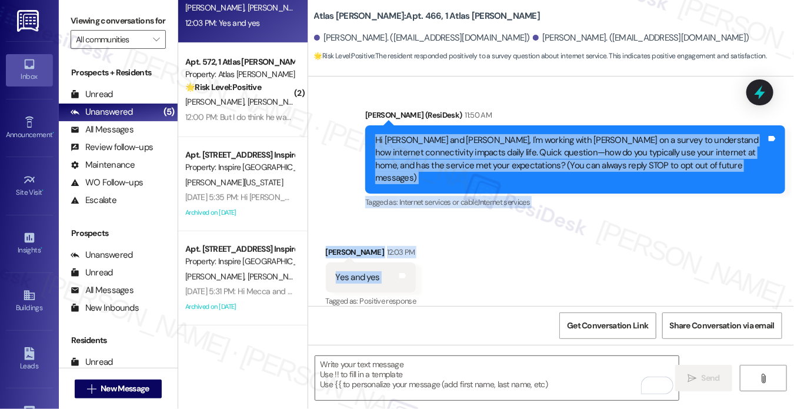
drag, startPoint x: 376, startPoint y: 139, endPoint x: 473, endPoint y: 251, distance: 148.5
click at [473, 251] on div "Lease started Jul 31, 2025 at 8:00 PM Announcement, sent via SMS Sarah (ResiDes…" at bounding box center [551, 190] width 486 height 229
copy div "Hi Shannon and Stephen, I'm working with Atlas Alvarado on a survey to understa…"
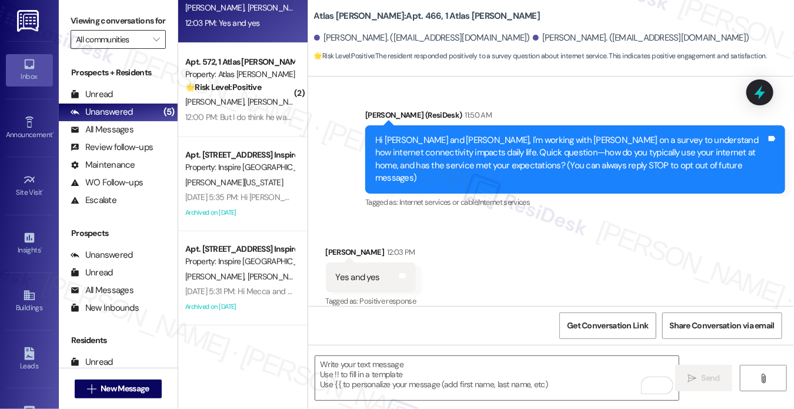
drag, startPoint x: 94, startPoint y: 31, endPoint x: 142, endPoint y: 58, distance: 55.6
click at [94, 30] on label "Viewing conversations for" at bounding box center [118, 21] width 95 height 18
click at [388, 374] on textarea "To enrich screen reader interactions, please activate Accessibility in Grammarl…" at bounding box center [496, 378] width 363 height 44
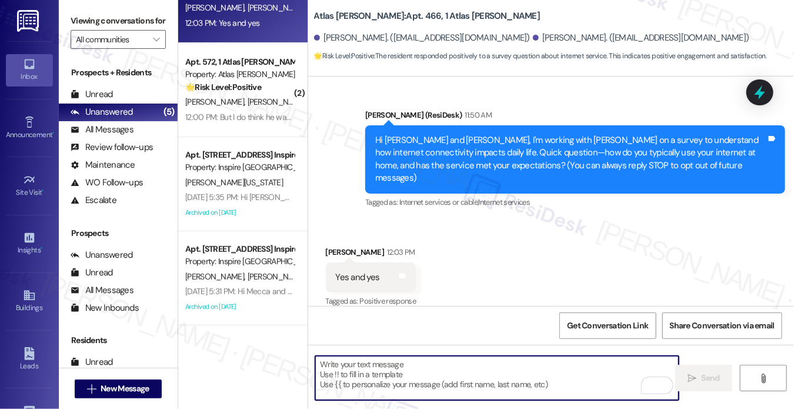
paste textarea "Hi Shannon, thank you for sharing that — I’m glad to hear the service has met y…"
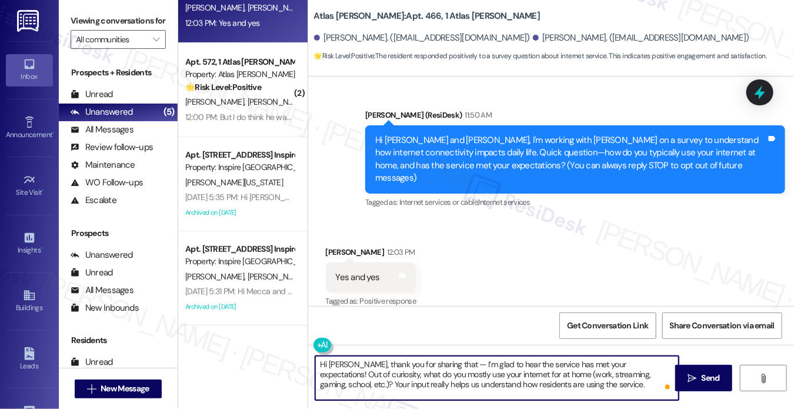
drag, startPoint x: 458, startPoint y: 362, endPoint x: 447, endPoint y: 361, distance: 10.7
click at [447, 361] on textarea "Hi Shannon, thank you for sharing that — I’m glad to hear the service has met y…" at bounding box center [496, 378] width 363 height 44
drag, startPoint x: 520, startPoint y: 372, endPoint x: 649, endPoint y: 373, distance: 129.4
click at [649, 373] on textarea "Hi Shannon, thank you for sharing that. I’m glad to hear the service has met yo…" at bounding box center [496, 378] width 363 height 44
drag, startPoint x: 454, startPoint y: 384, endPoint x: 525, endPoint y: 375, distance: 71.2
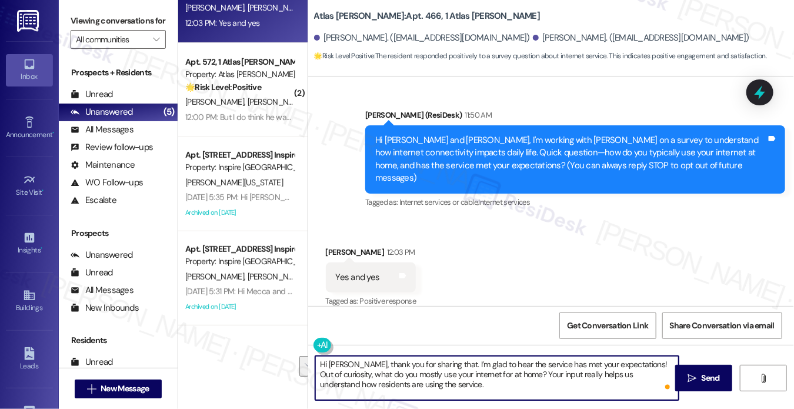
click at [525, 375] on textarea "Hi Shannon, thank you for sharing that. I’m glad to hear the service has met yo…" at bounding box center [496, 378] width 363 height 44
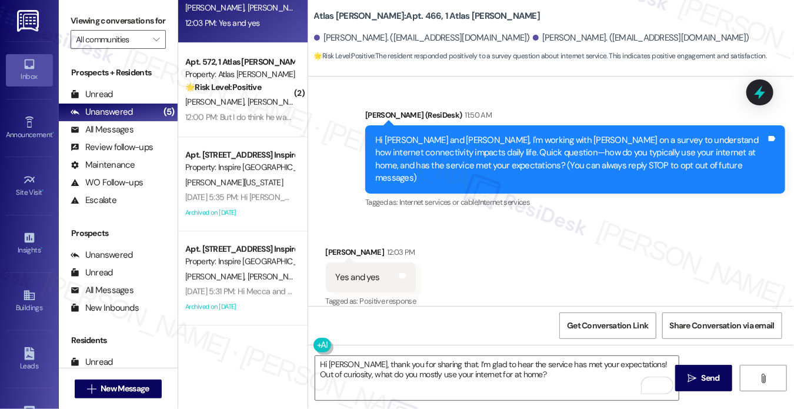
click at [95, 15] on label "Viewing conversations for" at bounding box center [118, 21] width 95 height 18
drag, startPoint x: 596, startPoint y: 378, endPoint x: 671, endPoint y: 371, distance: 75.6
click at [596, 378] on textarea "Hi Shannon, thank you for sharing that. I’m glad to hear the service has met yo…" at bounding box center [496, 378] width 363 height 44
drag, startPoint x: 718, startPoint y: 373, endPoint x: 654, endPoint y: 374, distance: 64.1
click at [546, 373] on div "Hi Shannon, thank you for sharing that. I’m glad to hear the service has met yo…" at bounding box center [551, 389] width 486 height 88
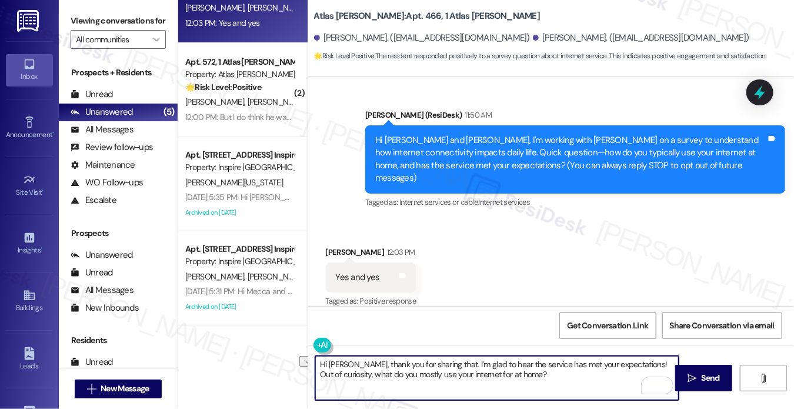
drag, startPoint x: 660, startPoint y: 362, endPoint x: 641, endPoint y: 362, distance: 19.4
click at [641, 362] on textarea "Hi Shannon, thank you for sharing that. I’m glad to hear the service has met yo…" at bounding box center [496, 378] width 363 height 44
drag, startPoint x: 588, startPoint y: 382, endPoint x: 613, endPoint y: 382, distance: 24.7
click at [588, 382] on textarea "Hi Shannon, thank you for sharing that. I’m glad to hear the service has met yo…" at bounding box center [496, 378] width 363 height 44
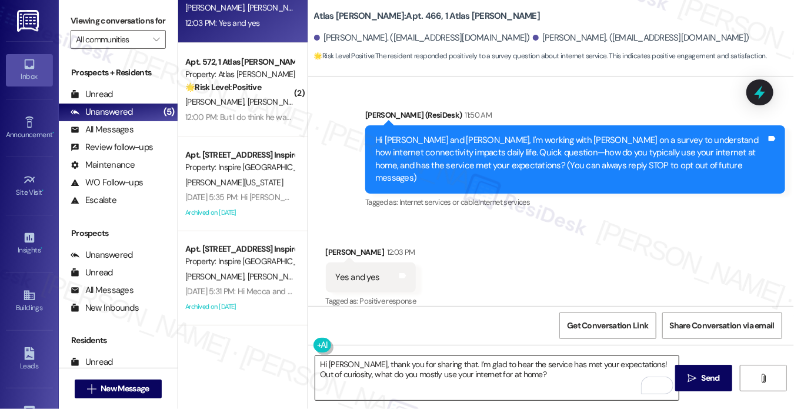
drag, startPoint x: 691, startPoint y: 376, endPoint x: 494, endPoint y: 376, distance: 196.5
click at [499, 376] on div "Hi Shannon, thank you for sharing that. I’m glad to hear the service has met yo…" at bounding box center [551, 389] width 486 height 88
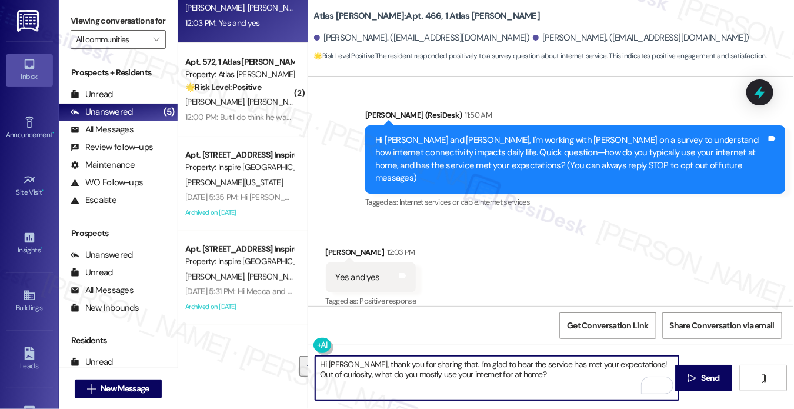
drag, startPoint x: 355, startPoint y: 373, endPoint x: 640, endPoint y: 352, distance: 285.4
click at [640, 352] on div "Hi Shannon, thank you for sharing that. I’m glad to hear the service has met yo…" at bounding box center [551, 389] width 486 height 88
click at [439, 367] on textarea "Hi Shannon, thank you for sharing that. I’m glad to hear the service has met yo…" at bounding box center [496, 378] width 363 height 44
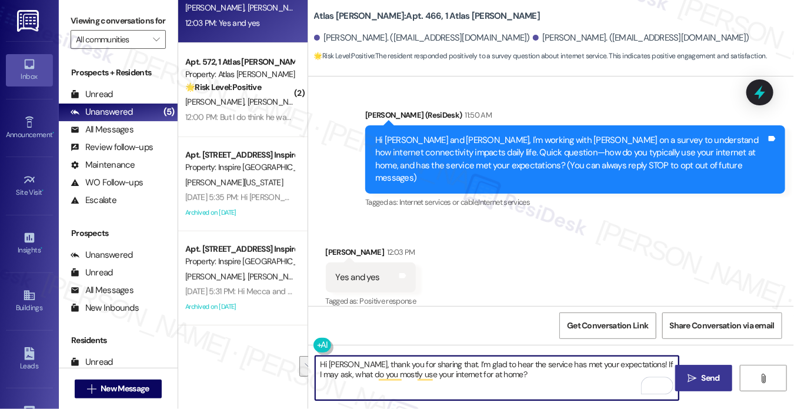
type textarea "Hi Shannon, thank you for sharing that. I’m glad to hear the service has met yo…"
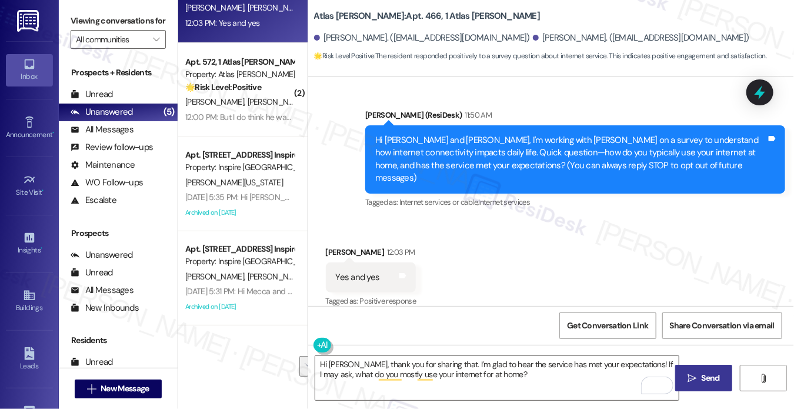
click at [716, 366] on button " Send" at bounding box center [703, 378] width 57 height 26
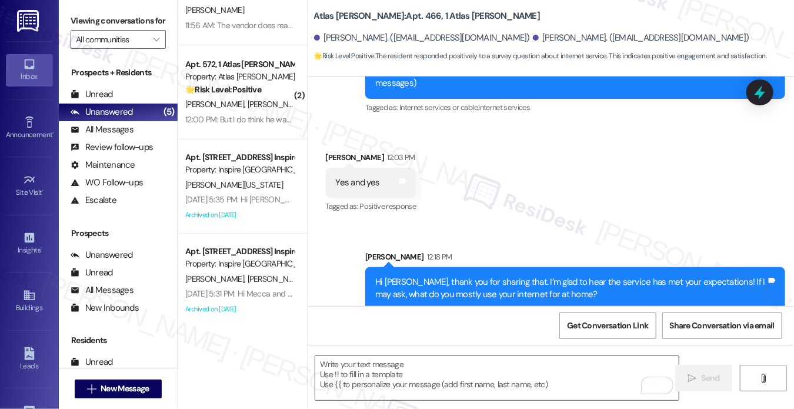
scroll to position [0, 0]
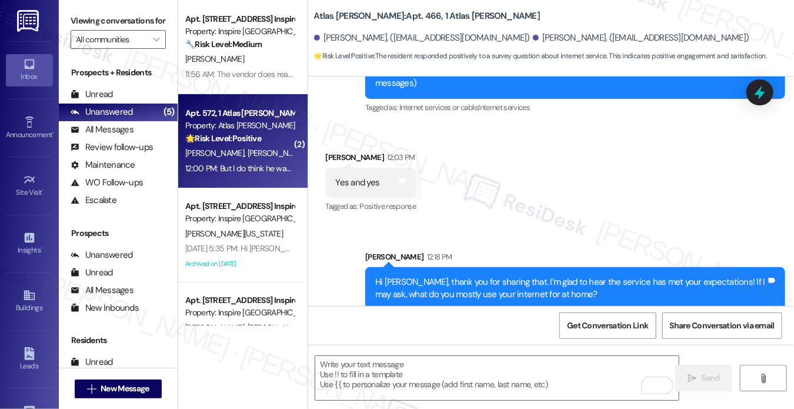
click at [228, 148] on div "[PERSON_NAME] [PERSON_NAME] [PERSON_NAME]" at bounding box center [239, 153] width 111 height 15
type textarea "Fetching suggested responses. Please feel free to read through the conversation…"
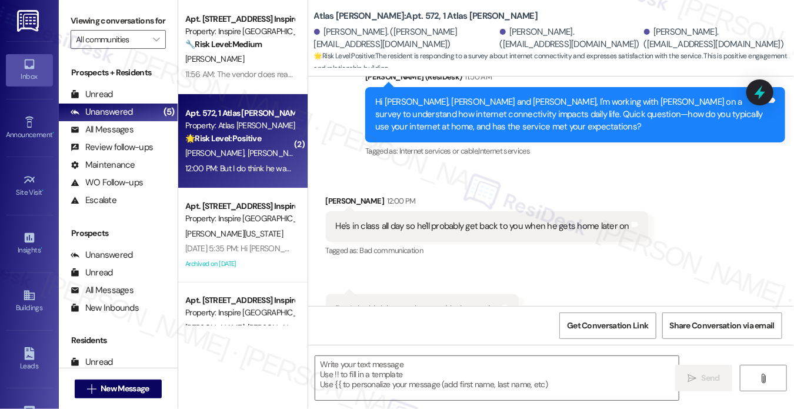
type textarea "Fetching suggested responses. Please feel free to read through the conversation…"
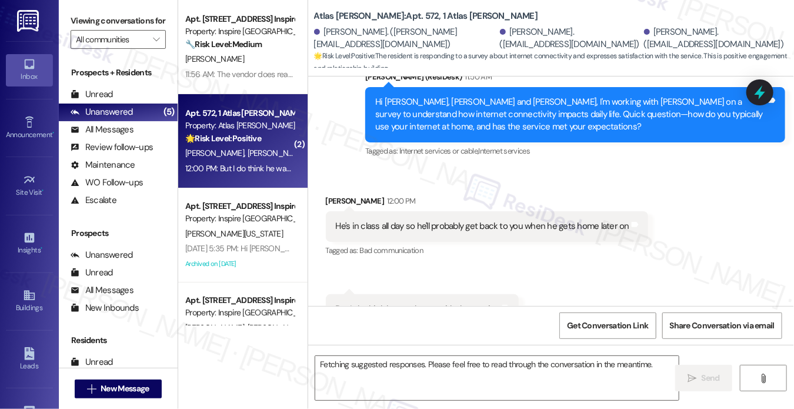
scroll to position [413, 0]
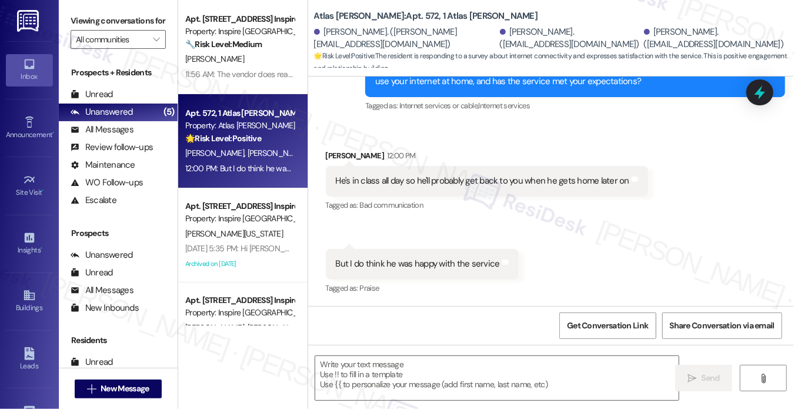
click at [423, 178] on div "He's in class all day so he'll probably get back to you when he gets home later…" at bounding box center [483, 181] width 294 height 12
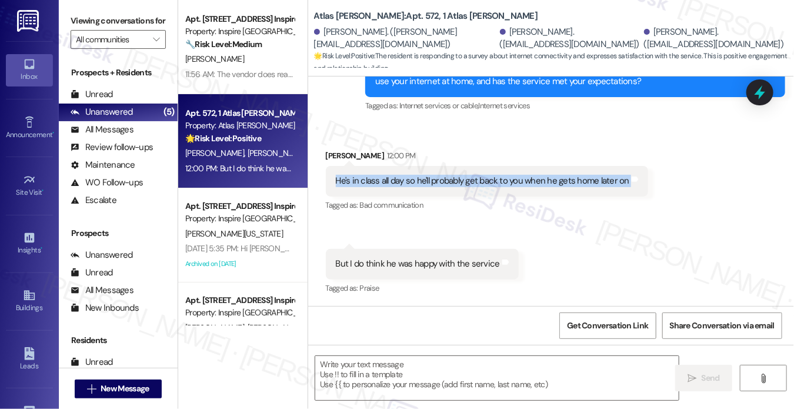
click at [423, 178] on div "He's in class all day so he'll probably get back to you when he gets home later…" at bounding box center [483, 181] width 294 height 12
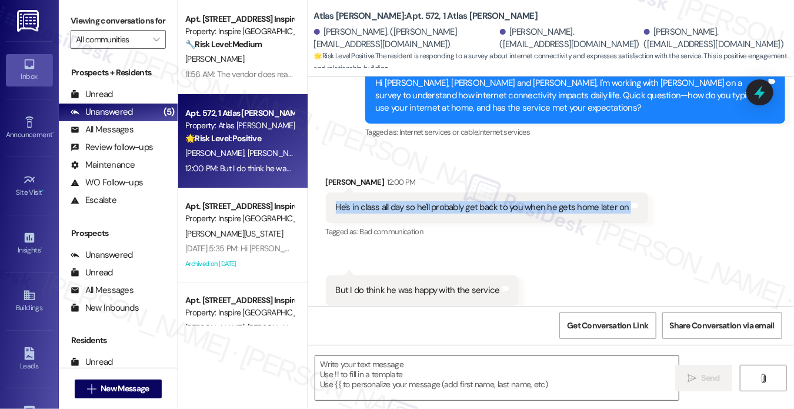
scroll to position [355, 0]
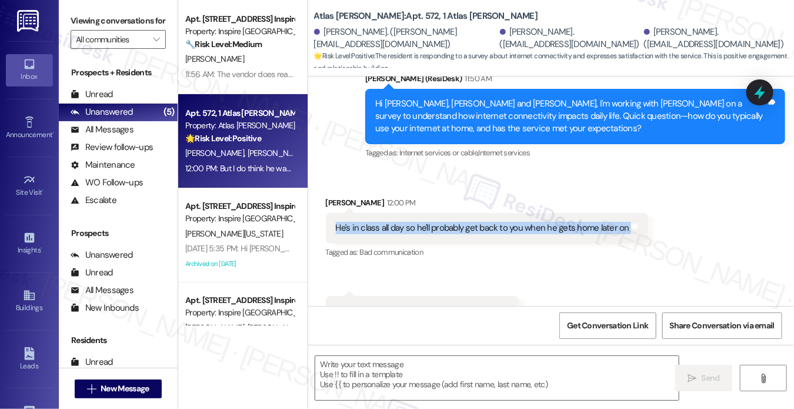
click at [541, 234] on div "He's in class all day so he'll probably get back to you when he gets home later…" at bounding box center [483, 228] width 294 height 12
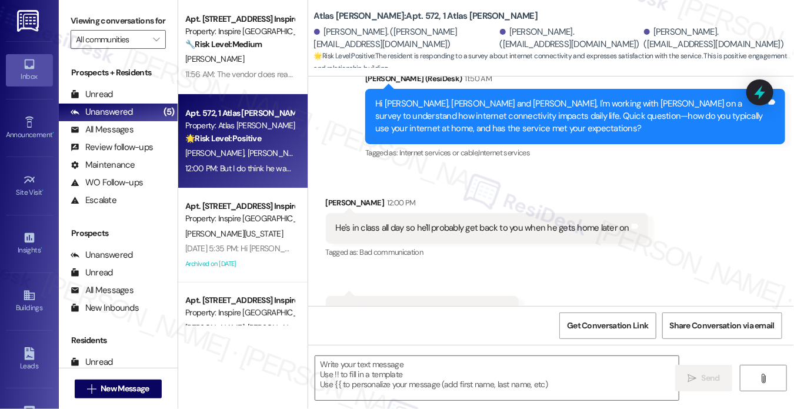
click at [541, 234] on div "He's in class all day so he'll probably get back to you when he gets home later…" at bounding box center [483, 228] width 294 height 12
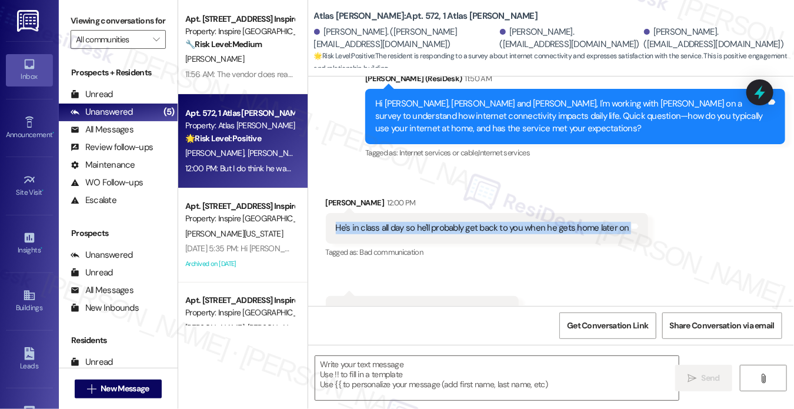
click at [541, 234] on div "He's in class all day so he'll probably get back to you when he gets home later…" at bounding box center [483, 228] width 294 height 12
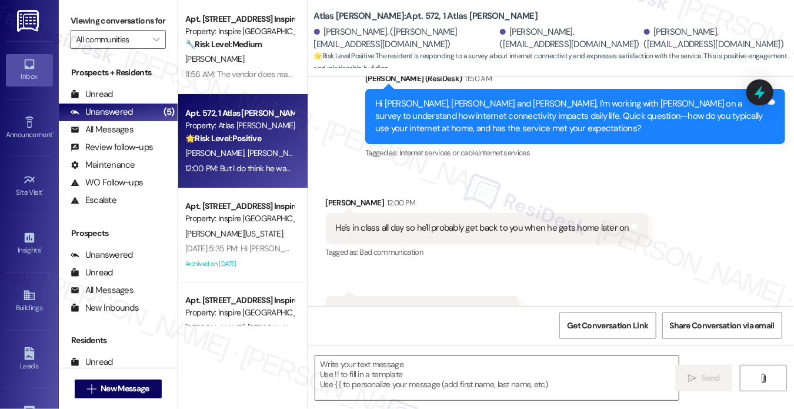
click at [536, 127] on div "Hi [PERSON_NAME], [PERSON_NAME] and [PERSON_NAME], I'm working with [PERSON_NAM…" at bounding box center [570, 117] width 391 height 38
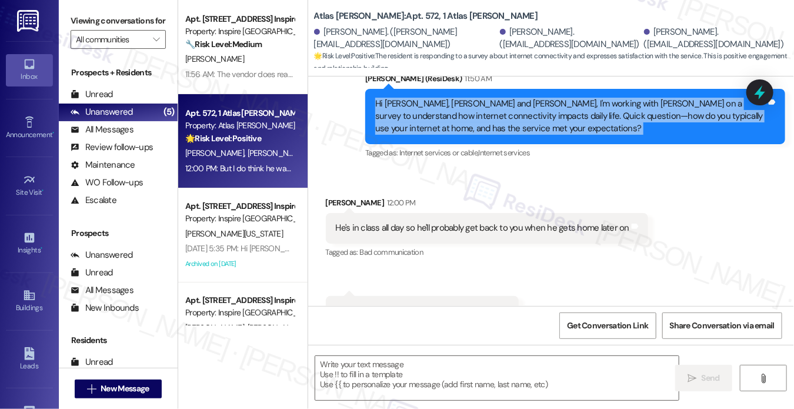
click at [536, 127] on div "Hi [PERSON_NAME], [PERSON_NAME] and [PERSON_NAME], I'm working with [PERSON_NAM…" at bounding box center [570, 117] width 391 height 38
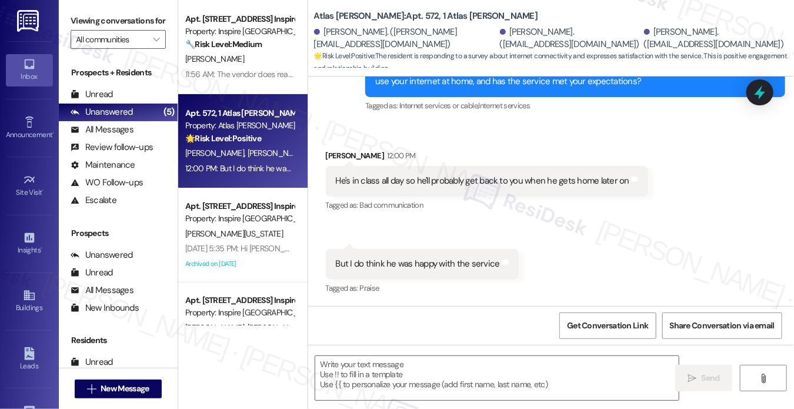
click at [397, 261] on div "But I do think he was happy with the service" at bounding box center [418, 264] width 164 height 12
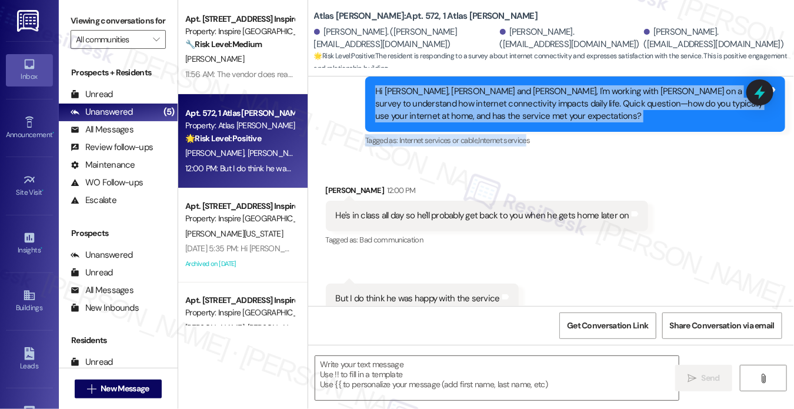
scroll to position [414, 0]
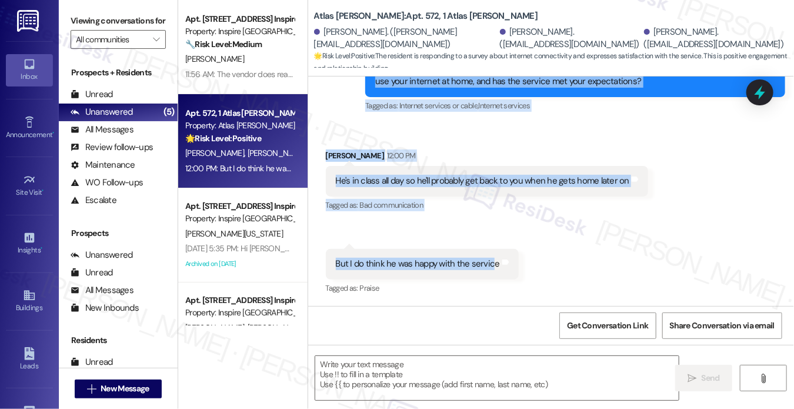
drag, startPoint x: 371, startPoint y: 111, endPoint x: 491, endPoint y: 269, distance: 199.0
click at [491, 269] on div "Lease started Jul 31, 2025 at 8:00 PM Announcement, sent via SMS Sarah (ResiDes…" at bounding box center [551, 190] width 486 height 229
copy div "Hi Kenneth, Ryan and Kim, I'm working with Atlas Alvarado on a survey to unders…"
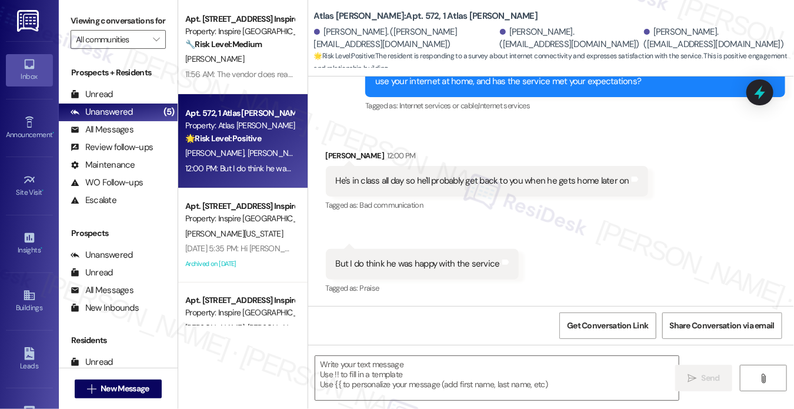
drag, startPoint x: 86, startPoint y: 23, endPoint x: 91, endPoint y: 2, distance: 21.8
click at [86, 23] on label "Viewing conversations for" at bounding box center [118, 21] width 95 height 18
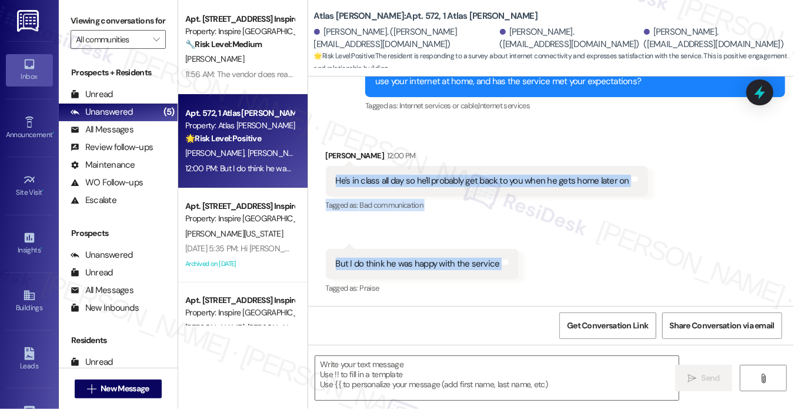
drag, startPoint x: 324, startPoint y: 176, endPoint x: 652, endPoint y: 201, distance: 329.1
click at [531, 260] on div "Received via SMS [PERSON_NAME] 12:00 PM He's in class all day so he'll probably…" at bounding box center [551, 214] width 486 height 182
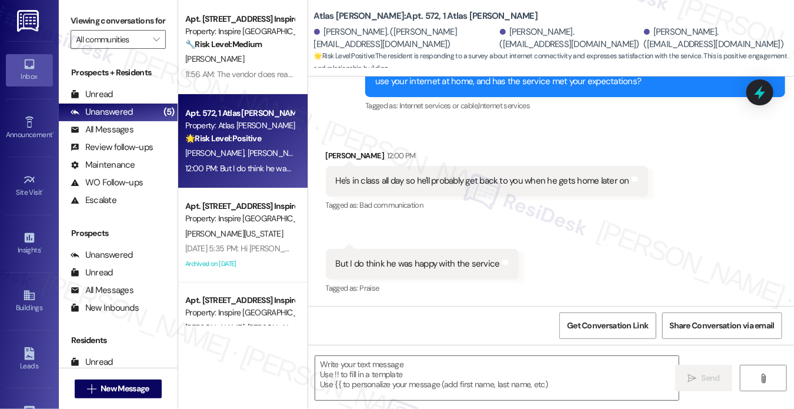
drag, startPoint x: 86, startPoint y: 18, endPoint x: 115, endPoint y: 37, distance: 34.4
click at [86, 18] on label "Viewing conversations for" at bounding box center [118, 21] width 95 height 18
click at [460, 361] on textarea at bounding box center [496, 378] width 363 height 44
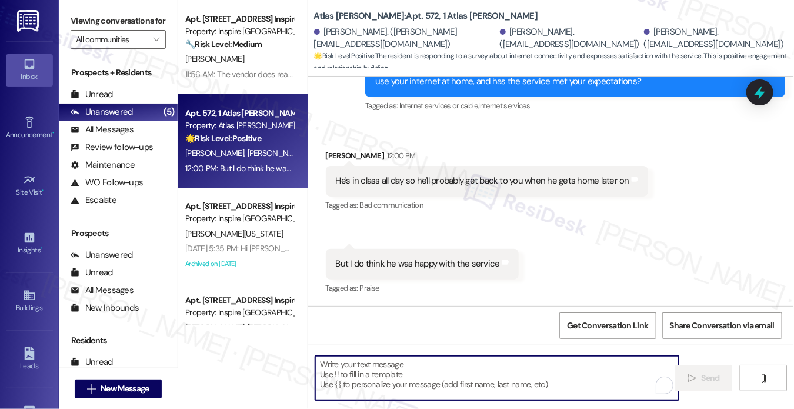
paste textarea "Hi Kim, thank you for letting me know — I’ll look out for Kenneth’s reply once …"
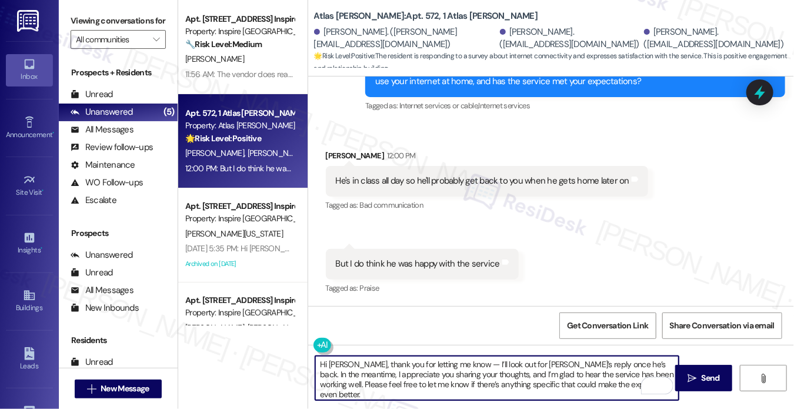
click at [332, 150] on div "Kim Rockwell 12:00 PM" at bounding box center [487, 157] width 323 height 16
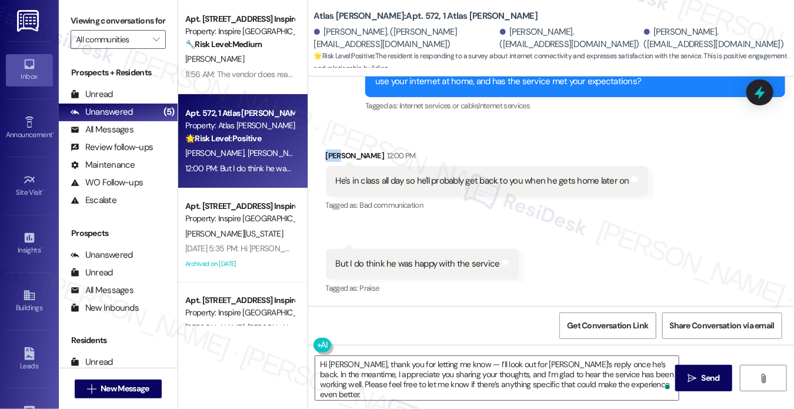
click at [332, 150] on div "Kim Rockwell 12:00 PM" at bounding box center [487, 157] width 323 height 16
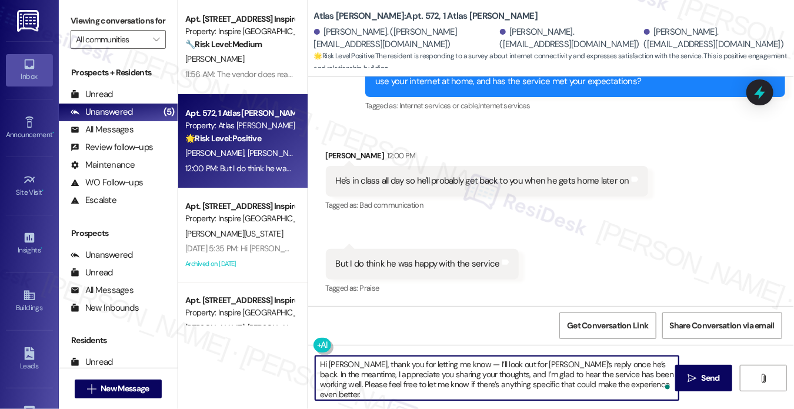
drag, startPoint x: 452, startPoint y: 359, endPoint x: 442, endPoint y: 358, distance: 10.1
click at [442, 358] on textarea "Hi Kim, thank you for letting me know — I’ll look out for Kenneth’s reply once …" at bounding box center [496, 378] width 363 height 44
click at [453, 364] on textarea "Hi Kim, thank you for letting me know. I’ll look out for Kenneth’s reply once h…" at bounding box center [496, 378] width 363 height 44
type textarea "Hi [PERSON_NAME], thank you for letting me know. I’ll be on the look out for [P…"
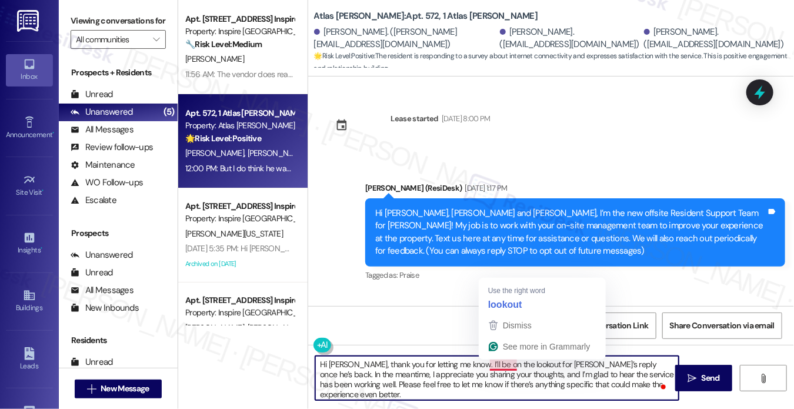
scroll to position [414, 0]
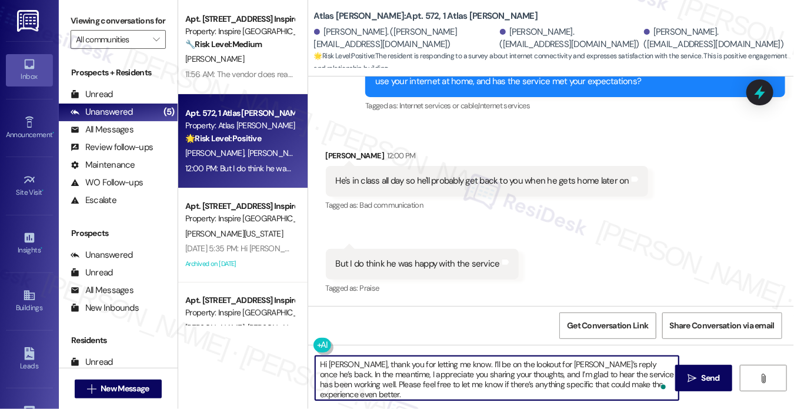
click at [625, 372] on textarea "Hi [PERSON_NAME], thank you for letting me know. I’ll be on the lookout for [PE…" at bounding box center [496, 378] width 363 height 44
click at [443, 394] on textarea "Hi [PERSON_NAME], thank you for letting me know. I’ll be on the lookout for [PE…" at bounding box center [496, 378] width 363 height 44
drag, startPoint x: 426, startPoint y: 396, endPoint x: 431, endPoint y: 366, distance: 30.9
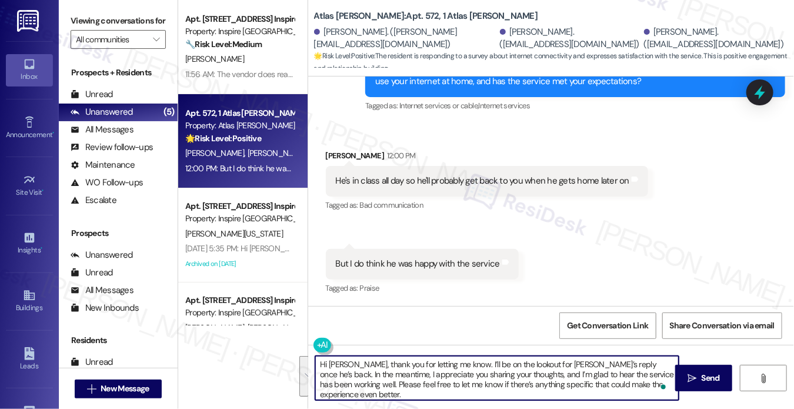
click at [431, 366] on textarea "Hi [PERSON_NAME], thank you for letting me know. I’ll be on the lookout for [PE…" at bounding box center [496, 378] width 363 height 44
click at [379, 380] on textarea "Hi [PERSON_NAME], thank you for letting me know. I’ll be on the lookout for [PE…" at bounding box center [496, 378] width 363 height 44
drag, startPoint x: 341, startPoint y: 393, endPoint x: 334, endPoint y: 378, distance: 16.8
click at [334, 378] on textarea "Hi [PERSON_NAME], thank you for letting me know. I’ll be on the lookout for [PE…" at bounding box center [496, 378] width 363 height 44
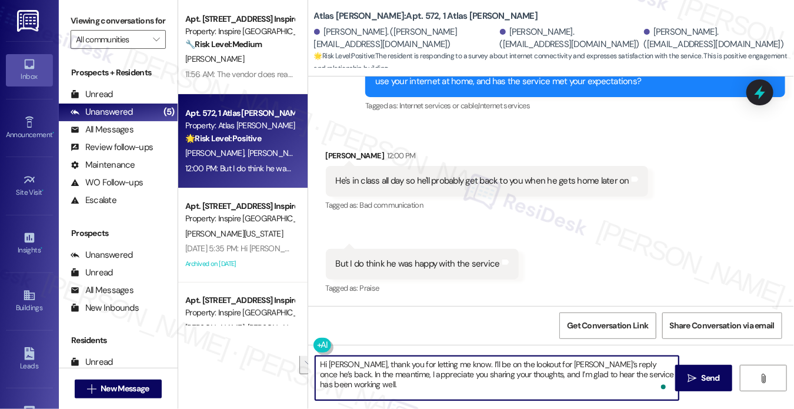
scroll to position [0, 0]
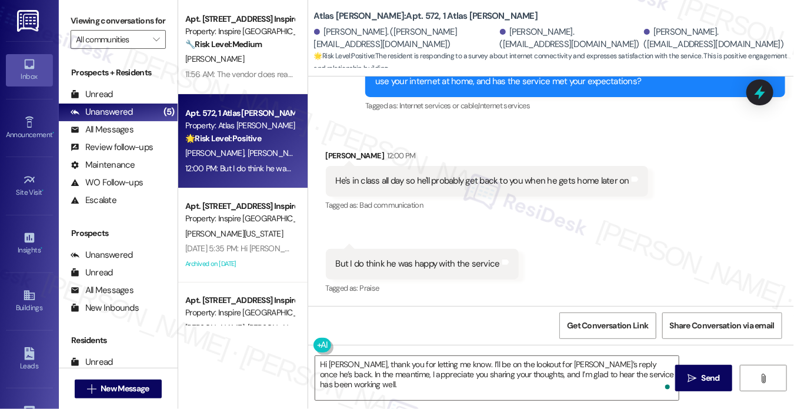
click at [87, 28] on label "Viewing conversations for" at bounding box center [118, 21] width 95 height 18
drag, startPoint x: 359, startPoint y: 254, endPoint x: 492, endPoint y: 269, distance: 133.8
click at [492, 269] on div "But I do think he was happy with the service Tags and notes" at bounding box center [422, 264] width 193 height 30
click at [386, 263] on div "But I do think he was happy with the service" at bounding box center [418, 264] width 164 height 12
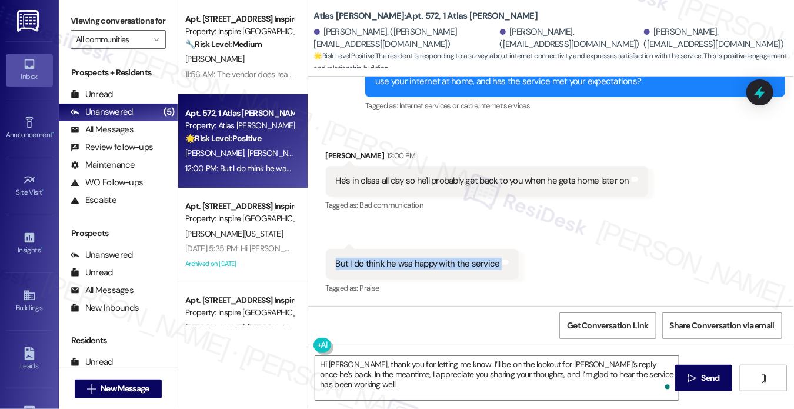
click at [386, 263] on div "But I do think he was happy with the service" at bounding box center [418, 264] width 164 height 12
click at [84, 28] on label "Viewing conversations for" at bounding box center [118, 21] width 95 height 18
click at [379, 362] on textarea "Hi [PERSON_NAME], thank you for letting me know. I’ll be on the lookout for [PE…" at bounding box center [496, 378] width 363 height 44
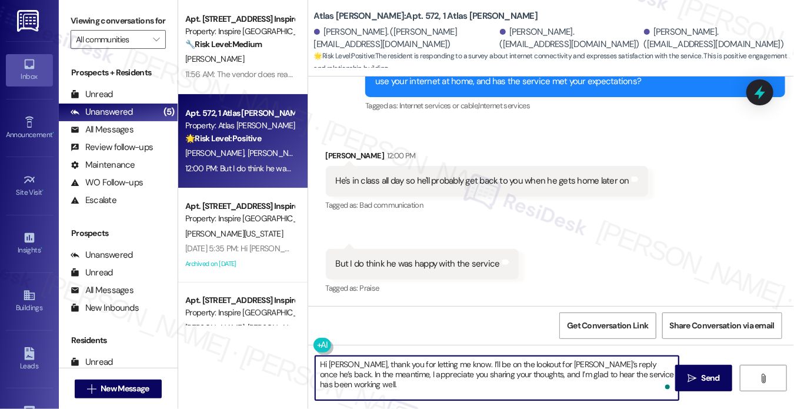
click at [379, 362] on textarea "Hi [PERSON_NAME], thank you for letting me know. I’ll be on the lookout for [PE…" at bounding box center [496, 378] width 363 height 44
click at [480, 371] on textarea "Hi [PERSON_NAME], thank you for letting me know. I’ll be on the lookout for [PE…" at bounding box center [496, 378] width 363 height 44
drag, startPoint x: 353, startPoint y: 389, endPoint x: 343, endPoint y: 368, distance: 23.2
click at [343, 368] on textarea "Hi [PERSON_NAME], thank you for letting me know. I’ll be on the lookout for [PE…" at bounding box center [496, 378] width 363 height 44
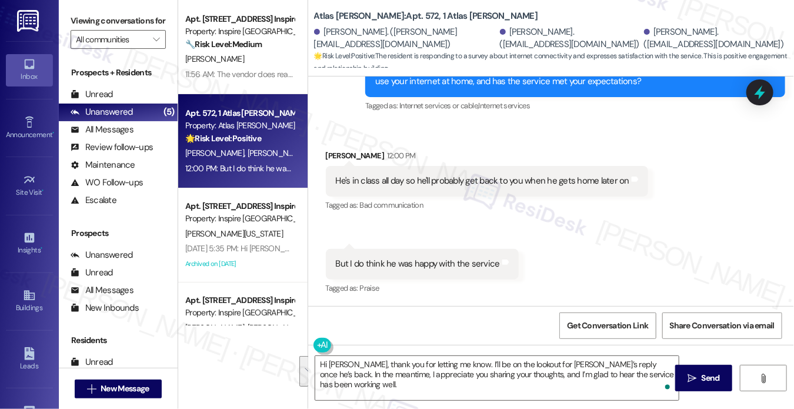
click at [96, 20] on label "Viewing conversations for" at bounding box center [118, 21] width 95 height 18
click at [371, 176] on div "He's in class all day so he'll probably get back to you when he gets home later…" at bounding box center [483, 181] width 294 height 12
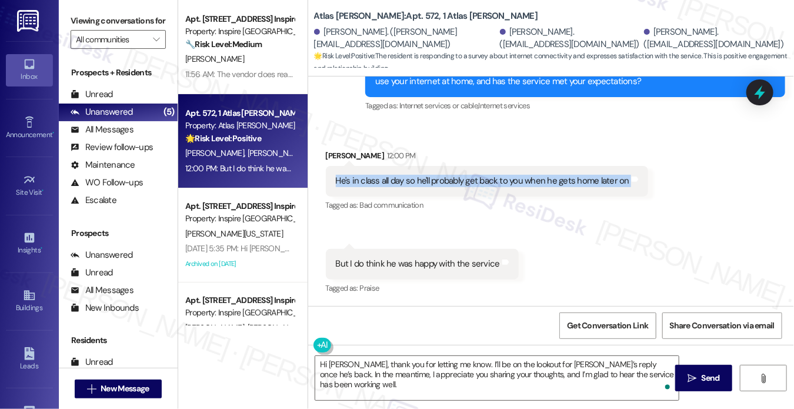
click at [371, 176] on div "He's in class all day so he'll probably get back to you when he gets home later…" at bounding box center [483, 181] width 294 height 12
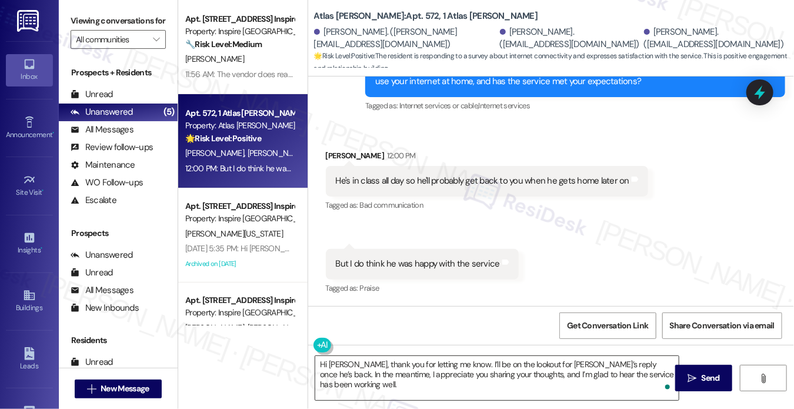
click at [456, 388] on textarea "Hi [PERSON_NAME], thank you for letting me know. I’ll be on the lookout for [PE…" at bounding box center [496, 378] width 363 height 44
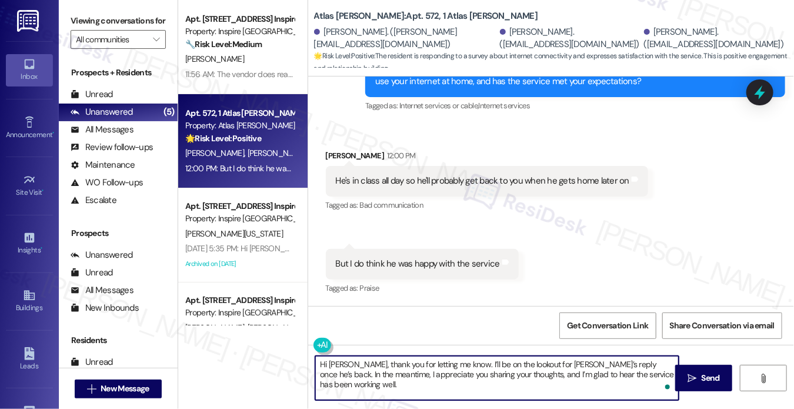
drag, startPoint x: 367, startPoint y: 387, endPoint x: 360, endPoint y: 367, distance: 21.2
click at [360, 367] on textarea "Hi [PERSON_NAME], thank you for letting me know. I’ll be on the lookout for [PE…" at bounding box center [496, 378] width 363 height 44
click at [376, 373] on textarea "Hi [PERSON_NAME], thank you for letting me know. I’ll be on the lookout for [PE…" at bounding box center [496, 378] width 363 height 44
drag, startPoint x: 362, startPoint y: 385, endPoint x: 382, endPoint y: 361, distance: 31.7
click at [361, 368] on textarea "Hi [PERSON_NAME], thank you for letting me know. I’ll be on the lookout for [PE…" at bounding box center [496, 378] width 363 height 44
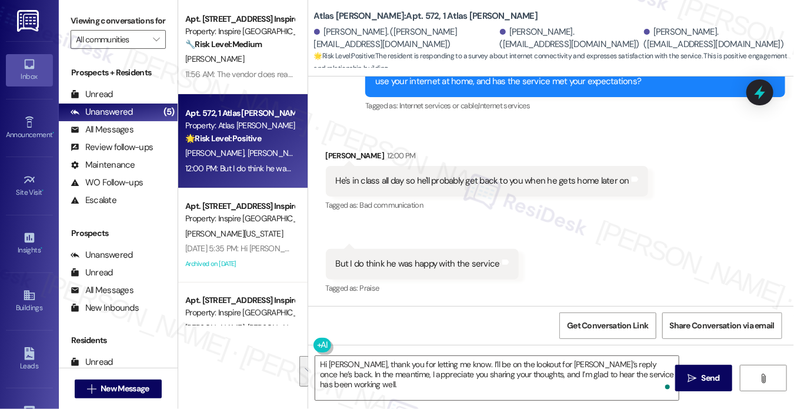
click at [89, 19] on label "Viewing conversations for" at bounding box center [118, 21] width 95 height 18
click at [371, 388] on textarea "Hi [PERSON_NAME], thank you for letting me know. I’ll be on the lookout for [PE…" at bounding box center [496, 378] width 363 height 44
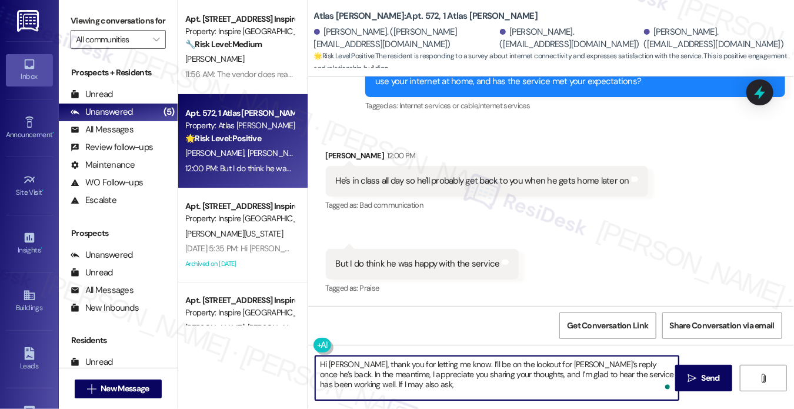
paste textarea "How does this compare to internet service at your previous homes?"
type textarea "Hi [PERSON_NAME], thank you for letting me know. I’ll be on the lookout for [PE…"
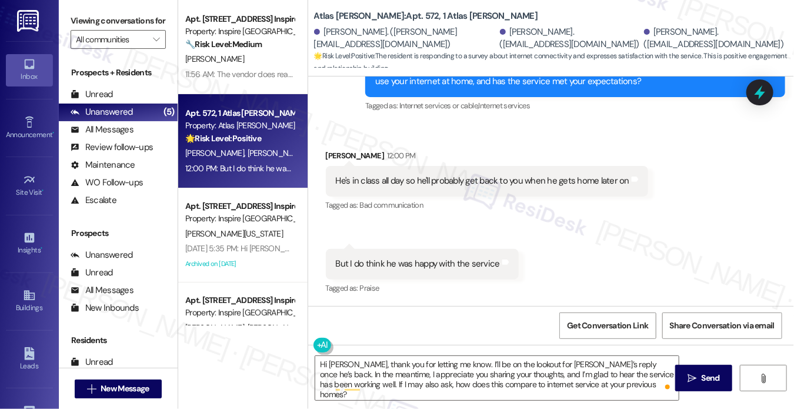
click at [88, 30] on label "Viewing conversations for" at bounding box center [118, 21] width 95 height 18
click at [711, 381] on span "Send" at bounding box center [711, 378] width 18 height 12
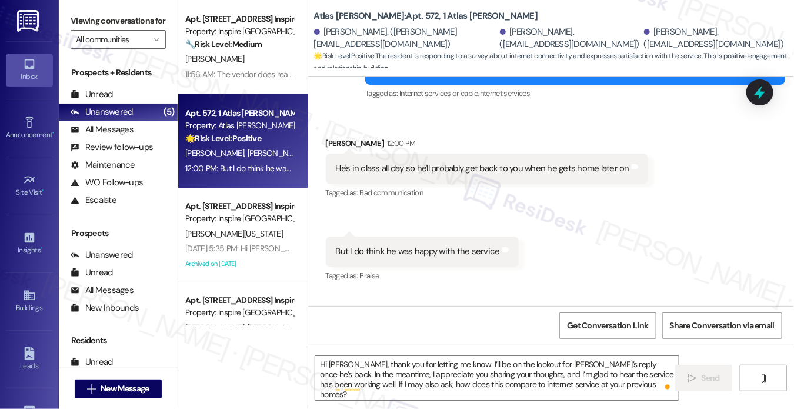
scroll to position [413, 0]
click at [393, 258] on div "But I do think he was happy with the service" at bounding box center [418, 252] width 164 height 12
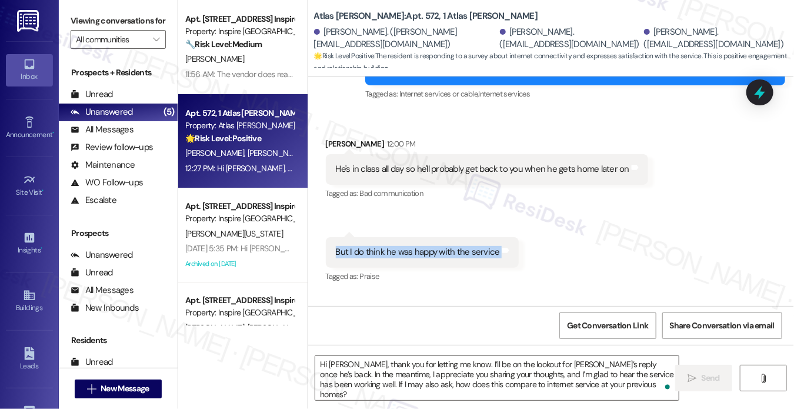
click at [393, 258] on div "But I do think he was happy with the service" at bounding box center [418, 252] width 164 height 12
copy div "But I do think he was happy with the service Tags and notes"
click at [78, 16] on label "Viewing conversations for" at bounding box center [118, 21] width 95 height 18
drag, startPoint x: 308, startPoint y: 17, endPoint x: 366, endPoint y: 14, distance: 58.3
click at [366, 14] on div "Atlas [PERSON_NAME]: Apt. 572, 1 Atlas [PERSON_NAME] [PERSON_NAME]. ([PERSON_NA…" at bounding box center [551, 35] width 486 height 65
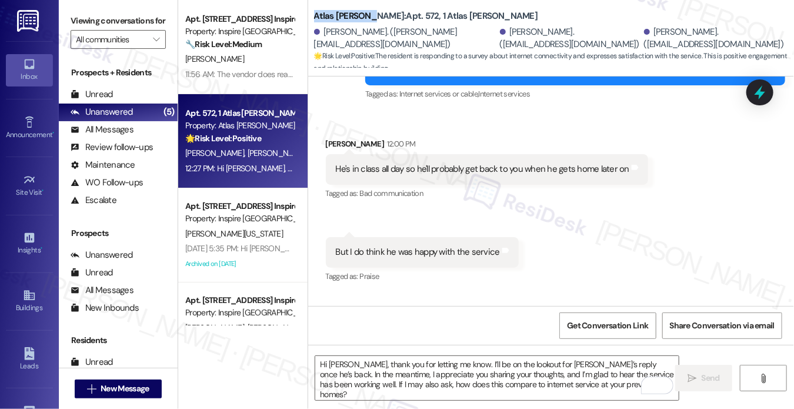
copy b "Atlas [PERSON_NAME]"
click at [85, 24] on label "Viewing conversations for" at bounding box center [118, 21] width 95 height 18
click at [586, 316] on span "Get Conversation Link" at bounding box center [608, 325] width 86 height 25
click at [82, 17] on label "Viewing conversations for" at bounding box center [118, 21] width 95 height 18
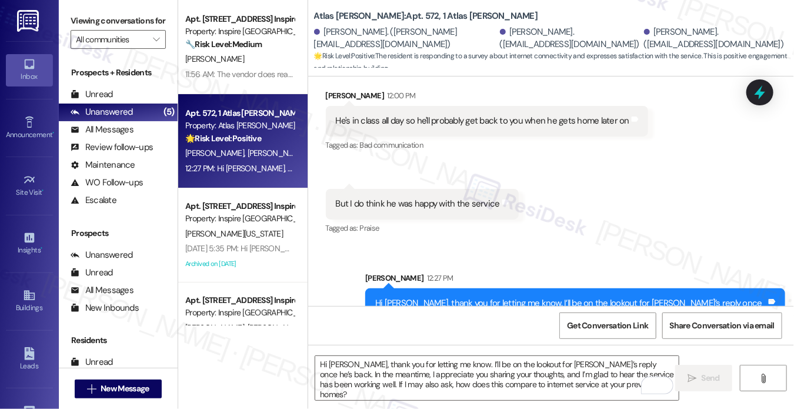
scroll to position [521, 0]
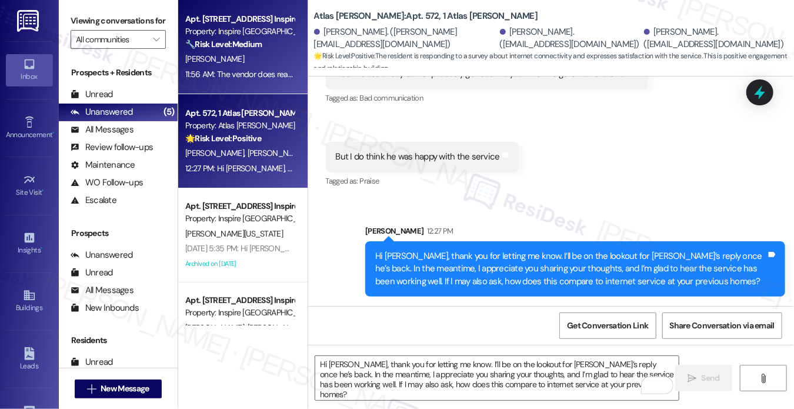
click at [247, 62] on div "[PERSON_NAME]" at bounding box center [239, 59] width 111 height 15
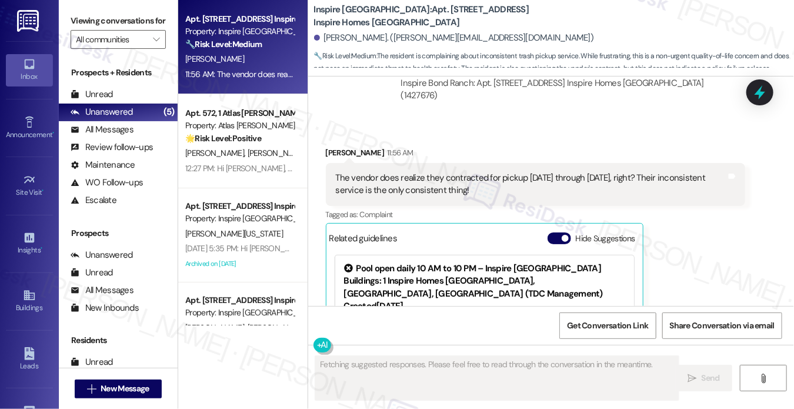
scroll to position [7420, 0]
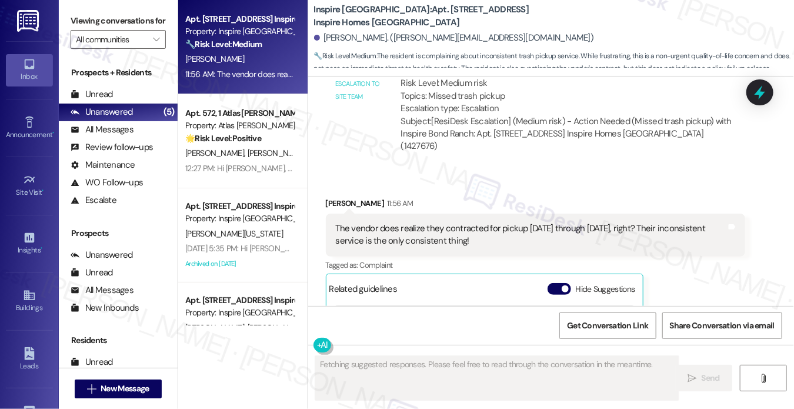
click at [428, 222] on div "The vendor does realize they contracted for pickup [DATE] through [DATE], right…" at bounding box center [531, 234] width 391 height 25
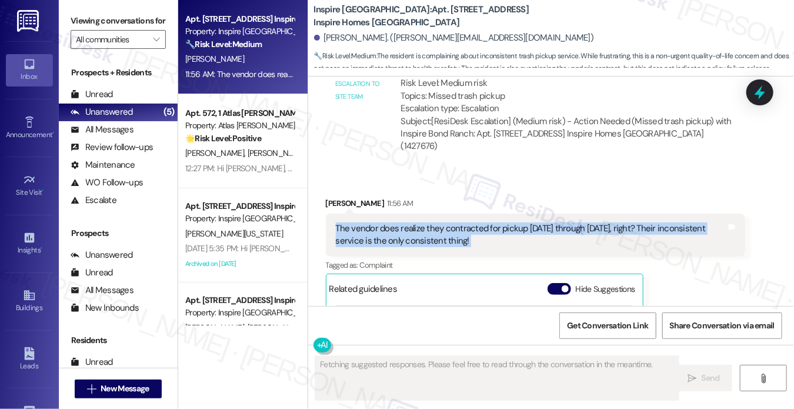
click at [428, 222] on div "The vendor does realize they contracted for pickup [DATE] through [DATE], right…" at bounding box center [531, 234] width 391 height 25
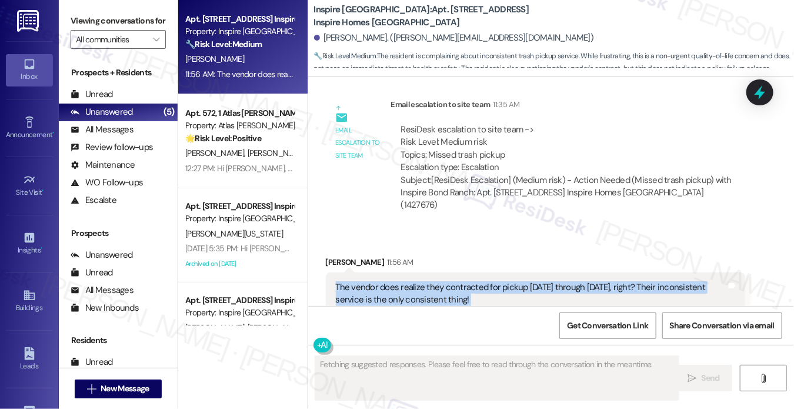
copy div "The vendor does realize they contracted for pickup [DATE] through [DATE], right…"
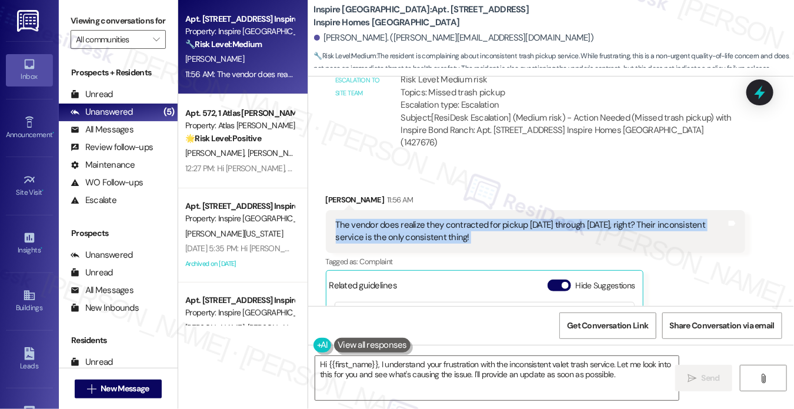
scroll to position [7479, 0]
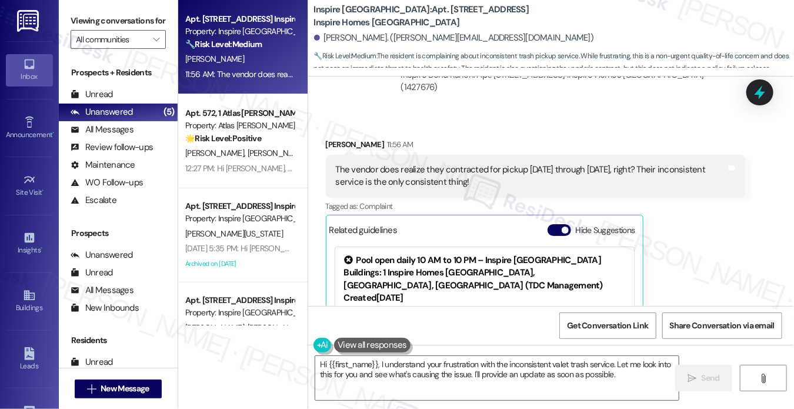
click at [76, 17] on label "Viewing conversations for" at bounding box center [118, 21] width 95 height 18
click at [84, 21] on label "Viewing conversations for" at bounding box center [118, 21] width 95 height 18
click at [449, 375] on textarea "Hi {{first_name}}, I understand your frustration with the inconsistent valet tr…" at bounding box center [496, 378] width 363 height 44
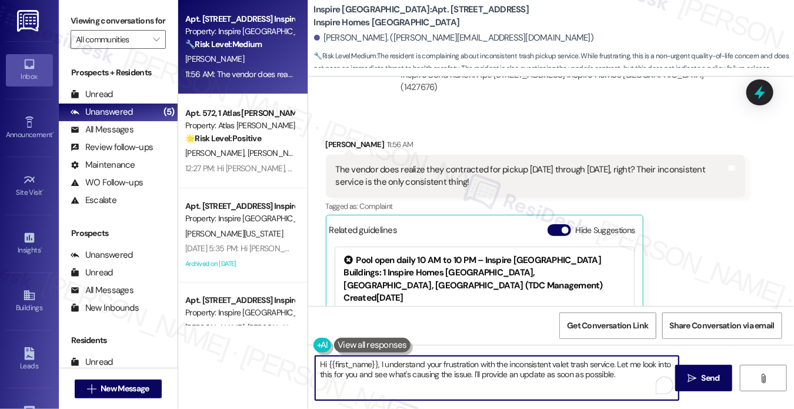
click at [449, 375] on textarea "Hi {{first_name}}, I understand your frustration with the inconsistent valet tr…" at bounding box center [496, 378] width 363 height 44
click at [570, 360] on textarea "Hi {{first_name}}, I understand your frustration with the inconsistent valet tr…" at bounding box center [496, 378] width 363 height 44
click at [589, 376] on textarea "Hi {{first_name}}, I understand your frustration with the inconsistent valet tr…" at bounding box center [496, 378] width 363 height 44
paste textarea "hear your concern — thank you for pointing this out"
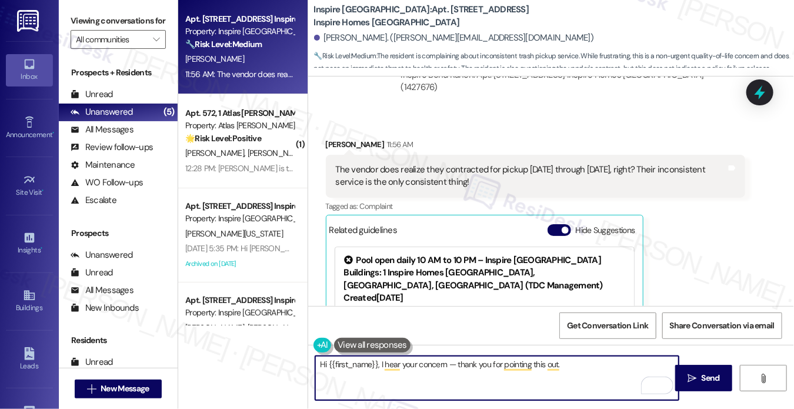
drag, startPoint x: 379, startPoint y: 361, endPoint x: 275, endPoint y: 357, distance: 103.6
click at [275, 357] on div "Apt. [STREET_ADDRESS] Inspire Homes Bonds Ranch Property: Inspire Bond Ranch 🔧 …" at bounding box center [486, 204] width 616 height 409
click at [338, 138] on div "[PERSON_NAME] 11:56 AM" at bounding box center [536, 146] width 420 height 16
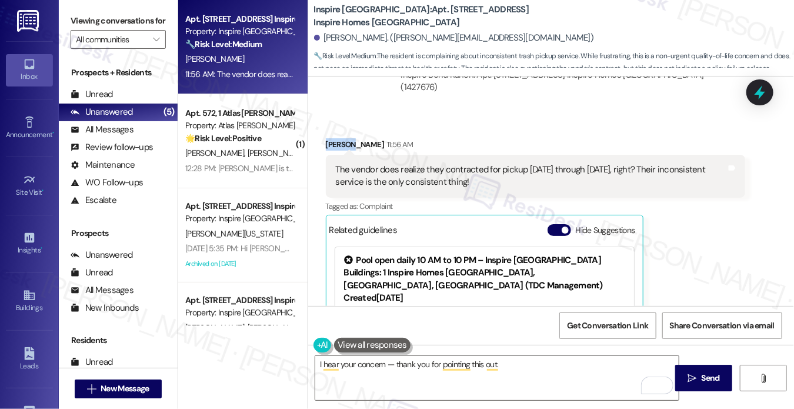
click at [338, 138] on div "[PERSON_NAME] 11:56 AM" at bounding box center [536, 146] width 420 height 16
copy div "[PERSON_NAME]"
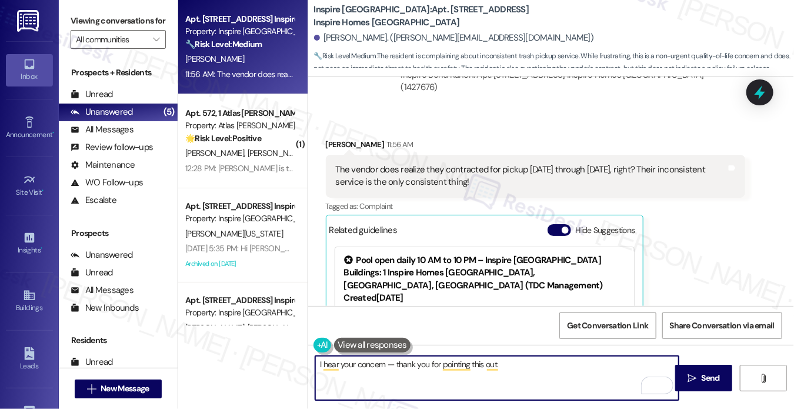
drag, startPoint x: 391, startPoint y: 365, endPoint x: 384, endPoint y: 366, distance: 7.3
click at [384, 366] on textarea "I hear your concern — thank you for pointing this out." at bounding box center [496, 378] width 363 height 44
paste textarea "[PERSON_NAME]"
click at [546, 371] on textarea "I hear your concern, [PERSON_NAME] and thank you for pointing this out." at bounding box center [496, 378] width 363 height 44
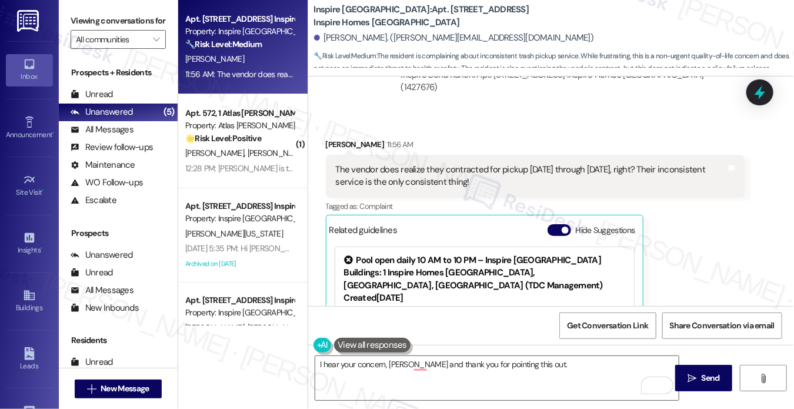
click at [83, 21] on label "Viewing conversations for" at bounding box center [118, 21] width 95 height 18
click at [549, 368] on textarea "I hear your concern, [PERSON_NAME] and thank you for pointing this out." at bounding box center [496, 378] width 363 height 44
drag, startPoint x: 87, startPoint y: 14, endPoint x: 93, endPoint y: 13, distance: 5.9
click at [87, 14] on label "Viewing conversations for" at bounding box center [118, 21] width 95 height 18
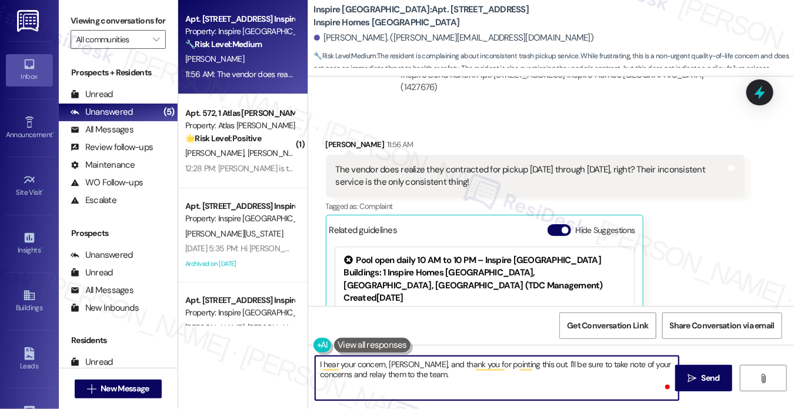
drag, startPoint x: 417, startPoint y: 381, endPoint x: 448, endPoint y: 373, distance: 32.1
click at [419, 381] on textarea "I hear your concern, [PERSON_NAME], and thank you for pointing this out. I'll b…" at bounding box center [496, 378] width 363 height 44
drag, startPoint x: 611, startPoint y: 363, endPoint x: 532, endPoint y: 361, distance: 78.8
click at [532, 362] on textarea "I hear your concern, [PERSON_NAME], and thank you for pointing this out. I'll b…" at bounding box center [496, 378] width 363 height 44
click at [421, 373] on textarea "I hear your concern, [PERSON_NAME], and thank you for pointing this out. I've t…" at bounding box center [496, 378] width 363 height 44
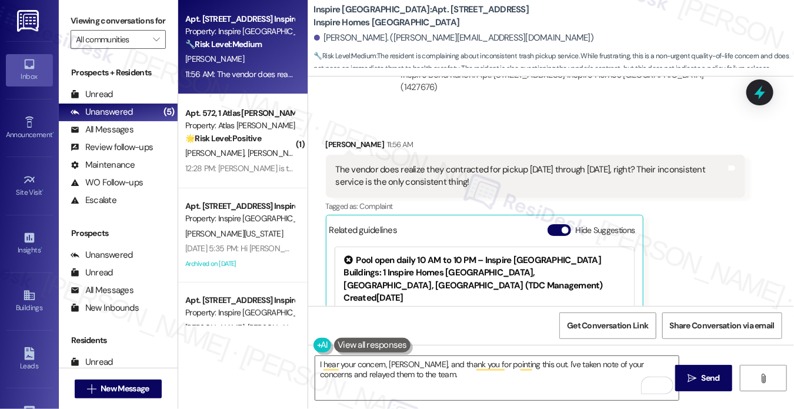
click at [99, 18] on label "Viewing conversations for" at bounding box center [118, 21] width 95 height 18
click at [436, 379] on textarea "I hear your concern, [PERSON_NAME], and thank you for pointing this out. I've t…" at bounding box center [496, 378] width 363 height 44
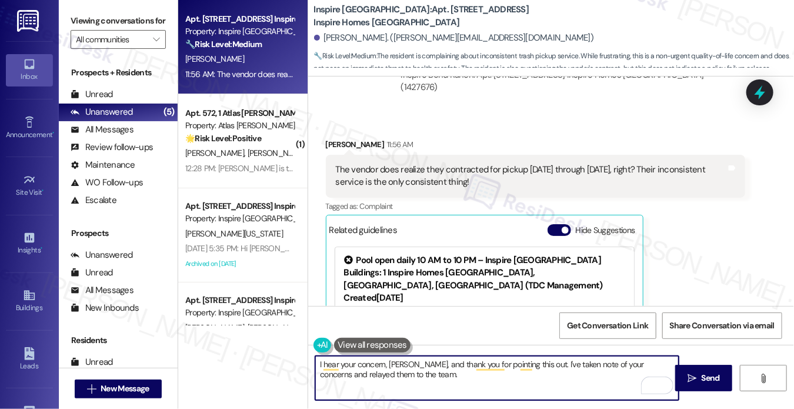
paste textarea "I’ll keep you updated once I hear back."
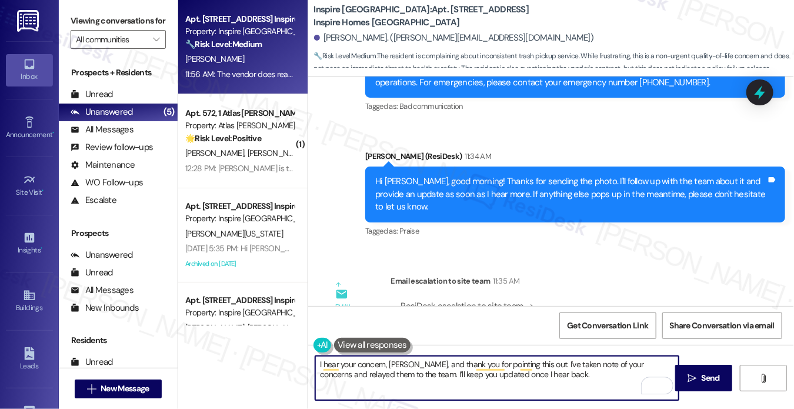
scroll to position [7538, 0]
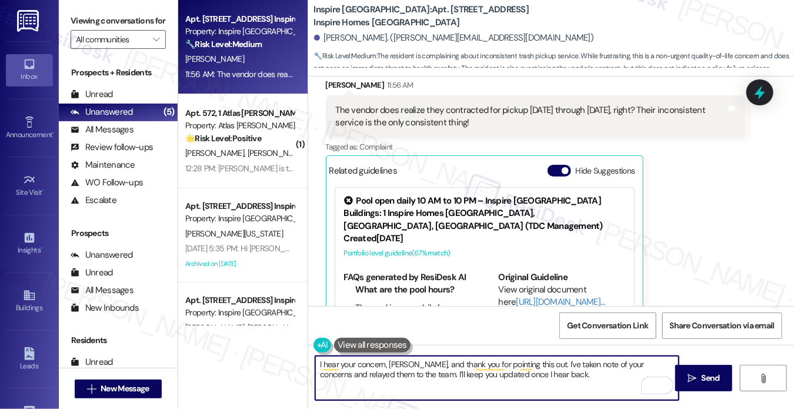
click at [563, 376] on textarea "I hear your concern, [PERSON_NAME], and thank you for pointing this out. I've t…" at bounding box center [496, 378] width 363 height 44
type textarea "I hear your concern, [PERSON_NAME], and thank you for pointing this out. I've t…"
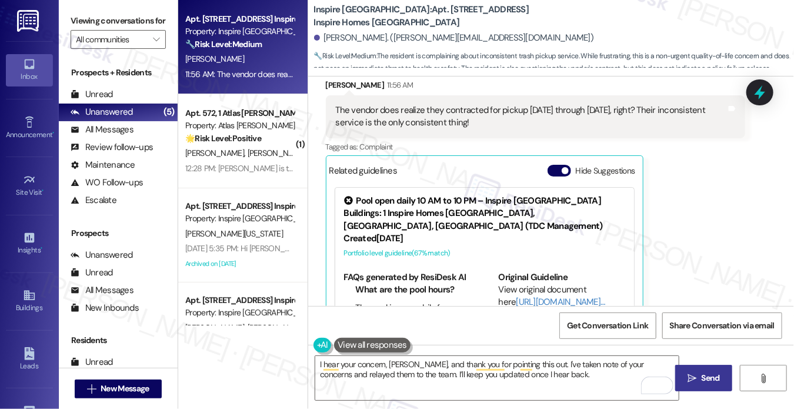
click at [702, 376] on span "Send" at bounding box center [711, 378] width 18 height 12
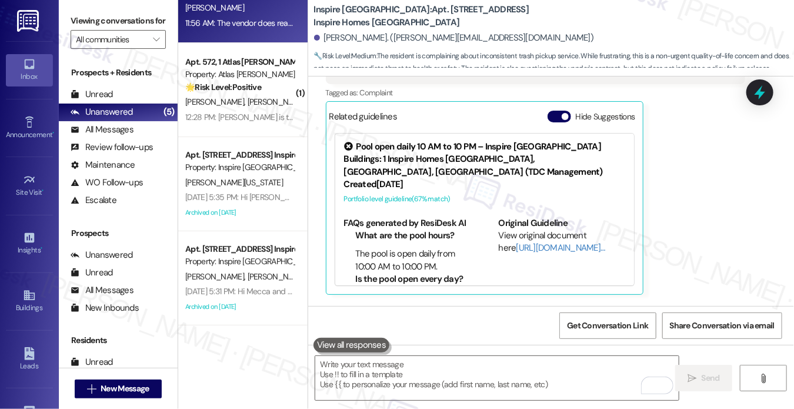
scroll to position [7632, 0]
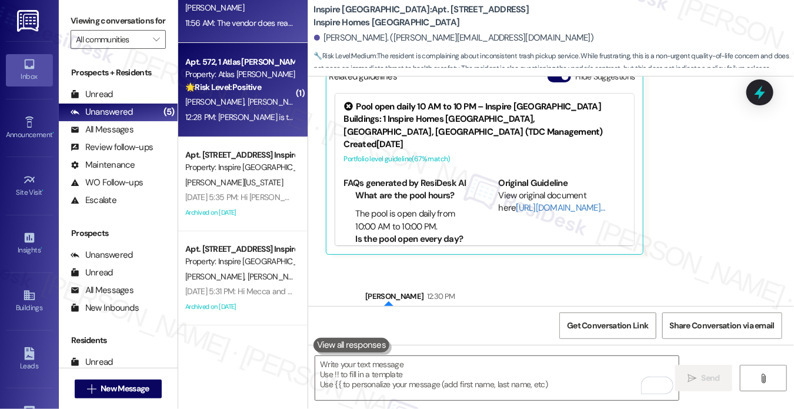
click at [246, 109] on div "[PERSON_NAME] [PERSON_NAME] [PERSON_NAME]" at bounding box center [239, 102] width 111 height 15
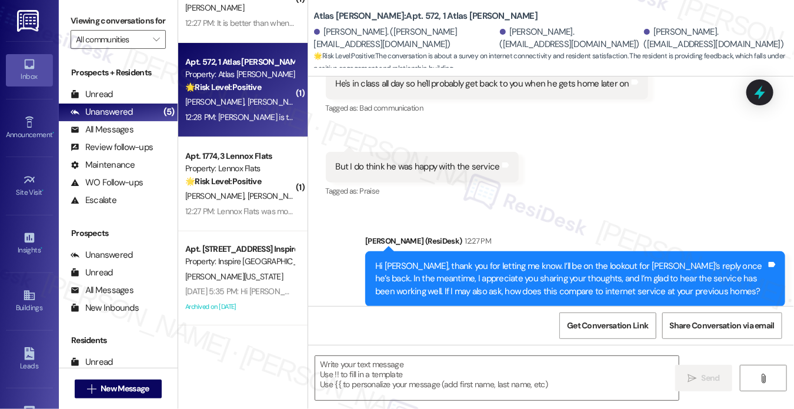
type textarea "Fetching suggested responses. Please feel free to read through the conversation…"
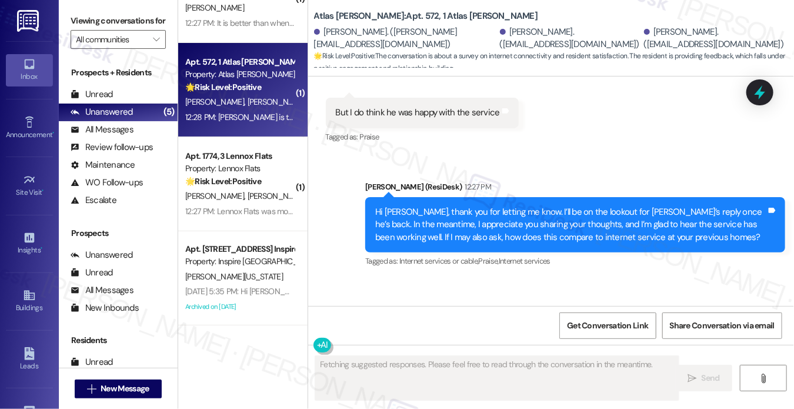
scroll to position [620, 0]
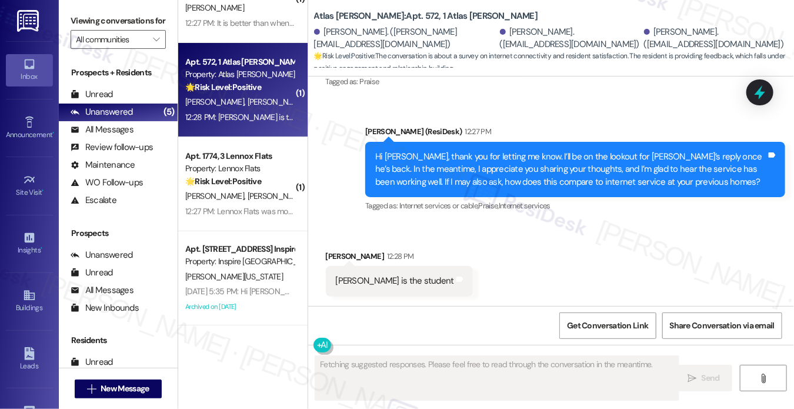
click at [411, 155] on div "Hi [PERSON_NAME], thank you for letting me know. I’ll be on the lookout for [PE…" at bounding box center [570, 170] width 391 height 38
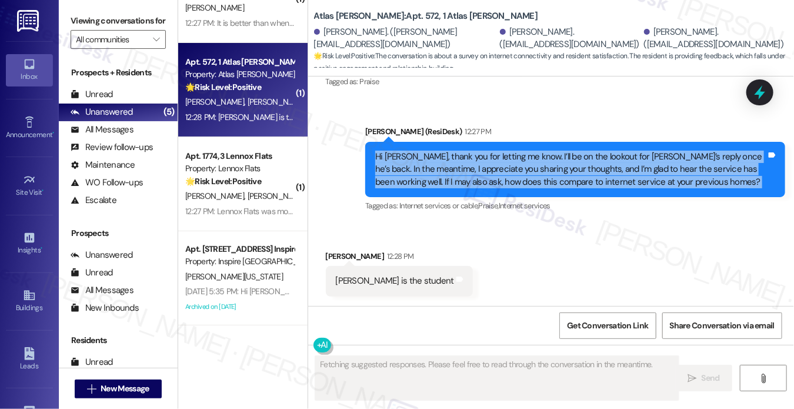
click at [411, 155] on div "Hi [PERSON_NAME], thank you for letting me know. I’ll be on the lookout for [PE…" at bounding box center [570, 170] width 391 height 38
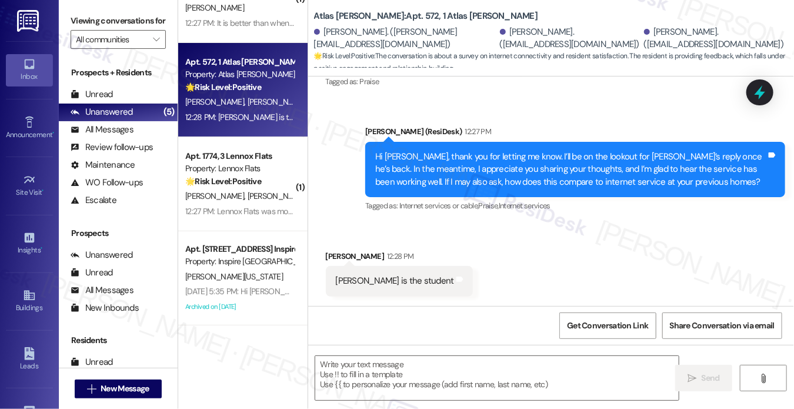
click at [548, 112] on div "Sent via SMS [PERSON_NAME] (ResiDesk) 12:27 PM Hi [PERSON_NAME], thank you for …" at bounding box center [551, 161] width 486 height 125
click at [499, 166] on div "Hi [PERSON_NAME], thank you for letting me know. I’ll be on the lookout for [PE…" at bounding box center [570, 170] width 391 height 38
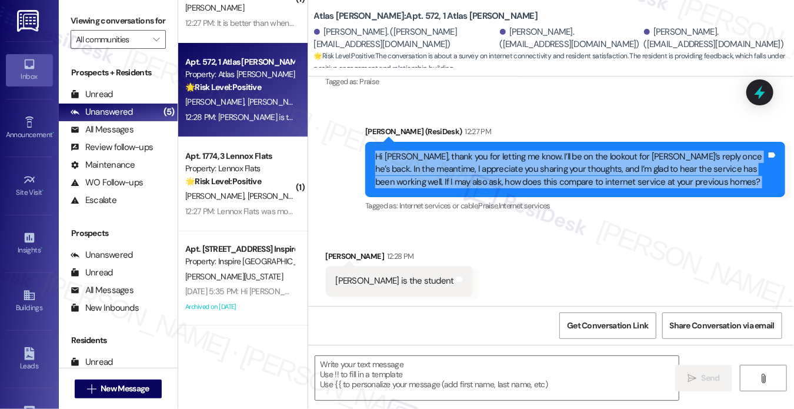
click at [499, 166] on div "Hi [PERSON_NAME], thank you for letting me know. I’ll be on the lookout for [PE…" at bounding box center [570, 170] width 391 height 38
click at [560, 148] on div "Hi [PERSON_NAME], thank you for letting me know. I’ll be on the lookout for [PE…" at bounding box center [575, 169] width 420 height 55
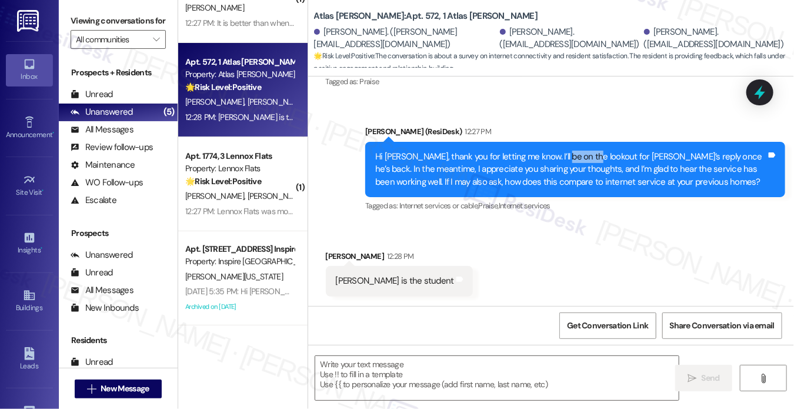
click at [560, 148] on div "Hi [PERSON_NAME], thank you for letting me know. I’ll be on the lookout for [PE…" at bounding box center [575, 169] width 420 height 55
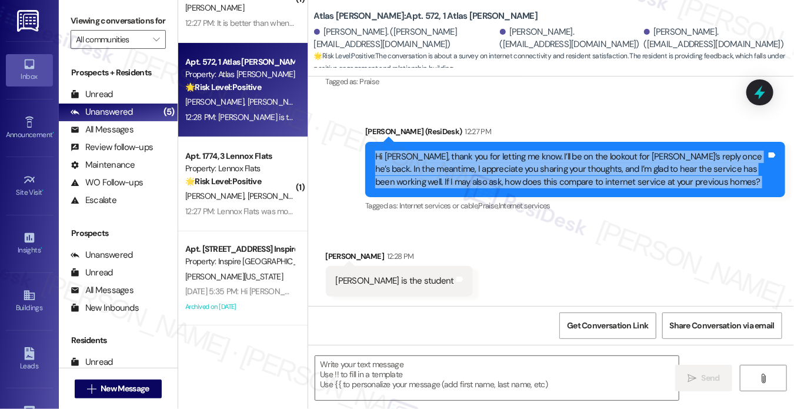
click at [560, 148] on div "Hi [PERSON_NAME], thank you for letting me know. I’ll be on the lookout for [PE…" at bounding box center [575, 169] width 420 height 55
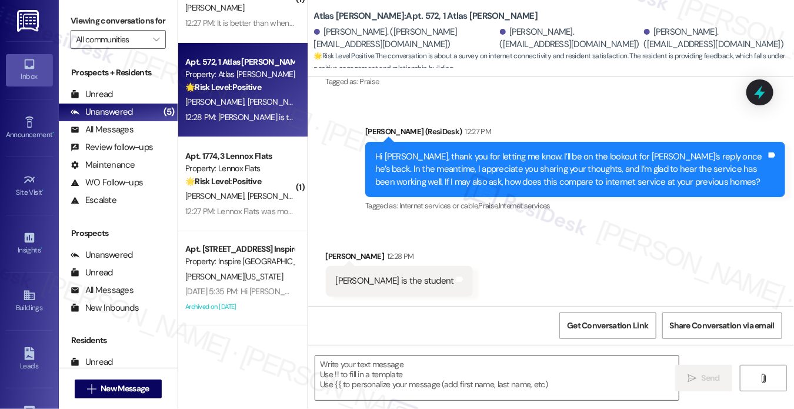
click at [570, 89] on div "Received via SMS [PERSON_NAME] 12:00 PM He's in class all day so he'll probably…" at bounding box center [551, 7] width 486 height 182
click at [555, 168] on div "Hi [PERSON_NAME], thank you for letting me know. I’ll be on the lookout for [PE…" at bounding box center [570, 170] width 391 height 38
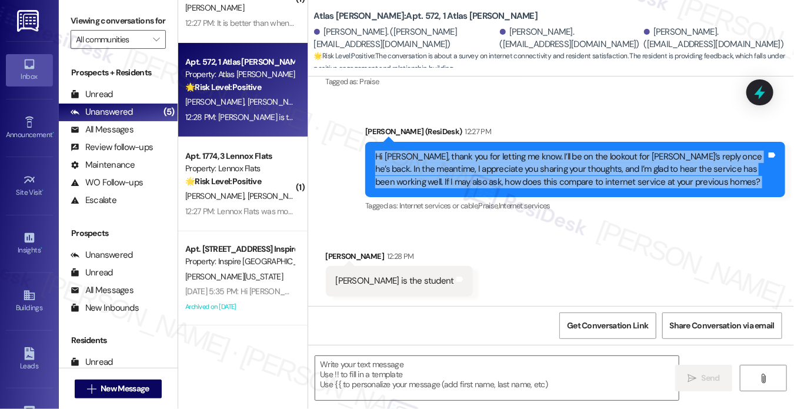
click at [555, 168] on div "Hi [PERSON_NAME], thank you for letting me know. I’ll be on the lookout for [PE…" at bounding box center [570, 170] width 391 height 38
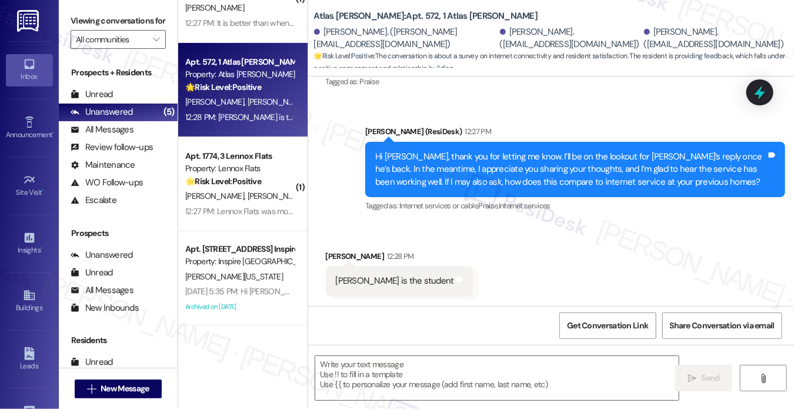
click at [574, 102] on div "Sent via SMS [PERSON_NAME] (ResiDesk) 12:27 PM Hi [PERSON_NAME], thank you for …" at bounding box center [551, 161] width 486 height 125
click at [548, 166] on div "Hi [PERSON_NAME], thank you for letting me know. I’ll be on the lookout for [PE…" at bounding box center [570, 170] width 391 height 38
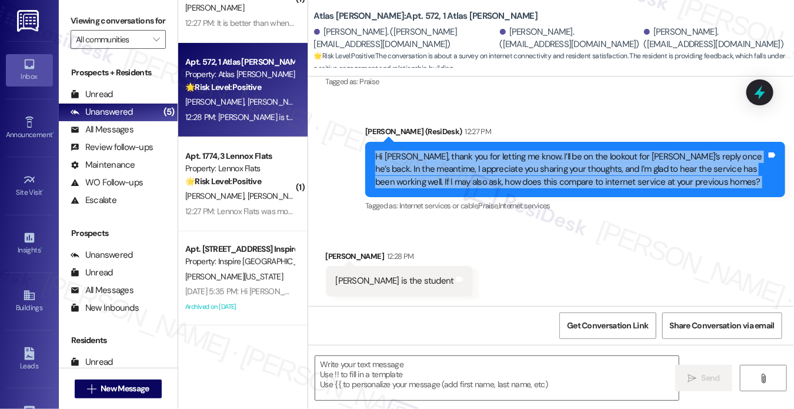
click at [548, 166] on div "Hi [PERSON_NAME], thank you for letting me know. I’ll be on the lookout for [PE…" at bounding box center [570, 170] width 391 height 38
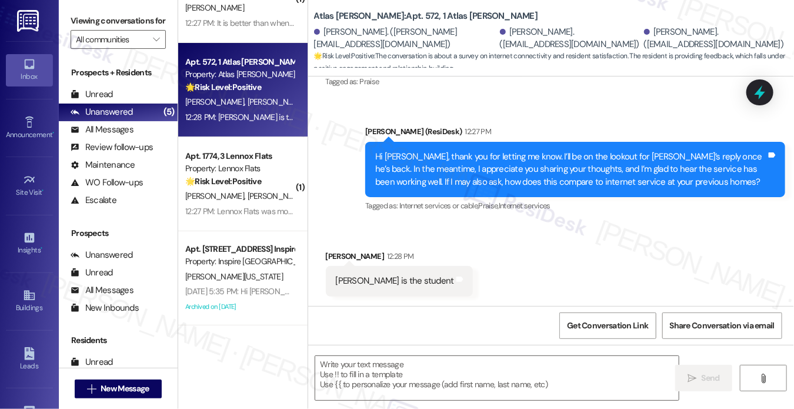
click at [362, 282] on div "[PERSON_NAME] is the student" at bounding box center [395, 281] width 118 height 12
click at [445, 138] on div "[PERSON_NAME] (ResiDesk) 12:27 PM" at bounding box center [575, 133] width 420 height 16
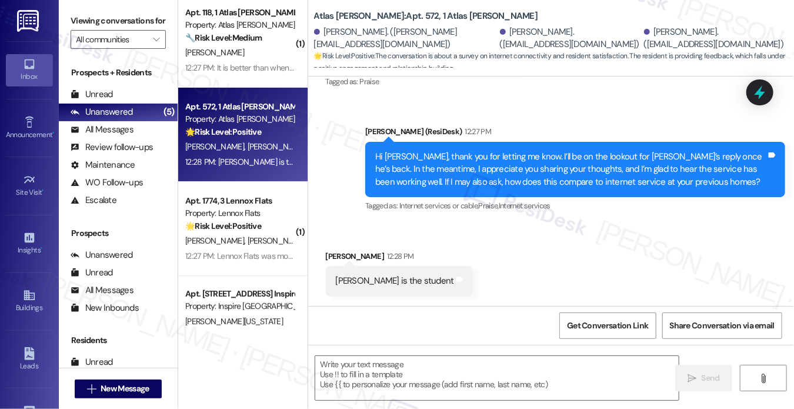
scroll to position [4, 0]
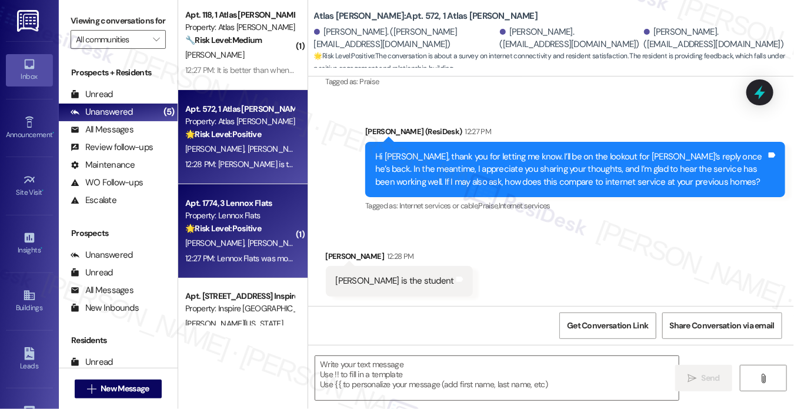
click at [213, 212] on div "Property: Lennox Flats" at bounding box center [239, 215] width 109 height 12
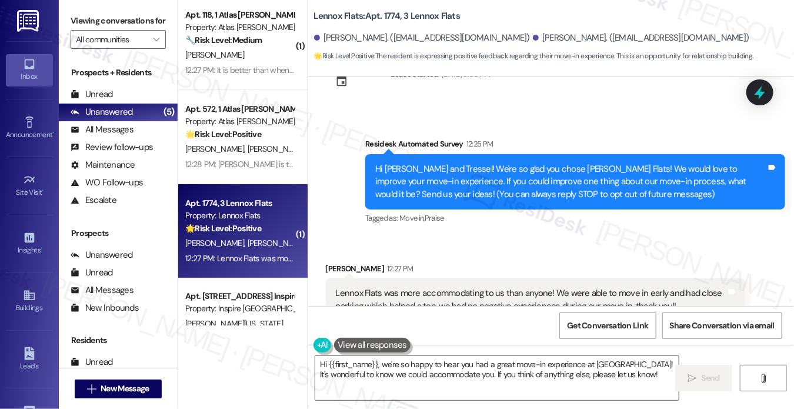
scroll to position [44, 0]
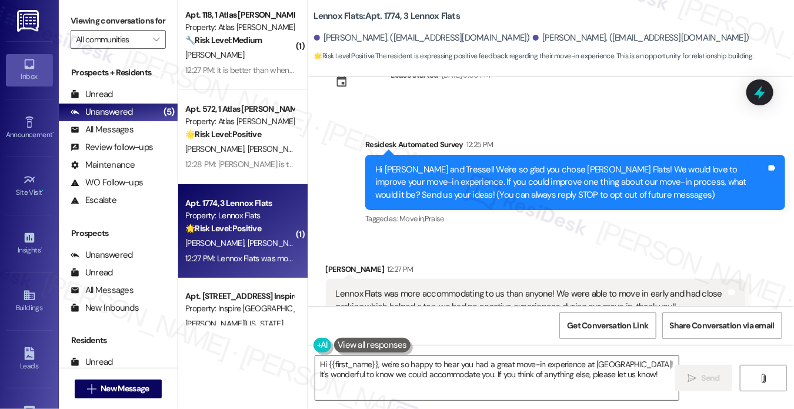
click at [481, 265] on div "[PERSON_NAME] 12:27 PM" at bounding box center [536, 271] width 420 height 16
click at [438, 168] on div "Hi [PERSON_NAME] and Tressel! We're so glad you chose [PERSON_NAME] Flats! We w…" at bounding box center [570, 183] width 391 height 38
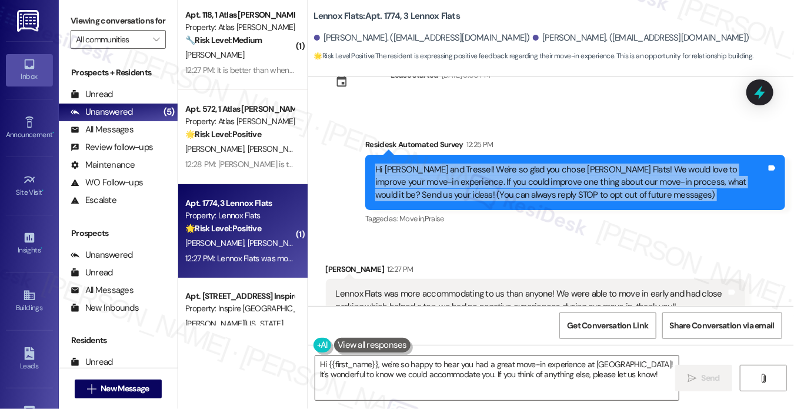
click at [438, 168] on div "Hi [PERSON_NAME] and Tressel! We're so glad you chose [PERSON_NAME] Flats! We w…" at bounding box center [570, 183] width 391 height 38
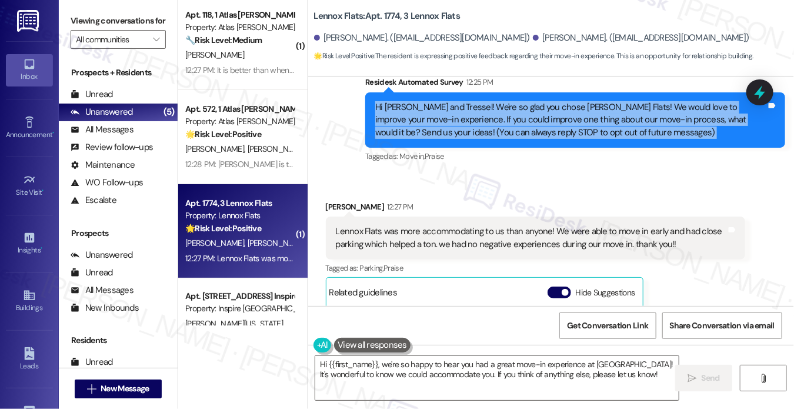
scroll to position [161, 0]
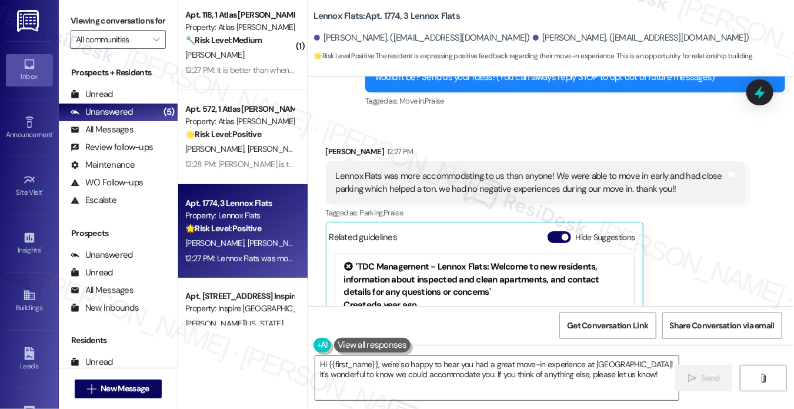
click at [422, 170] on div "Lennox Flats was more accommodating to us than anyone! We were able to move in …" at bounding box center [531, 182] width 391 height 25
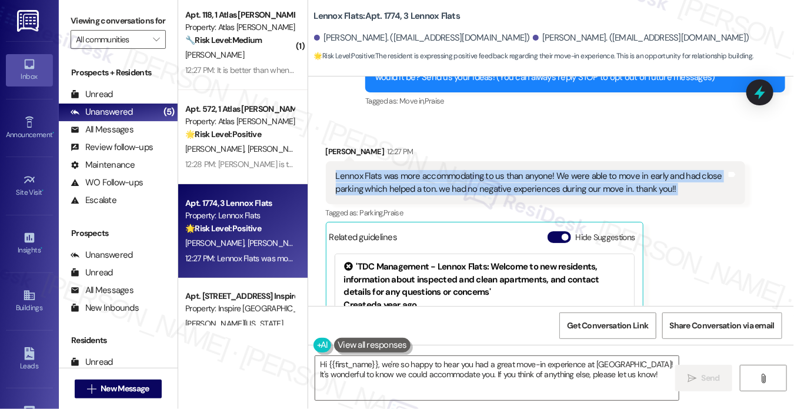
click at [422, 170] on div "Lennox Flats was more accommodating to us than anyone! We were able to move in …" at bounding box center [531, 182] width 391 height 25
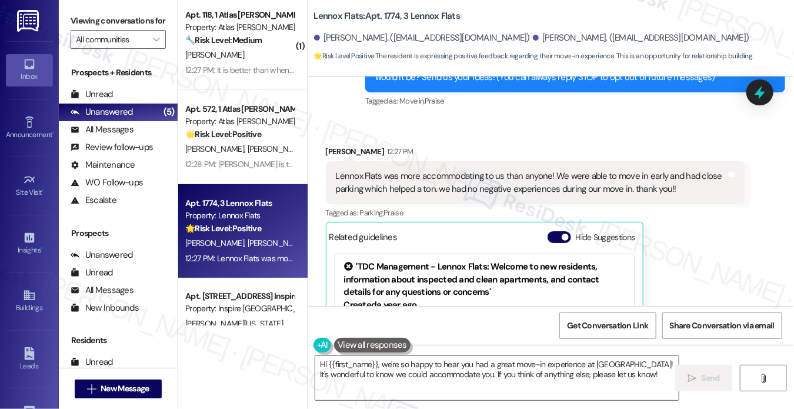
click at [482, 141] on div "Received via SMS [PERSON_NAME] 12:27 PM Lennox Flats was more accommodating to …" at bounding box center [536, 280] width 438 height 288
click at [449, 178] on div "Lennox Flats was more accommodating to us than anyone! We were able to move in …" at bounding box center [531, 182] width 391 height 25
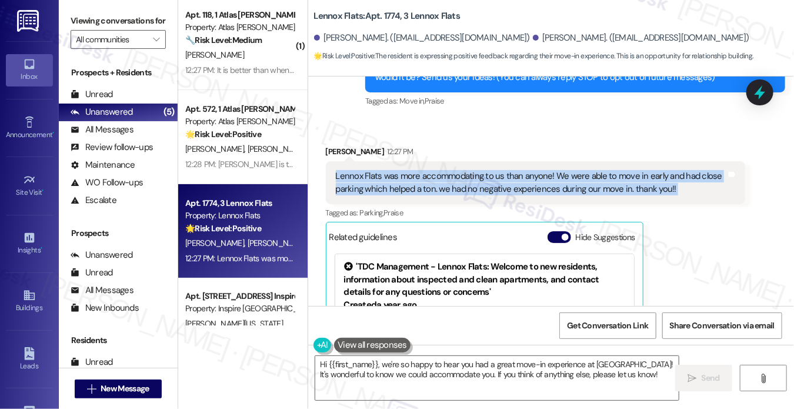
click at [449, 178] on div "Lennox Flats was more accommodating to us than anyone! We were able to move in …" at bounding box center [531, 182] width 391 height 25
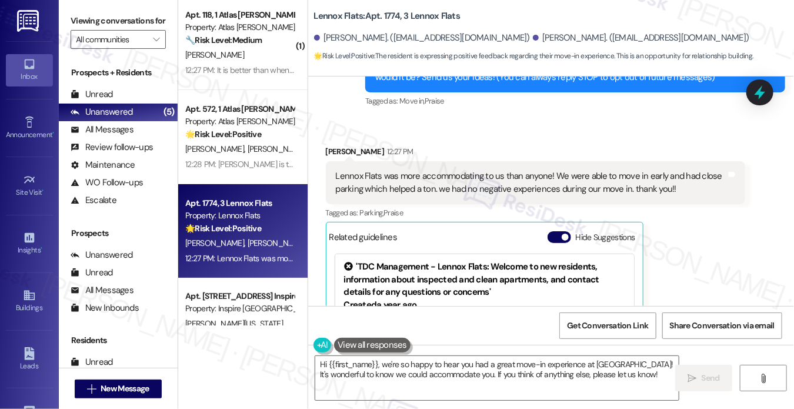
click at [512, 134] on div "Received via SMS [PERSON_NAME] 12:27 PM Lennox Flats was more accommodating to …" at bounding box center [551, 272] width 486 height 306
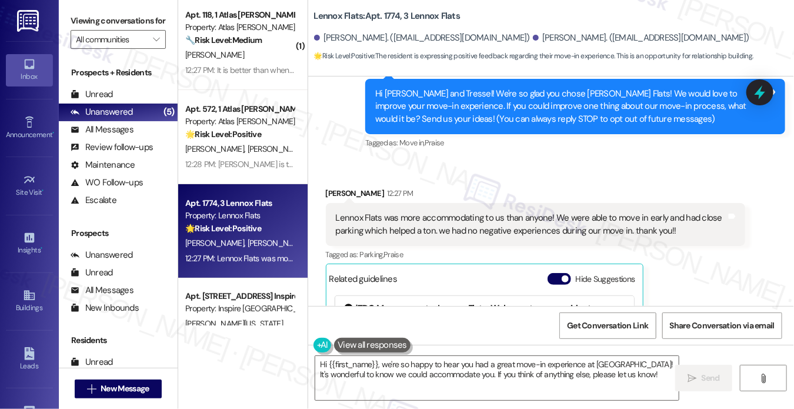
scroll to position [102, 0]
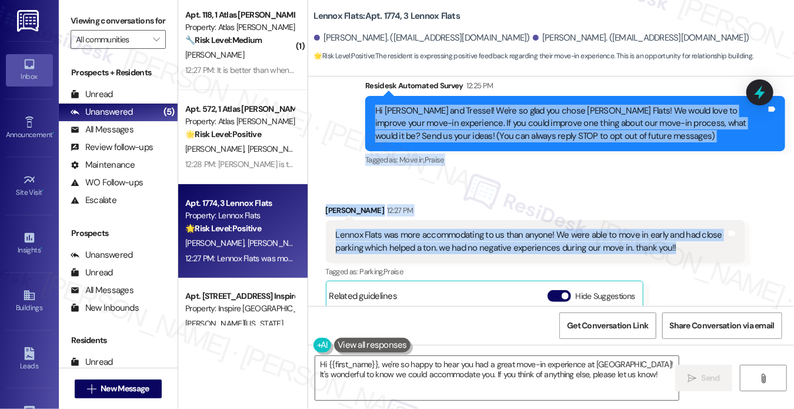
drag, startPoint x: 363, startPoint y: 105, endPoint x: 675, endPoint y: 248, distance: 343.2
click at [675, 248] on div "Lease started [DATE] 8:00 PM Survey, sent via SMS Residesk Automated Survey 12:…" at bounding box center [551, 190] width 486 height 229
copy div "Hi [PERSON_NAME] and Tressel! We're so glad you chose [PERSON_NAME] Flats! We w…"
click at [456, 366] on textarea "Hi {{first_name}}, we're so happy to hear you had a great move-in experience at…" at bounding box center [496, 378] width 363 height 44
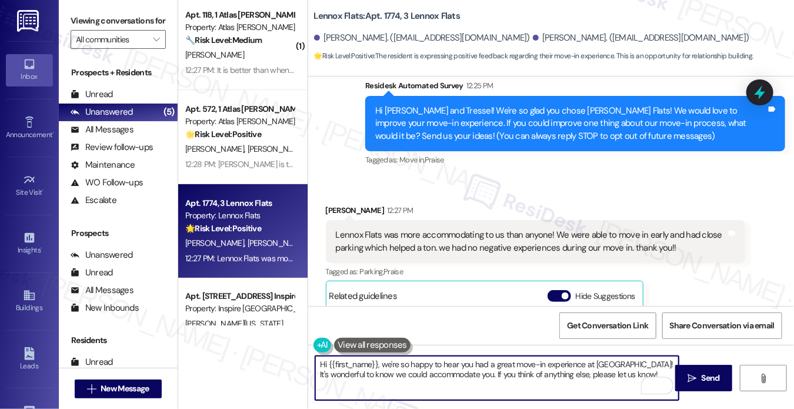
click at [322, 203] on div "Received via SMS [PERSON_NAME] 12:27 PM Lennox Flats was more accommodating to …" at bounding box center [536, 339] width 438 height 288
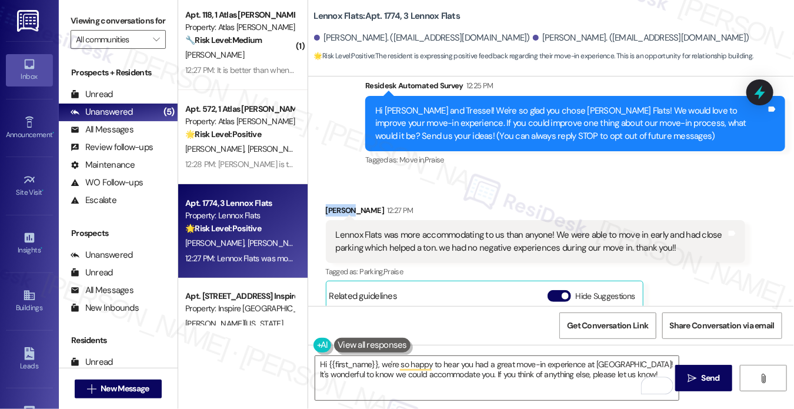
click at [322, 203] on div "Received via SMS [PERSON_NAME] 12:27 PM Lennox Flats was more accommodating to …" at bounding box center [536, 339] width 438 height 288
copy div "[GEOGRAPHIC_DATA]"
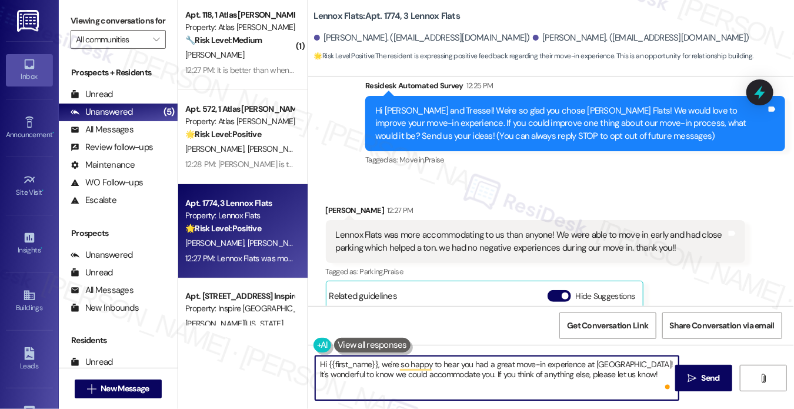
drag, startPoint x: 385, startPoint y: 362, endPoint x: 304, endPoint y: 362, distance: 81.8
click at [304, 362] on div "( 1 ) Apt. 118, 1 Atlas [PERSON_NAME] Property: Atlas [PERSON_NAME] 🔧 Risk Leve…" at bounding box center [486, 204] width 616 height 409
click at [521, 363] on textarea "We're so happy to hear you had a great move-in experience at [GEOGRAPHIC_DATA]!…" at bounding box center [496, 378] width 363 height 44
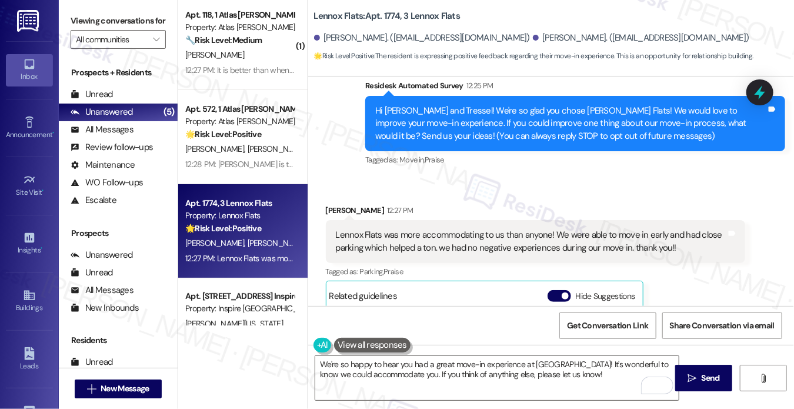
click at [339, 214] on div "[PERSON_NAME] 12:27 PM" at bounding box center [536, 212] width 420 height 16
copy div "[GEOGRAPHIC_DATA]"
click at [573, 365] on textarea "We're so happy to hear you had a great move-in experience at [GEOGRAPHIC_DATA]!…" at bounding box center [496, 378] width 363 height 44
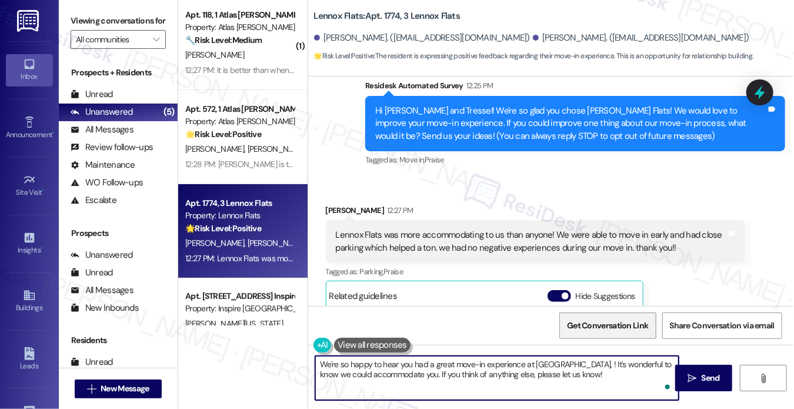
paste textarea "[GEOGRAPHIC_DATA]"
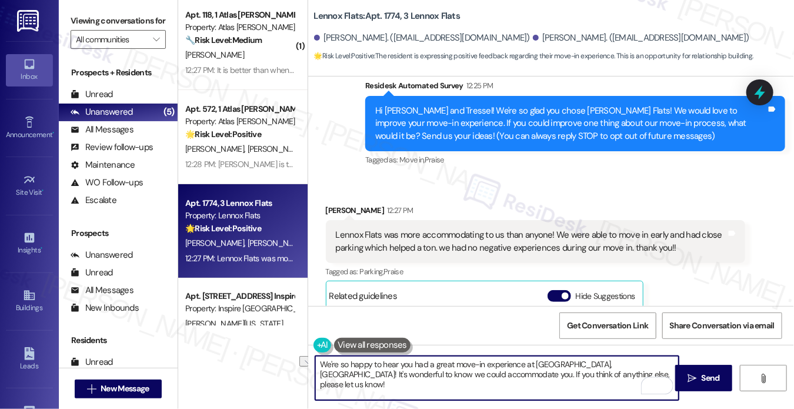
drag, startPoint x: 611, startPoint y: 365, endPoint x: 458, endPoint y: 365, distance: 152.9
click at [458, 365] on textarea "We're so happy to hear you had a great move-in experience at [GEOGRAPHIC_DATA],…" at bounding box center [496, 378] width 363 height 44
click at [609, 379] on textarea "We're so happy to hear you had a great move-in experience at [GEOGRAPHIC_DATA],…" at bounding box center [496, 378] width 363 height 44
drag, startPoint x: 611, startPoint y: 374, endPoint x: 440, endPoint y: 378, distance: 171.2
click at [440, 378] on textarea "We're so happy to hear you had a great move-in experience at [GEOGRAPHIC_DATA],…" at bounding box center [496, 378] width 363 height 44
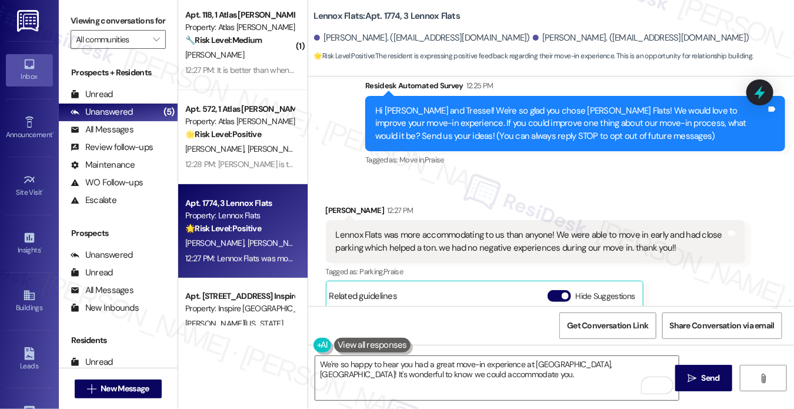
click at [65, 8] on div "Viewing conversations for All communities " at bounding box center [118, 30] width 119 height 61
click at [632, 373] on textarea "We're so happy to hear you had a great move-in experience at [GEOGRAPHIC_DATA],…" at bounding box center [496, 378] width 363 height 44
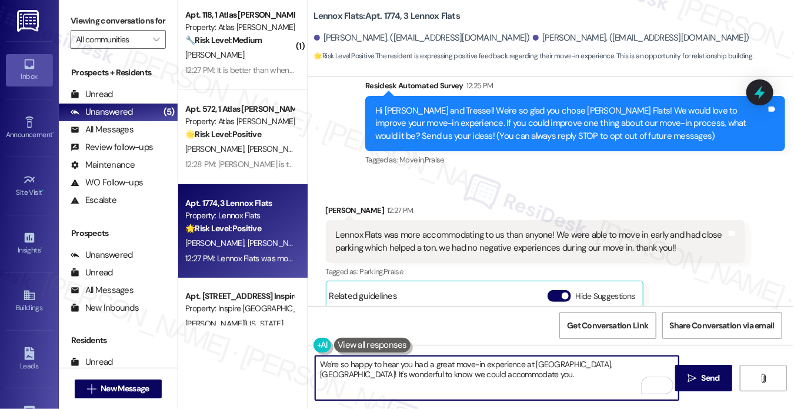
click at [497, 381] on textarea "We're so happy to hear you had a great move-in experience at [GEOGRAPHIC_DATA],…" at bounding box center [496, 378] width 363 height 44
paste textarea "If you’re comfortable, would you mind sharing your positive experience here in …"
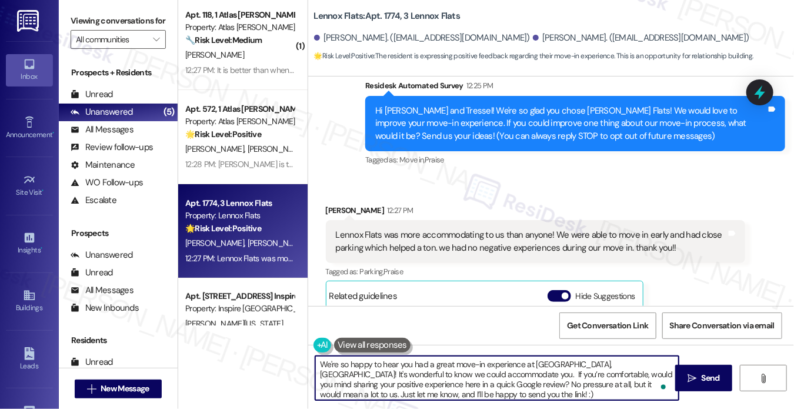
click at [441, 373] on textarea "We're so happy to hear you had a great move-in experience at [GEOGRAPHIC_DATA],…" at bounding box center [496, 378] width 363 height 44
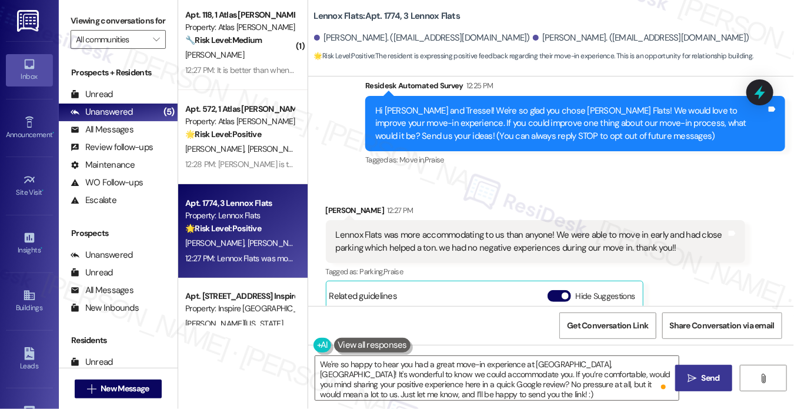
click at [717, 380] on span "Send" at bounding box center [711, 378] width 18 height 12
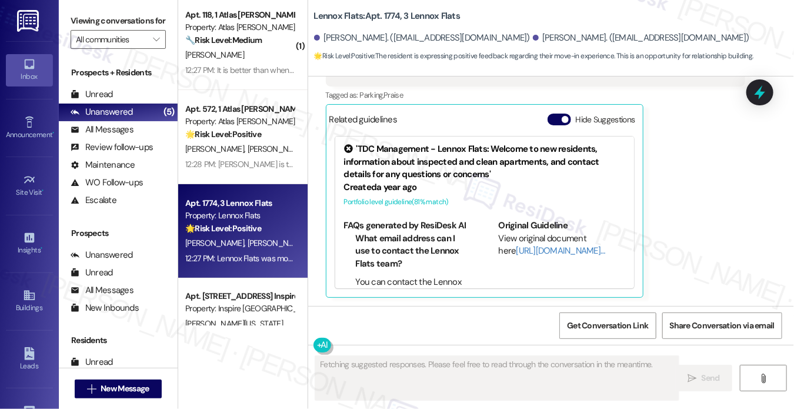
scroll to position [172, 0]
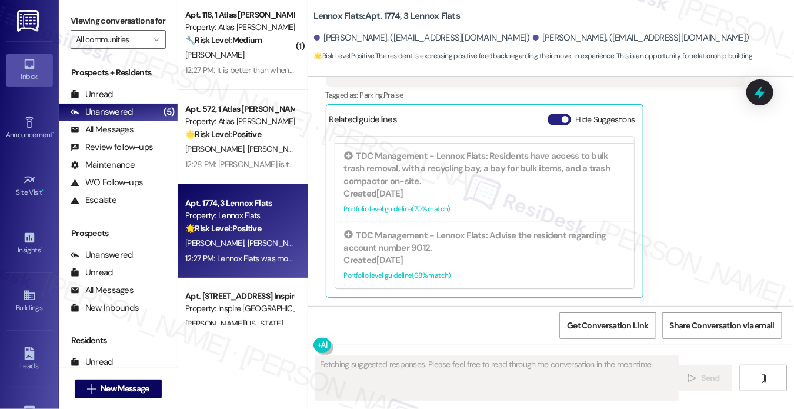
click at [562, 119] on span "button" at bounding box center [565, 119] width 7 height 7
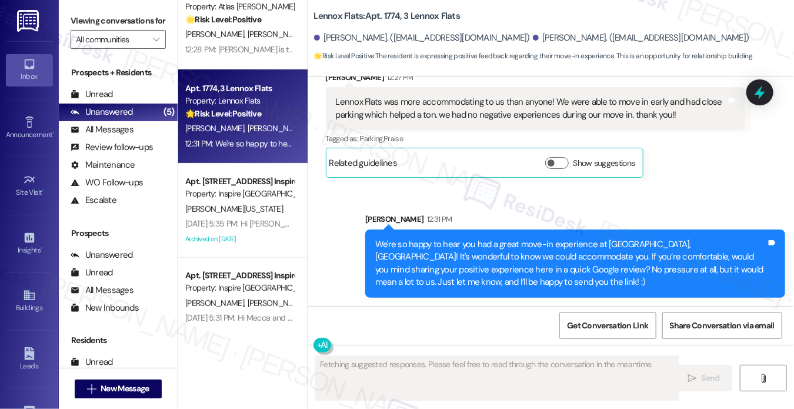
scroll to position [0, 0]
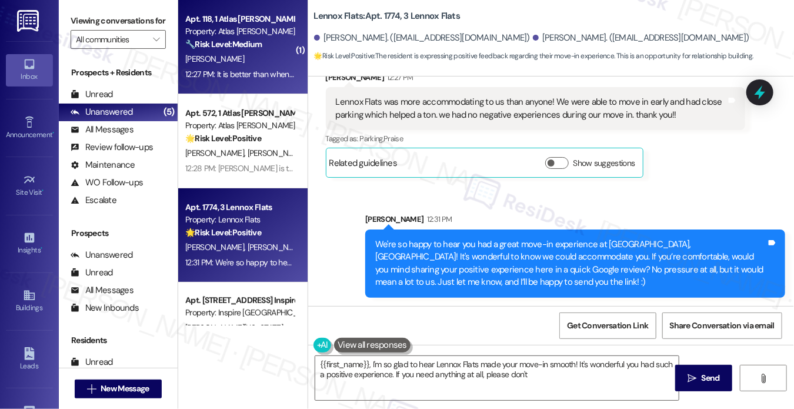
type textarea "{{first_name}}, I'm so glad to hear Lennox Flats made your move-in smooth! It's…"
click at [244, 72] on div "12:27 PM: It is better than when I first came here but I still have problems fo…" at bounding box center [415, 74] width 461 height 11
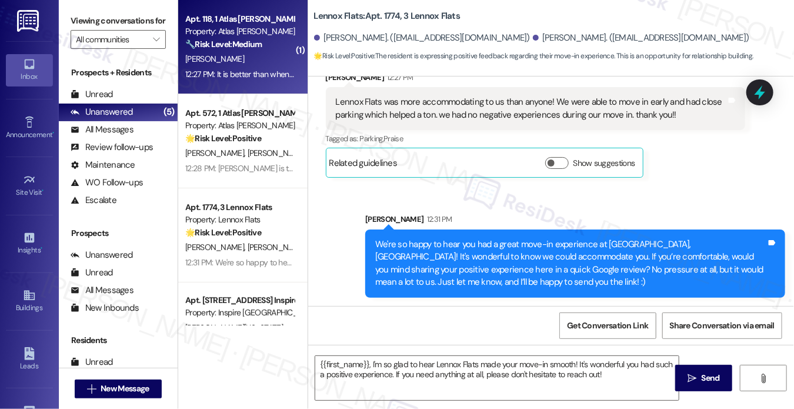
type textarea "Fetching suggested responses. Please feel free to read through the conversation…"
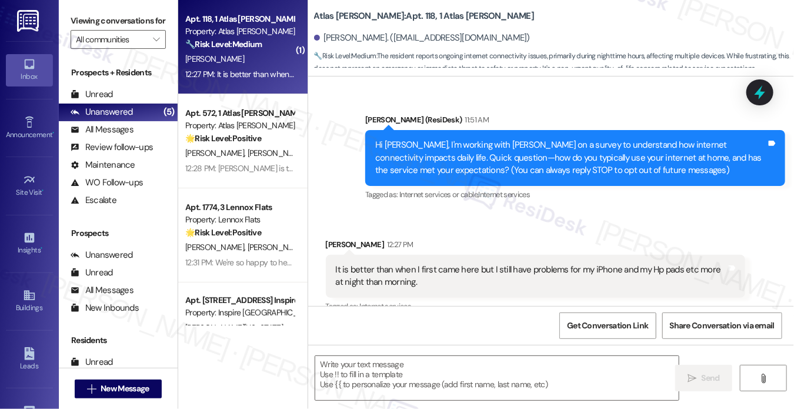
scroll to position [108, 0]
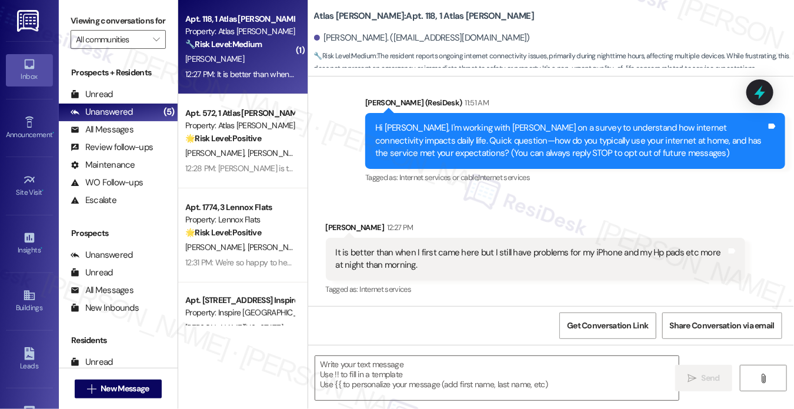
type textarea "Fetching suggested responses. Please feel free to read through the conversation…"
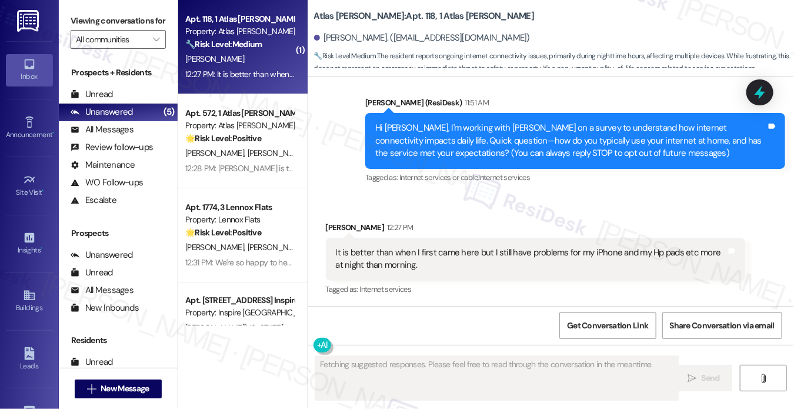
click at [366, 265] on div "It is better than when I first came here but I still have problems for my iPhon…" at bounding box center [531, 258] width 391 height 25
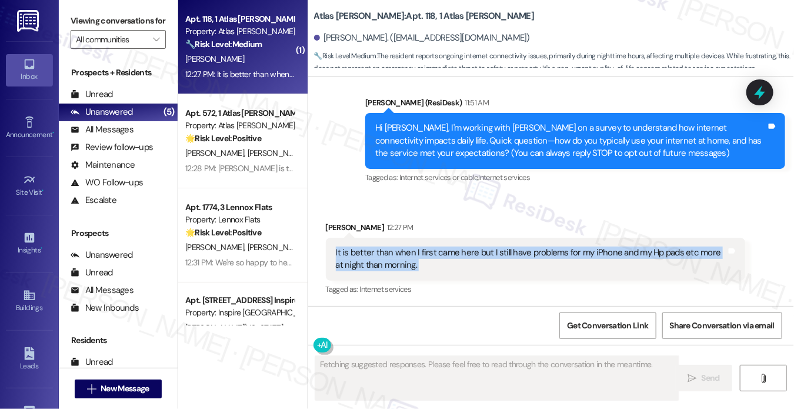
click at [366, 265] on div "It is better than when I first came here but I still have problems for my iPhon…" at bounding box center [531, 258] width 391 height 25
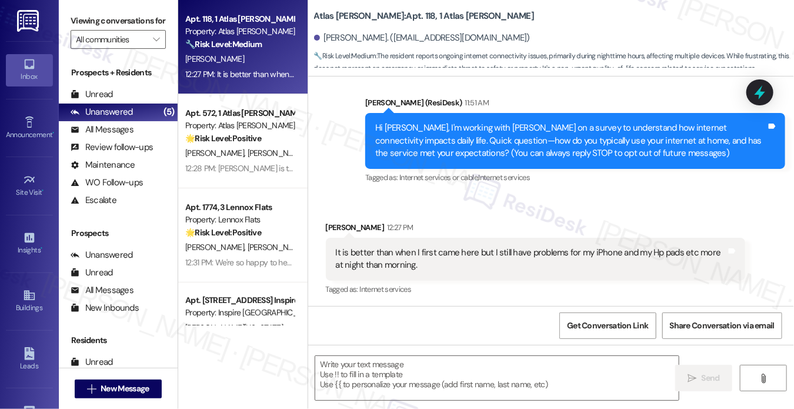
click at [490, 134] on div "Hi [PERSON_NAME], I'm working with [PERSON_NAME] on a survey to understand how …" at bounding box center [570, 141] width 391 height 38
click at [408, 272] on div "It is better than when I first came here but I still have problems for my iPhon…" at bounding box center [536, 259] width 420 height 43
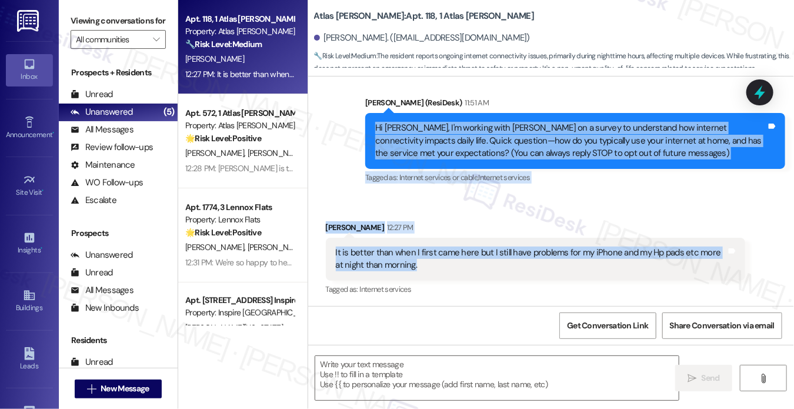
drag, startPoint x: 371, startPoint y: 121, endPoint x: 497, endPoint y: 262, distance: 189.1
click at [497, 262] on div "WO Lease started [DATE] 8:00 PM Show details Announcement, sent via SMS [PERSON…" at bounding box center [551, 190] width 486 height 229
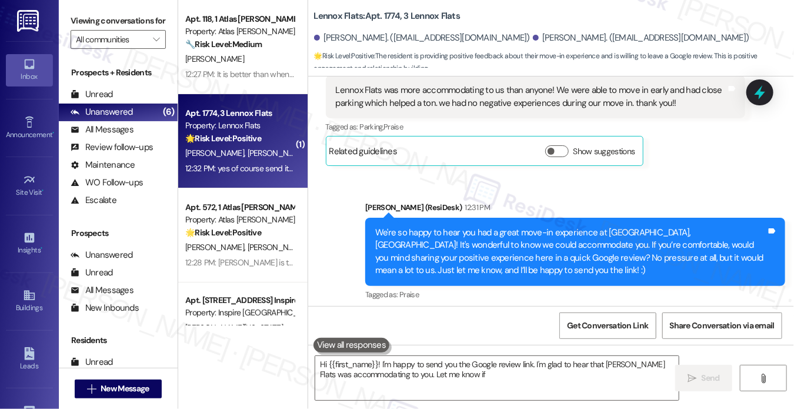
scroll to position [352, 0]
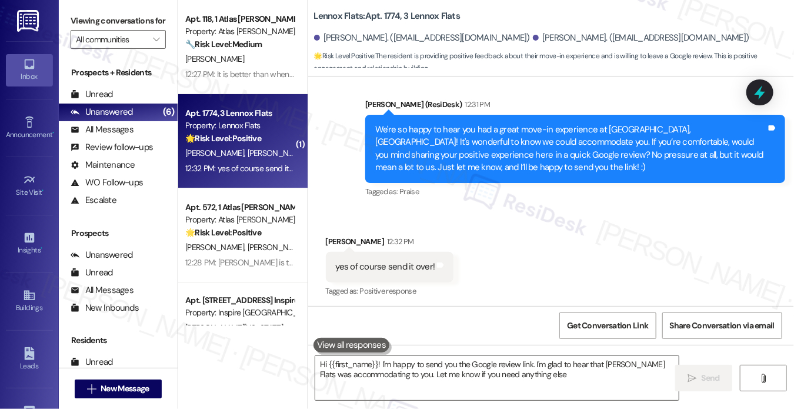
type textarea "Hi {{first_name}}! I'm happy to send you the Google review link. I'm glad to he…"
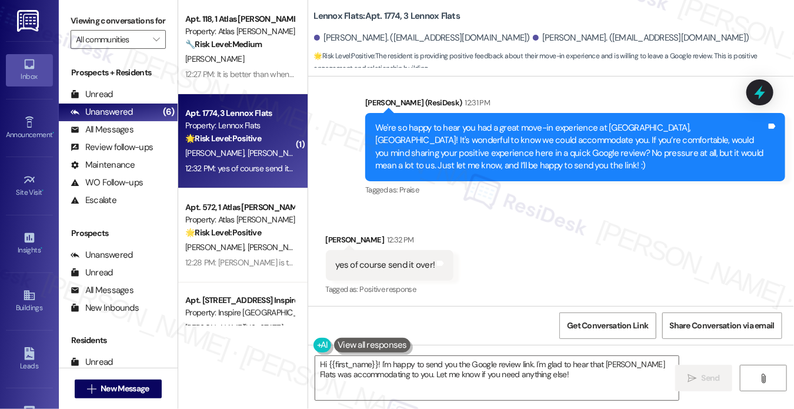
click at [405, 256] on div "yes of course send it over! Tags and notes" at bounding box center [390, 265] width 128 height 30
click at [509, 141] on div "We're so happy to hear you had a great move-in experience at [GEOGRAPHIC_DATA],…" at bounding box center [570, 147] width 391 height 51
drag, startPoint x: 103, startPoint y: 25, endPoint x: 131, endPoint y: 41, distance: 31.9
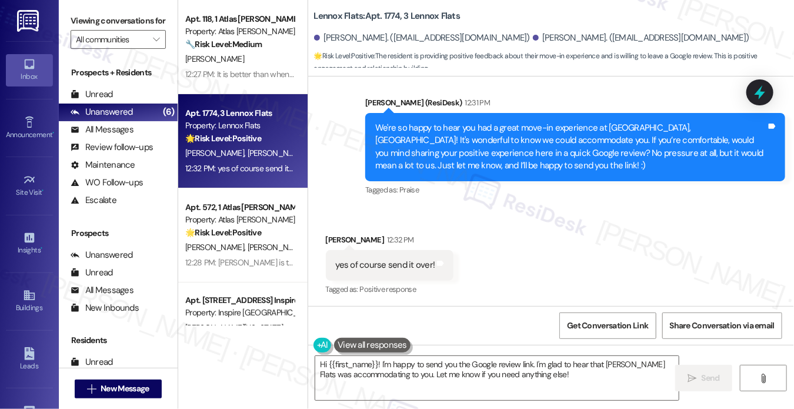
click at [103, 25] on label "Viewing conversations for" at bounding box center [118, 21] width 95 height 18
click at [758, 86] on icon at bounding box center [760, 92] width 20 height 20
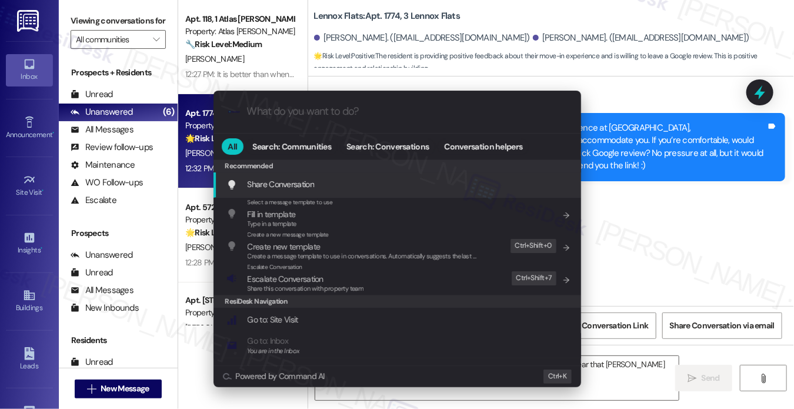
click at [345, 128] on div ".cls-1{fill:#0a055f;}.cls-2{fill:#0cc4c4;} resideskLogoBlueOrange" at bounding box center [398, 112] width 368 height 42
click at [345, 108] on input "What do you want to do?" at bounding box center [406, 111] width 319 height 12
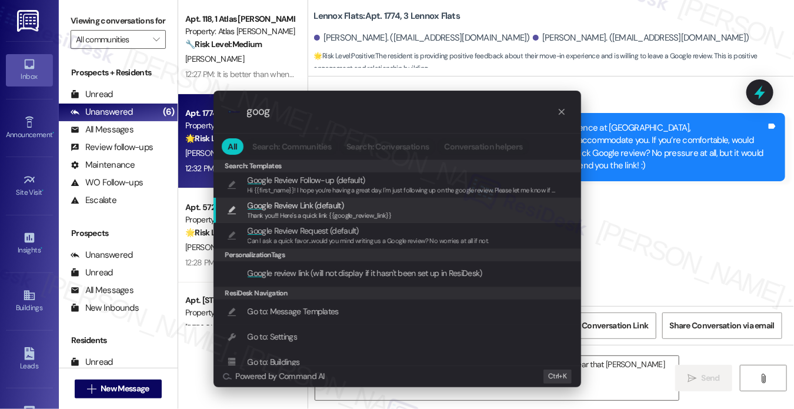
type input "goog"
click at [346, 216] on span "Thank you!!! Here's a quick link {{google_review_link}}" at bounding box center [320, 215] width 144 height 8
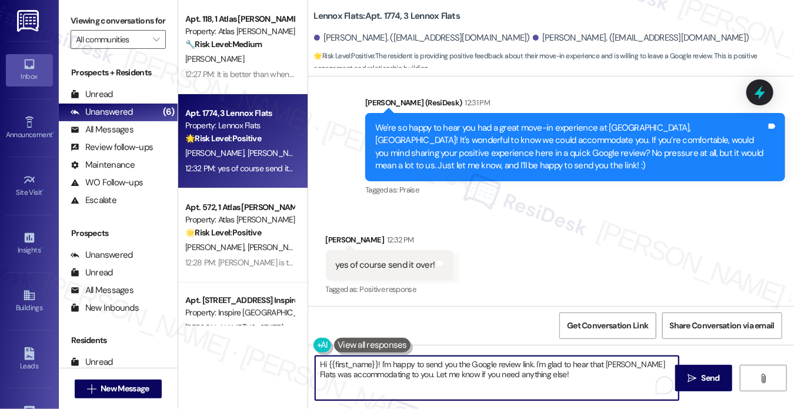
type textarea "Thank you!!! Here's a quick link {{google_review_link}}"
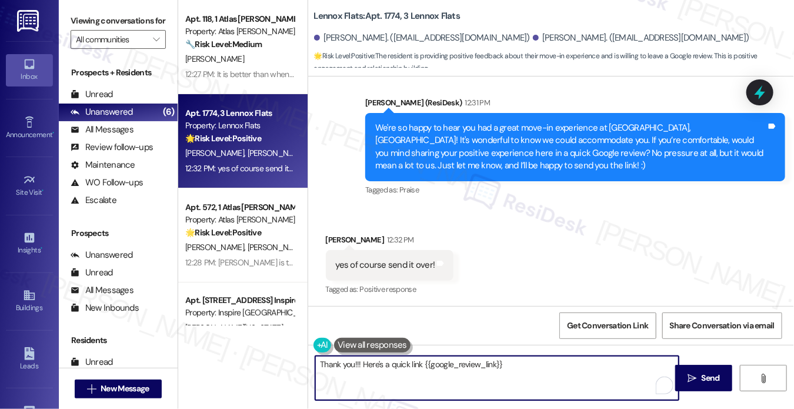
click at [331, 249] on div "[PERSON_NAME] 12:32 PM" at bounding box center [390, 242] width 128 height 16
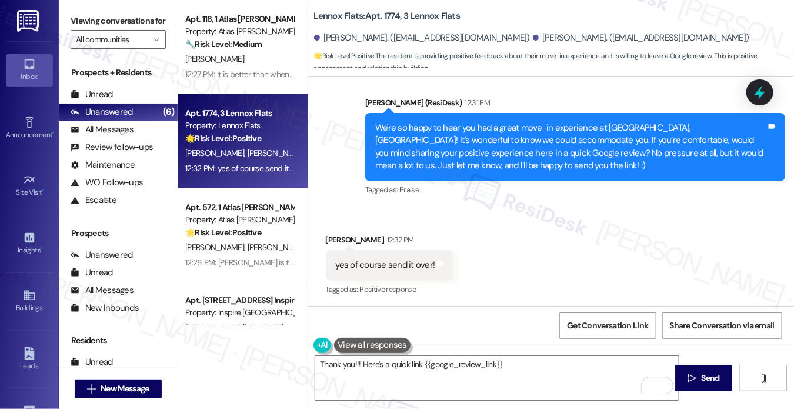
click at [336, 238] on div "[PERSON_NAME] 12:32 PM" at bounding box center [390, 242] width 128 height 16
click at [336, 237] on div "[PERSON_NAME] 12:32 PM" at bounding box center [390, 242] width 128 height 16
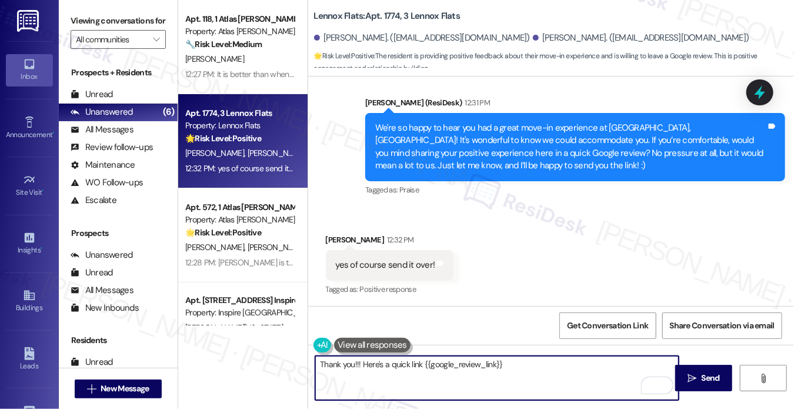
click at [526, 361] on textarea "Thank you!!! Here's a quick link {{google_review_link}}" at bounding box center [496, 378] width 363 height 44
click at [538, 366] on textarea "Thank you!!! Here's a quick link {{google_review_link}}" at bounding box center [496, 378] width 363 height 44
click at [518, 271] on div "Received via SMS [PERSON_NAME] 12:32 PM yes of course send it over! Tags and no…" at bounding box center [551, 256] width 486 height 99
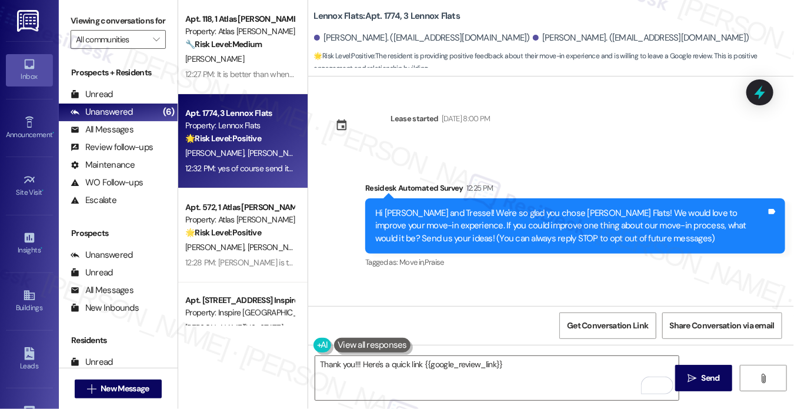
scroll to position [352, 0]
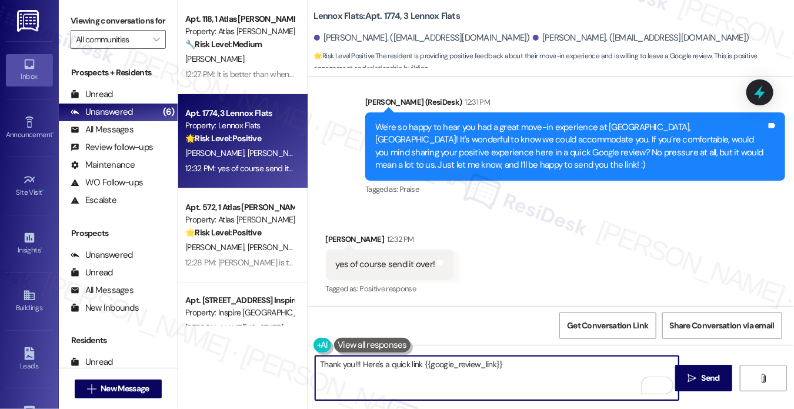
click at [568, 357] on textarea "Thank you!!! Here's a quick link {{google_review_link}}" at bounding box center [496, 378] width 363 height 44
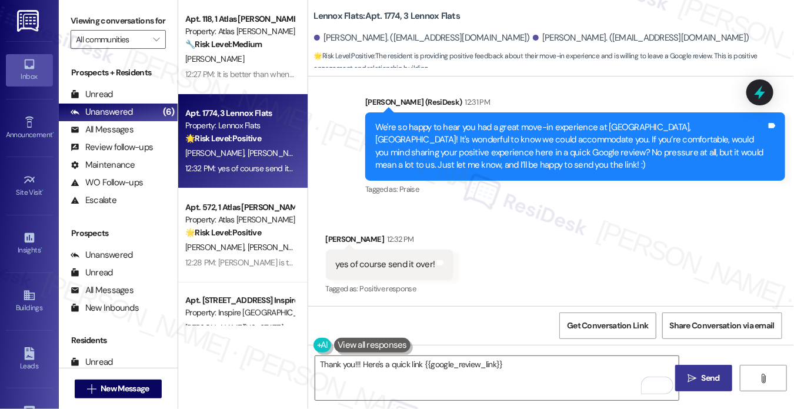
click at [709, 375] on span "Send" at bounding box center [711, 378] width 18 height 12
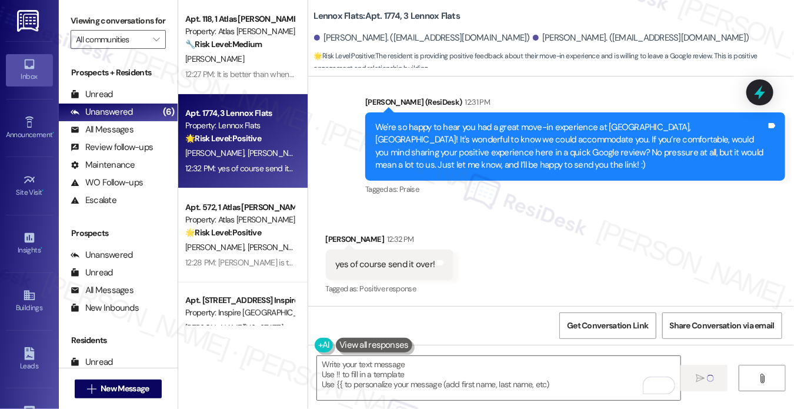
type textarea "Fetching suggested responses. Please feel free to read through the conversation…"
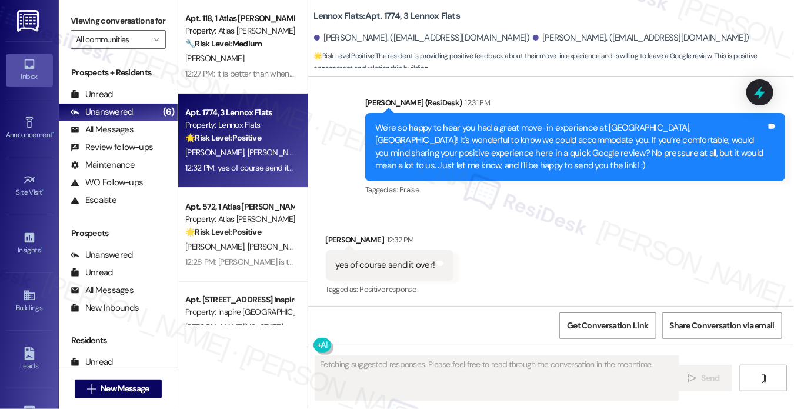
scroll to position [0, 0]
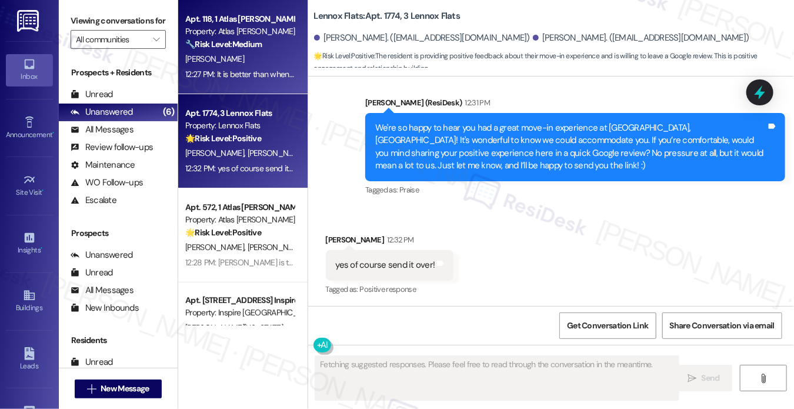
click at [233, 78] on div "12:27 PM: It is better than when I first came here but I still have problems fo…" at bounding box center [415, 74] width 461 height 11
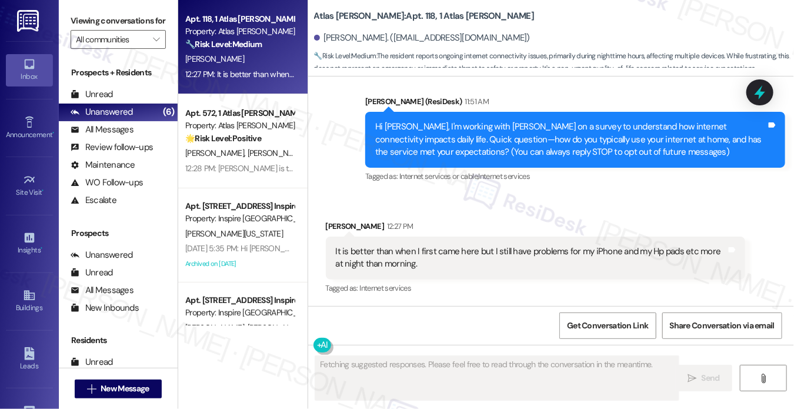
scroll to position [109, 0]
